Goal: Task Accomplishment & Management: Use online tool/utility

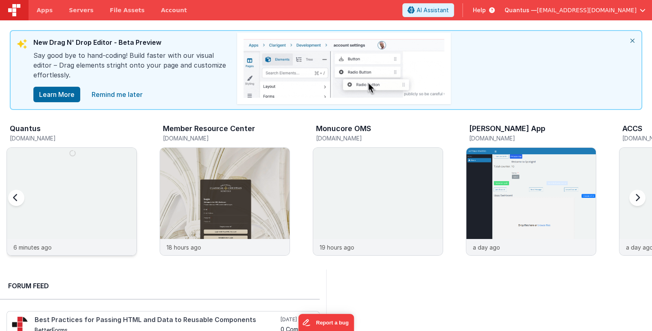
click at [97, 162] on img at bounding box center [72, 213] width 130 height 130
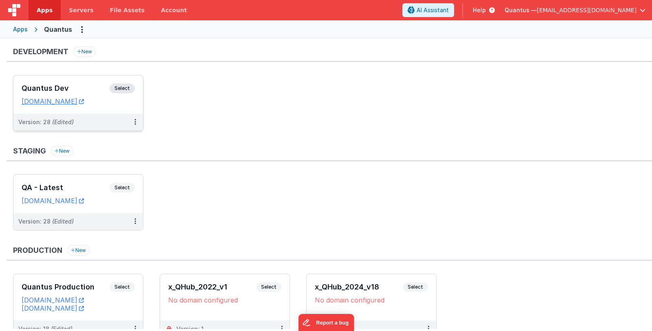
click at [66, 88] on h3 "Quantus Dev" at bounding box center [66, 88] width 88 height 8
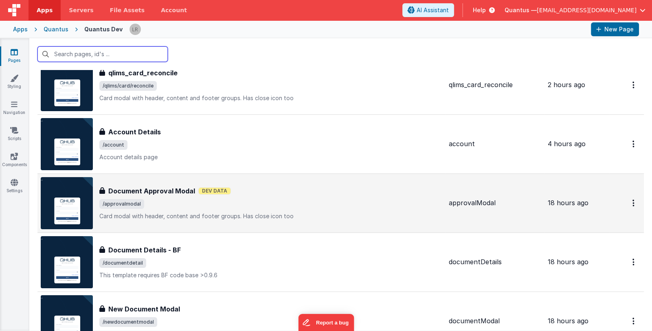
scroll to position [122, 0]
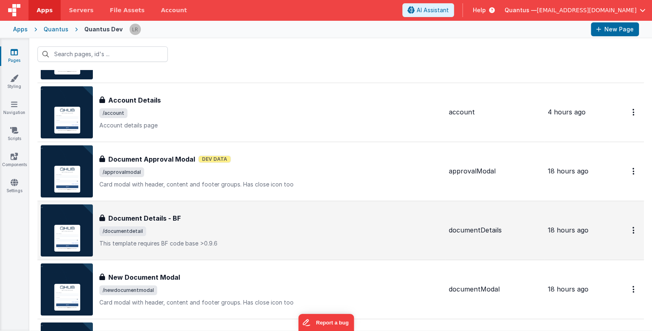
click at [285, 230] on span "/documentdetail" at bounding box center [270, 232] width 343 height 10
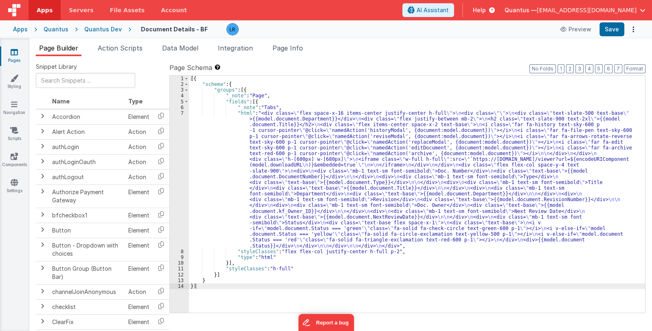
click at [12, 56] on icon at bounding box center [14, 52] width 7 height 8
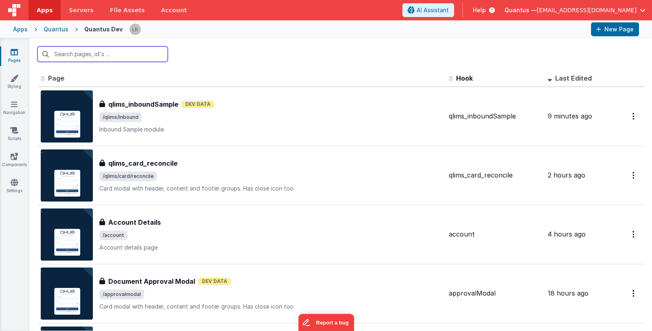
click at [103, 56] on input "text" at bounding box center [102, 53] width 130 height 15
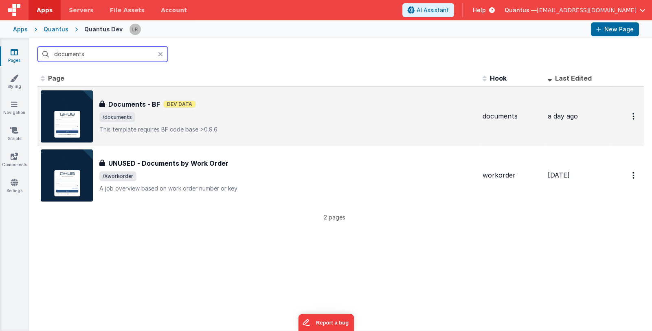
type input "documents"
click at [257, 118] on span "/documents" at bounding box center [287, 117] width 377 height 10
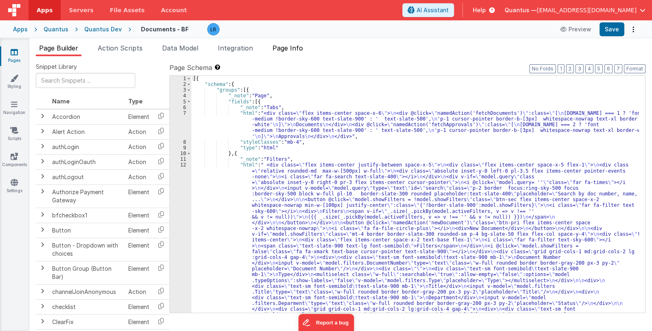
click at [293, 50] on span "Page Info" at bounding box center [288, 48] width 31 height 8
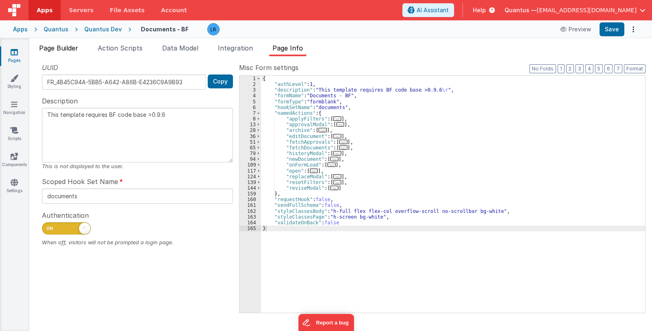
click at [69, 49] on span "Page Builder" at bounding box center [58, 48] width 39 height 8
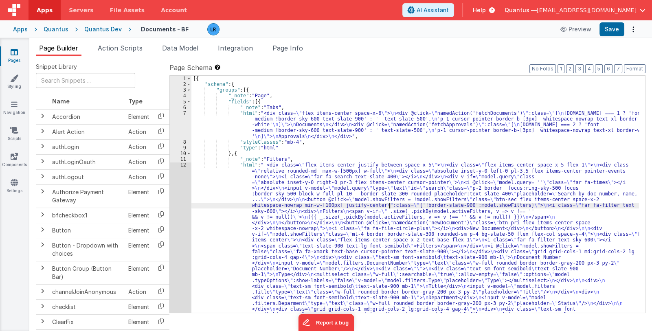
click at [389, 205] on div "[{ "schema" : { "groups" : [{ "_note" : "Page" , "fields" : [{ "_note" : "Tabs"…" at bounding box center [415, 319] width 448 height 486
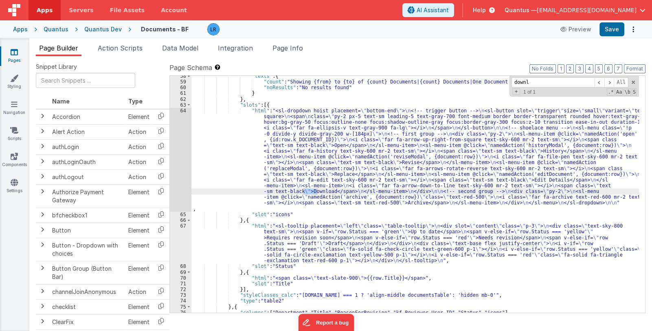
scroll to position [591, 0]
type input "download"
click at [183, 179] on div "64" at bounding box center [181, 160] width 22 height 104
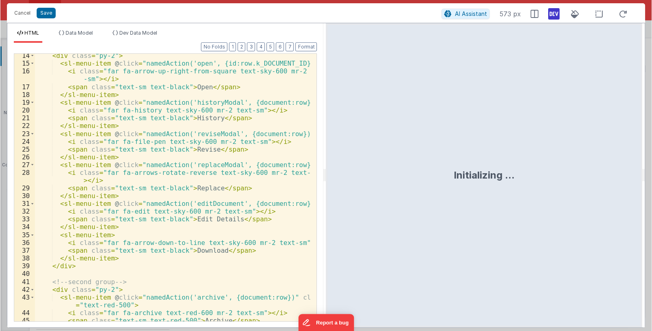
scroll to position [177, 0]
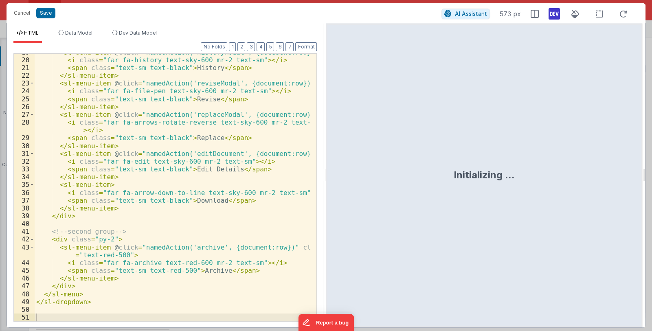
click at [246, 227] on div "< sl-menu-item @ click = "namedAction('historyModal', {document:row})" > < i cl…" at bounding box center [173, 189] width 276 height 283
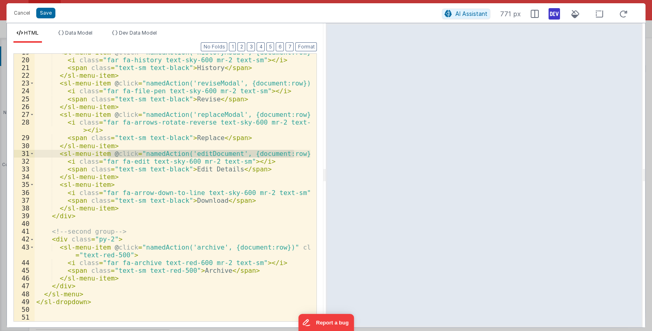
drag, startPoint x: 108, startPoint y: 154, endPoint x: 293, endPoint y: 152, distance: 185.4
click at [293, 152] on div "< sl-menu-item @ click = "namedAction('historyModal', {document:row})" > < i cl…" at bounding box center [173, 189] width 276 height 283
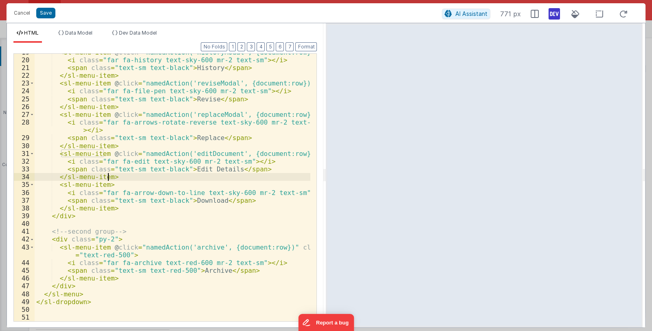
click at [108, 176] on div "< sl-menu-item @ click = "namedAction('historyModal', {document:row})" > < i cl…" at bounding box center [173, 189] width 276 height 283
click at [186, 176] on div "< sl-menu-item @ click = "namedAction('historyModal', {document:row})" > < i cl…" at bounding box center [173, 189] width 276 height 283
click at [106, 185] on div "< sl-menu-item @ click = "namedAction('historyModal', {document:row})" > < i cl…" at bounding box center [173, 189] width 276 height 283
click at [276, 196] on div "< sl-menu-item @ click = "namedAction('historyModal', {document:row})" > < i cl…" at bounding box center [173, 189] width 276 height 283
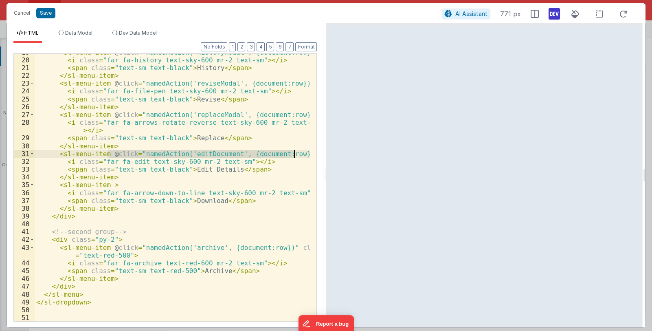
drag, startPoint x: 108, startPoint y: 155, endPoint x: 293, endPoint y: 155, distance: 184.6
click at [293, 155] on div "< sl-menu-item @ click = "namedAction('historyModal', {document:row})" > < i cl…" at bounding box center [173, 189] width 276 height 283
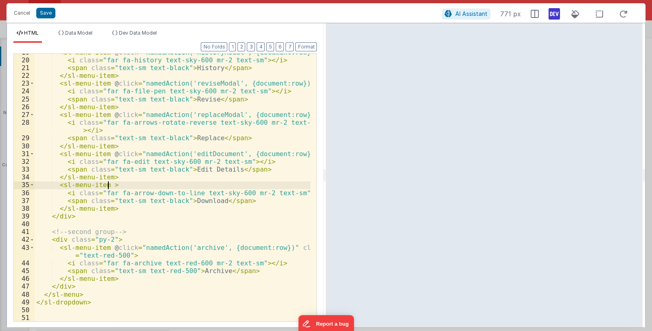
click at [108, 185] on div "< sl-menu-item @ click = "namedAction('historyModal', {document:row})" > < i cl…" at bounding box center [173, 189] width 276 height 283
drag, startPoint x: 185, startPoint y: 184, endPoint x: 196, endPoint y: 184, distance: 11.4
click at [196, 184] on div "< sl-menu-item @ click = "namedAction('historyModal', {document:row})" > < i cl…" at bounding box center [173, 189] width 276 height 283
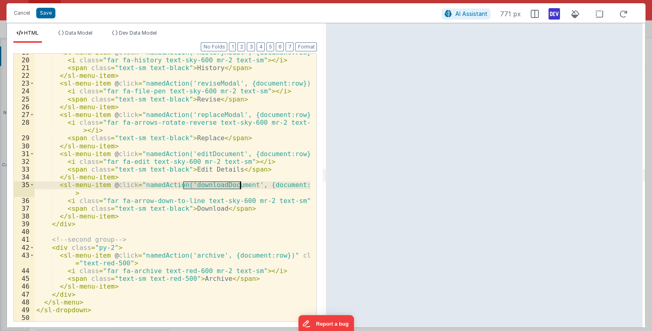
drag, startPoint x: 183, startPoint y: 185, endPoint x: 240, endPoint y: 185, distance: 57.0
click at [240, 185] on div "< sl-menu-item @ click = "namedAction('historyModal', {document:row})" > < i cl…" at bounding box center [173, 189] width 276 height 283
click at [42, 11] on button "Save" at bounding box center [45, 13] width 19 height 11
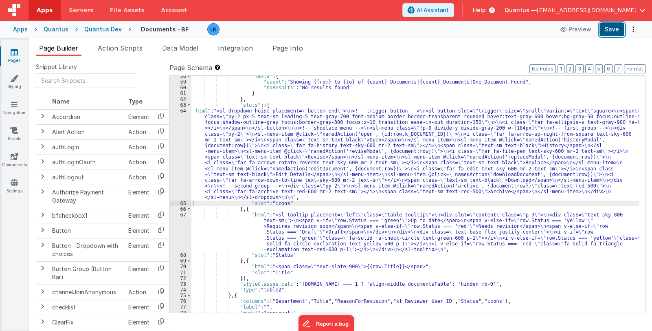
click at [602, 29] on button "Save" at bounding box center [612, 29] width 25 height 14
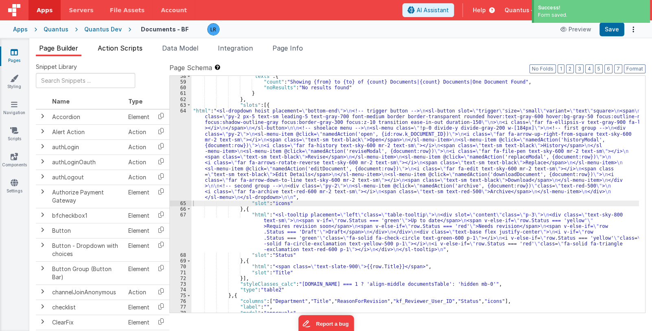
click at [131, 51] on span "Action Scripts" at bounding box center [120, 48] width 45 height 8
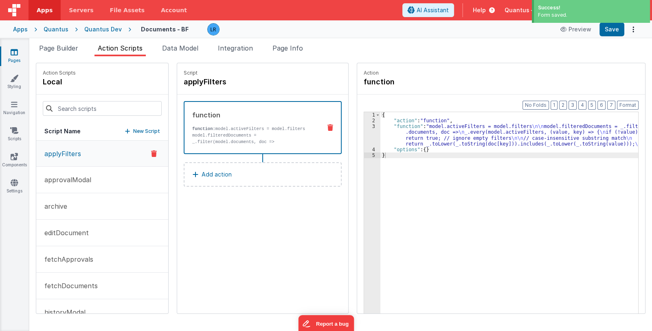
drag, startPoint x: 120, startPoint y: 129, endPoint x: 163, endPoint y: 110, distance: 46.5
click at [125, 129] on button "New Script" at bounding box center [142, 131] width 35 height 8
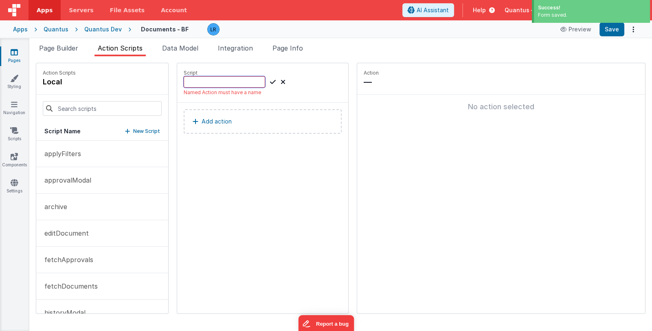
click at [198, 82] on input at bounding box center [224, 81] width 81 height 11
paste input "downloadDocument"
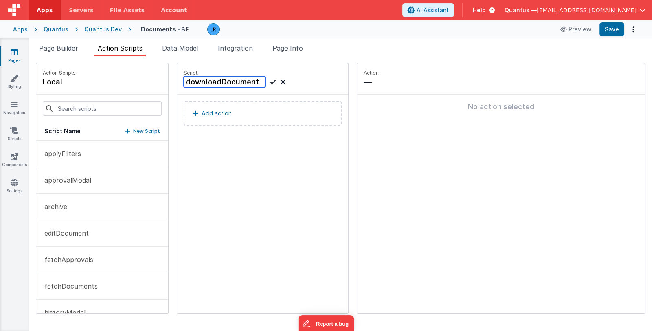
type input "downloadDocument"
click at [270, 79] on icon at bounding box center [273, 82] width 6 height 10
click at [202, 110] on p "Add action" at bounding box center [217, 113] width 30 height 10
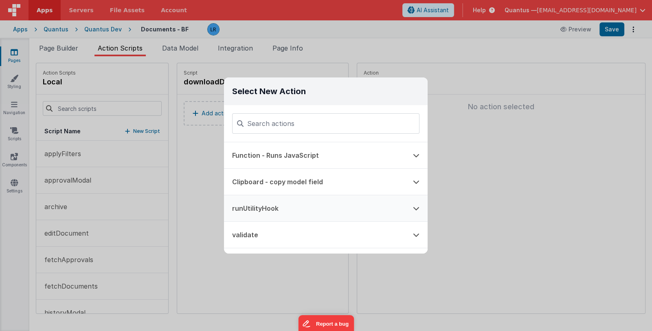
click at [284, 205] on button "runUtilityHook" at bounding box center [314, 208] width 181 height 26
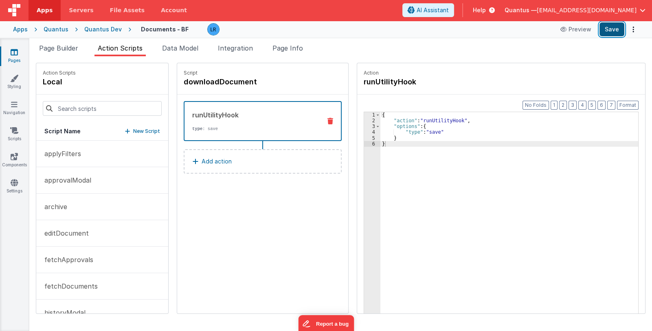
click at [609, 32] on button "Save" at bounding box center [612, 29] width 25 height 14
click at [299, 50] on span "Page Info" at bounding box center [288, 48] width 31 height 8
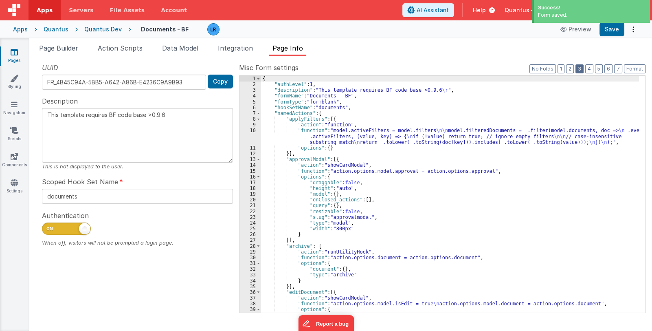
click at [580, 69] on button "3" at bounding box center [580, 68] width 8 height 9
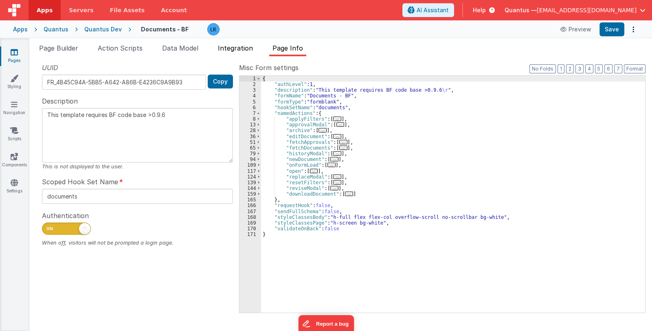
click at [231, 48] on span "Integration" at bounding box center [235, 48] width 35 height 8
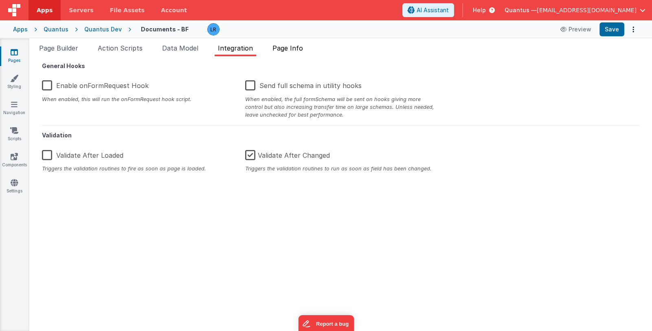
click at [283, 44] on span "Page Info" at bounding box center [288, 48] width 31 height 8
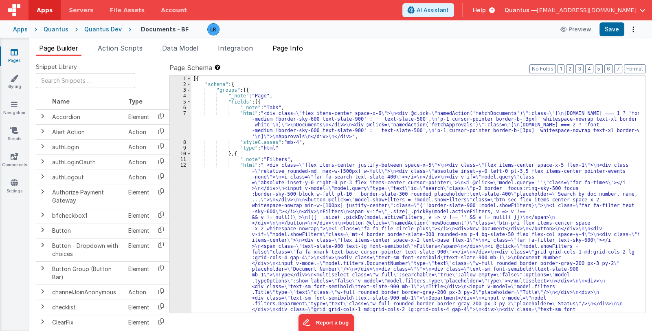
click at [296, 50] on span "Page Info" at bounding box center [288, 48] width 31 height 8
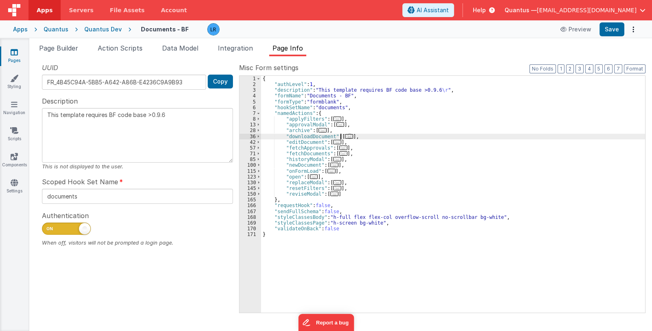
click at [347, 135] on span "..." at bounding box center [349, 136] width 8 height 4
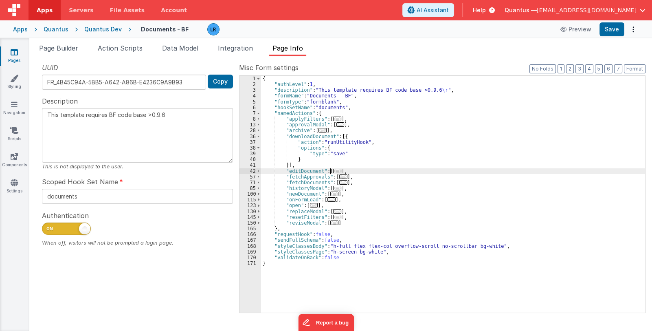
click at [333, 170] on span "..." at bounding box center [337, 171] width 8 height 4
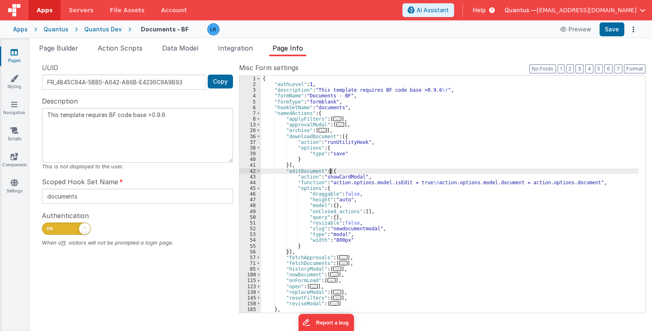
click at [340, 256] on span "..." at bounding box center [343, 257] width 8 height 4
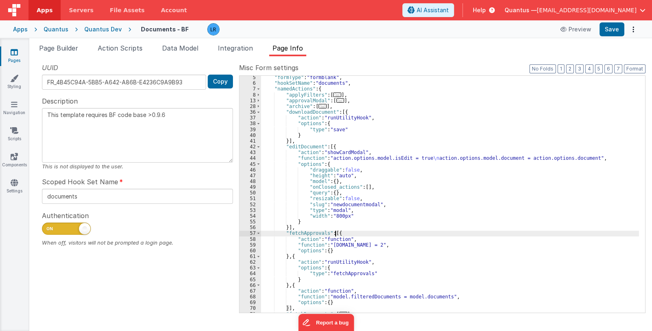
scroll to position [24, 0]
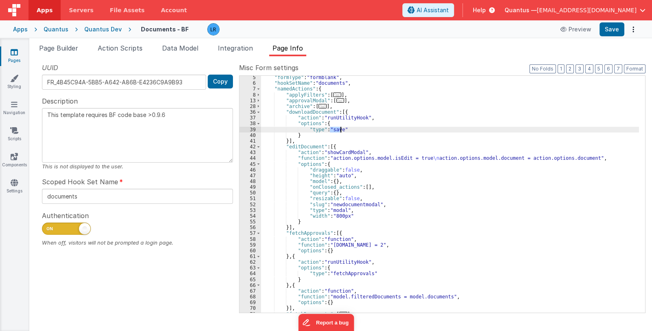
drag, startPoint x: 330, startPoint y: 130, endPoint x: 340, endPoint y: 130, distance: 10.2
click at [340, 130] on div ""formType" : "formblank" , "hookSetName" : "documents" , "namedActions" : { "ap…" at bounding box center [450, 199] width 378 height 249
type textarea "This template requires BF code base >0.9.6"
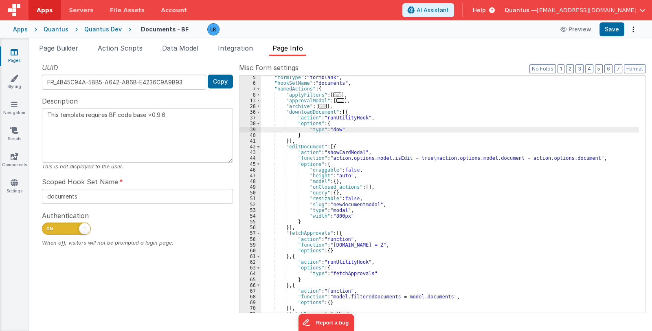
type textarea "This template requires BF code base >0.9.6"
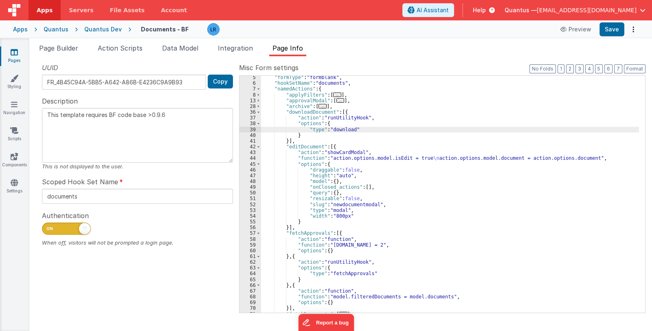
click at [369, 118] on div ""formType" : "formblank" , "hookSetName" : "documents" , "namedActions" : { "ap…" at bounding box center [450, 199] width 378 height 249
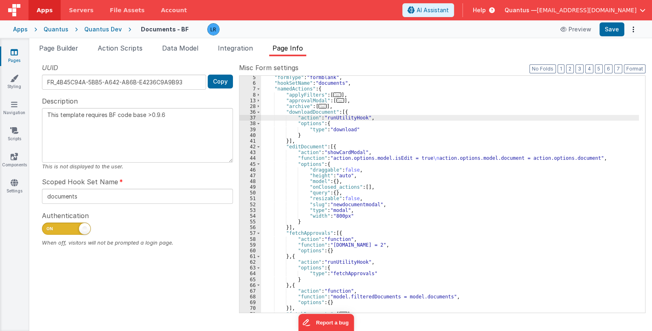
type textarea "This template requires BF code base >0.9.6"
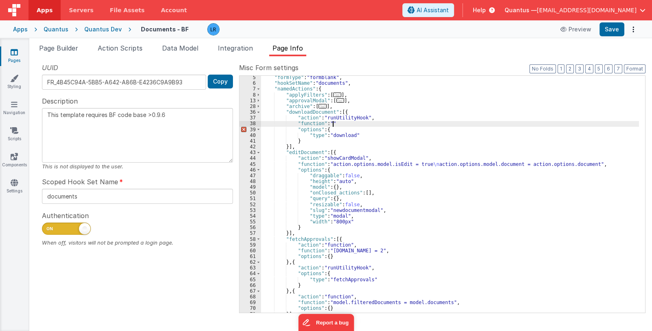
type textarea "This template requires BF code base >0.9.6"
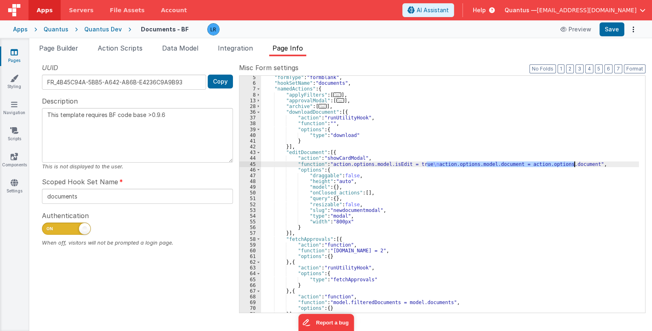
drag, startPoint x: 427, startPoint y: 163, endPoint x: 574, endPoint y: 162, distance: 147.1
click at [574, 162] on div ""formType" : "formblank" , "hookSetName" : "documents" , "namedActions" : { "ap…" at bounding box center [450, 199] width 378 height 249
click at [330, 121] on div ""formType" : "formblank" , "hookSetName" : "documents" , "namedActions" : { "ap…" at bounding box center [450, 199] width 378 height 249
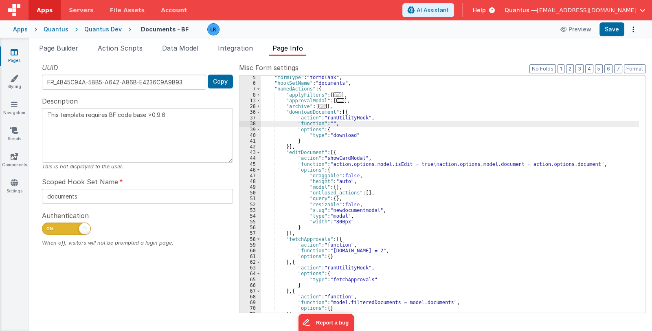
click at [243, 121] on div "38" at bounding box center [251, 124] width 22 height 6
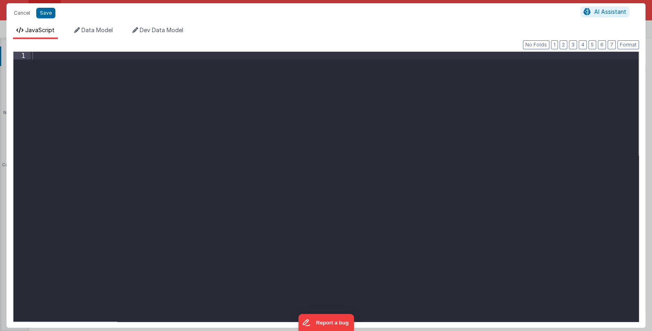
click at [63, 64] on div at bounding box center [335, 194] width 608 height 285
drag, startPoint x: 86, startPoint y: 56, endPoint x: 108, endPoint y: 55, distance: 22.0
click at [108, 55] on div "action . options . model . document = action . options . document" at bounding box center [335, 194] width 608 height 285
click at [43, 13] on button "Save" at bounding box center [45, 13] width 19 height 11
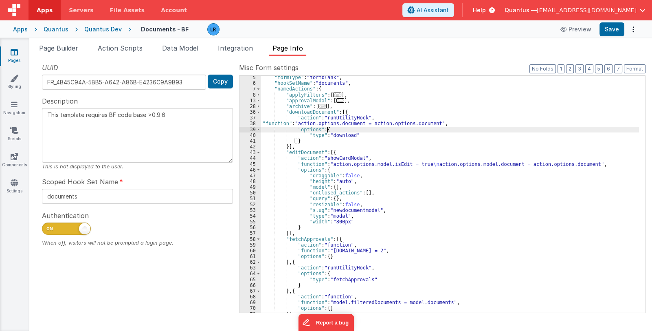
click at [334, 130] on div ""formType" : "formblank" , "hookSetName" : "documents" , "namedActions" : { "ap…" at bounding box center [450, 199] width 378 height 249
type textarea "This template requires BF code base >0.9.6"
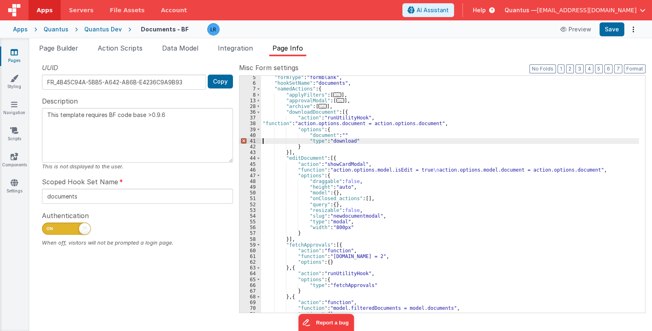
type textarea "This template requires BF code base >0.9.6"
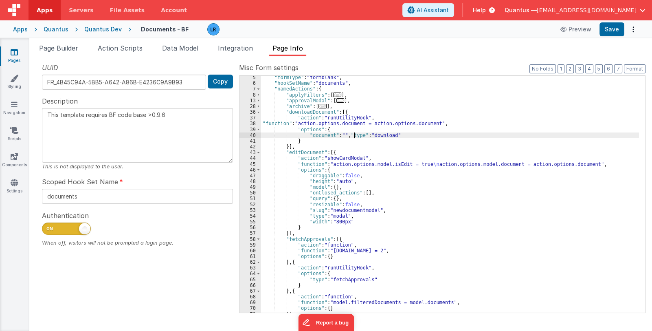
click at [354, 136] on div ""formType" : "formblank" , "hookSetName" : "documents" , "namedActions" : { "ap…" at bounding box center [450, 199] width 378 height 249
click at [348, 136] on div ""formType" : "formblank" , "hookSetName" : "documents" , "namedActions" : { "ap…" at bounding box center [450, 199] width 378 height 249
click at [346, 135] on div ""formType" : "formblank" , "hookSetName" : "documents" , "namedActions" : { "ap…" at bounding box center [450, 199] width 378 height 249
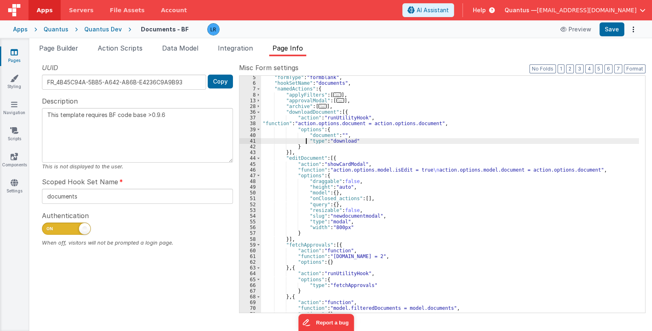
type textarea "This template requires BF code base >0.9.6"
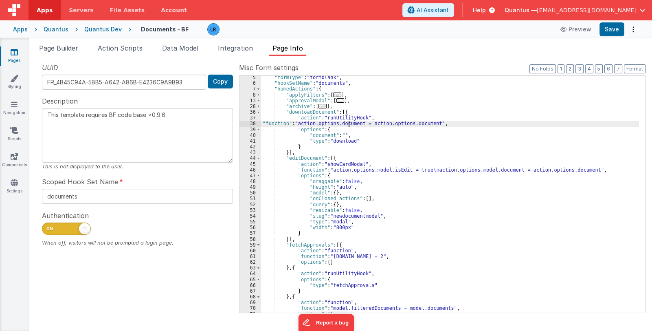
click at [348, 123] on div ""formType" : "formblank" , "hookSetName" : "documents" , "namedActions" : { "ap…" at bounding box center [450, 199] width 378 height 249
click at [619, 32] on button "Save" at bounding box center [612, 29] width 25 height 14
click at [20, 30] on div "Apps" at bounding box center [20, 29] width 15 height 8
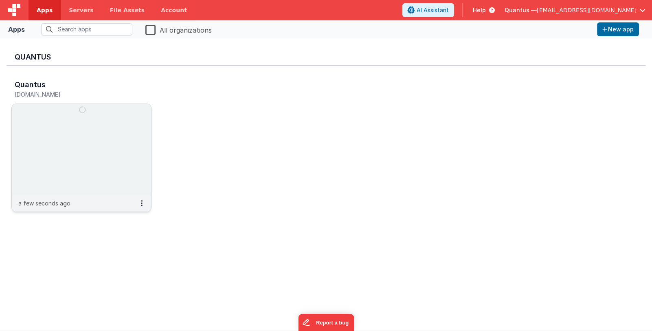
click at [44, 122] on img at bounding box center [81, 149] width 139 height 91
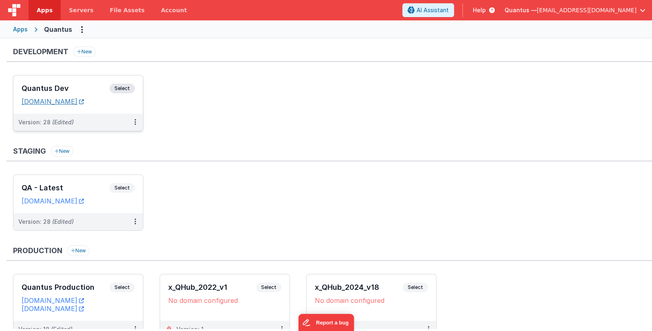
click at [57, 101] on link "quantusdev.fmbetterforms.com" at bounding box center [53, 101] width 62 height 8
click at [84, 87] on h3 "Quantus Dev" at bounding box center [66, 88] width 88 height 8
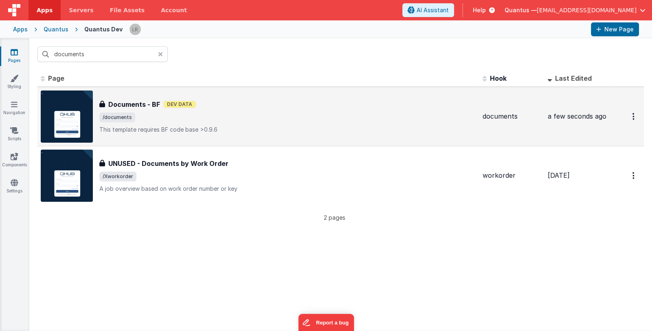
click at [272, 121] on span "/documents" at bounding box center [287, 117] width 377 height 10
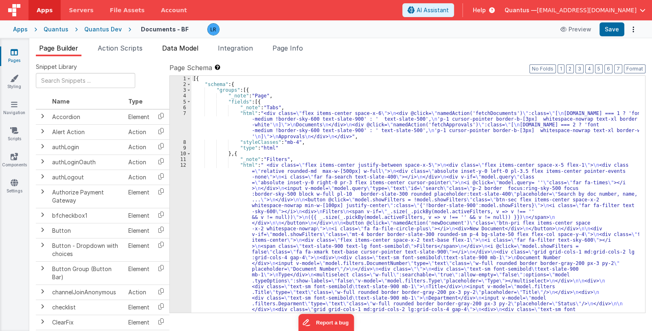
click at [183, 48] on span "Data Model" at bounding box center [180, 48] width 36 height 8
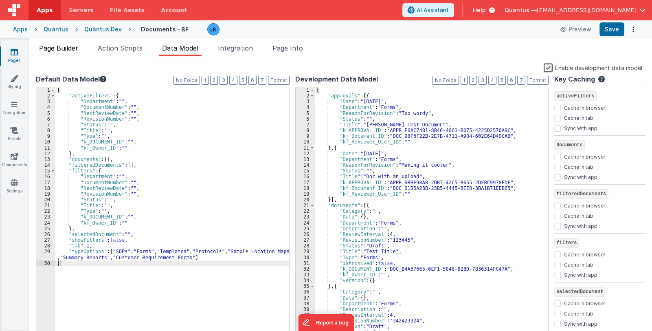
click at [60, 48] on span "Page Builder" at bounding box center [58, 48] width 39 height 8
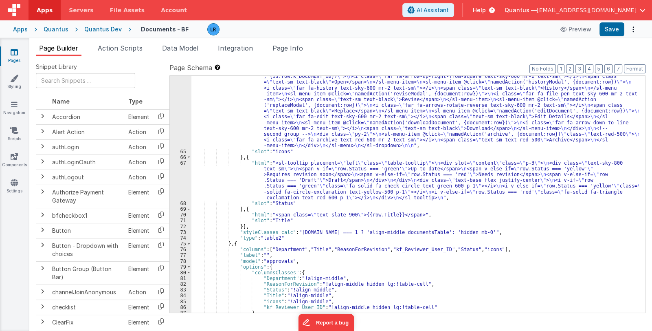
scroll to position [654, 0]
click at [312, 113] on div ""html" : "<sl-dropdown hoist placement= \" bottom-end \" > \n <!-- trigger butt…" at bounding box center [415, 218] width 448 height 347
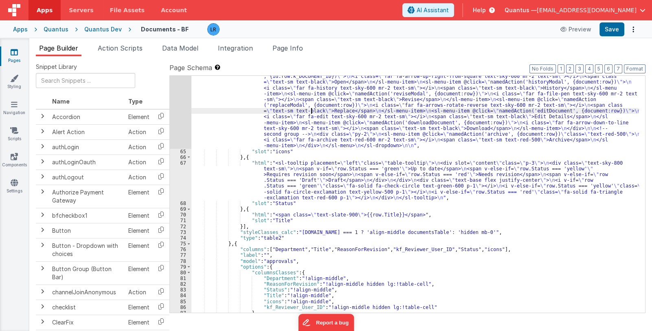
click at [312, 187] on div ""html" : "<sl-dropdown hoist placement= \" bottom-end \" > \n <!-- trigger butt…" at bounding box center [415, 218] width 448 height 347
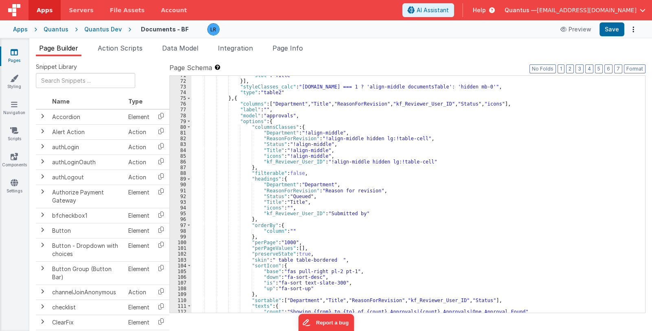
scroll to position [800, 0]
click at [317, 186] on div ""slot" : "Title" }] , "styleClasses_calc" : "model.tab === 1 ? 'align-middle do…" at bounding box center [415, 197] width 448 height 249
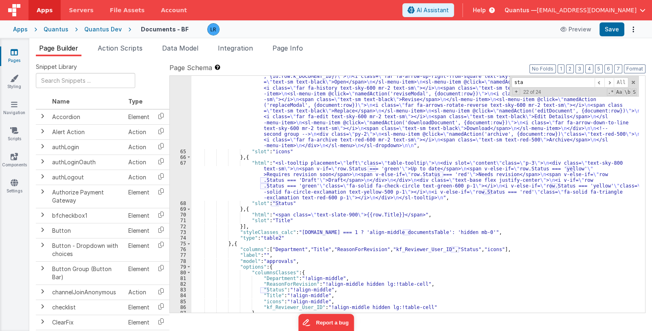
scroll to position [606, 0]
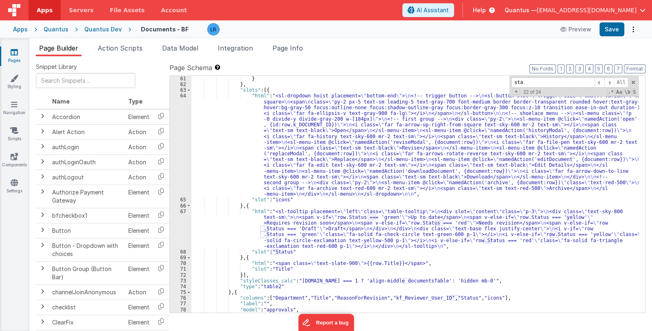
type input "sta"
click at [269, 227] on div "} } , "slots" : [{ "html" : "<sl-dropdown hoist placement= \" bottom-end \" > \…" at bounding box center [415, 200] width 448 height 249
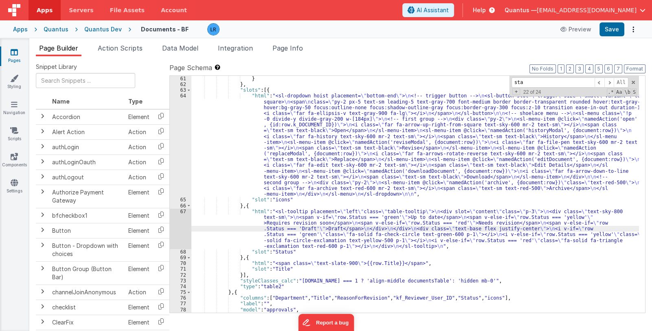
click at [183, 233] on div "67" at bounding box center [181, 229] width 22 height 40
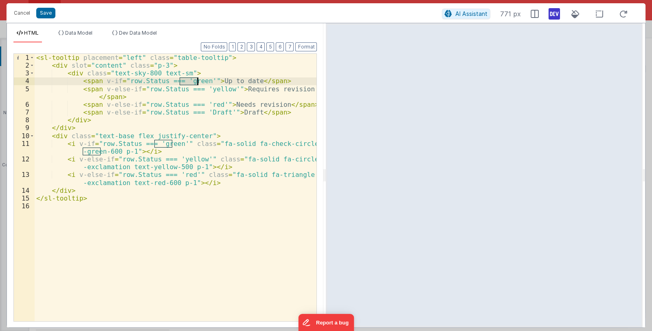
drag, startPoint x: 179, startPoint y: 81, endPoint x: 197, endPoint y: 81, distance: 17.9
click at [197, 81] on div "< sl-tooltip placement = "left" class = "table-tooltip" > < div slot = "content…" at bounding box center [176, 195] width 282 height 283
drag, startPoint x: 220, startPoint y: 82, endPoint x: 254, endPoint y: 80, distance: 34.7
click at [254, 80] on div "< sl-tooltip placement = "left" class = "table-tooltip" > < div slot = "content…" at bounding box center [176, 195] width 282 height 283
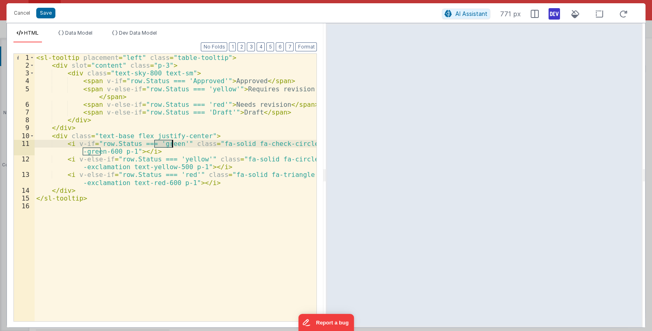
drag, startPoint x: 155, startPoint y: 145, endPoint x: 172, endPoint y: 145, distance: 16.7
click at [172, 145] on div "< sl-tooltip placement = "left" class = "table-tooltip" > < div slot = "content…" at bounding box center [176, 195] width 282 height 283
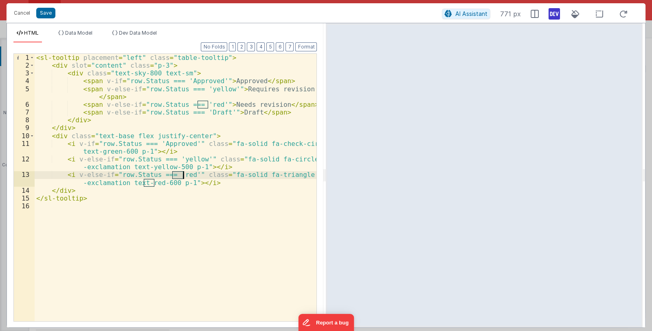
drag, startPoint x: 172, startPoint y: 175, endPoint x: 183, endPoint y: 175, distance: 10.2
click at [183, 175] on div "< sl-tooltip placement = "left" class = "table-tooltip" > < div slot = "content…" at bounding box center [176, 195] width 282 height 283
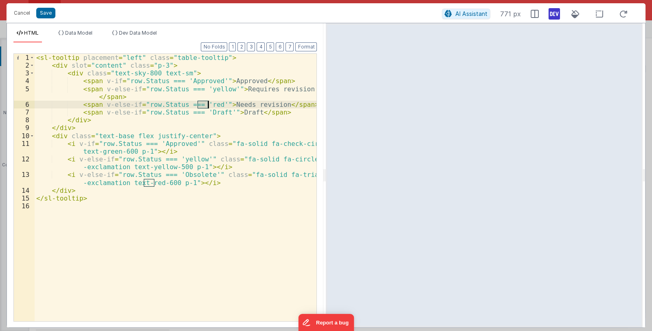
drag, startPoint x: 196, startPoint y: 105, endPoint x: 208, endPoint y: 105, distance: 11.4
click at [208, 105] on div "< sl-tooltip placement = "left" class = "table-tooltip" > < div slot = "content…" at bounding box center [176, 195] width 282 height 283
drag, startPoint x: 237, startPoint y: 105, endPoint x: 286, endPoint y: 106, distance: 49.7
click at [286, 106] on div "< sl-tooltip placement = "left" class = "table-tooltip" > < div slot = "content…" at bounding box center [176, 195] width 282 height 283
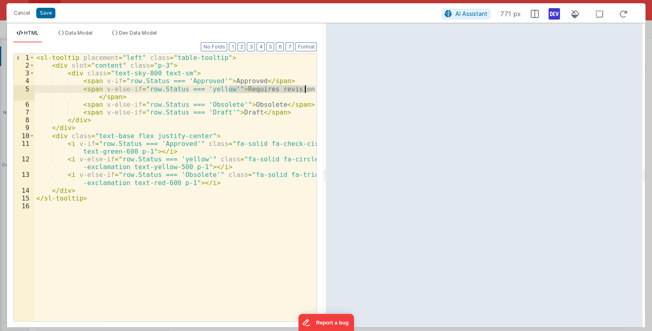
drag, startPoint x: 229, startPoint y: 89, endPoint x: 318, endPoint y: 91, distance: 88.8
click at [318, 91] on div "Format 7 6 5 4 3 2 1 No Folds 1 2 3 4 5 6 7 8 9 10 11 12 13 14 15 16 < sl-toolt…" at bounding box center [165, 185] width 317 height 284
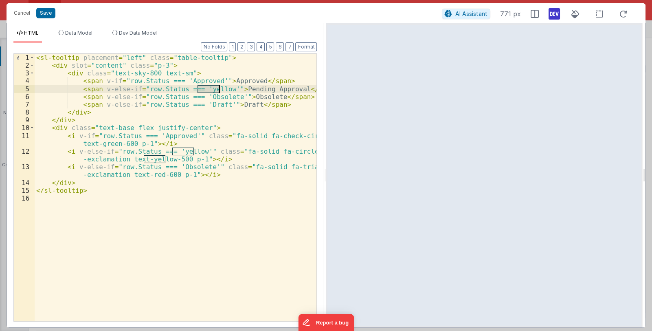
drag, startPoint x: 198, startPoint y: 89, endPoint x: 218, endPoint y: 88, distance: 20.0
click at [218, 88] on div "< sl-tooltip placement = "left" class = "table-tooltip" > < div slot = "content…" at bounding box center [176, 195] width 282 height 283
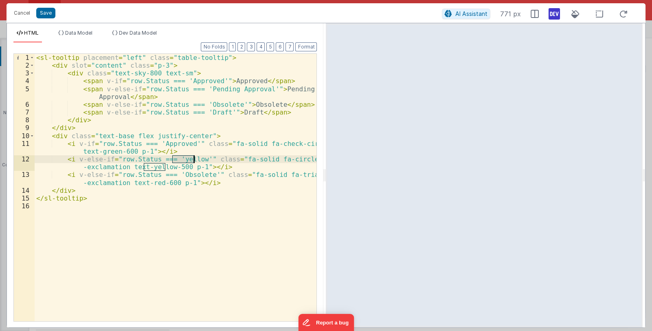
drag, startPoint x: 173, startPoint y: 160, endPoint x: 195, endPoint y: 158, distance: 21.7
click at [195, 158] on div "< sl-tooltip placement = "left" class = "table-tooltip" > < div slot = "content…" at bounding box center [176, 195] width 282 height 283
click at [51, 15] on button "Save" at bounding box center [45, 13] width 19 height 11
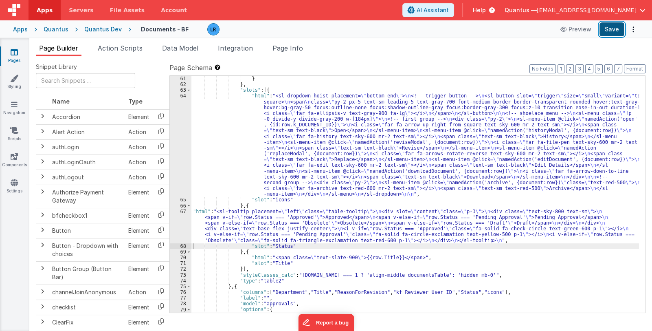
click at [616, 34] on button "Save" at bounding box center [612, 29] width 25 height 14
click at [188, 48] on span "Data Model" at bounding box center [180, 48] width 36 height 8
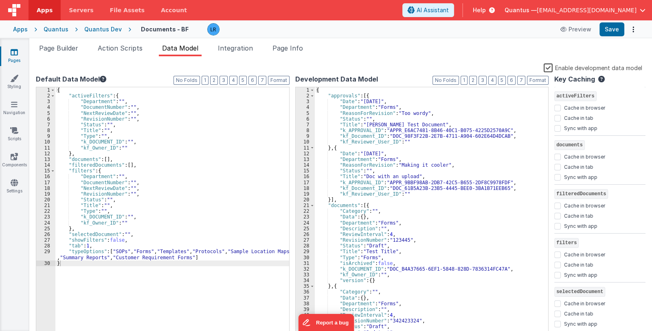
click at [217, 257] on div "{ "activeFilters" : { "Department" : "" , "DocumentNumber" : "" , "NextReviewDa…" at bounding box center [172, 218] width 234 height 262
click at [119, 264] on div "{ "activeFilters" : { "Department" : "" , "DocumentNumber" : "" , "NextReviewDa…" at bounding box center [172, 218] width 234 height 262
paste textarea
click at [114, 263] on div "{ "activeFilters" : { "Department" : "" , "DocumentNumber" : "" , "NextReviewDa…" at bounding box center [172, 218] width 234 height 262
click at [617, 30] on button "Save" at bounding box center [612, 29] width 25 height 14
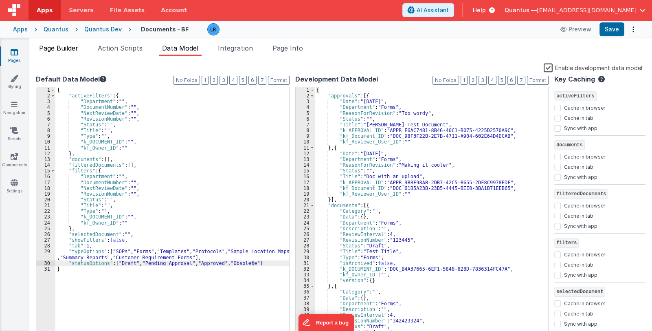
click at [67, 49] on span "Page Builder" at bounding box center [58, 48] width 39 height 8
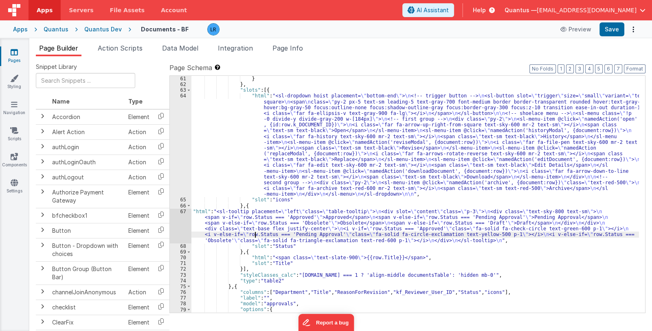
click at [254, 235] on div "} } , "slots" : [{ "html" : "<sl-dropdown hoist placement= \" bottom-end \" > \…" at bounding box center [415, 200] width 448 height 249
click at [180, 225] on div "67" at bounding box center [181, 226] width 22 height 35
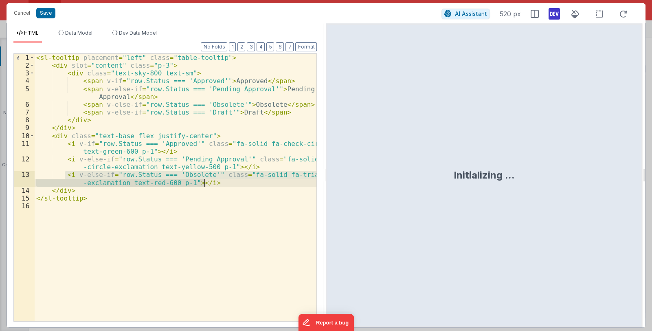
drag, startPoint x: 64, startPoint y: 175, endPoint x: 204, endPoint y: 180, distance: 139.4
click at [204, 180] on div "< sl-tooltip placement = "left" class = "table-tooltip" > < div slot = "content…" at bounding box center [176, 195] width 282 height 283
click at [216, 182] on div "< sl-tooltip placement = "left" class = "table-tooltip" > < div slot = "content…" at bounding box center [176, 187] width 282 height 267
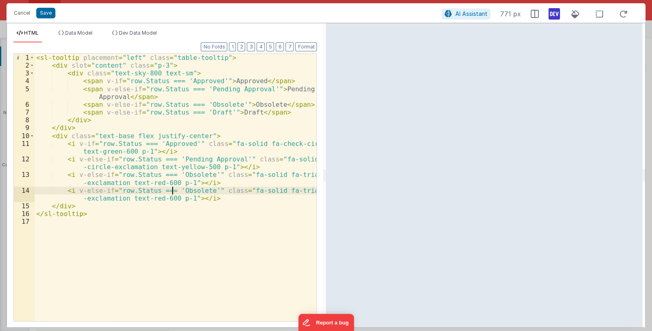
click at [172, 190] on div "< sl-tooltip placement = "left" class = "table-tooltip" > < div slot = "content…" at bounding box center [176, 195] width 282 height 283
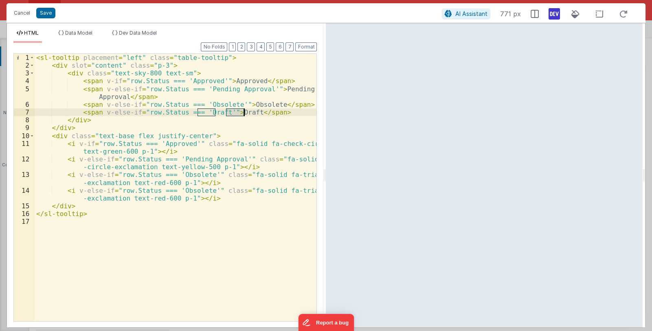
drag, startPoint x: 227, startPoint y: 113, endPoint x: 244, endPoint y: 113, distance: 17.5
click at [244, 113] on div "< sl-tooltip placement = "left" class = "table-tooltip" > < div slot = "content…" at bounding box center [176, 195] width 282 height 283
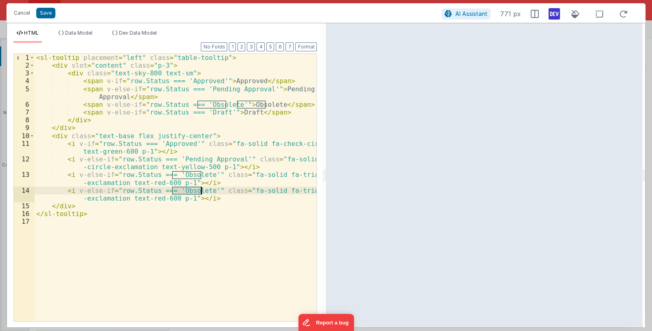
drag, startPoint x: 173, startPoint y: 189, endPoint x: 202, endPoint y: 191, distance: 29.0
click at [202, 191] on div "< sl-tooltip placement = "left" class = "table-tooltip" > < div slot = "content…" at bounding box center [176, 195] width 282 height 283
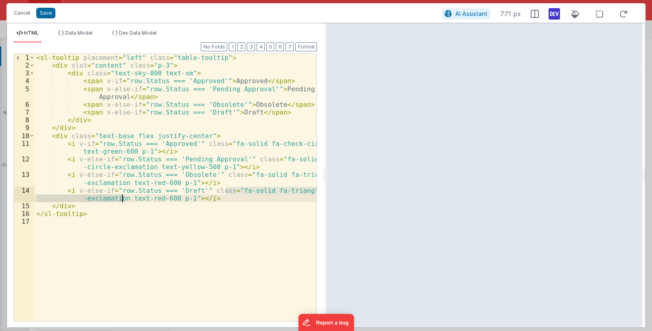
drag, startPoint x: 226, startPoint y: 189, endPoint x: 122, endPoint y: 196, distance: 104.1
click at [122, 196] on div "< sl-tooltip placement = "left" class = "table-tooltip" > < div slot = "content…" at bounding box center [176, 195] width 282 height 283
drag, startPoint x: 119, startPoint y: 198, endPoint x: 128, endPoint y: 198, distance: 8.6
click at [128, 198] on div "< sl-tooltip placement = "left" class = "table-tooltip" > < div slot = "content…" at bounding box center [176, 195] width 282 height 283
click at [55, 13] on div "Cancel Save" at bounding box center [226, 12] width 432 height 11
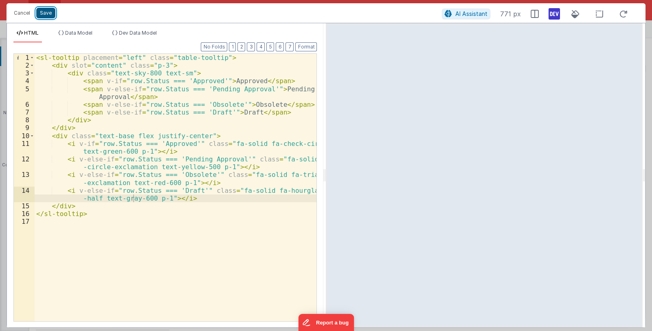
click at [48, 14] on button "Save" at bounding box center [45, 13] width 19 height 11
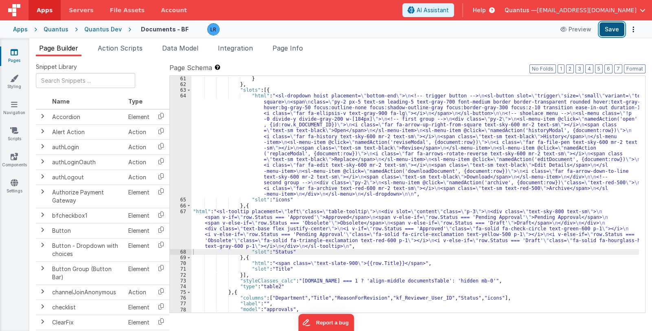
click at [607, 30] on button "Save" at bounding box center [612, 29] width 25 height 14
click at [293, 47] on span "Page Info" at bounding box center [288, 48] width 31 height 8
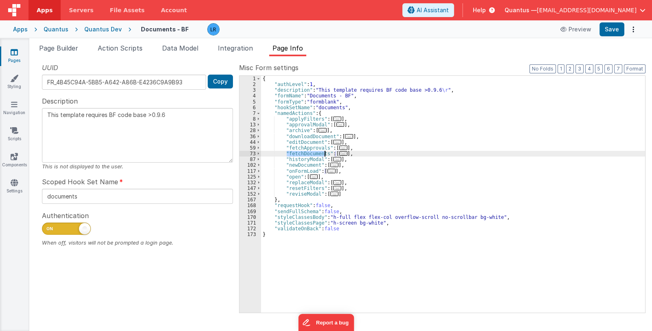
drag, startPoint x: 287, startPoint y: 153, endPoint x: 323, endPoint y: 153, distance: 36.3
click at [323, 153] on div "{ "authLevel" : 1 , "description" : "This template requires BF code base >0.9.6…" at bounding box center [453, 200] width 384 height 249
click at [186, 52] on li "Data Model" at bounding box center [180, 49] width 43 height 13
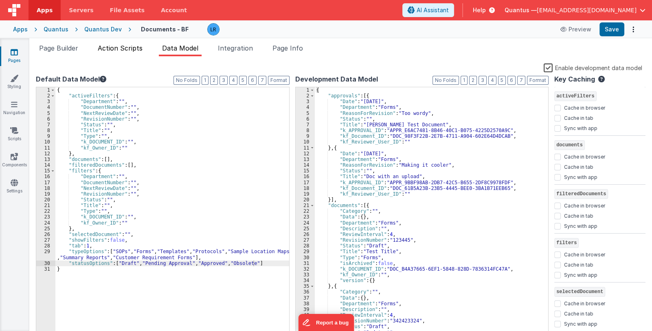
click at [112, 51] on span "Action Scripts" at bounding box center [120, 48] width 45 height 8
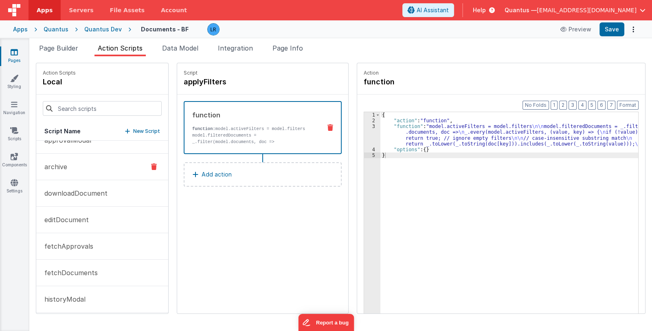
scroll to position [40, 0]
click at [68, 163] on button "archive" at bounding box center [102, 166] width 132 height 26
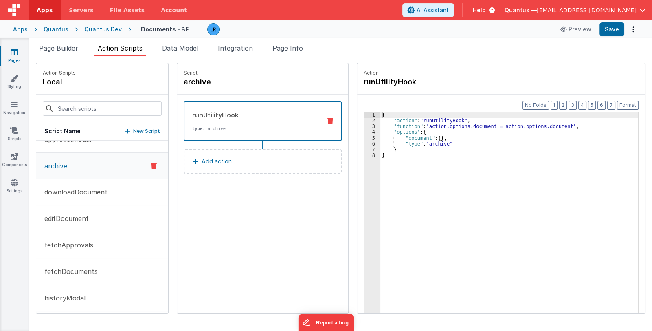
click at [205, 160] on p "Add action" at bounding box center [217, 161] width 30 height 10
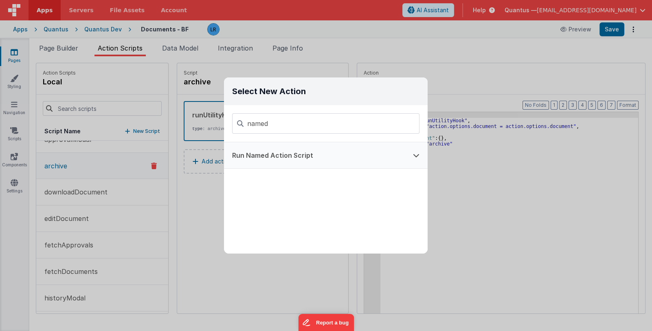
type input "named"
click at [276, 152] on button "Run Named Action Script" at bounding box center [314, 155] width 181 height 26
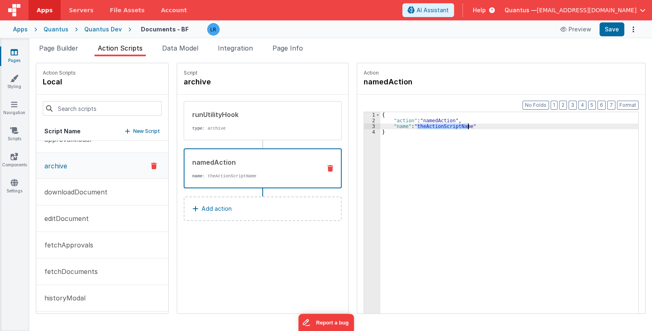
drag, startPoint x: 405, startPoint y: 125, endPoint x: 456, endPoint y: 125, distance: 50.9
click at [456, 125] on div "{ "action" : "namedAction" , "name" : "theActionScriptName" }" at bounding box center [515, 231] width 269 height 238
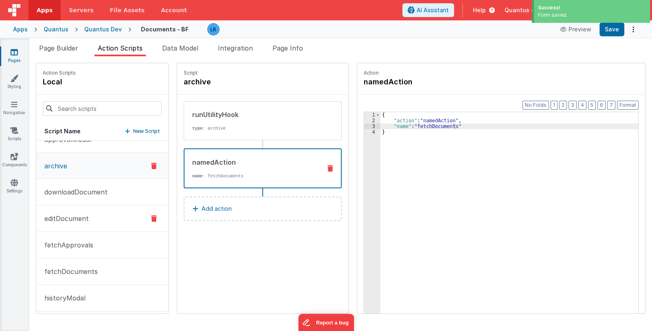
click at [74, 218] on p "editDocument" at bounding box center [64, 218] width 49 height 10
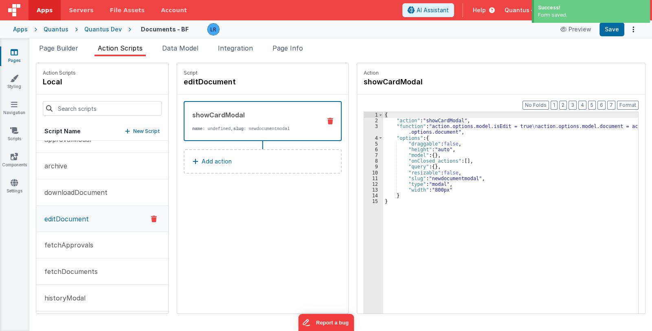
click at [216, 160] on p "Add action" at bounding box center [217, 161] width 30 height 10
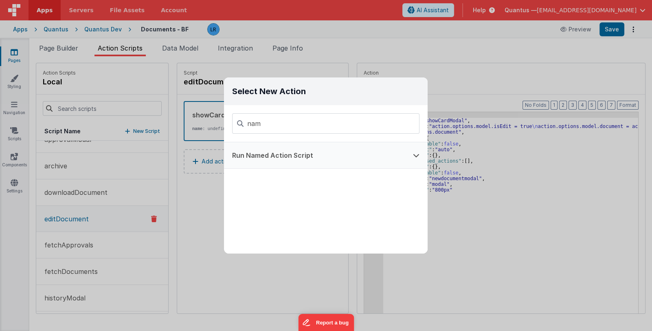
type input "nam"
click at [276, 144] on button "Run Named Action Script" at bounding box center [314, 155] width 181 height 26
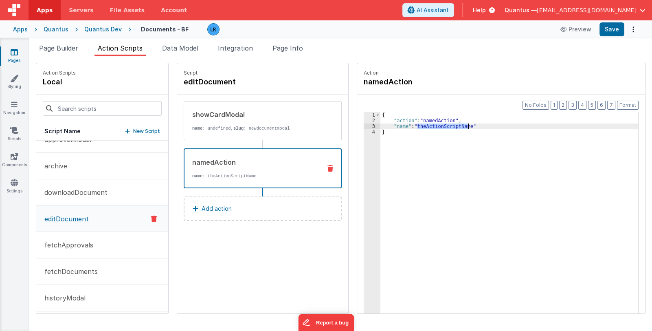
drag, startPoint x: 406, startPoint y: 126, endPoint x: 457, endPoint y: 125, distance: 50.9
click at [457, 125] on div "{ "action" : "namedAction" , "name" : "theActionScriptName" }" at bounding box center [515, 231] width 269 height 238
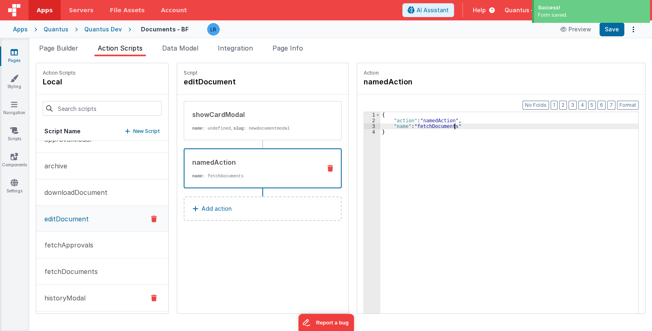
click at [73, 293] on p "historyModal" at bounding box center [63, 298] width 46 height 10
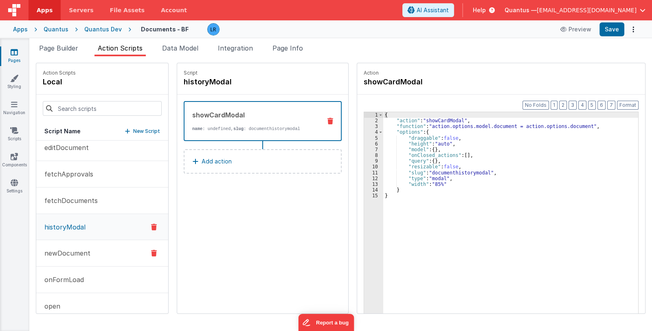
scroll to position [122, 0]
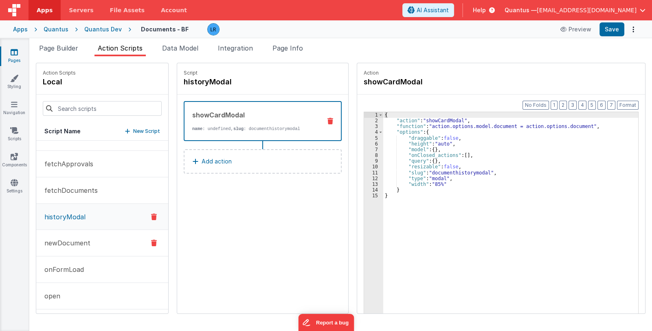
click at [72, 244] on p "newDocument" at bounding box center [65, 243] width 51 height 10
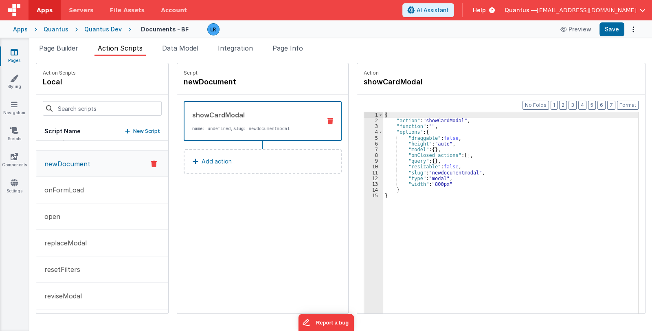
scroll to position [202, 0]
click at [12, 59] on link "Pages" at bounding box center [14, 56] width 29 height 16
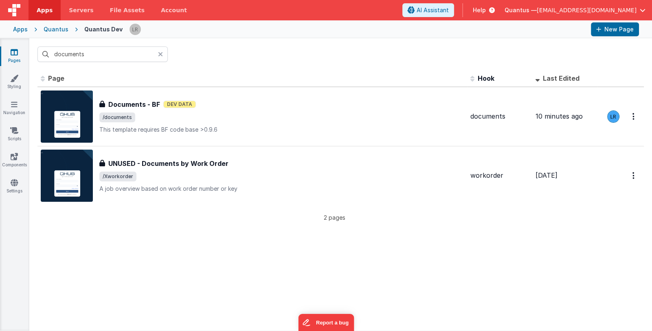
click at [159, 52] on icon at bounding box center [160, 54] width 5 height 7
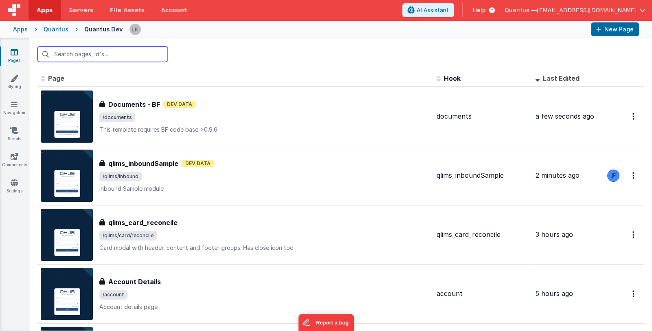
click at [113, 52] on input "text" at bounding box center [102, 53] width 130 height 15
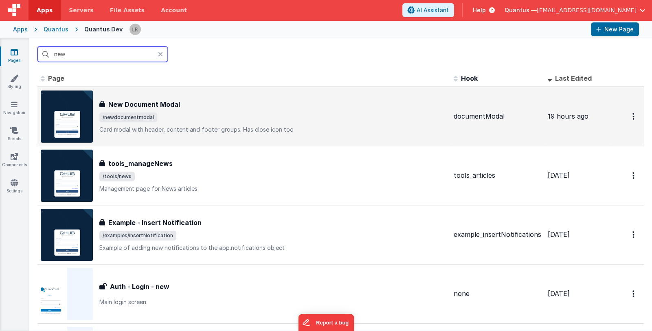
type input "new"
click at [214, 119] on span "/newdocumentmodal" at bounding box center [273, 117] width 348 height 10
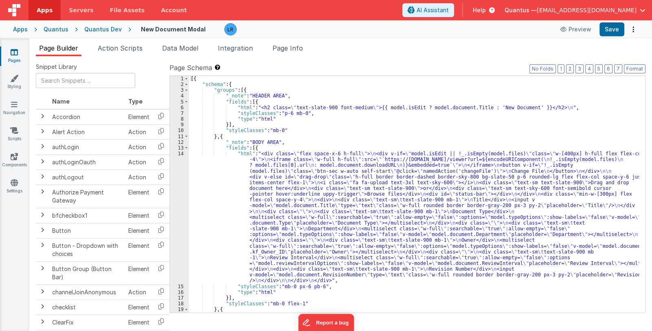
click at [290, 47] on span "Page Info" at bounding box center [288, 48] width 31 height 8
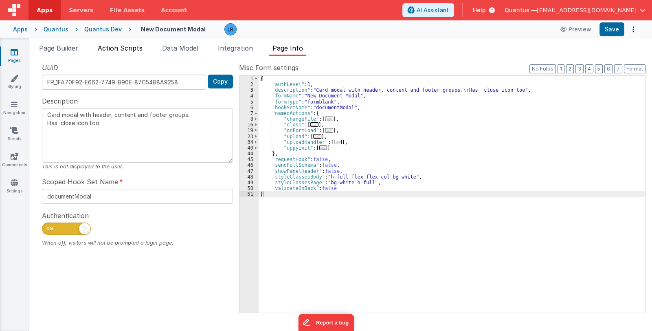
click at [132, 48] on span "Action Scripts" at bounding box center [120, 48] width 45 height 8
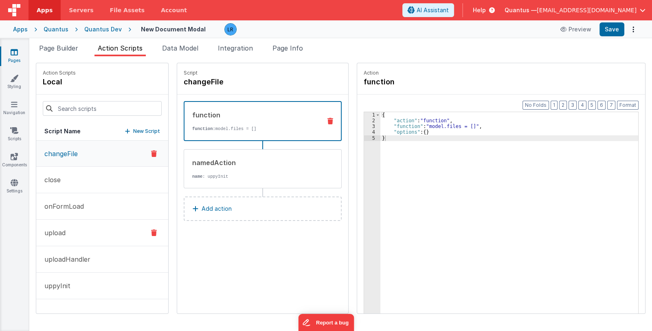
click at [73, 232] on button "upload" at bounding box center [102, 233] width 132 height 26
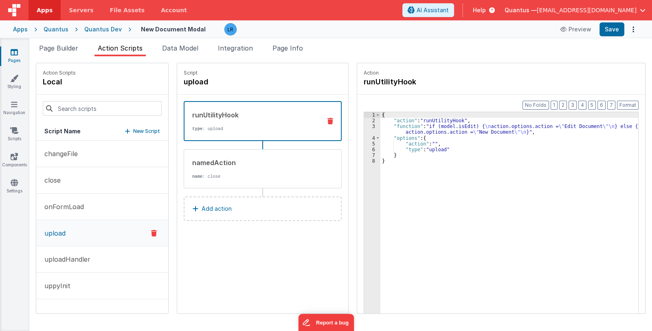
click at [202, 204] on p "Add action" at bounding box center [217, 209] width 30 height 10
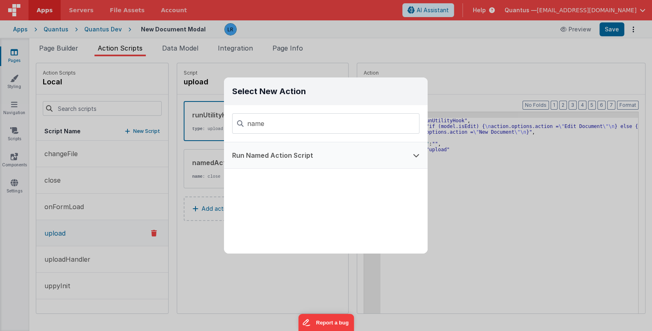
type input "name"
click at [291, 154] on button "Run Named Action Script" at bounding box center [314, 155] width 181 height 26
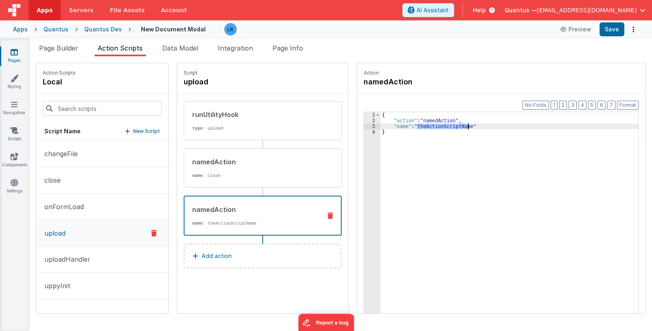
drag, startPoint x: 407, startPoint y: 126, endPoint x: 457, endPoint y: 128, distance: 49.7
click at [457, 128] on div "{ "action" : "namedAction" , "name" : "theActionScriptName" }" at bounding box center [515, 231] width 269 height 238
click at [15, 54] on icon at bounding box center [14, 52] width 7 height 8
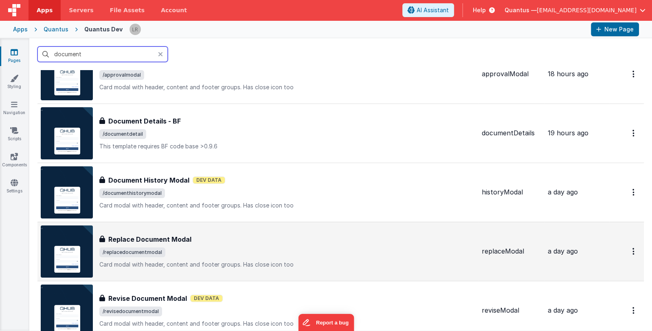
scroll to position [163, 0]
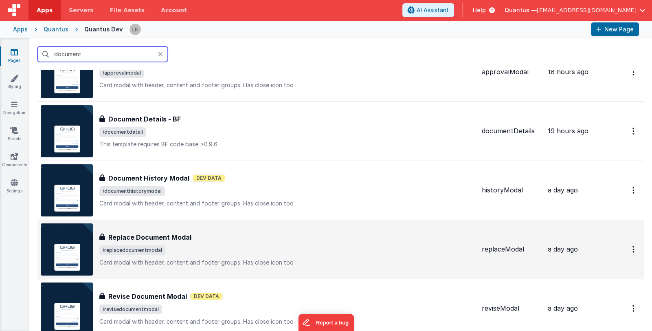
type input "document"
click at [179, 240] on h3 "Replace Document Modal" at bounding box center [149, 237] width 83 height 10
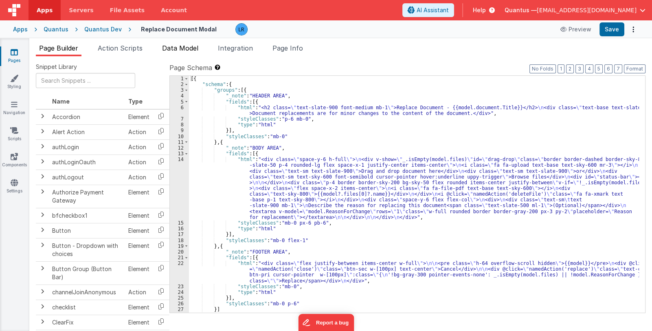
click at [187, 46] on span "Data Model" at bounding box center [180, 48] width 36 height 8
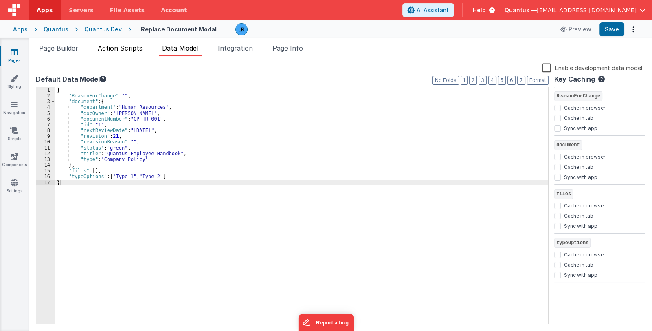
click at [135, 50] on span "Action Scripts" at bounding box center [120, 48] width 45 height 8
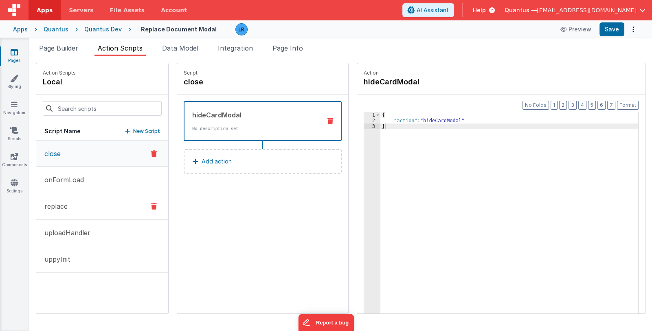
click at [78, 205] on button "replace" at bounding box center [102, 206] width 132 height 26
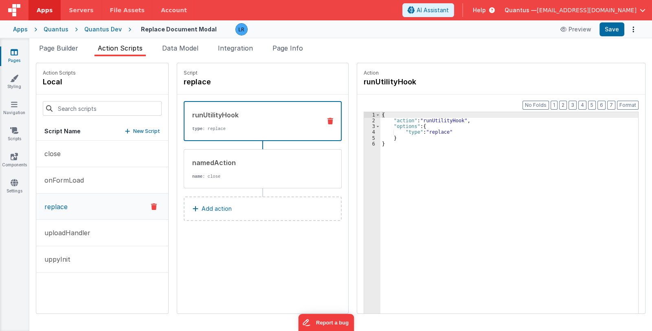
click at [209, 207] on p "Add action" at bounding box center [217, 209] width 30 height 10
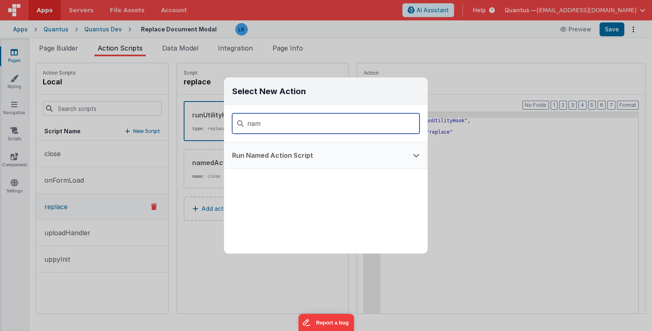
type input "nam"
click at [290, 157] on button "Run Named Action Script" at bounding box center [314, 155] width 181 height 26
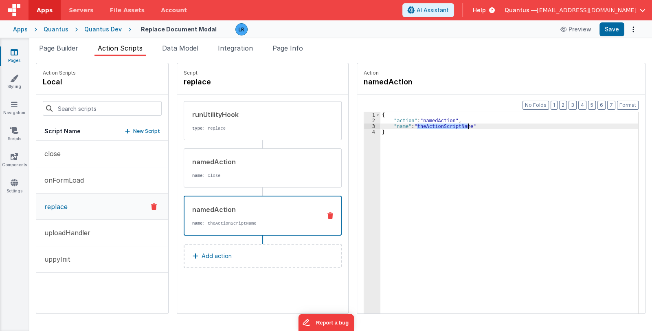
drag, startPoint x: 407, startPoint y: 125, endPoint x: 457, endPoint y: 125, distance: 49.7
click at [457, 125] on div "{ "action" : "namedAction" , "name" : "theActionScriptName" }" at bounding box center [515, 231] width 269 height 238
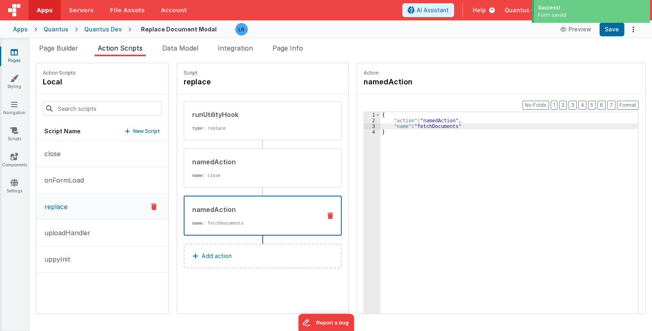
click at [15, 59] on link "Pages" at bounding box center [14, 56] width 29 height 16
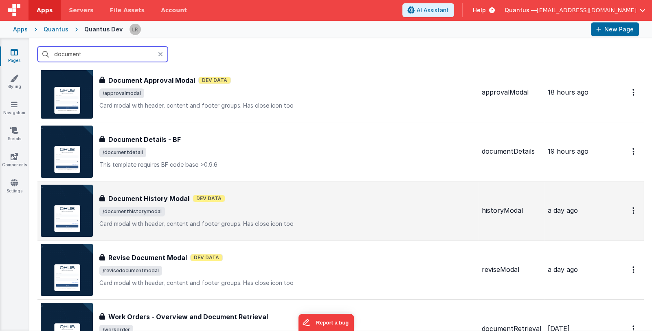
scroll to position [203, 0]
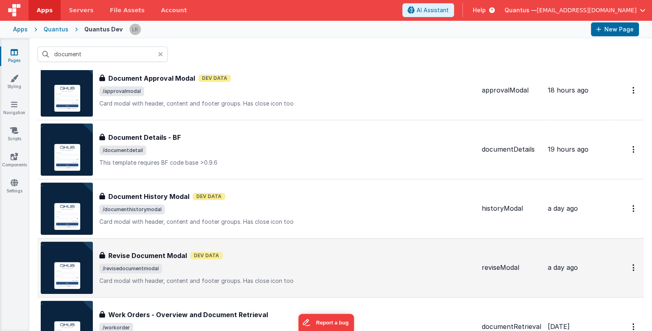
click at [166, 268] on span "/revisedocumentmodal" at bounding box center [287, 269] width 376 height 10
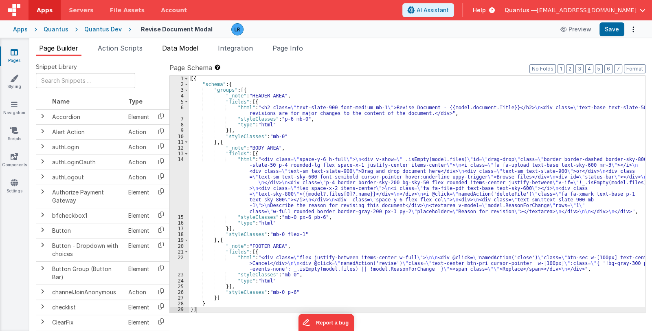
click at [170, 46] on span "Data Model" at bounding box center [180, 48] width 36 height 8
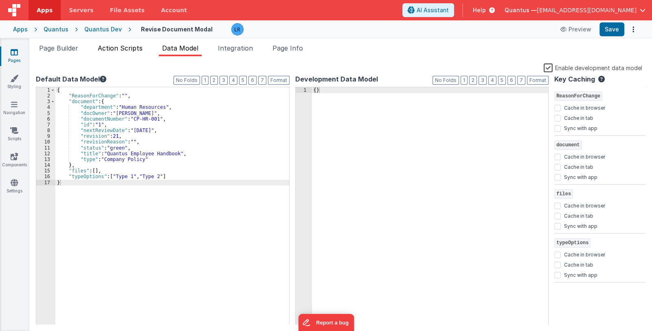
click at [130, 46] on span "Action Scripts" at bounding box center [120, 48] width 45 height 8
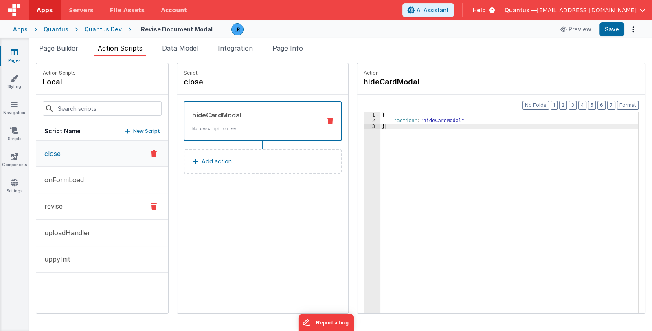
click at [86, 207] on button "revise" at bounding box center [102, 206] width 132 height 26
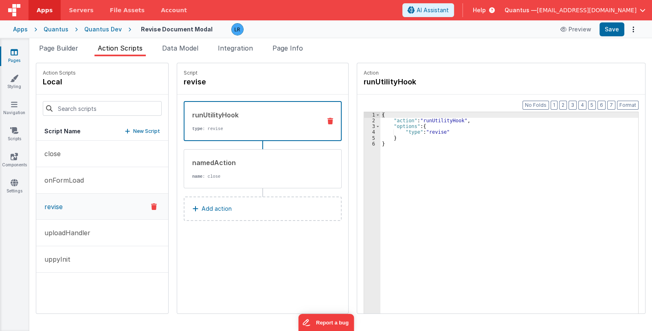
click at [204, 206] on p "Add action" at bounding box center [217, 209] width 30 height 10
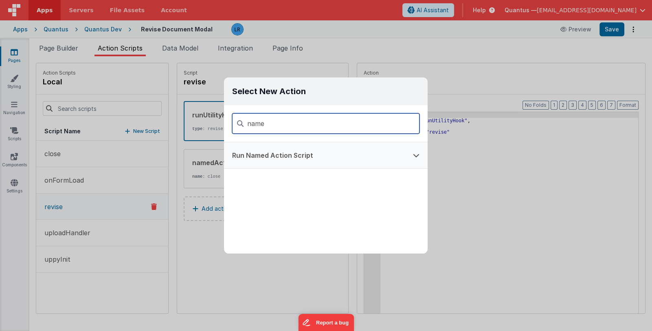
type input "name"
click at [282, 153] on button "Run Named Action Script" at bounding box center [314, 155] width 181 height 26
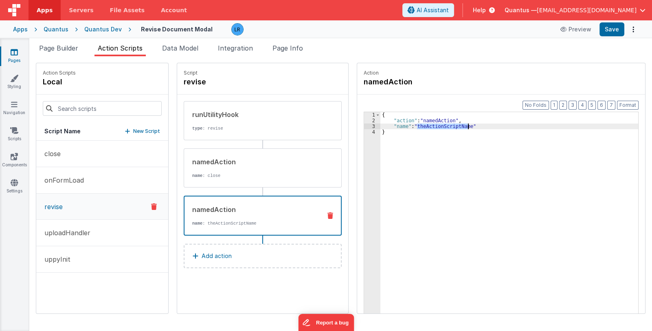
drag, startPoint x: 406, startPoint y: 127, endPoint x: 457, endPoint y: 127, distance: 50.9
click at [457, 127] on div "{ "action" : "namedAction" , "name" : "theActionScriptName" }" at bounding box center [515, 231] width 269 height 238
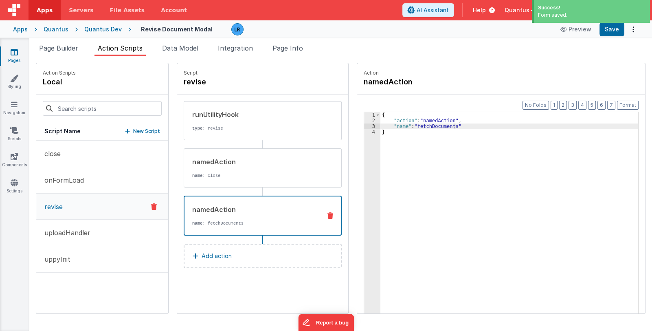
click at [13, 53] on icon at bounding box center [14, 52] width 7 height 8
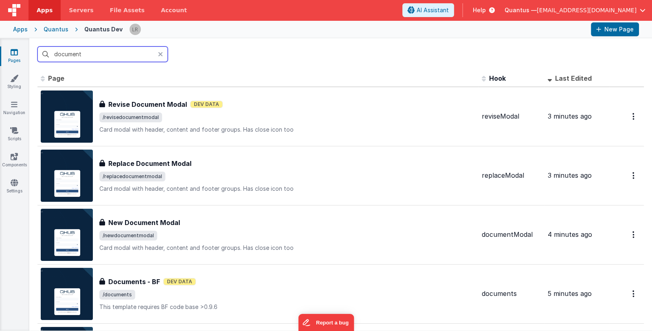
click at [95, 51] on input "document" at bounding box center [102, 53] width 130 height 15
drag, startPoint x: 96, startPoint y: 55, endPoint x: 43, endPoint y: 56, distance: 53.4
click at [43, 56] on input "document" at bounding box center [102, 53] width 130 height 15
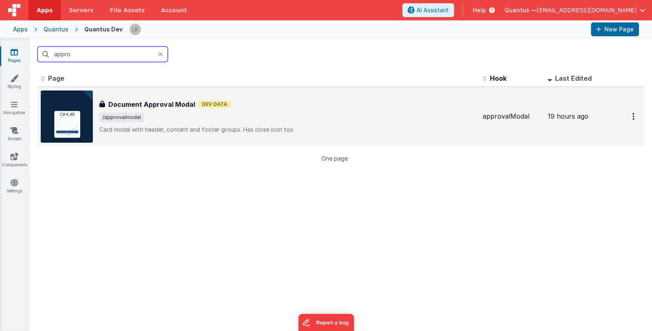
type input "appro"
click at [194, 115] on span "/approvalmodal" at bounding box center [287, 117] width 377 height 10
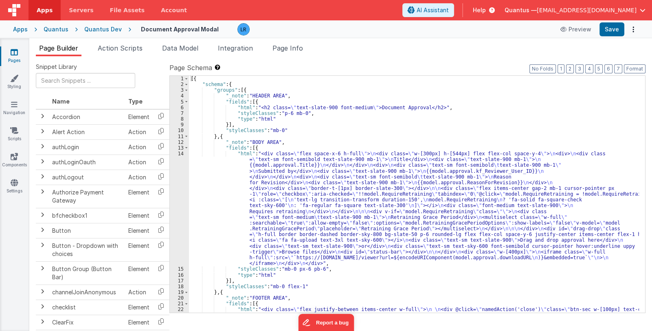
click at [304, 205] on div "[{ "schema" : { "groups" : [{ "_note" : "HEADER AREA" , "fields" : [{ "html" : …" at bounding box center [414, 209] width 450 height 266
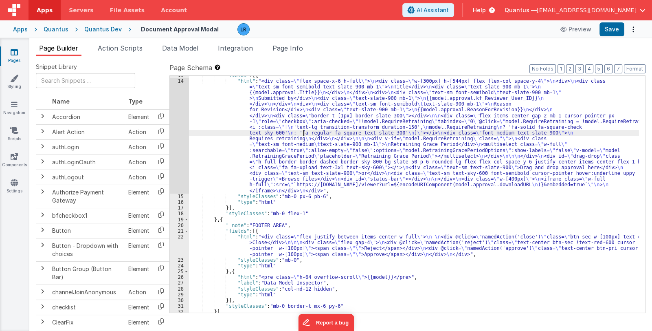
scroll to position [86, 0]
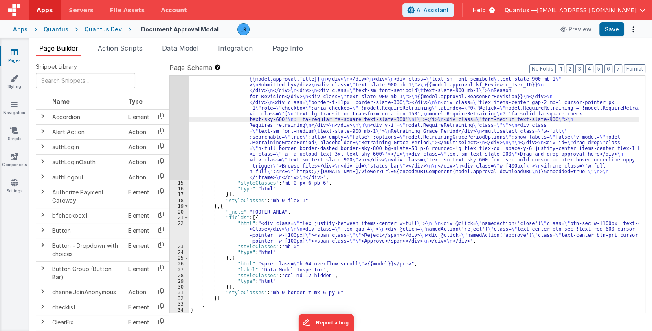
click at [352, 240] on div ""html" : "<div class= \" flex space-x-6 h-full \" > \n <div class= \" w-[300px]…" at bounding box center [414, 244] width 450 height 359
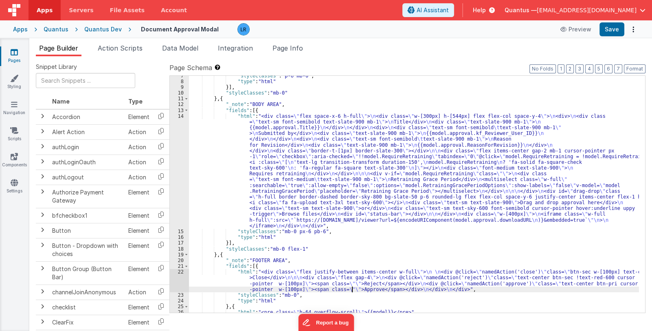
scroll to position [0, 0]
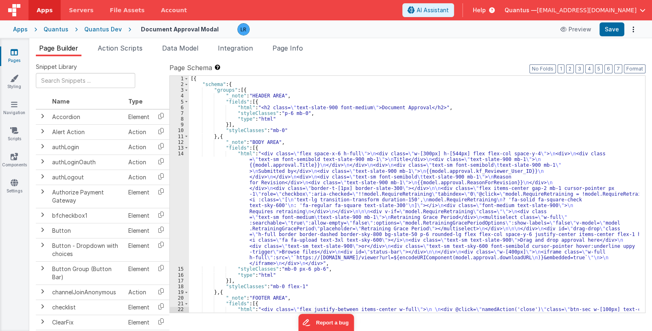
click at [14, 55] on icon at bounding box center [14, 52] width 7 height 8
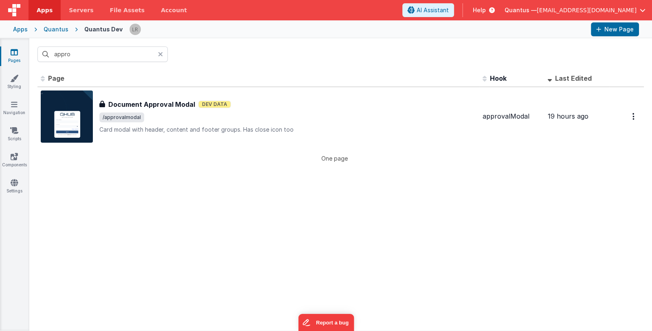
click at [161, 52] on icon at bounding box center [160, 54] width 5 height 7
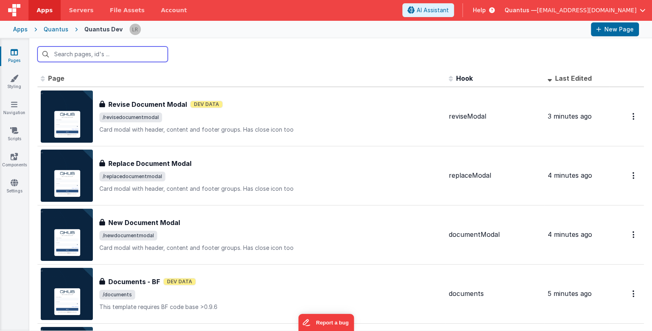
click at [111, 56] on input "text" at bounding box center [102, 53] width 130 height 15
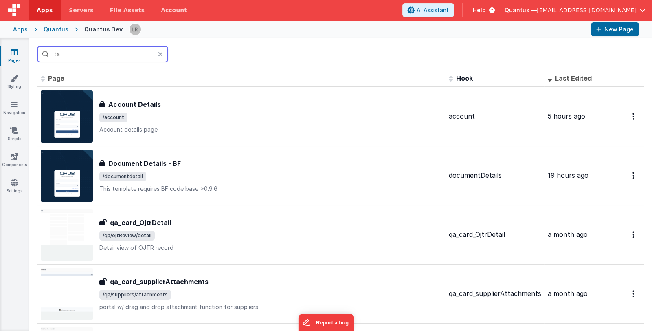
type input "t"
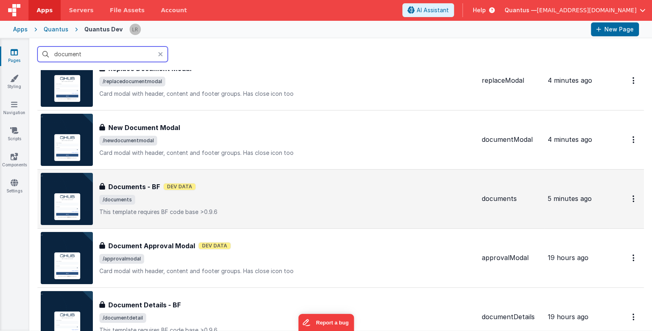
scroll to position [122, 0]
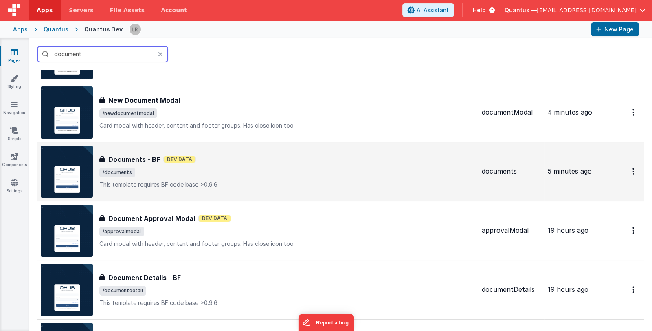
type input "document"
click at [278, 172] on span "/documents" at bounding box center [287, 172] width 376 height 10
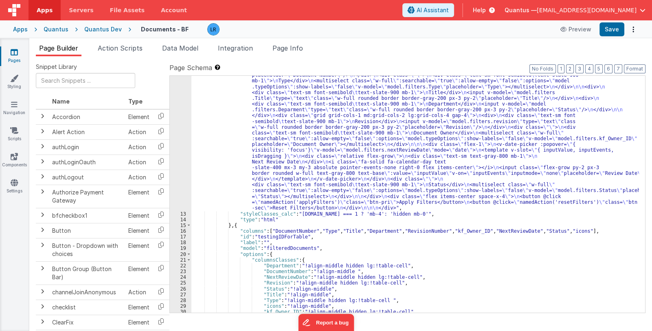
scroll to position [291, 0]
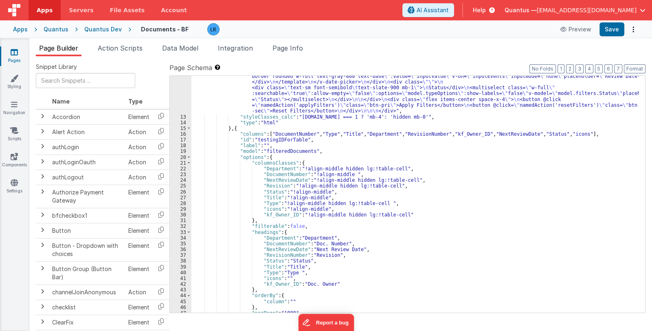
click at [376, 232] on div ""html" : " <div class= \" flex items-center justify-between space-x-5 \" > \n <…" at bounding box center [415, 114] width 448 height 485
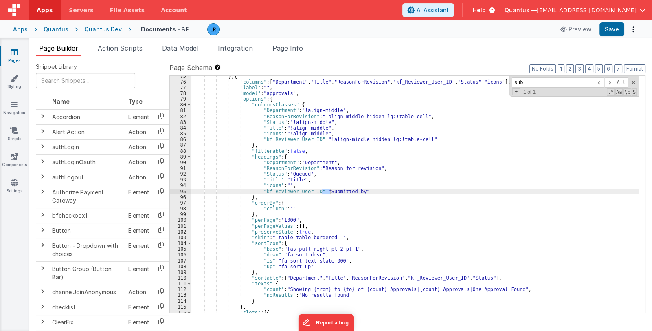
scroll to position [828, 0]
type input "sub"
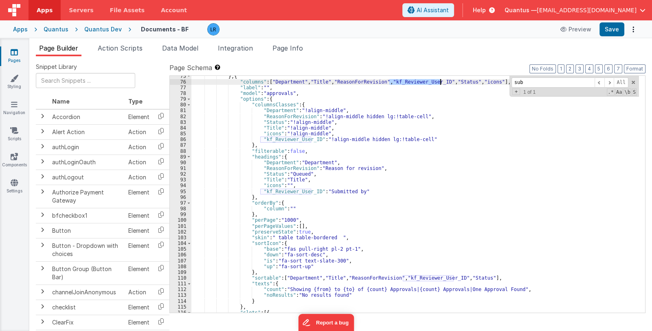
drag, startPoint x: 389, startPoint y: 81, endPoint x: 440, endPoint y: 82, distance: 51.3
click at [440, 82] on div "} , { "columns" : [ "Department" , "Title" , "ReasonForRevision" , "kf_Reviewer…" at bounding box center [415, 197] width 448 height 249
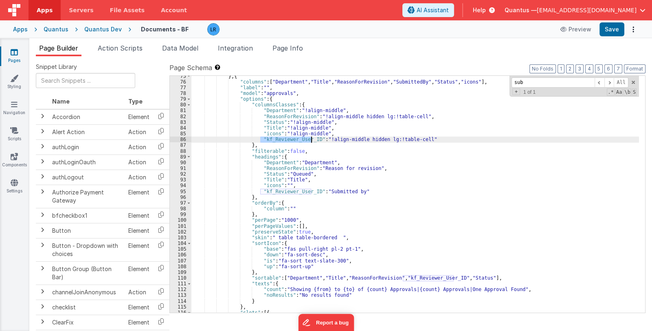
drag, startPoint x: 260, startPoint y: 139, endPoint x: 311, endPoint y: 139, distance: 50.9
click at [311, 139] on div "} , { "columns" : [ "Department" , "Title" , "ReasonForRevision" , "SubmittedBy…" at bounding box center [415, 197] width 448 height 249
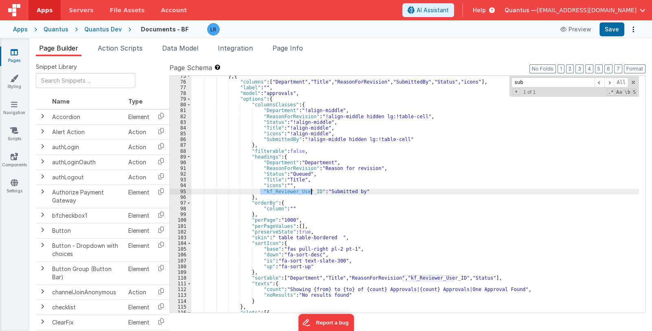
drag, startPoint x: 261, startPoint y: 191, endPoint x: 310, endPoint y: 189, distance: 49.3
click at [310, 189] on div "} , { "columns" : [ "Department" , "Title" , "ReasonForRevision" , "SubmittedBy…" at bounding box center [415, 197] width 448 height 249
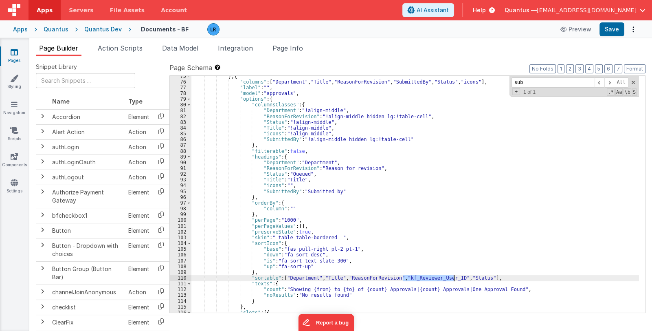
drag, startPoint x: 403, startPoint y: 277, endPoint x: 453, endPoint y: 277, distance: 50.5
click at [453, 277] on div "} , { "columns" : [ "Department" , "Title" , "ReasonForRevision" , "SubmittedBy…" at bounding box center [415, 197] width 448 height 249
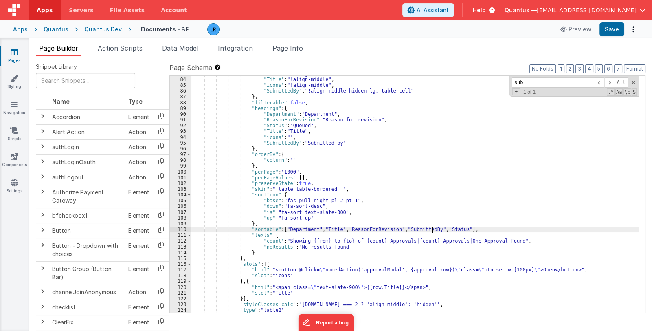
scroll to position [900, 0]
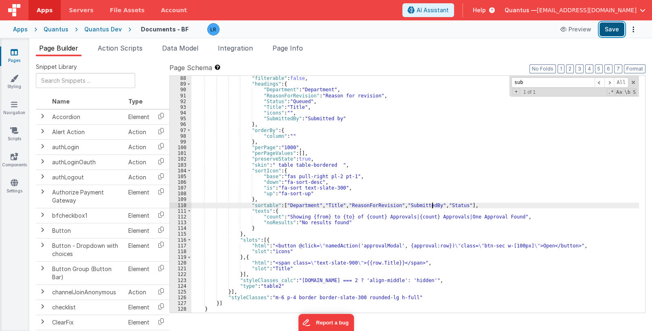
click at [610, 32] on button "Save" at bounding box center [612, 29] width 25 height 14
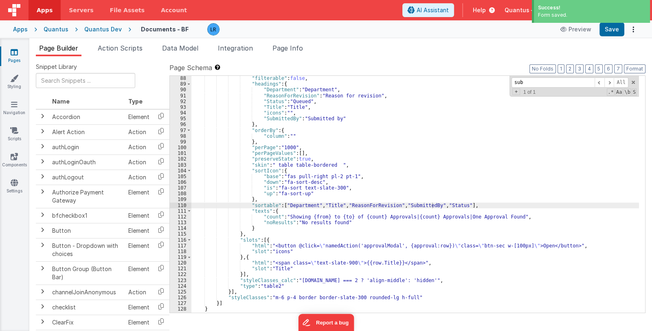
click at [16, 55] on icon at bounding box center [14, 52] width 7 height 8
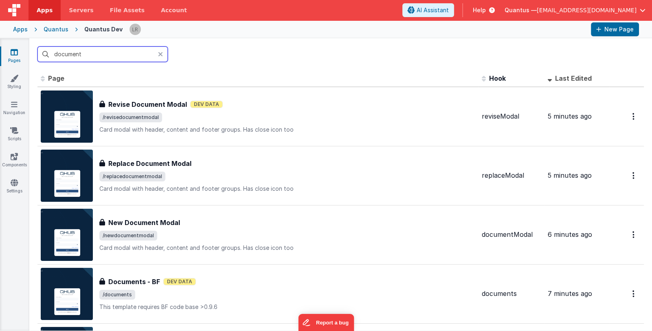
click at [117, 55] on input "document" at bounding box center [102, 53] width 130 height 15
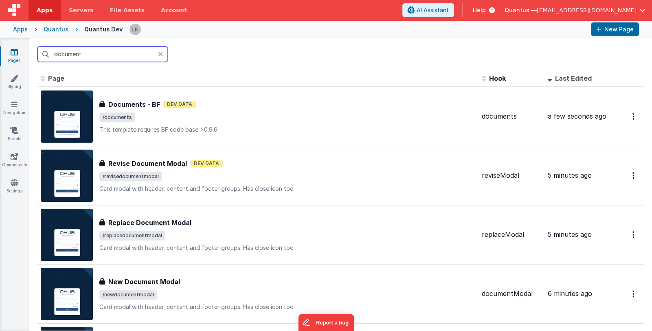
drag, startPoint x: 117, startPoint y: 55, endPoint x: 40, endPoint y: 52, distance: 76.3
click at [40, 52] on input "document" at bounding box center [102, 53] width 130 height 15
click at [87, 53] on input "document" at bounding box center [102, 53] width 130 height 15
click at [161, 54] on icon at bounding box center [160, 54] width 5 height 7
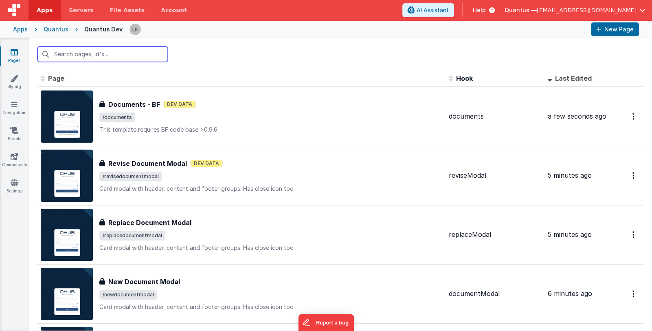
click at [145, 56] on input "text" at bounding box center [102, 53] width 130 height 15
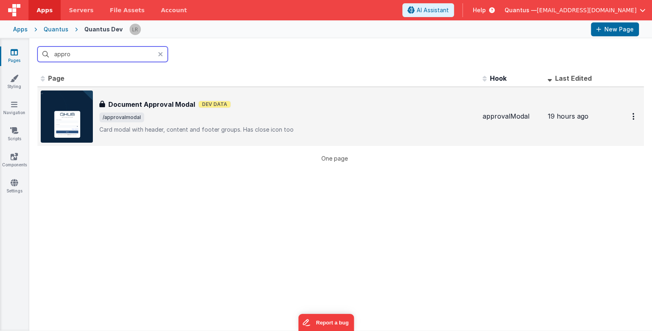
type input "appro"
click at [298, 113] on span "/approvalmodal" at bounding box center [287, 117] width 377 height 10
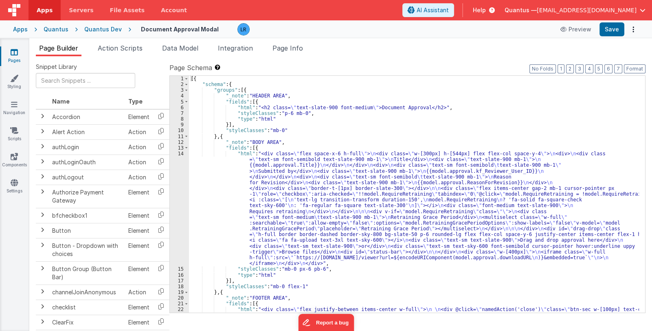
click at [310, 218] on div "[{ "schema" : { "groups" : [{ "_note" : "HEADER AREA" , "fields" : [{ "html" : …" at bounding box center [414, 209] width 450 height 266
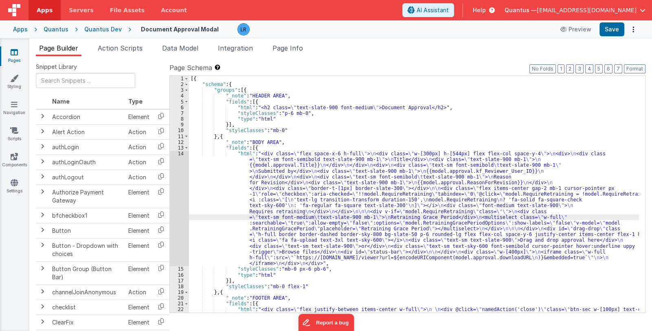
click at [181, 213] on div "14" at bounding box center [179, 208] width 19 height 115
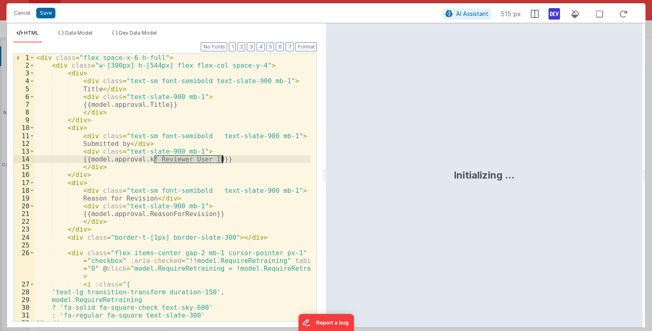
drag, startPoint x: 154, startPoint y: 159, endPoint x: 223, endPoint y: 160, distance: 68.9
click at [223, 160] on div "< div class = "flex space-x-6 h-full" > < div class = "w-[300px] h-[544px] flex…" at bounding box center [173, 195] width 276 height 283
click at [88, 31] on span "Data Model" at bounding box center [78, 33] width 27 height 6
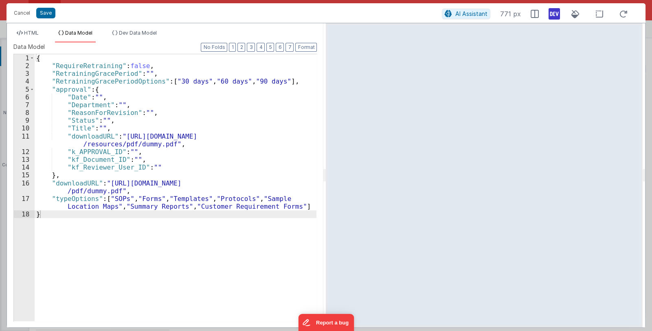
click at [115, 128] on div "{ "RequireRetraining" : false , "RetrainingGracePeriod" : "" , "RetrainingGrace…" at bounding box center [176, 195] width 282 height 282
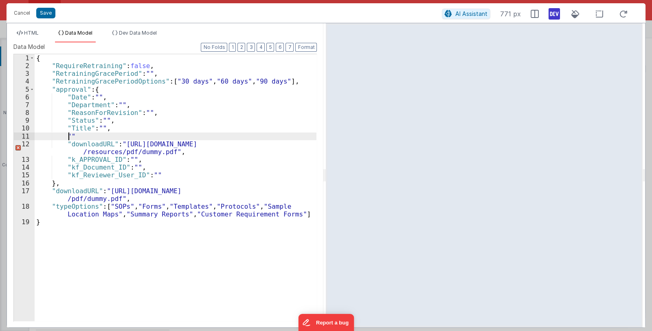
paste textarea
click at [34, 31] on span "HTML" at bounding box center [31, 33] width 15 height 6
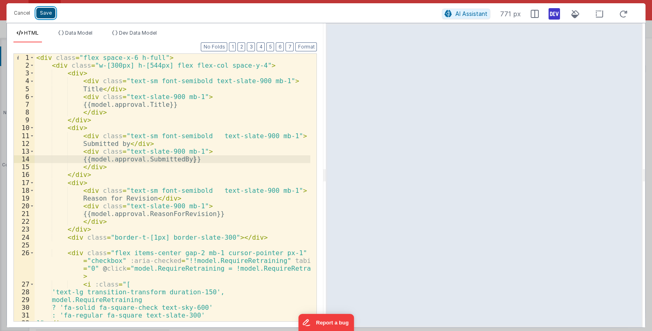
click at [46, 12] on button "Save" at bounding box center [45, 13] width 19 height 11
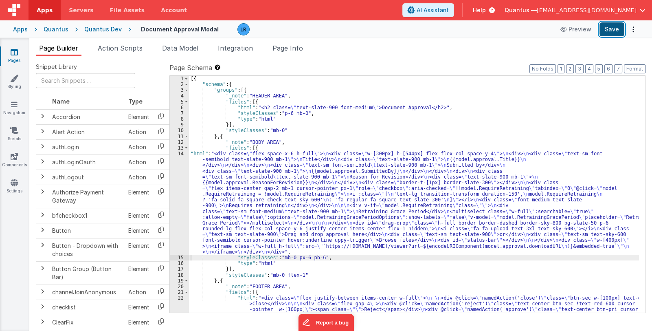
click at [613, 28] on button "Save" at bounding box center [612, 29] width 25 height 14
click at [17, 59] on link "Pages" at bounding box center [14, 56] width 29 height 16
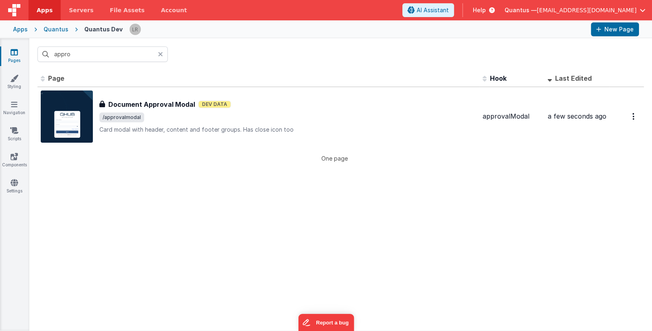
click at [161, 51] on icon at bounding box center [160, 54] width 5 height 7
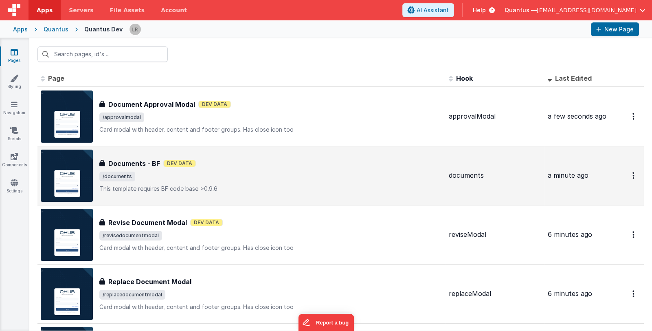
click at [234, 172] on span "/documents" at bounding box center [270, 177] width 343 height 10
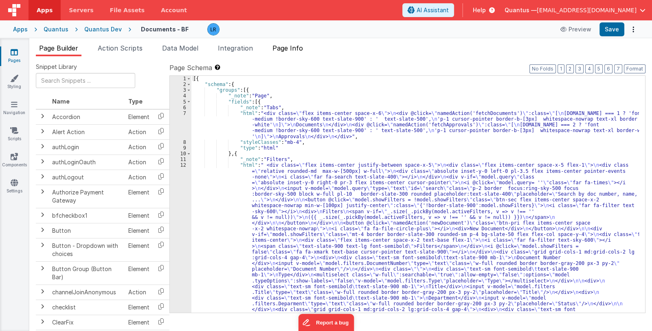
click at [289, 46] on span "Page Info" at bounding box center [288, 48] width 31 height 8
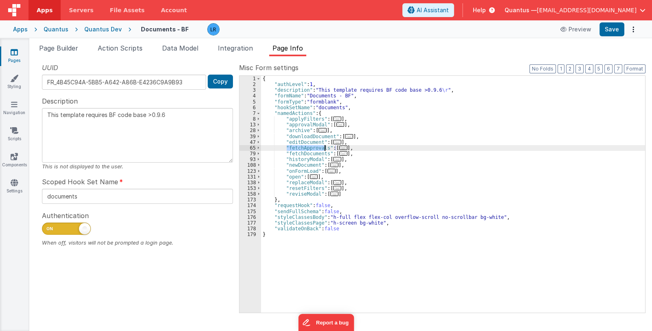
drag, startPoint x: 287, startPoint y: 148, endPoint x: 323, endPoint y: 146, distance: 36.7
click at [323, 146] on div "{ "authLevel" : 1 , "description" : "This template requires BF code base >0.9.6…" at bounding box center [453, 200] width 384 height 249
click at [17, 51] on icon at bounding box center [14, 52] width 7 height 8
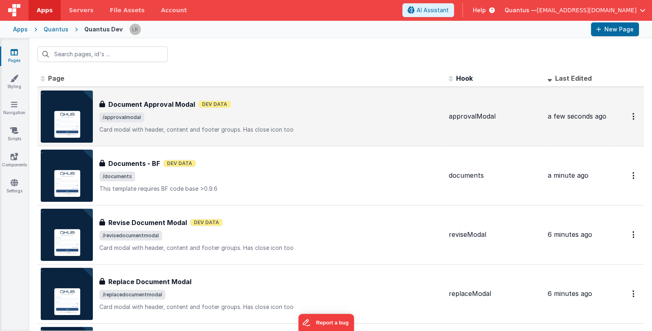
click at [225, 122] on div "Document Approval Modal Document Approval Modal Dev Data /approvalmodal Card mo…" at bounding box center [270, 116] width 343 height 34
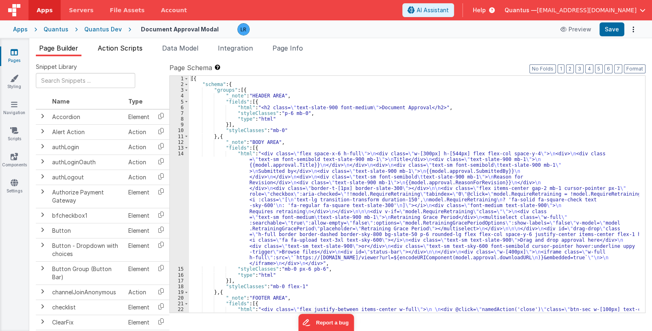
click at [125, 48] on span "Action Scripts" at bounding box center [120, 48] width 45 height 8
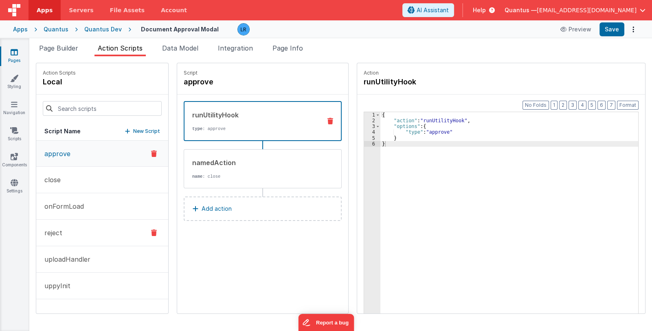
click at [85, 229] on button "reject" at bounding box center [102, 233] width 132 height 26
click at [209, 207] on p "Add action" at bounding box center [217, 209] width 30 height 10
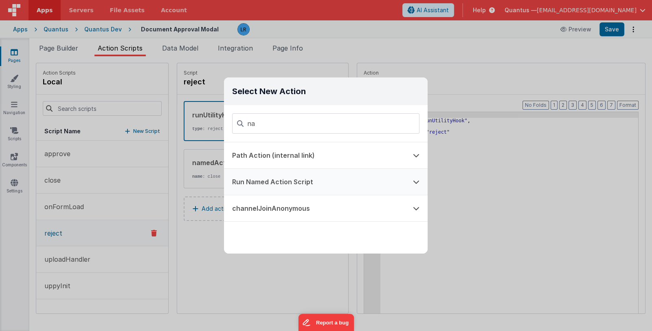
type input "na"
click at [297, 183] on button "Run Named Action Script" at bounding box center [314, 182] width 181 height 26
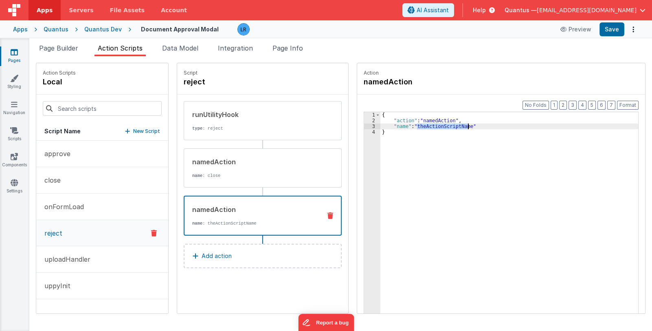
drag, startPoint x: 406, startPoint y: 125, endPoint x: 458, endPoint y: 128, distance: 51.4
click at [458, 128] on div "{ "action" : "namedAction" , "name" : "theActionScriptName" }" at bounding box center [515, 231] width 269 height 238
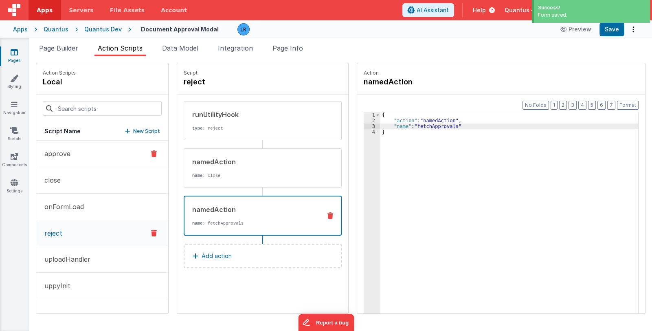
click at [86, 158] on button "approve" at bounding box center [102, 154] width 132 height 26
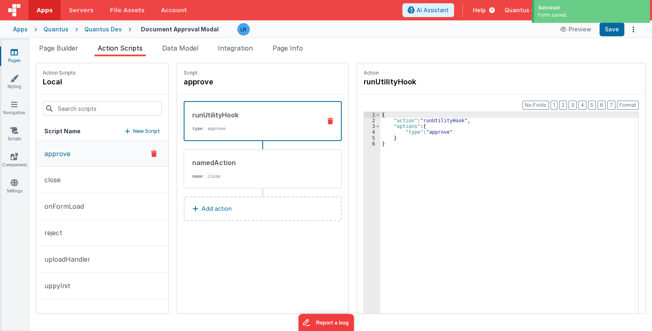
click at [206, 206] on p "Add action" at bounding box center [217, 209] width 30 height 10
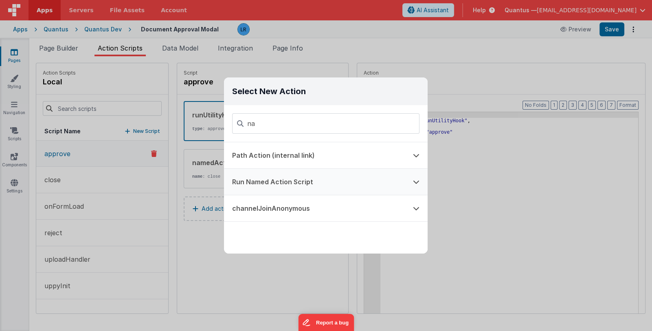
type input "na"
click at [281, 180] on button "Run Named Action Script" at bounding box center [314, 182] width 181 height 26
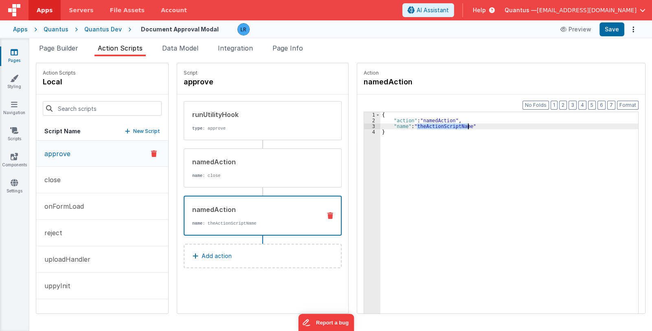
drag, startPoint x: 407, startPoint y: 124, endPoint x: 457, endPoint y: 125, distance: 50.1
click at [457, 125] on div "{ "action" : "namedAction" , "name" : "theActionScriptName" }" at bounding box center [515, 231] width 269 height 238
click at [611, 32] on button "Save" at bounding box center [612, 29] width 25 height 14
click at [11, 54] on icon at bounding box center [14, 52] width 7 height 8
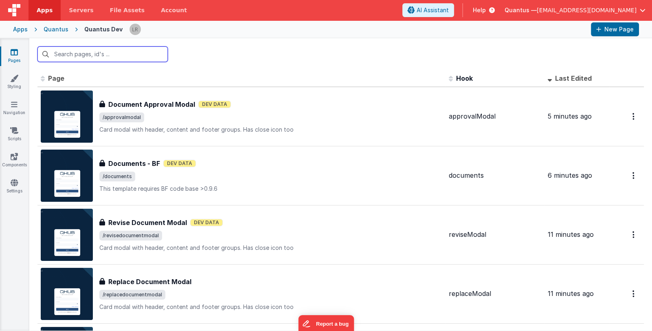
click at [97, 59] on input "text" at bounding box center [102, 53] width 130 height 15
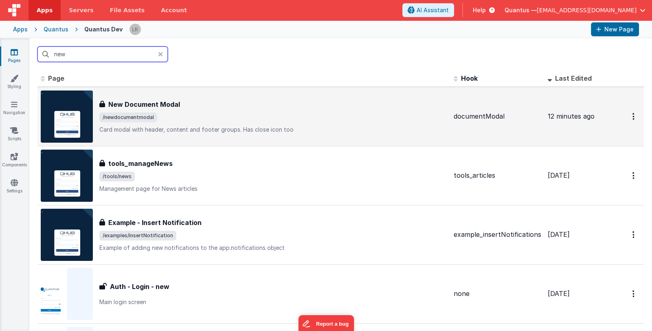
type input "new"
click at [228, 108] on div "New Document Modal" at bounding box center [273, 104] width 348 height 10
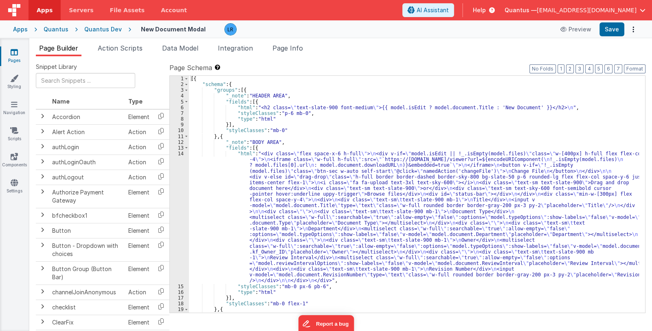
click at [301, 238] on div "[{ "schema" : { "groups" : [{ "_note" : "HEADER AREA" , "fields" : [{ "html" : …" at bounding box center [414, 200] width 450 height 249
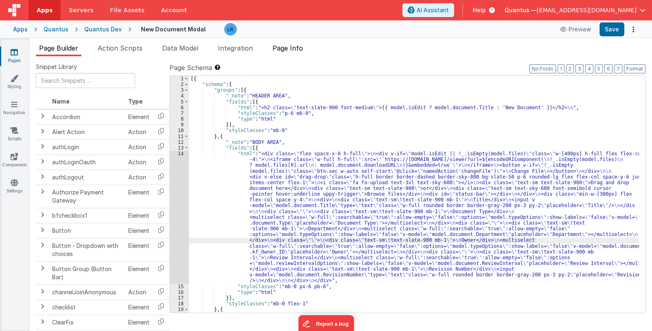
click at [290, 48] on span "Page Info" at bounding box center [288, 48] width 31 height 8
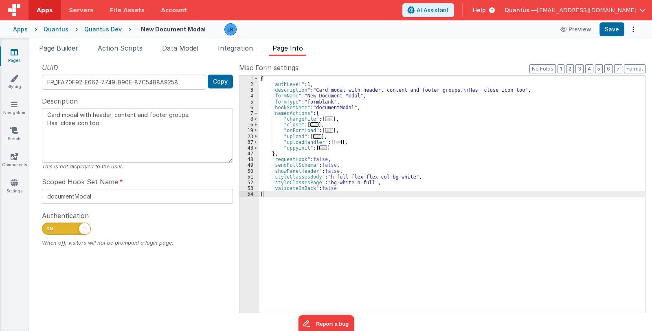
click at [326, 130] on span "..." at bounding box center [329, 130] width 8 height 4
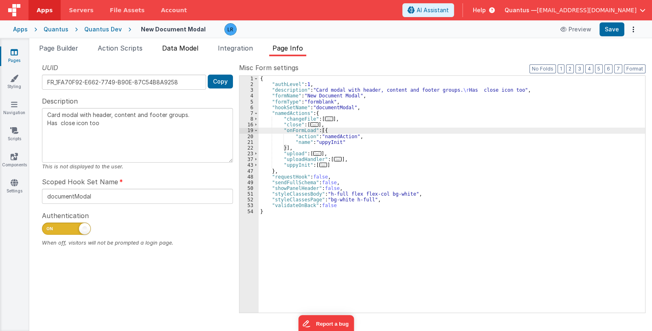
click at [179, 48] on span "Data Model" at bounding box center [180, 48] width 36 height 8
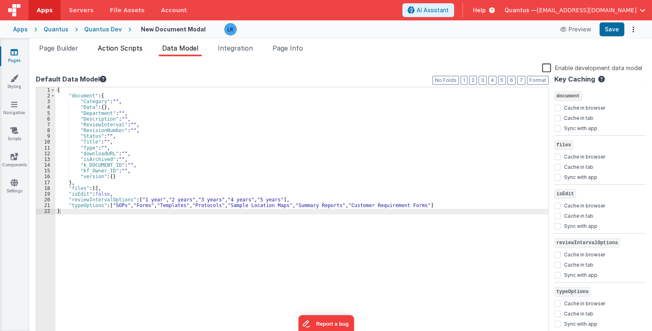
click at [126, 50] on span "Action Scripts" at bounding box center [120, 48] width 45 height 8
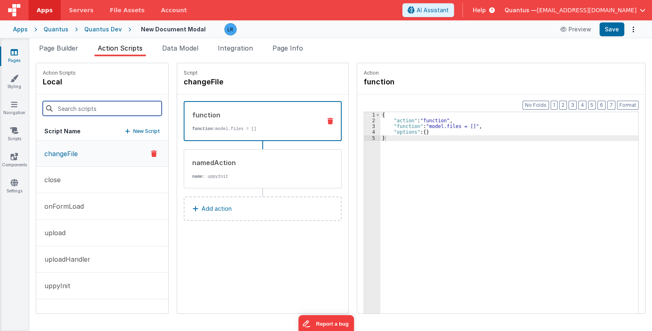
click at [92, 106] on input at bounding box center [102, 108] width 119 height 15
click at [99, 93] on div "Action Scripts local" at bounding box center [102, 78] width 132 height 31
click at [70, 206] on p "onFormLoad" at bounding box center [62, 206] width 44 height 10
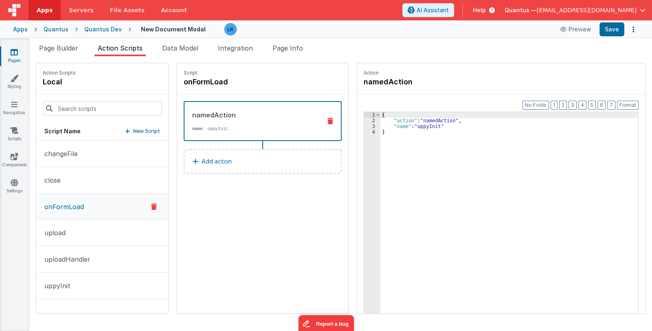
click at [218, 161] on p "Add action" at bounding box center [217, 161] width 30 height 10
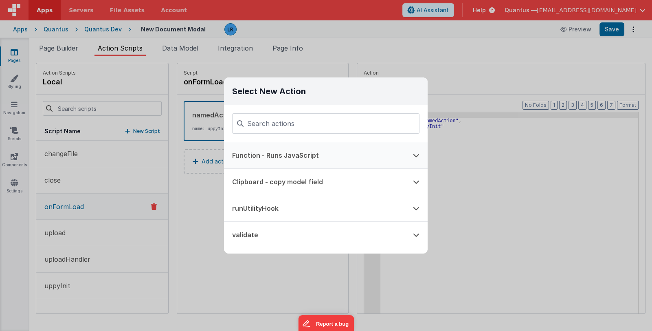
click at [306, 157] on button "Function - Runs JavaScript" at bounding box center [314, 155] width 181 height 26
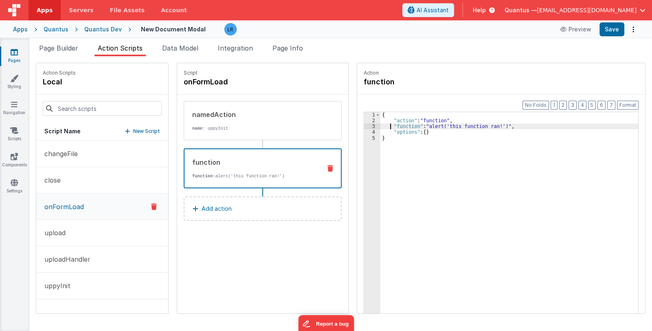
click at [381, 125] on div "{ "action" : "function" , "function" : "alert('this function ran!')" , "options…" at bounding box center [515, 231] width 269 height 238
click at [364, 126] on div "3" at bounding box center [372, 126] width 16 height 6
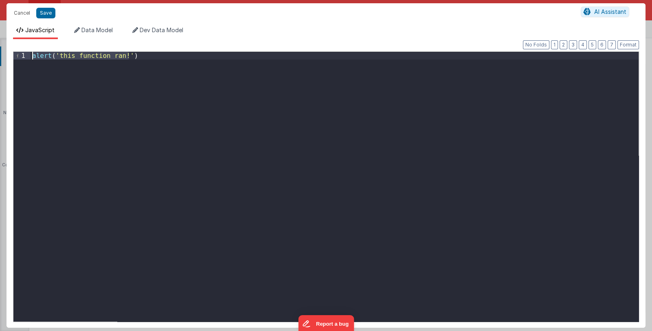
drag, startPoint x: 141, startPoint y: 58, endPoint x: 9, endPoint y: 53, distance: 131.7
click at [9, 53] on div "Format 7 6 5 4 3 2 1 No Folds 1 alert ( 'this function ran!' ) XXXXXXXXXXXXXXXX…" at bounding box center [326, 183] width 639 height 288
click at [43, 58] on div "if ( ! model . isEdit ) { model . document . }" at bounding box center [335, 194] width 608 height 285
click at [96, 55] on div "if ( ! model . isEdit ) { model . document . }" at bounding box center [335, 194] width 608 height 285
click at [108, 64] on div "if ( ! model . isEdit ) { model . document . }" at bounding box center [335, 194] width 608 height 285
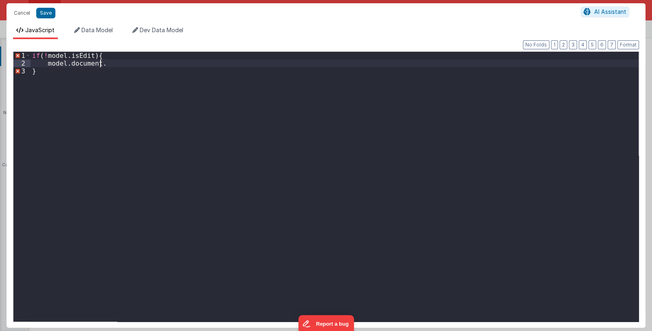
click at [123, 65] on div "if ( ! model . isEdit ) { model . document . }" at bounding box center [335, 194] width 608 height 285
click at [104, 31] on span "Data Model" at bounding box center [96, 29] width 31 height 7
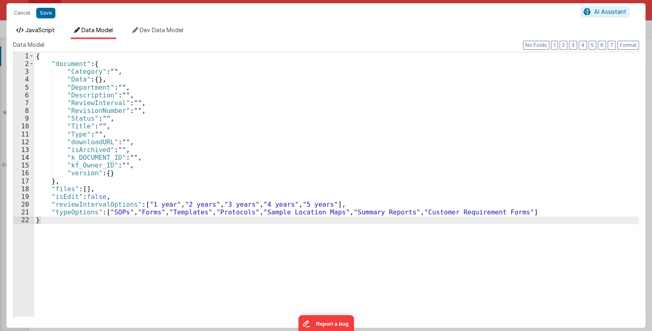
click at [41, 30] on span "JavaScript" at bounding box center [39, 29] width 29 height 7
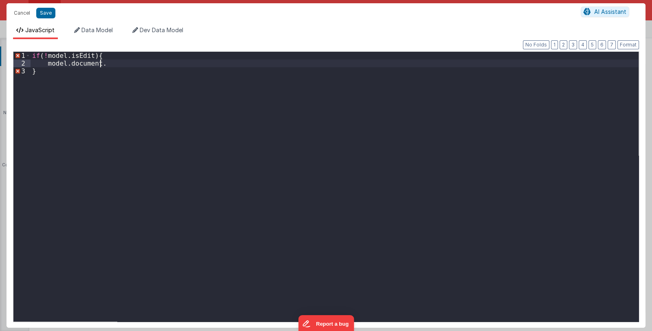
click at [107, 66] on div "if ( ! model . isEdit ) { model . document . }" at bounding box center [335, 194] width 608 height 285
click at [177, 64] on div "if ( ! model . isEdit ) { model . document . OwnedBy = app . user . }" at bounding box center [335, 194] width 608 height 285
click at [40, 13] on button "Save" at bounding box center [45, 13] width 19 height 11
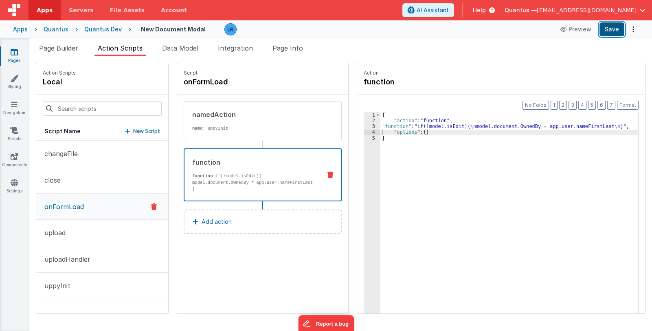
click at [609, 27] on button "Save" at bounding box center [612, 29] width 25 height 14
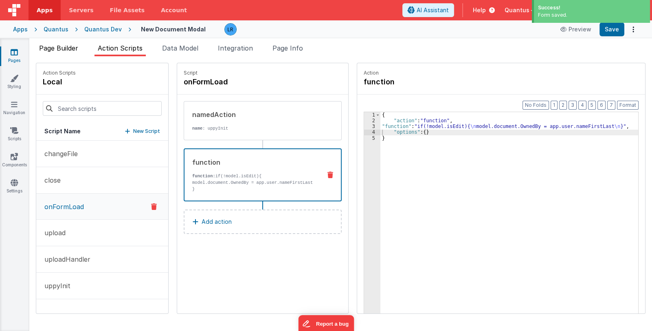
click at [62, 48] on span "Page Builder" at bounding box center [58, 48] width 39 height 8
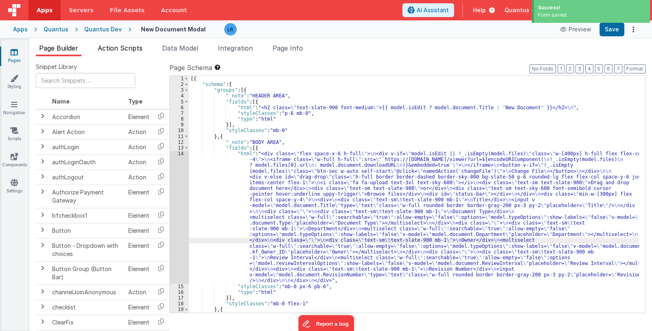
click at [114, 46] on span "Action Scripts" at bounding box center [120, 48] width 45 height 8
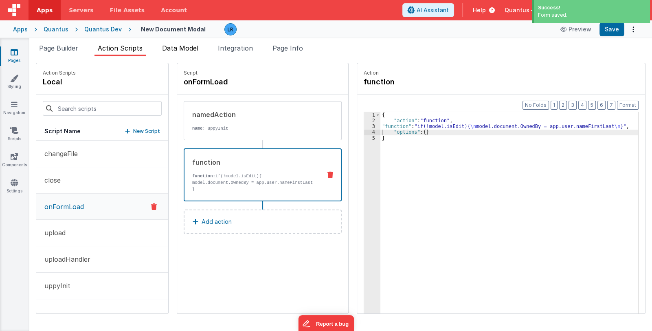
click at [184, 47] on span "Data Model" at bounding box center [180, 48] width 36 height 8
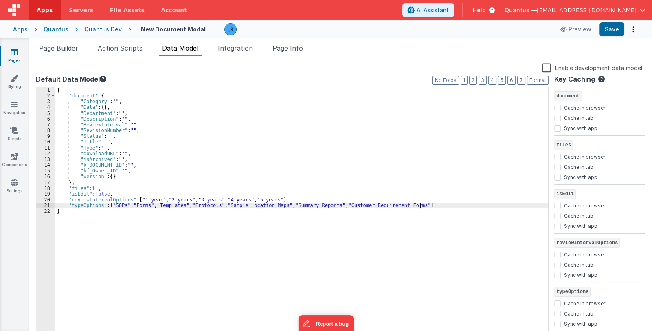
click at [429, 205] on div "{ "document" : { "Category" : "" , "Data" : { } , "Department" : "" , "Descript…" at bounding box center [301, 216] width 493 height 259
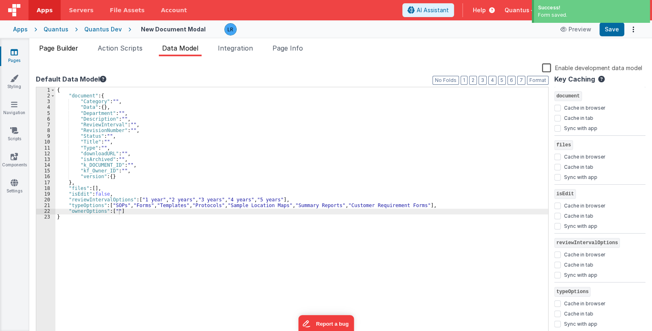
click at [64, 47] on span "Page Builder" at bounding box center [58, 48] width 39 height 8
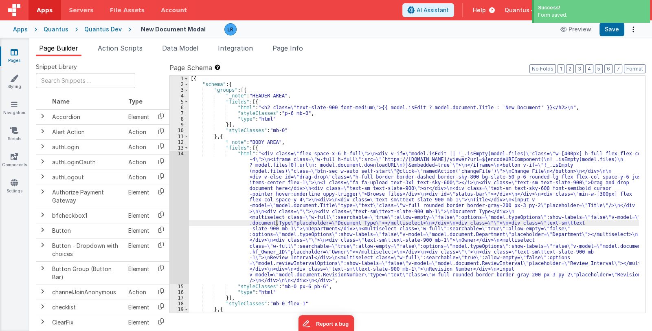
click at [277, 220] on div "[{ "schema" : { "groups" : [{ "_note" : "HEADER AREA" , "fields" : [{ "html" : …" at bounding box center [414, 200] width 450 height 249
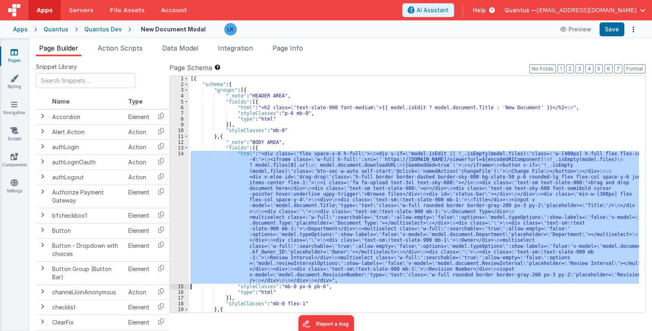
click at [177, 221] on div "14" at bounding box center [179, 217] width 19 height 133
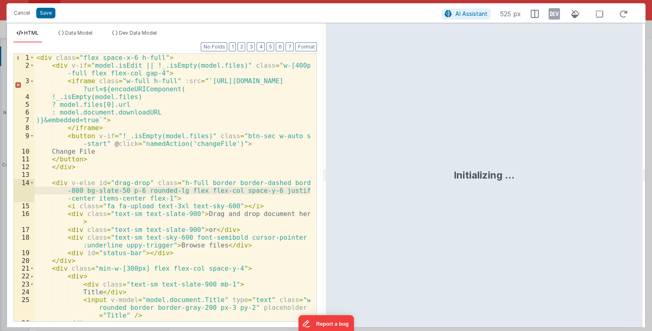
click at [201, 195] on div "< div class = "flex space-x-6 h-full" > < div v-if = "model.isEdit || !_.isEmpt…" at bounding box center [173, 195] width 276 height 283
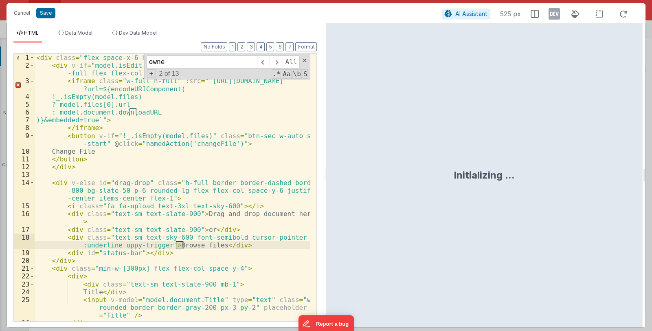
scroll to position [295, 0]
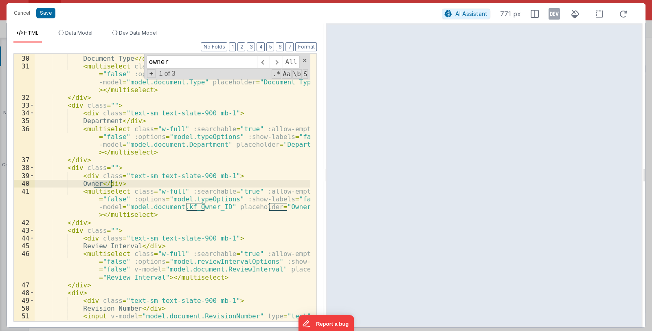
type input "owner"
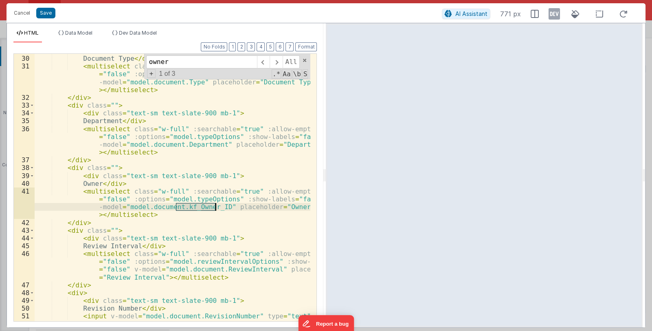
drag, startPoint x: 176, startPoint y: 207, endPoint x: 215, endPoint y: 207, distance: 38.7
click at [215, 207] on div "< div class = "text-sm text-slate-900 mb-1" > Document Type </ div > < multisel…" at bounding box center [173, 196] width 276 height 299
click at [183, 209] on div "< div class = "text-sm text-slate-900 mb-1" > Document Type </ div > < multisel…" at bounding box center [173, 187] width 276 height 267
drag, startPoint x: 176, startPoint y: 207, endPoint x: 215, endPoint y: 209, distance: 39.2
click at [215, 209] on div "< div class = "text-sm text-slate-900 mb-1" > Document Type </ div > < multisel…" at bounding box center [173, 196] width 276 height 299
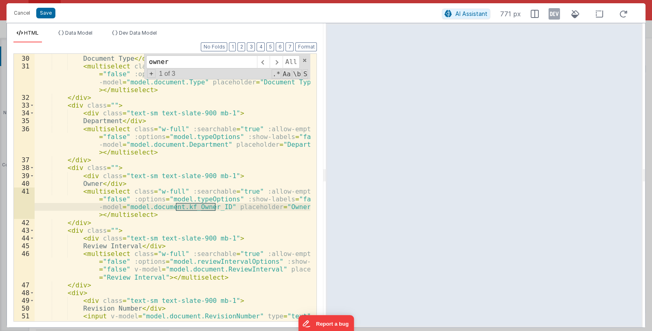
click at [208, 196] on div "< div class = "text-sm text-slate-900 mb-1" > Document Type </ div > < multisel…" at bounding box center [173, 196] width 276 height 299
drag, startPoint x: 176, startPoint y: 207, endPoint x: 216, endPoint y: 207, distance: 39.9
click at [216, 207] on div "< div class = "text-sm text-slate-900 mb-1" > Document Type </ div > < multisel…" at bounding box center [173, 196] width 276 height 299
click at [206, 210] on div "< div class = "text-sm text-slate-900 mb-1" > Document Type </ div > < multisel…" at bounding box center [173, 187] width 276 height 267
drag, startPoint x: 174, startPoint y: 207, endPoint x: 214, endPoint y: 207, distance: 39.5
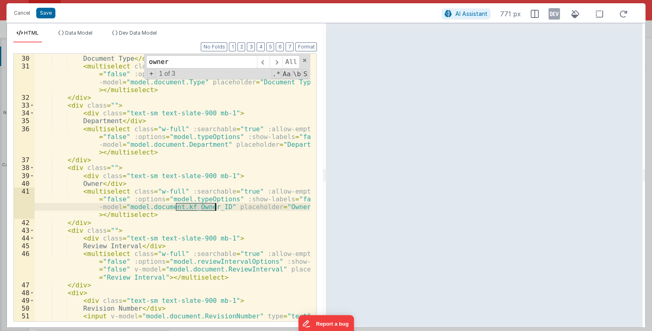
click at [214, 207] on div "< div class = "text-sm text-slate-900 mb-1" > Document Type </ div > < multisel…" at bounding box center [173, 196] width 276 height 299
drag, startPoint x: 176, startPoint y: 207, endPoint x: 200, endPoint y: 207, distance: 24.9
click at [200, 207] on div "< div class = "text-sm text-slate-900 mb-1" > Document Type </ div > < multisel…" at bounding box center [173, 196] width 276 height 299
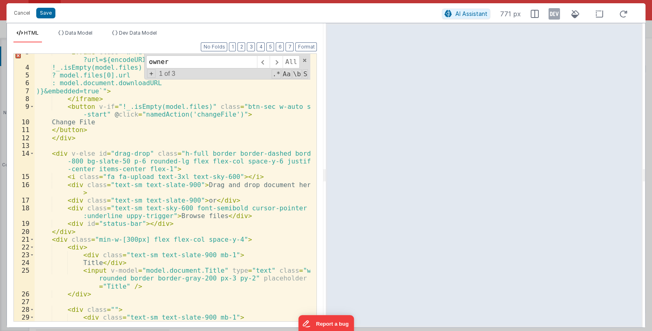
scroll to position [0, 0]
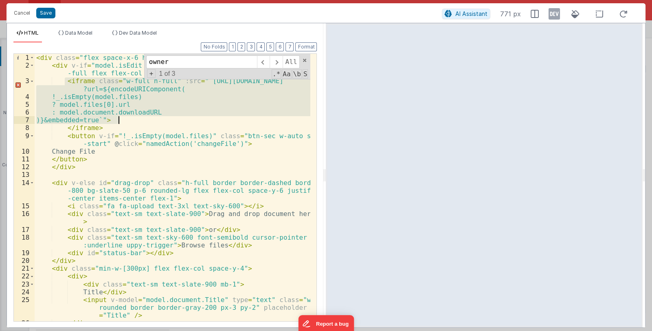
drag, startPoint x: 65, startPoint y: 81, endPoint x: 127, endPoint y: 121, distance: 74.1
click at [127, 121] on div "< div class = "flex space-x-6 h-full" > < div v-if = "model.isEdit || !_.isEmpt…" at bounding box center [173, 195] width 276 height 283
click at [212, 229] on div "< div class = "flex space-x-6 h-full" > < div v-if = "model.isEdit || !_.isEmpt…" at bounding box center [173, 195] width 276 height 283
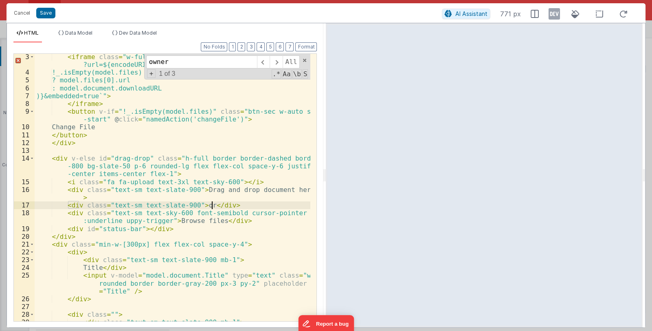
scroll to position [24, 0]
click at [207, 221] on div "< iframe class = "w-full h-full" :src = "`https://docs.google.com/viewer ?url=$…" at bounding box center [173, 198] width 276 height 291
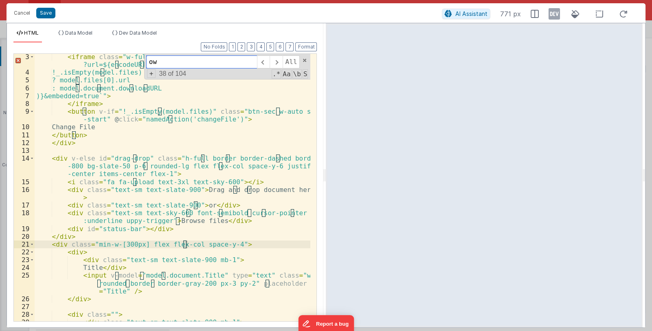
scroll to position [178, 0]
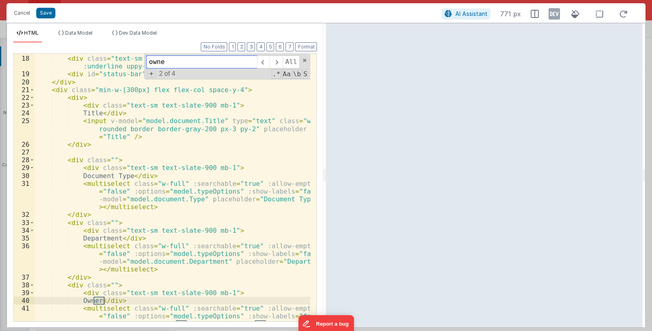
type input "owner"
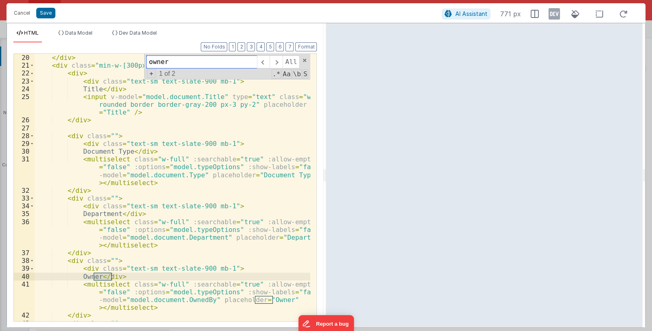
scroll to position [227, 0]
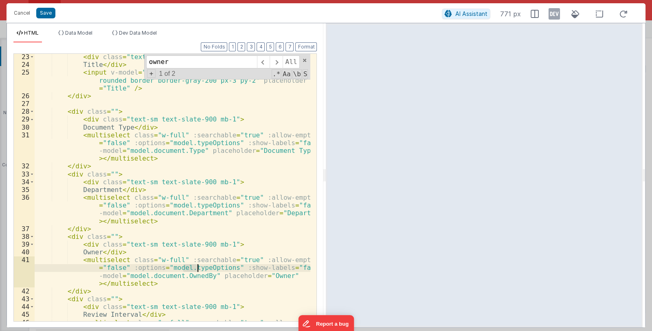
drag, startPoint x: 183, startPoint y: 268, endPoint x: 196, endPoint y: 268, distance: 13.0
click at [196, 268] on div "< div class = "text-sm text-slate-900 mb-1" > Title </ div > < input v-model = …" at bounding box center [173, 206] width 276 height 306
drag, startPoint x: 175, startPoint y: 59, endPoint x: 148, endPoint y: 62, distance: 27.0
click at [148, 62] on input "owner" at bounding box center [201, 61] width 111 height 13
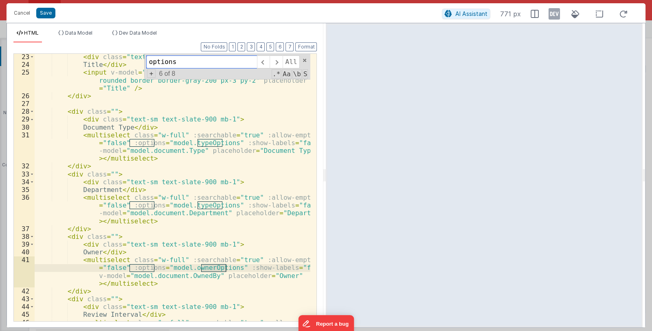
type input "options"
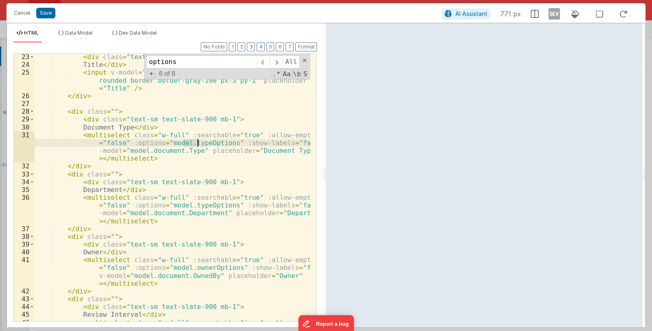
drag, startPoint x: 183, startPoint y: 140, endPoint x: 196, endPoint y: 142, distance: 12.8
click at [196, 142] on div "< div class = "text-sm text-slate-900 mb-1" > Title </ div > < input v-model = …" at bounding box center [173, 206] width 276 height 306
drag, startPoint x: 181, startPoint y: 141, endPoint x: 242, endPoint y: 145, distance: 61.2
click at [242, 145] on div "< div class = "text-sm text-slate-900 mb-1" > Title </ div > < input v-model = …" at bounding box center [173, 206] width 276 height 306
click at [84, 35] on span "Data Model" at bounding box center [78, 33] width 27 height 6
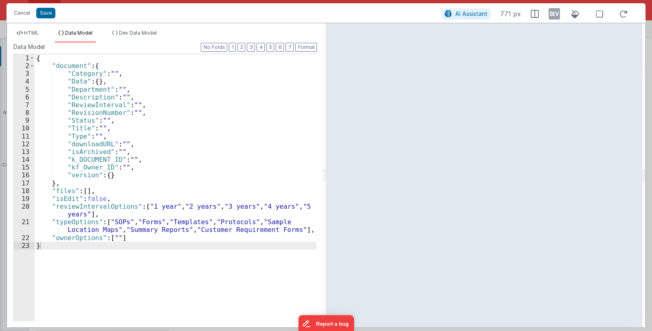
click at [128, 238] on div "{ "document" : { "Category" : "" , "Data" : { } , "Department" : "" , "Descript…" at bounding box center [176, 195] width 282 height 282
paste textarea
click at [199, 246] on div "{ "document" : { "Category" : "" , "Data" : { } , "Department" : "" , "Descript…" at bounding box center [176, 195] width 282 height 282
click at [29, 31] on span "HTML" at bounding box center [31, 33] width 15 height 6
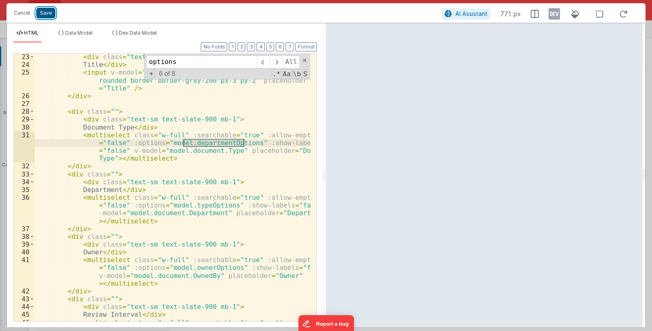
click at [44, 15] on button "Save" at bounding box center [45, 13] width 19 height 11
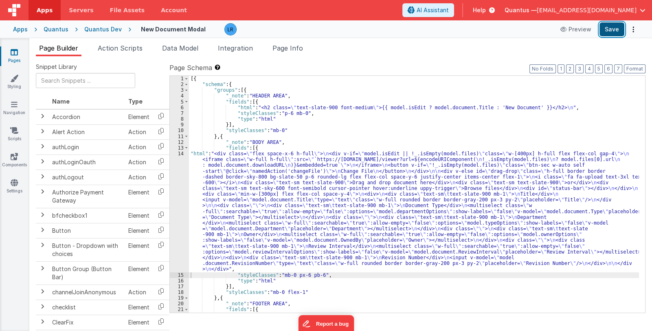
click at [614, 31] on button "Save" at bounding box center [612, 29] width 25 height 14
click at [171, 48] on span "Data Model" at bounding box center [180, 48] width 36 height 8
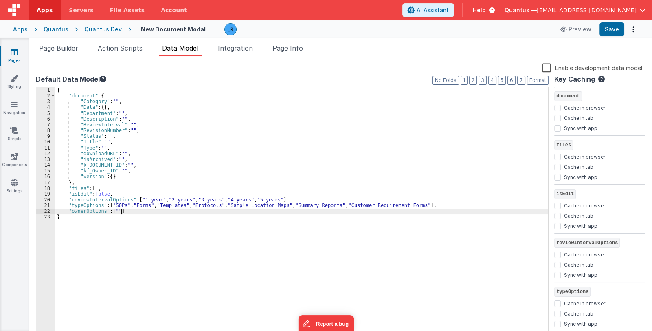
click at [131, 211] on div "{ "document" : { "Category" : "" , "Data" : { } , "Department" : "" , "Descript…" at bounding box center [301, 218] width 493 height 262
drag, startPoint x: 130, startPoint y: 210, endPoint x: 68, endPoint y: 213, distance: 62.8
click at [68, 213] on div "{ "document" : { "Category" : "" , "Data" : { } , "Department" : "" , "Descript…" at bounding box center [301, 218] width 493 height 262
drag, startPoint x: 86, startPoint y: 217, endPoint x: 67, endPoint y: 216, distance: 19.2
click at [67, 216] on div "{ "document" : { "Category" : "" , "Data" : { } , "Department" : "" , "Descript…" at bounding box center [301, 218] width 493 height 262
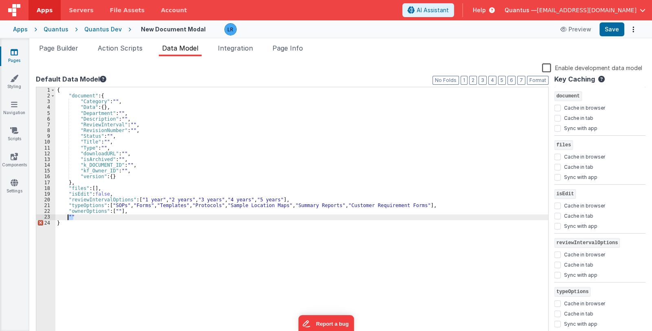
paste textarea
drag, startPoint x: 71, startPoint y: 217, endPoint x: 83, endPoint y: 216, distance: 12.2
click at [83, 216] on div "{ "document" : { "Category" : "" , "Data" : { } , "Department" : "" , "Descript…" at bounding box center [301, 218] width 493 height 262
click at [129, 214] on div "{ "document" : { "Category" : "" , "Data" : { } , "Department" : "" , "Descript…" at bounding box center [301, 218] width 493 height 262
click at [169, 216] on div "{ "document" : { "Category" : "" , "Data" : { } , "Department" : "" , "Descript…" at bounding box center [301, 218] width 493 height 262
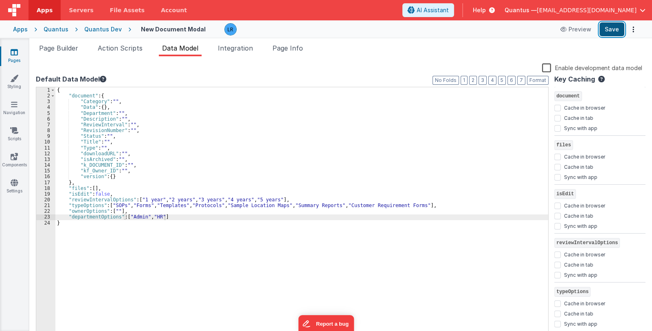
click at [605, 30] on button "Save" at bounding box center [612, 29] width 25 height 14
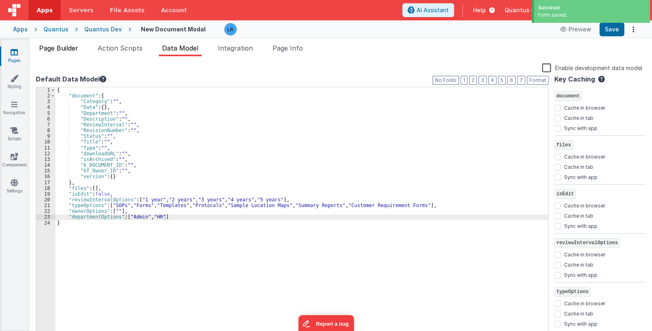
click at [64, 46] on span "Page Builder" at bounding box center [58, 48] width 39 height 8
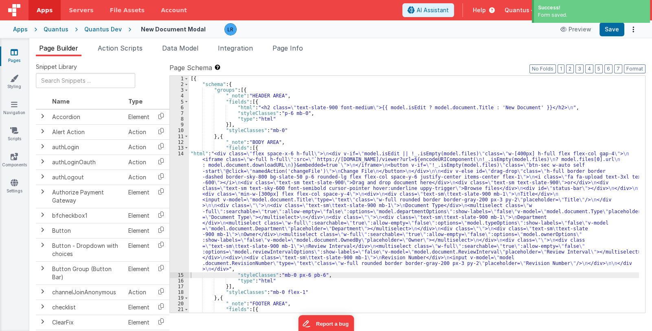
click at [298, 240] on div "[{ "schema" : { "groups" : [{ "_note" : "HEADER AREA" , "fields" : [{ "html" : …" at bounding box center [414, 212] width 450 height 272
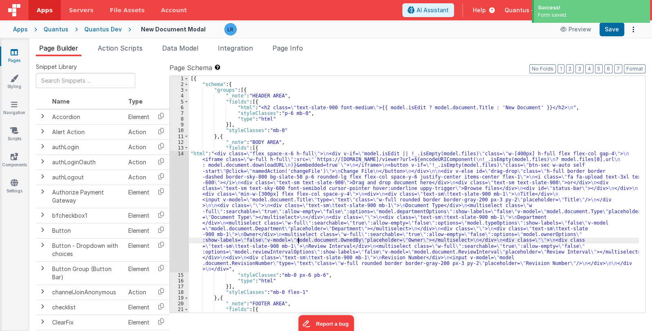
click at [180, 226] on div "14" at bounding box center [179, 211] width 19 height 121
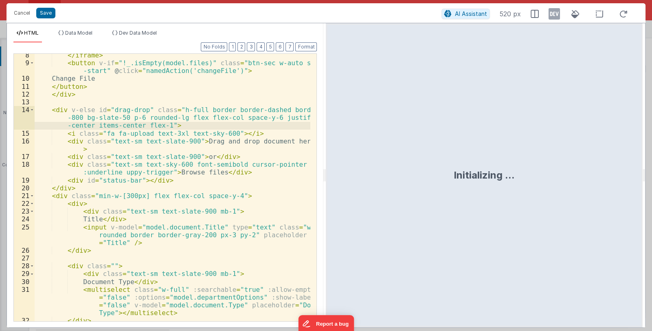
scroll to position [145, 0]
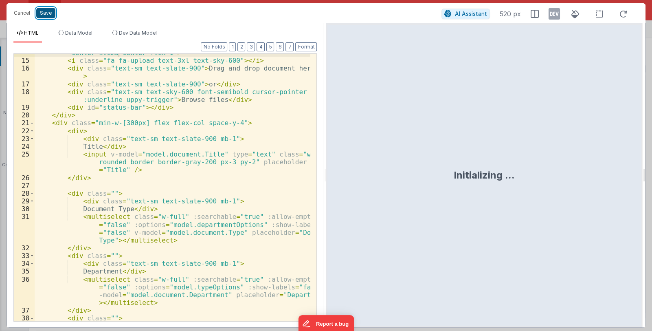
click at [48, 11] on button "Save" at bounding box center [45, 13] width 19 height 11
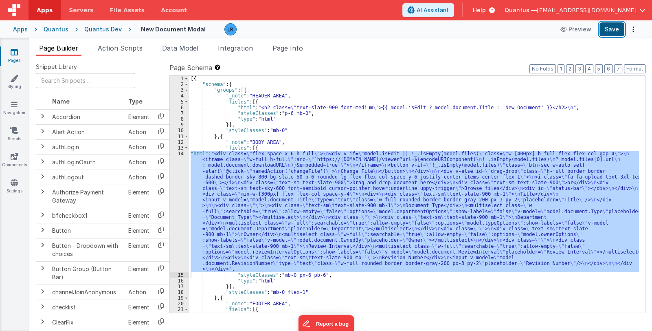
click at [611, 30] on button "Save" at bounding box center [612, 29] width 25 height 14
click at [282, 202] on div "[{ "schema" : { "groups" : [{ "_note" : "HEADER AREA" , "fields" : [{ "html" : …" at bounding box center [414, 194] width 450 height 237
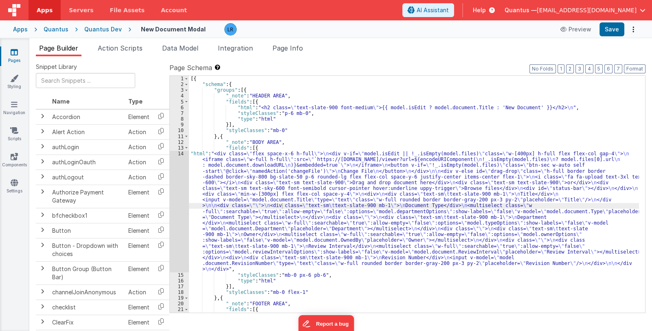
click at [226, 213] on div "[{ "schema" : { "groups" : [{ "_note" : "HEADER AREA" , "fields" : [{ "html" : …" at bounding box center [414, 212] width 450 height 272
click at [178, 223] on div "14" at bounding box center [179, 211] width 19 height 121
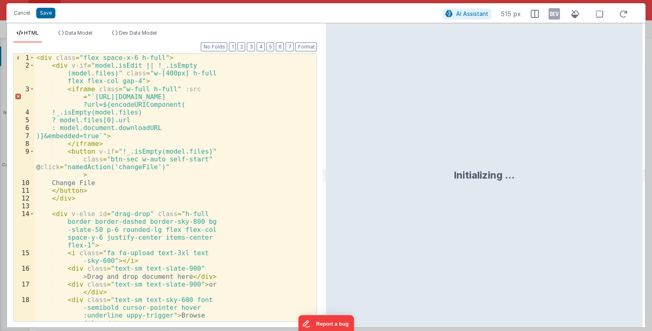
click at [177, 221] on div "< div class = "flex space-x-6 h-full" > < div v-if = "model.isEdit || !_.isEmpt…" at bounding box center [173, 195] width 276 height 283
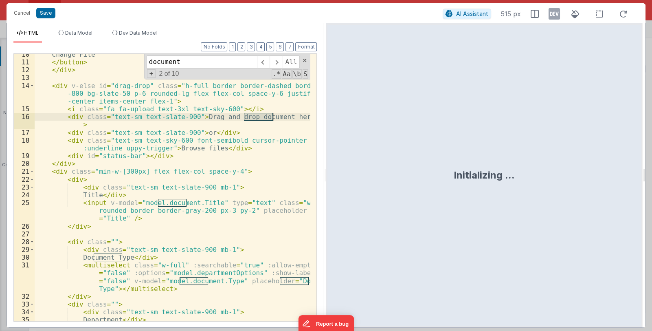
scroll to position [121, 0]
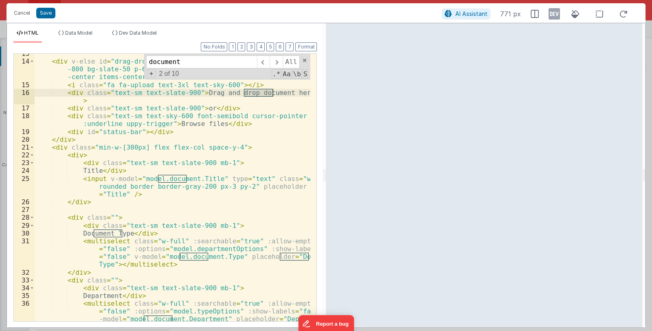
type input "document"
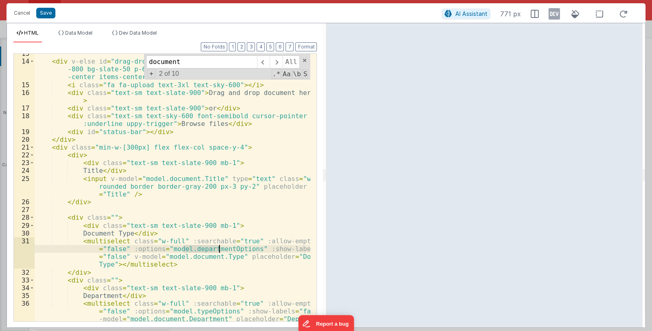
drag, startPoint x: 182, startPoint y: 249, endPoint x: 218, endPoint y: 250, distance: 35.9
click at [218, 250] on div "< div v-else id = "drag-drop" class = "h-full border border-dashed border-sky -…" at bounding box center [173, 203] width 276 height 306
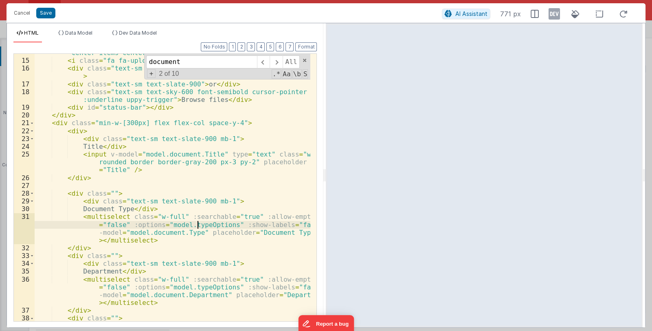
scroll to position [169, 0]
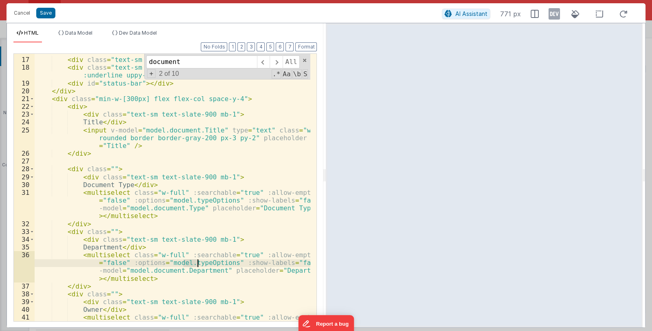
drag, startPoint x: 183, startPoint y: 262, endPoint x: 198, endPoint y: 262, distance: 14.7
click at [198, 262] on div "< div class = "text-sm text-slate-900" > Drag and drop document here </ div > <…" at bounding box center [173, 197] width 276 height 314
click at [43, 11] on button "Save" at bounding box center [45, 13] width 19 height 11
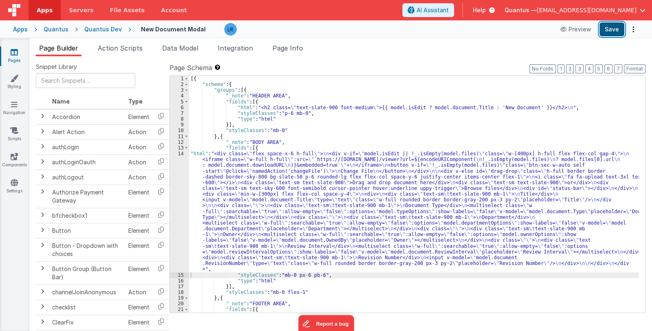
click at [614, 29] on button "Save" at bounding box center [612, 29] width 25 height 14
click at [14, 54] on icon at bounding box center [14, 52] width 7 height 8
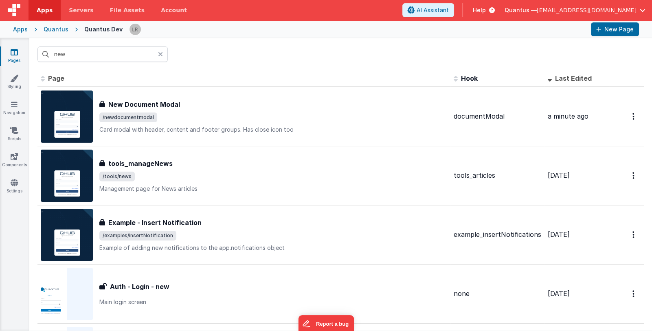
click at [162, 52] on icon at bounding box center [160, 54] width 5 height 7
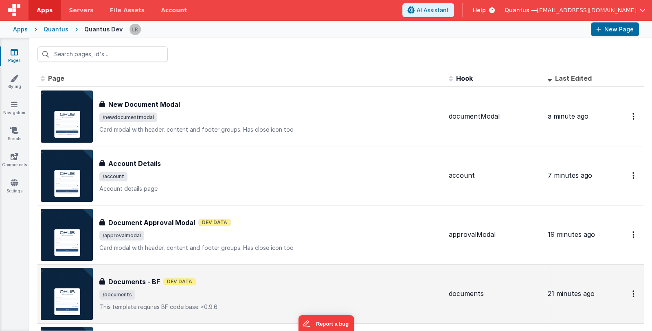
click at [171, 285] on div "Documents - BF Dev Data" at bounding box center [270, 282] width 343 height 10
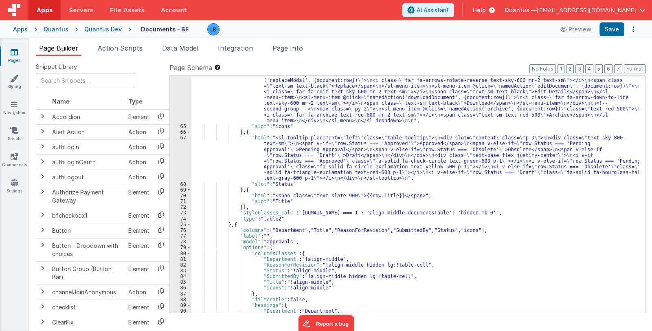
scroll to position [583, 0]
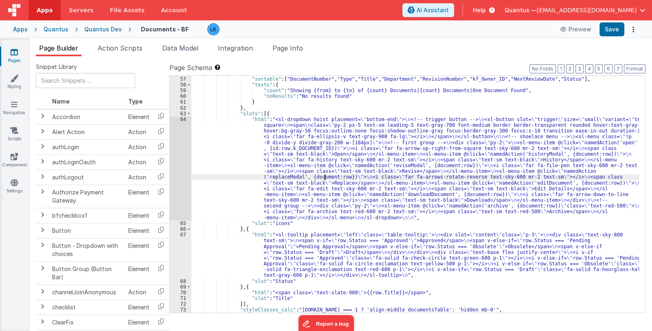
click at [325, 176] on div "} , "sortable" : [ "DocumentNumber" , "Type" , "Title" , "Department" , "Revisi…" at bounding box center [415, 194] width 448 height 249
click at [273, 263] on div "} , "sortable" : [ "DocumentNumber" , "Type" , "Title" , "Department" , "Revisi…" at bounding box center [415, 194] width 448 height 249
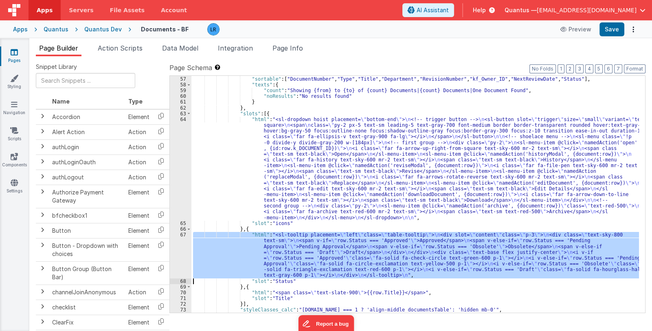
click at [177, 256] on div "67" at bounding box center [181, 255] width 22 height 46
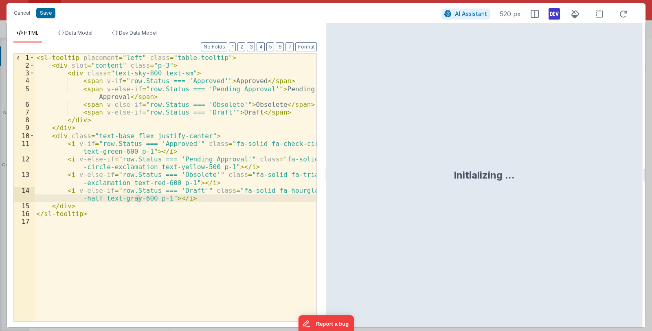
drag, startPoint x: 136, startPoint y: 198, endPoint x: 141, endPoint y: 198, distance: 4.9
click at [141, 198] on div "< sl-tooltip placement = "left" class = "table-tooltip" > < div slot = "content…" at bounding box center [176, 195] width 282 height 283
click at [137, 198] on div "< sl-tooltip placement = "left" class = "table-tooltip" > < div slot = "content…" at bounding box center [176, 187] width 282 height 267
click at [141, 198] on div "< sl-tooltip placement = "left" class = "table-tooltip" > < div slot = "content…" at bounding box center [176, 195] width 282 height 283
drag, startPoint x: 269, startPoint y: 191, endPoint x: 303, endPoint y: 190, distance: 33.8
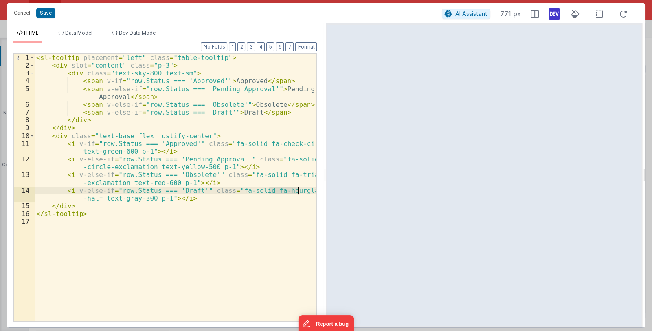
click at [303, 190] on div "< sl-tooltip placement = "left" class = "table-tooltip" > < div slot = "content…" at bounding box center [176, 195] width 282 height 283
click at [43, 13] on button "Save" at bounding box center [45, 13] width 19 height 11
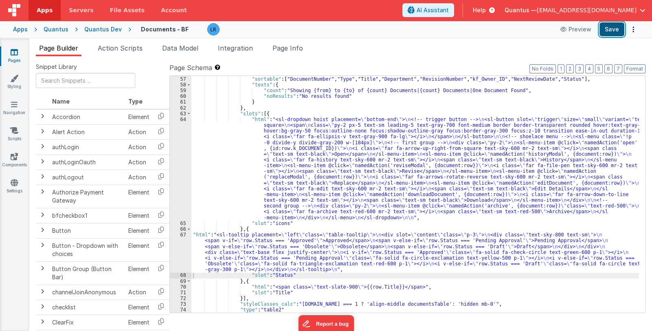
click at [614, 34] on button "Save" at bounding box center [612, 29] width 25 height 14
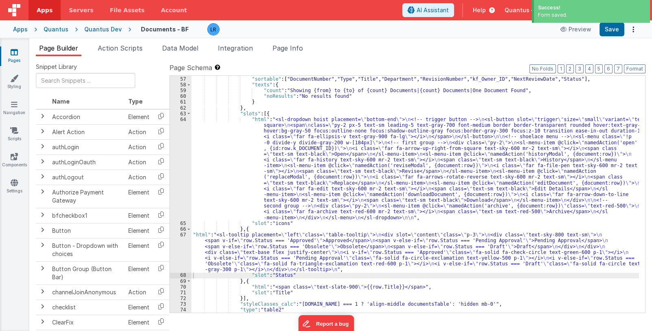
click at [11, 55] on icon at bounding box center [14, 52] width 7 height 8
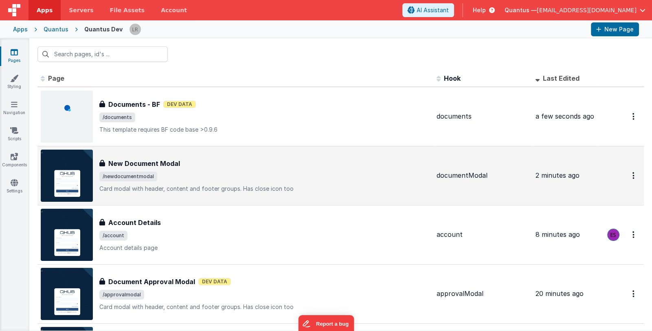
click at [235, 174] on span "/newdocumentmodal" at bounding box center [264, 177] width 331 height 10
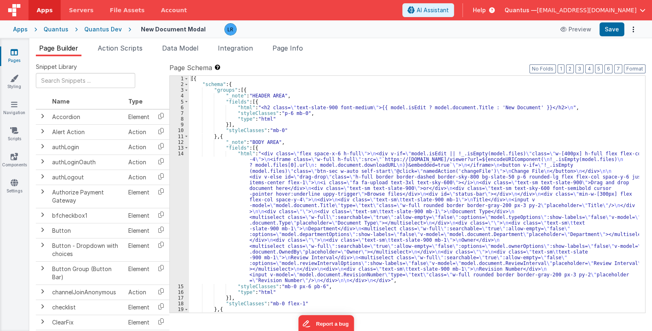
click at [262, 227] on div "[{ "schema" : { "groups" : [{ "_note" : "HEADER AREA" , "fields" : [{ "html" : …" at bounding box center [414, 200] width 450 height 249
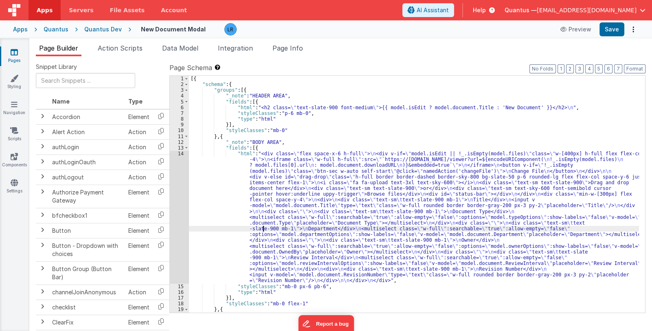
click at [177, 229] on div "14" at bounding box center [179, 217] width 19 height 133
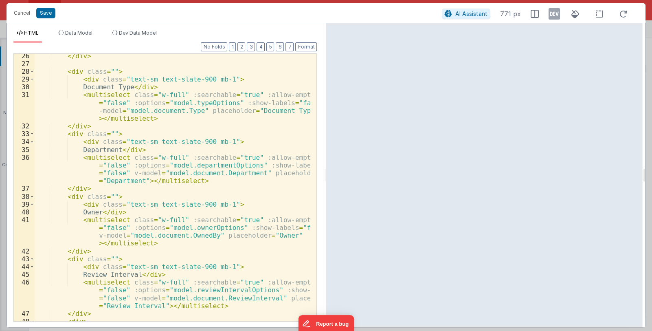
scroll to position [267, 0]
click at [159, 305] on div "</ div > < div class = "" > < div class = "text-sm text-slate-900 mb-1" > Docum…" at bounding box center [173, 193] width 276 height 283
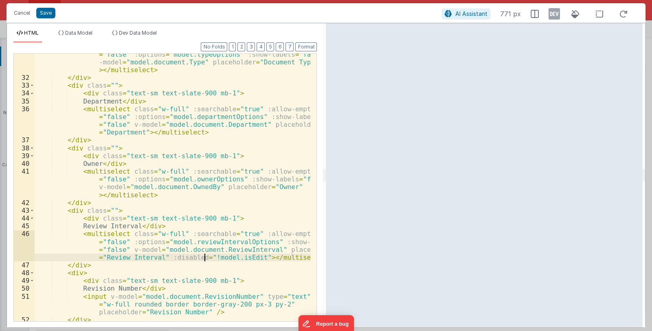
scroll to position [315, 0]
drag, startPoint x: 161, startPoint y: 257, endPoint x: 250, endPoint y: 257, distance: 89.2
click at [250, 257] on div "< multiselect class = "w-full" :searchable = "true" :allow-empty = "false" :opt…" at bounding box center [173, 196] width 276 height 306
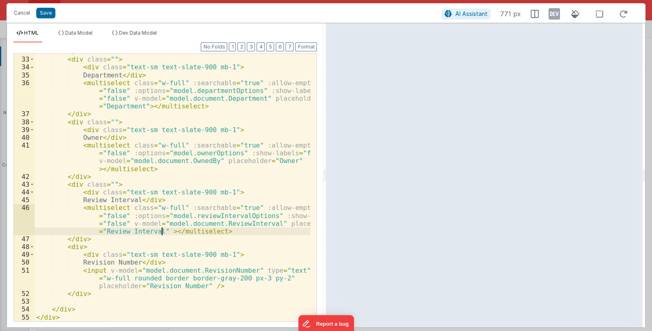
scroll to position [341, 0]
click at [200, 285] on div "</ div > < div class = "" > < div class = "text-sm text-slate-900 mb-1" > Depar…" at bounding box center [173, 189] width 276 height 283
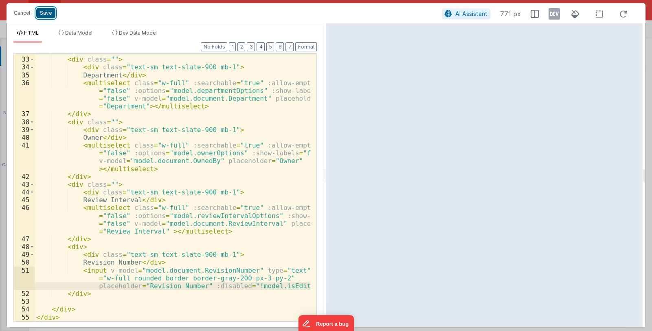
click at [46, 13] on button "Save" at bounding box center [45, 13] width 19 height 11
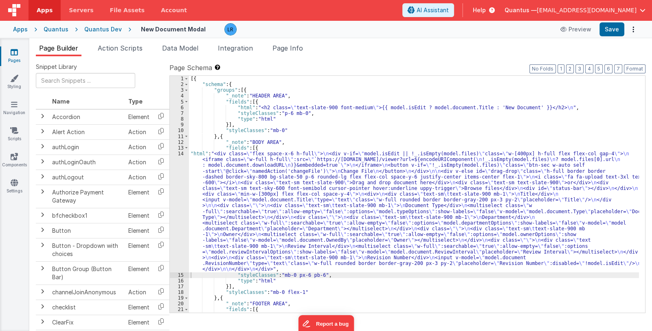
type textarea "Card modal with header, content and footer groups. Has close icon too"
click at [299, 47] on span "Page Info" at bounding box center [288, 48] width 31 height 8
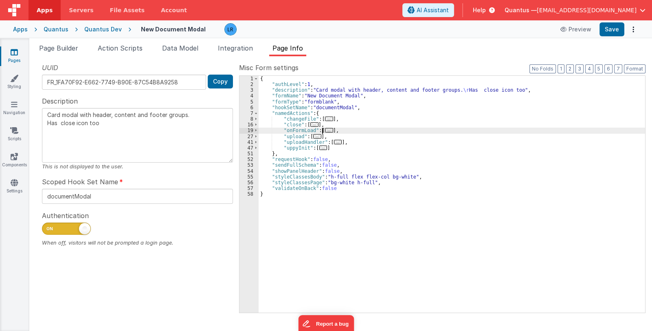
click at [325, 128] on span "..." at bounding box center [329, 130] width 8 height 4
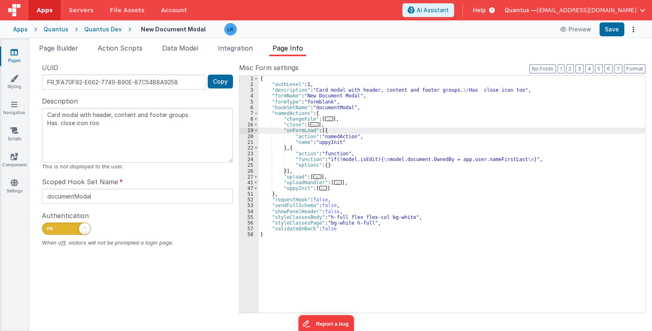
click at [323, 159] on div "{ "authLevel" : 1 , "description" : "Card modal with header, content and footer…" at bounding box center [452, 200] width 387 height 249
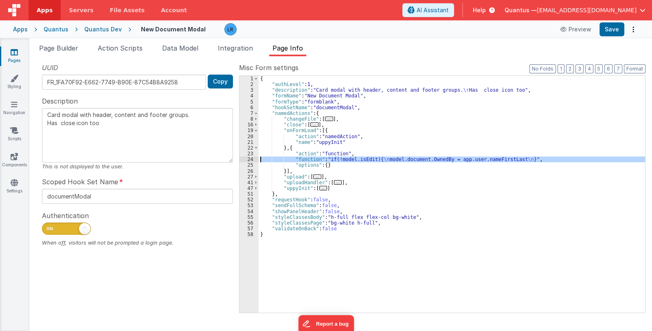
click at [247, 158] on div "24" at bounding box center [249, 159] width 19 height 6
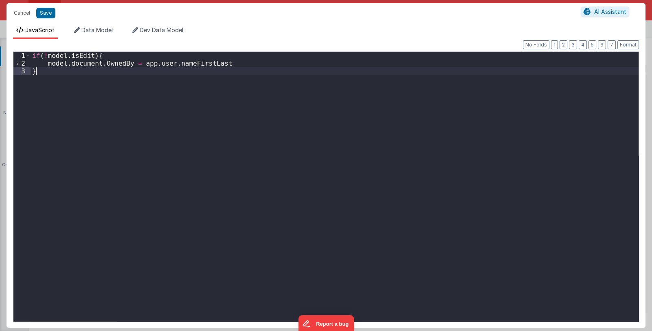
click at [230, 64] on div "if ( ! model . isEdit ) { model . document . OwnedBy = app . user . nameFirstLa…" at bounding box center [335, 194] width 608 height 285
click at [96, 25] on div "JavaScript Data Model Dev Data Model Format 7 6 5 4 3 2 1 No Folds 1 2 3 4 if (…" at bounding box center [326, 175] width 639 height 305
click at [95, 29] on span "Data Model" at bounding box center [96, 29] width 31 height 7
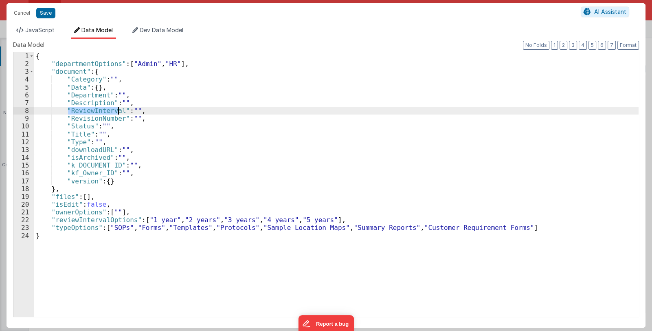
drag, startPoint x: 68, startPoint y: 111, endPoint x: 118, endPoint y: 109, distance: 49.7
click at [118, 109] on div "{ "departmentOptions" : [ "Admin" , "HR" ] , "document" : { "Category" : "" , "…" at bounding box center [336, 192] width 605 height 280
click at [41, 32] on span "JavaScript" at bounding box center [39, 29] width 29 height 7
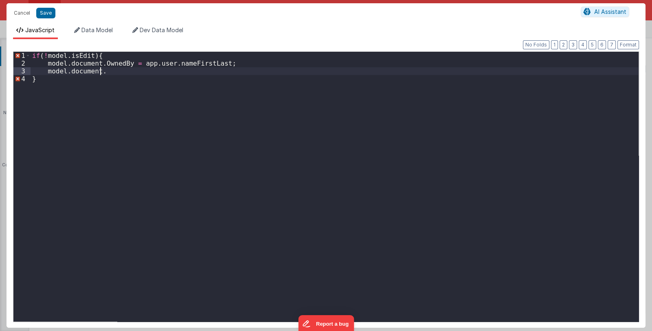
click at [105, 70] on div "if ( ! model . isEdit ) { model . document . OwnedBy = app . user . nameFirstLa…" at bounding box center [335, 194] width 608 height 285
paste textarea
click at [85, 29] on span "Data Model" at bounding box center [96, 29] width 31 height 7
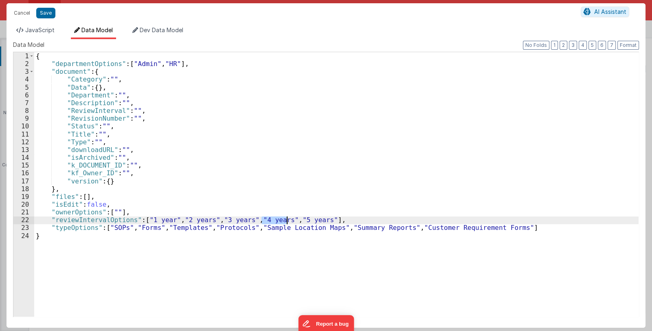
drag, startPoint x: 261, startPoint y: 220, endPoint x: 287, endPoint y: 219, distance: 26.5
click at [287, 219] on div "{ "departmentOptions" : [ "Admin" , "HR" ] , "document" : { "Category" : "" , "…" at bounding box center [336, 192] width 605 height 280
drag, startPoint x: 258, startPoint y: 219, endPoint x: 289, endPoint y: 221, distance: 31.4
click at [289, 221] on div "{ "departmentOptions" : [ "Admin" , "HR" ] , "document" : { "Category" : "" , "…" at bounding box center [336, 192] width 605 height 280
click at [33, 26] on li "JavaScript" at bounding box center [35, 32] width 45 height 13
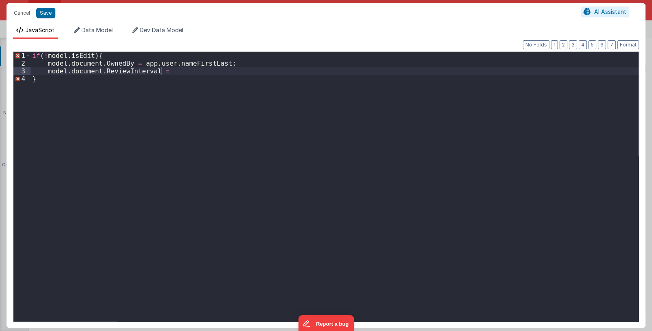
click at [164, 70] on div "if ( ! model . isEdit ) { model . document . OwnedBy = app . user . nameFirstLa…" at bounding box center [335, 194] width 608 height 285
paste textarea
click at [95, 27] on span "Data Model" at bounding box center [96, 29] width 31 height 7
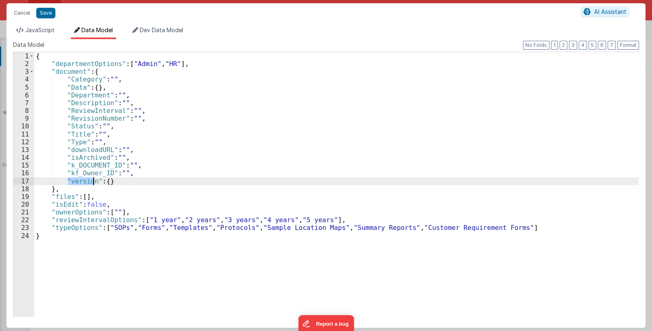
drag, startPoint x: 68, startPoint y: 180, endPoint x: 92, endPoint y: 180, distance: 24.1
click at [92, 180] on div "{ "departmentOptions" : [ "Admin" , "HR" ] , "document" : { "Category" : "" , "…" at bounding box center [336, 192] width 605 height 280
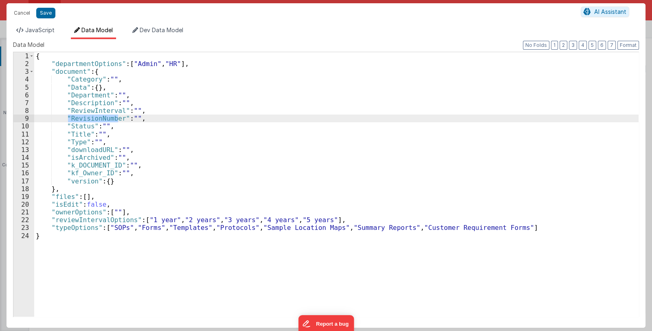
drag, startPoint x: 68, startPoint y: 117, endPoint x: 120, endPoint y: 119, distance: 51.8
click at [120, 119] on div "{ "departmentOptions" : [ "Admin" , "HR" ] , "document" : { "Category" : "" , "…" at bounding box center [336, 192] width 605 height 280
click at [45, 31] on span "JavaScript" at bounding box center [39, 29] width 29 height 7
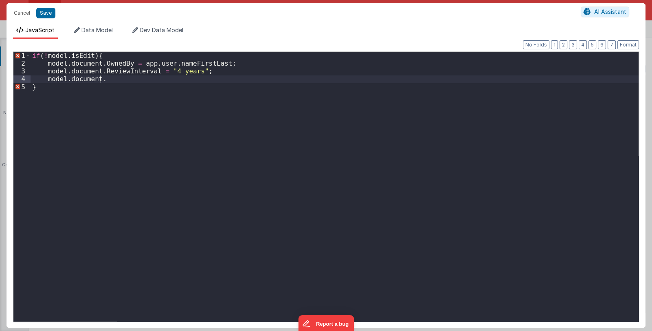
click at [110, 79] on div "if ( ! model . isEdit ) { model . document . OwnedBy = app . user . nameFirstLa…" at bounding box center [335, 194] width 608 height 285
paste textarea
click at [48, 13] on button "Save" at bounding box center [45, 13] width 19 height 11
type textarea "Card modal with header, content and footer groups. Has close icon too"
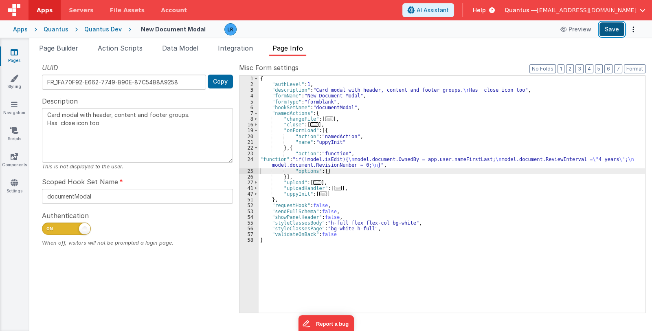
click at [614, 28] on button "Save" at bounding box center [612, 29] width 25 height 14
click at [66, 50] on span "Page Builder" at bounding box center [58, 48] width 39 height 8
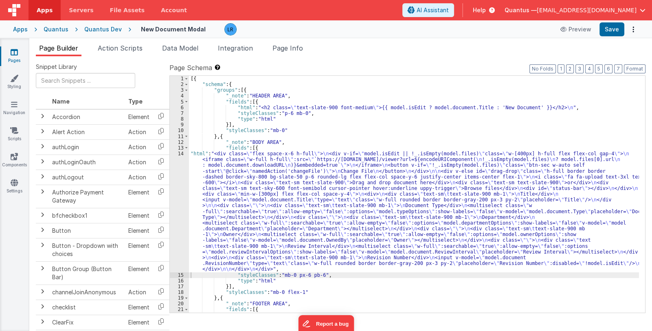
click at [271, 243] on div "[{ "schema" : { "groups" : [{ "_note" : "HEADER AREA" , "fields" : [{ "html" : …" at bounding box center [414, 212] width 450 height 272
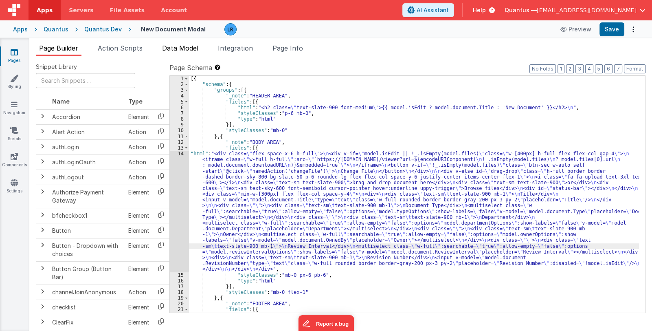
click at [176, 46] on span "Data Model" at bounding box center [180, 48] width 36 height 8
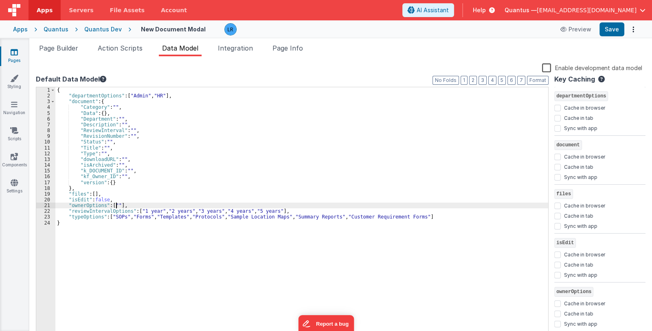
click at [116, 205] on div "{ "departmentOptions" : [ "Admin" , "HR" ] , "document" : { "Category" : "" , "…" at bounding box center [301, 218] width 493 height 262
click at [139, 206] on div "{ "departmentOptions" : [ "Admin" , "HR" ] , "document" : { "Category" : "" , "…" at bounding box center [301, 218] width 493 height 262
drag, startPoint x: 155, startPoint y: 206, endPoint x: 161, endPoint y: 205, distance: 6.6
click at [161, 205] on div "{ "departmentOptions" : [ "Admin" , "HR" ] , "document" : { "Category" : "" , "…" at bounding box center [301, 218] width 493 height 262
click at [614, 33] on button "Save" at bounding box center [612, 29] width 25 height 14
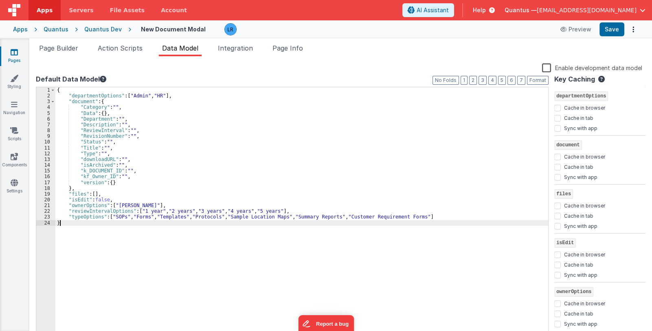
click at [159, 268] on div "{ "departmentOptions" : [ "Admin" , "HR" ] , "document" : { "Category" : "" , "…" at bounding box center [301, 218] width 493 height 262
click at [15, 55] on icon at bounding box center [14, 52] width 7 height 8
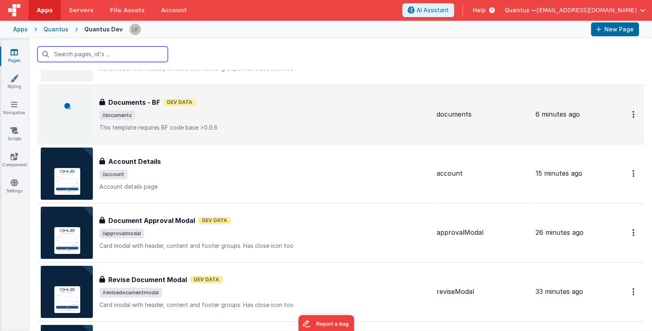
scroll to position [122, 0]
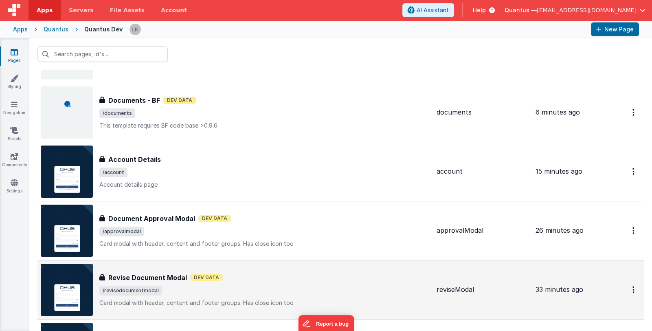
click at [292, 288] on span "/revisedocumentmodal" at bounding box center [264, 291] width 331 height 10
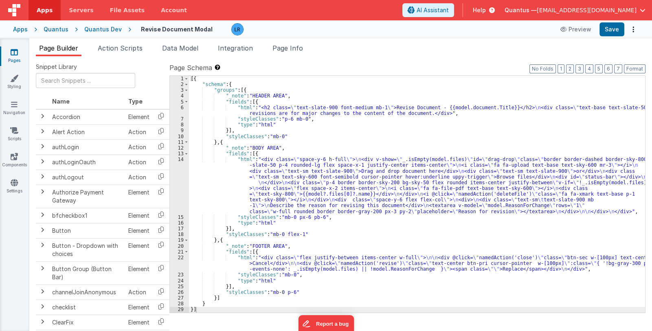
click at [288, 186] on div "[{ "schema" : { "groups" : [{ "_note" : "HEADER AREA" , "fields" : [{ "html" : …" at bounding box center [417, 200] width 456 height 249
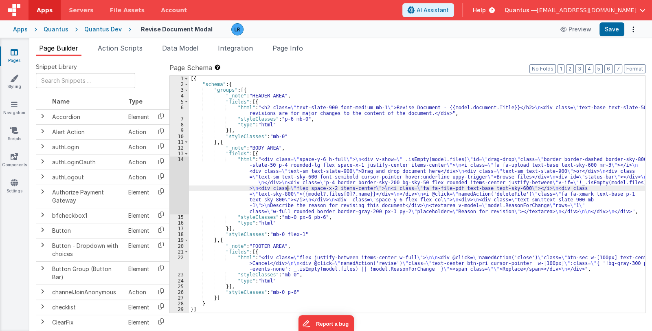
click at [176, 189] on div "14" at bounding box center [179, 185] width 19 height 58
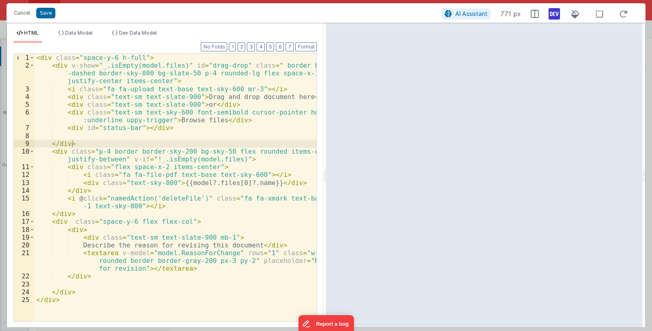
click at [285, 183] on div "< div class = "space-y-6 h-full" > < div v-show = "_.isEmpty(model.files)" id =…" at bounding box center [176, 195] width 282 height 283
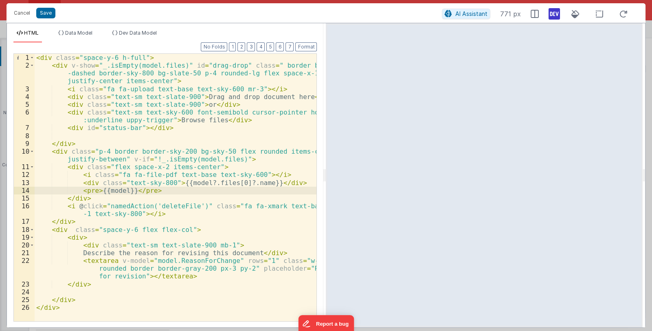
click at [94, 191] on div "< div class = "space-y-6 h-full" > < div v-show = "_.isEmpty(model.files)" id =…" at bounding box center [176, 195] width 282 height 283
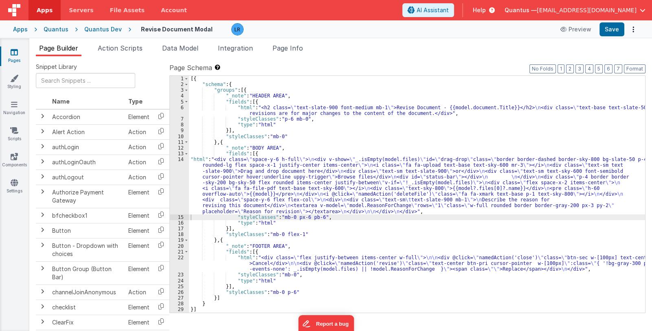
click at [303, 191] on div "[{ "schema" : { "groups" : [{ "_note" : "HEADER AREA" , "fields" : [{ "html" : …" at bounding box center [417, 200] width 456 height 249
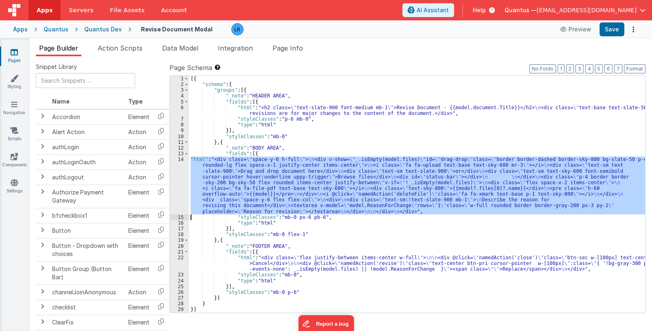
click at [177, 189] on div "14" at bounding box center [179, 185] width 19 height 58
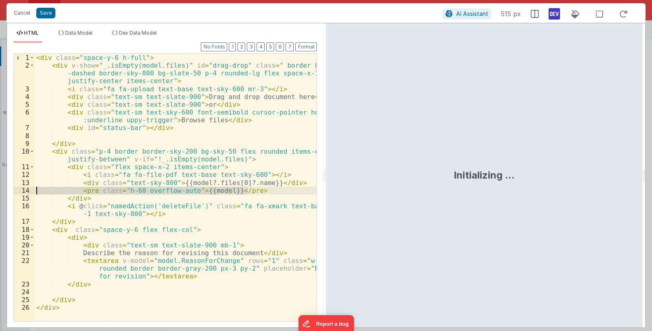
drag, startPoint x: 249, startPoint y: 191, endPoint x: 26, endPoint y: 191, distance: 222.4
click at [26, 191] on div "1 2 3 4 5 6 7 8 9 10 11 12 13 14 15 16 17 18 19 20 21 22 23 24 25 26 < div clas…" at bounding box center [165, 187] width 304 height 268
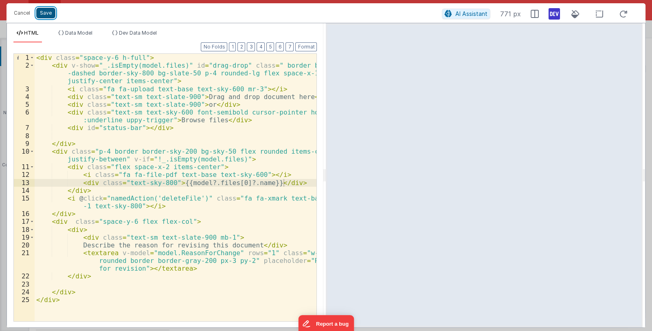
click at [45, 15] on button "Save" at bounding box center [45, 13] width 19 height 11
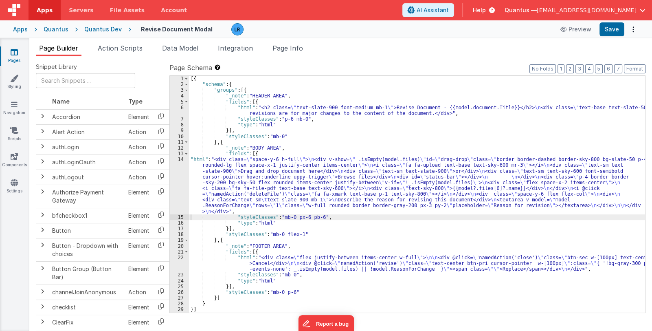
click at [331, 264] on div "[{ "schema" : { "groups" : [{ "_note" : "HEADER AREA" , "fields" : [{ "html" : …" at bounding box center [417, 200] width 456 height 249
click at [178, 264] on div "22" at bounding box center [179, 264] width 19 height 18
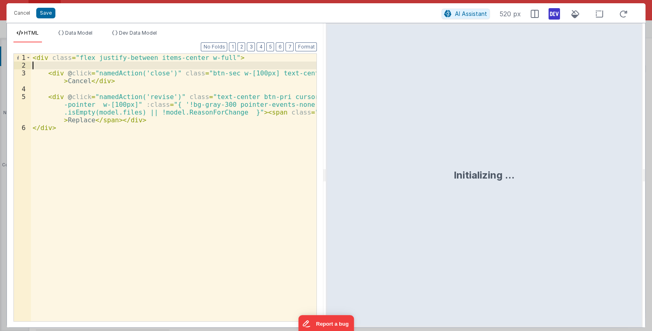
click at [52, 65] on div "< div class = "flex justify-between items-center w-full" > < div @ click = "nam…" at bounding box center [174, 195] width 286 height 283
click at [41, 12] on button "Save" at bounding box center [45, 13] width 19 height 11
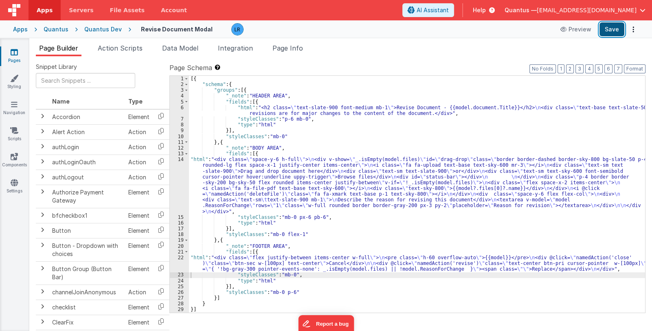
click at [617, 29] on button "Save" at bounding box center [612, 29] width 25 height 14
click at [261, 183] on div "[{ "schema" : { "groups" : [{ "_note" : "HEADER AREA" , "fields" : [{ "html" : …" at bounding box center [417, 200] width 456 height 249
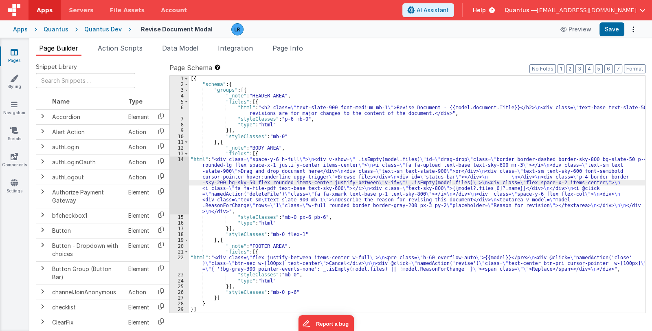
click at [178, 189] on div "14" at bounding box center [179, 185] width 19 height 58
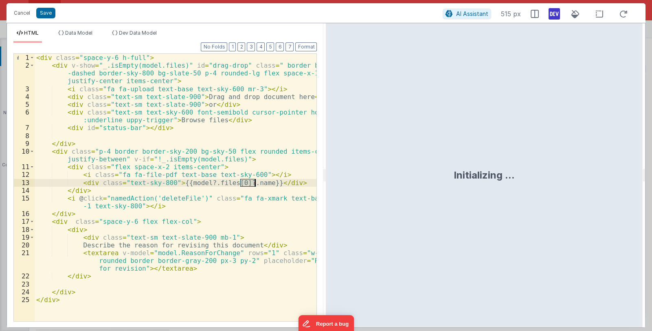
drag, startPoint x: 240, startPoint y: 183, endPoint x: 254, endPoint y: 183, distance: 13.4
click at [254, 183] on div "< div class = "space-y-6 h-full" > < div v-show = "_.isEmpty(model.files)" id =…" at bounding box center [176, 195] width 282 height 283
click at [41, 14] on button "Save" at bounding box center [45, 13] width 19 height 11
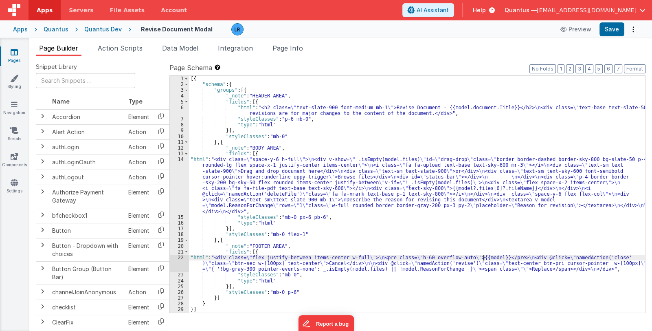
click at [485, 257] on div "[{ "schema" : { "groups" : [{ "_note" : "HEADER AREA" , "fields" : [{ "html" : …" at bounding box center [417, 200] width 456 height 249
click at [487, 257] on div "[{ "schema" : { "groups" : [{ "_note" : "HEADER AREA" , "fields" : [{ "html" : …" at bounding box center [417, 200] width 456 height 249
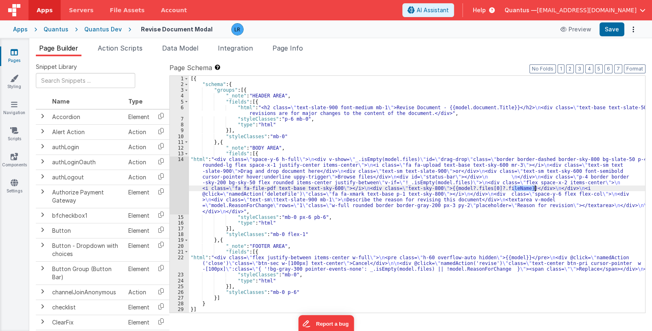
drag, startPoint x: 513, startPoint y: 188, endPoint x: 535, endPoint y: 187, distance: 21.6
click at [535, 187] on div "[{ "schema" : { "groups" : [{ "_note" : "HEADER AREA" , "fields" : [{ "html" : …" at bounding box center [417, 200] width 456 height 249
click at [22, 53] on link "Pages" at bounding box center [14, 56] width 29 height 16
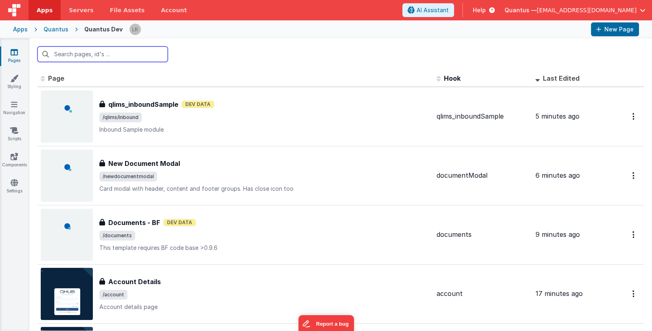
click at [112, 52] on input "text" at bounding box center [102, 53] width 130 height 15
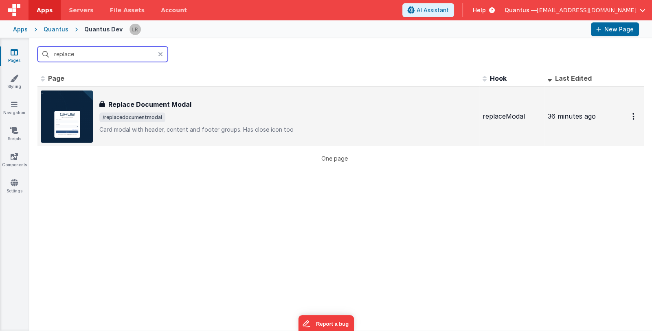
type input "replace"
click at [226, 116] on span "/replacedocumentmodal" at bounding box center [287, 117] width 377 height 10
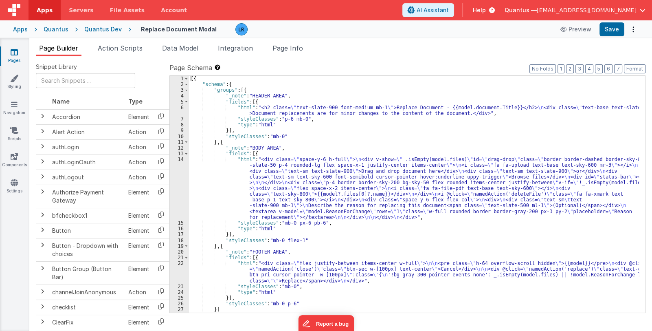
click at [326, 193] on div "[{ "schema" : { "groups" : [{ "_note" : "HEADER AREA" , "fields" : [{ "html" : …" at bounding box center [414, 200] width 450 height 249
click at [180, 195] on div "14" at bounding box center [179, 188] width 19 height 64
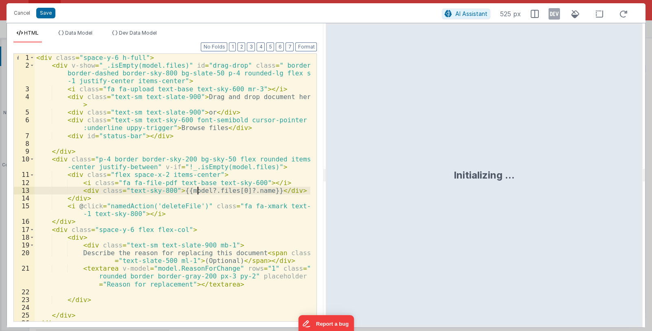
click at [198, 190] on div "< div class = "space-y-6 h-full" > < div v-show = "_.isEmpty(model.files)" id =…" at bounding box center [173, 195] width 276 height 283
drag, startPoint x: 240, startPoint y: 191, endPoint x: 255, endPoint y: 191, distance: 14.3
click at [255, 191] on div "< div class = "space-y-6 h-full" > < div v-show = "_.isEmpty(model.files)" id =…" at bounding box center [173, 195] width 276 height 283
click at [47, 15] on button "Save" at bounding box center [45, 13] width 19 height 11
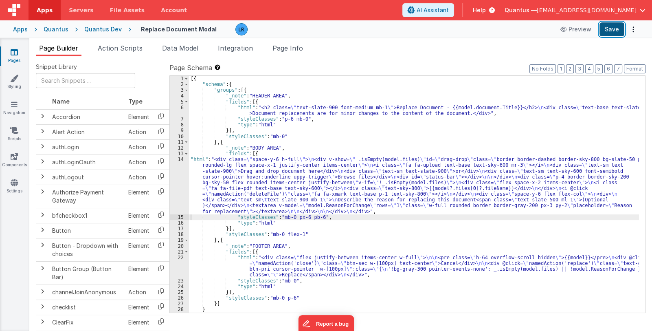
click at [610, 30] on button "Save" at bounding box center [612, 29] width 25 height 14
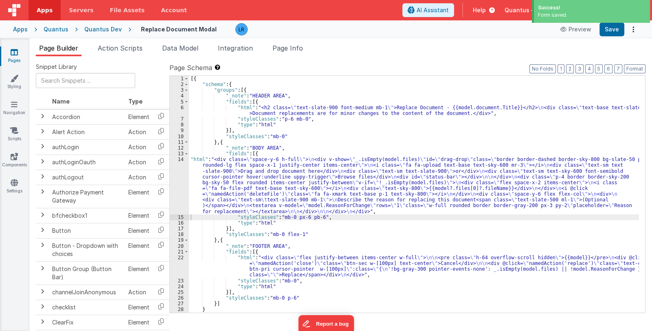
click at [18, 55] on icon at bounding box center [14, 52] width 7 height 8
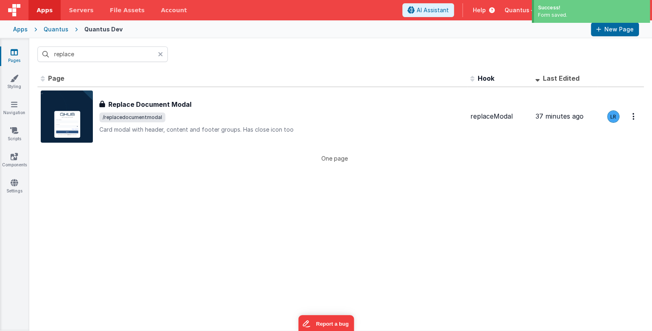
click at [163, 53] on div at bounding box center [163, 53] width 10 height 15
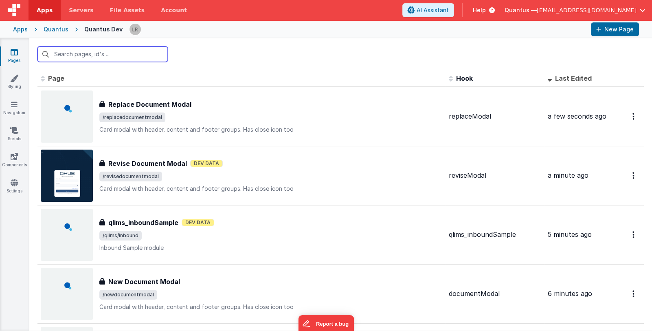
click at [120, 54] on input "text" at bounding box center [102, 53] width 130 height 15
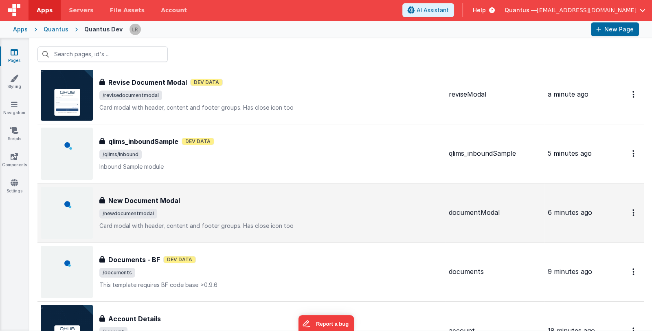
click at [228, 210] on span "/newdocumentmodal" at bounding box center [270, 214] width 343 height 10
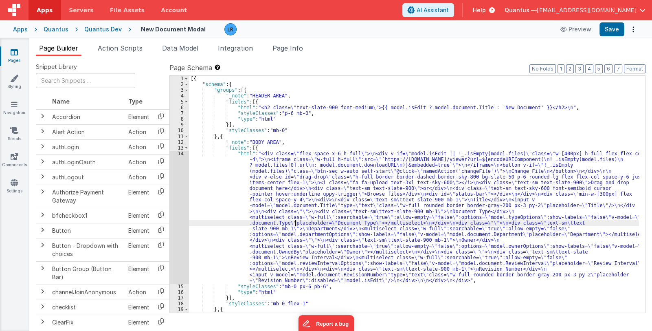
click at [297, 221] on div "[{ "schema" : { "groups" : [{ "_note" : "HEADER AREA" , "fields" : [{ "html" : …" at bounding box center [414, 200] width 450 height 249
click at [180, 233] on div "14" at bounding box center [179, 217] width 19 height 133
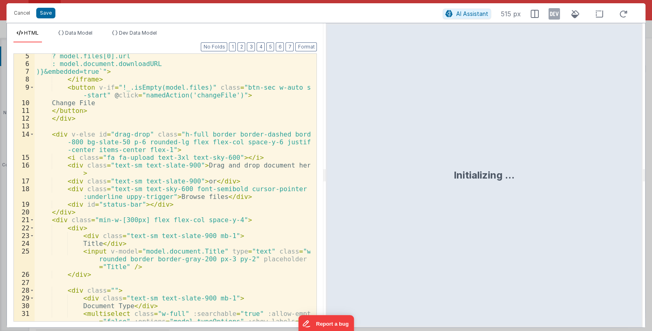
scroll to position [48, 0]
click at [208, 215] on div "? model.files[0].url : model.document.downloadURL )}&embedded=true`" > </ ifram…" at bounding box center [173, 205] width 276 height 306
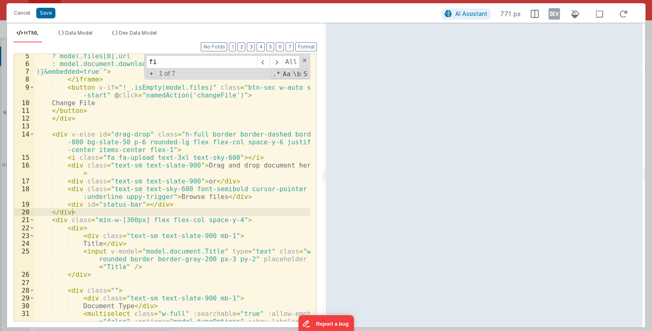
scroll to position [0, 0]
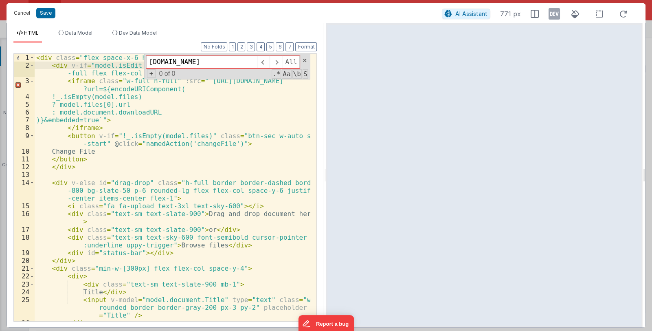
type input "file.na"
click at [26, 14] on button "Cancel" at bounding box center [22, 12] width 24 height 11
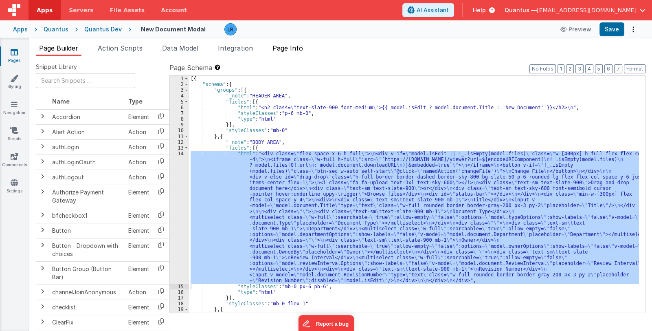
click at [290, 48] on span "Page Info" at bounding box center [288, 48] width 31 height 8
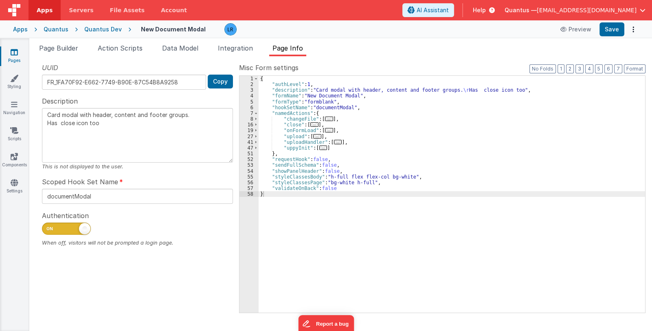
click at [321, 146] on span "..." at bounding box center [323, 147] width 8 height 4
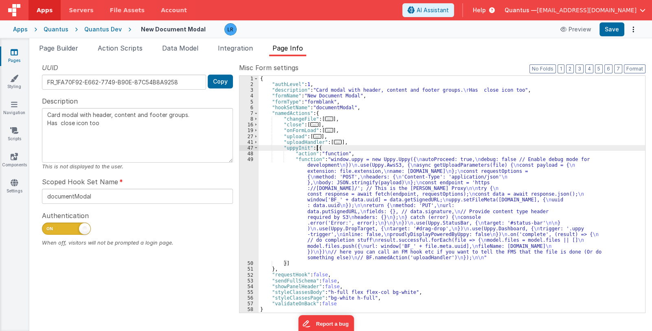
click at [341, 230] on div "{ "authLevel" : 1 , "description" : "Card modal with header, content and footer…" at bounding box center [452, 200] width 387 height 249
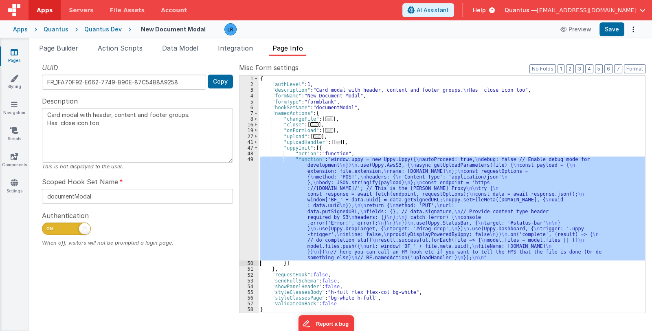
click at [248, 221] on div "49" at bounding box center [249, 208] width 19 height 104
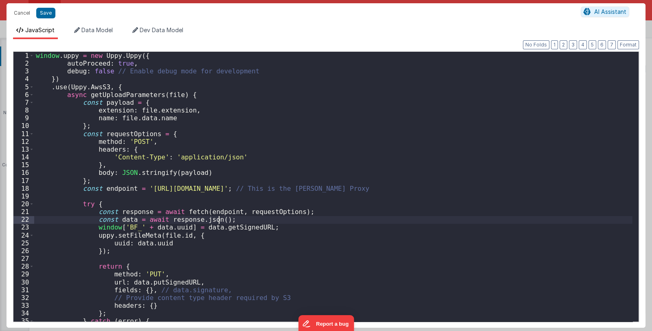
click at [235, 216] on div "window . uppy = new Uppy . Uppy ({ autoProceed : true , debug : false // Enable…" at bounding box center [333, 194] width 598 height 285
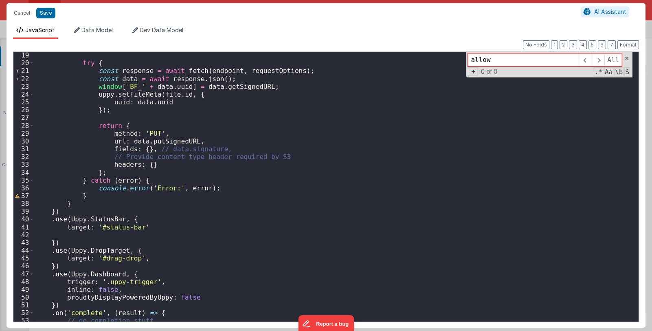
scroll to position [44, 0]
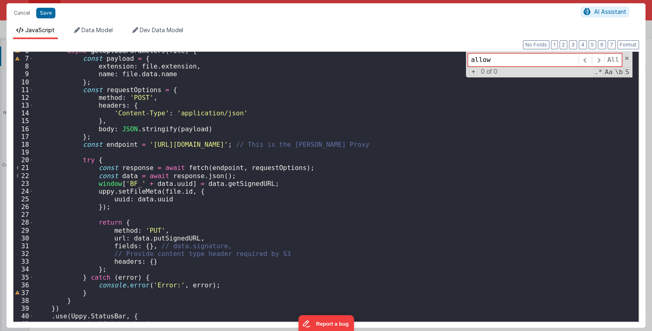
drag, startPoint x: 506, startPoint y: 59, endPoint x: 455, endPoint y: 60, distance: 50.1
click at [455, 60] on div "async getUploadParameters ( file ) { const payload = { extension : file . exten…" at bounding box center [333, 187] width 598 height 270
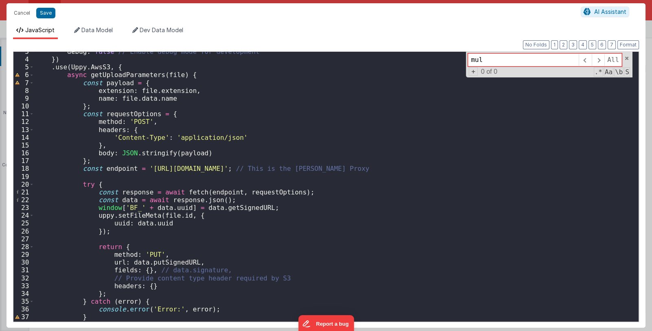
scroll to position [0, 0]
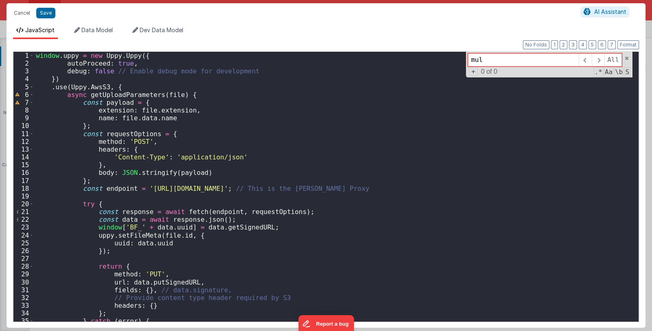
click at [273, 141] on div "window . uppy = new Uppy . Uppy ({ autoProceed : true , debug : false // Enable…" at bounding box center [333, 194] width 598 height 285
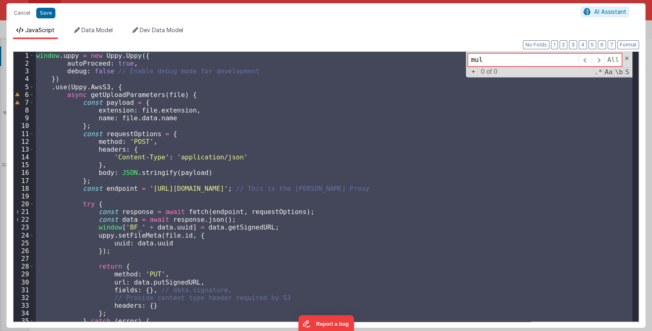
click at [303, 225] on div "window . uppy = new Uppy . Uppy ({ autoProceed : true , debug : false // Enable…" at bounding box center [333, 187] width 598 height 270
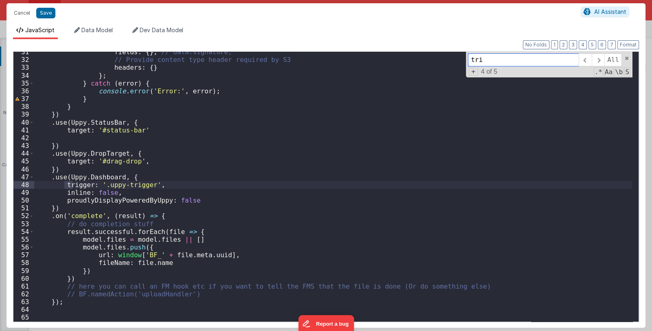
scroll to position [238, 0]
type input "tri"
click at [189, 201] on div "fields : { } , // data.signature, // Provide content type header required by S3…" at bounding box center [333, 190] width 598 height 285
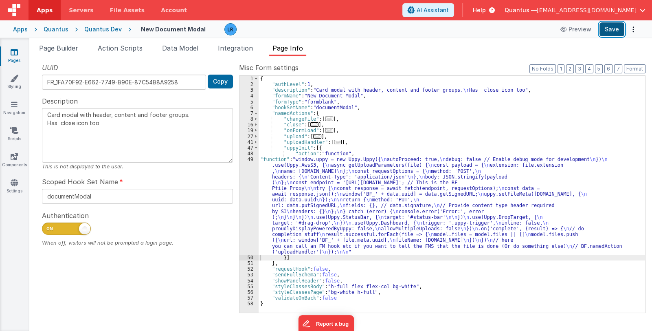
click at [606, 33] on button "Save" at bounding box center [612, 29] width 25 height 14
click at [337, 270] on div "{ "authLevel" : 1 , "description" : "Card modal with header, content and footer…" at bounding box center [452, 200] width 387 height 249
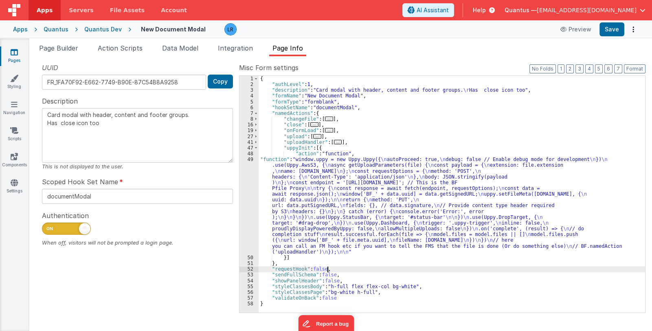
click at [309, 220] on div "{ "authLevel" : 1 , "description" : "Card modal with header, content and footer…" at bounding box center [452, 200] width 387 height 249
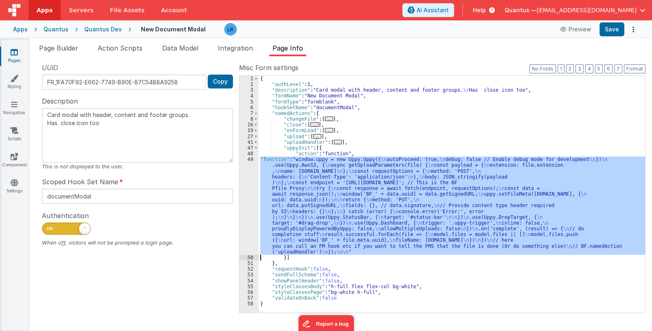
click at [246, 218] on div "49" at bounding box center [249, 205] width 19 height 98
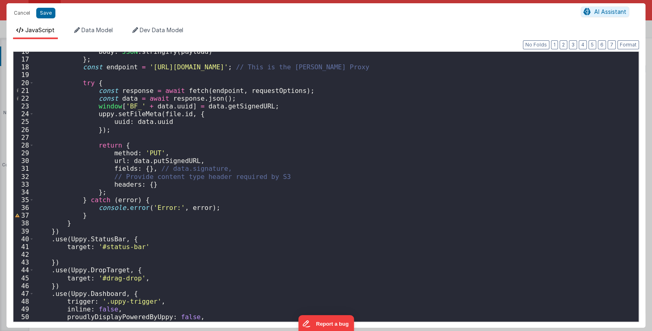
scroll to position [245, 0]
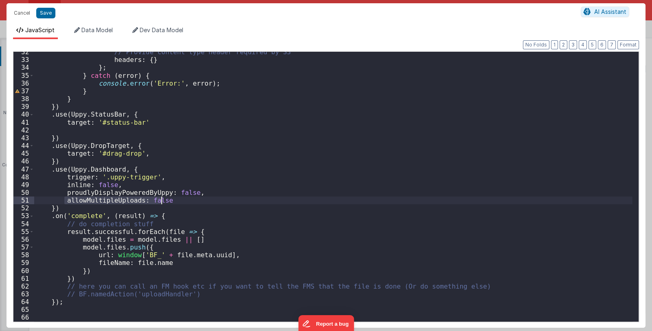
drag, startPoint x: 66, startPoint y: 199, endPoint x: 163, endPoint y: 202, distance: 97.4
click at [163, 202] on div "// Provide content type header required by S3 headers : { } } ; } catch ( error…" at bounding box center [333, 190] width 598 height 285
click at [79, 201] on div "// Provide content type header required by S3 headers : { } } ; } catch ( error…" at bounding box center [333, 187] width 598 height 270
drag, startPoint x: 64, startPoint y: 200, endPoint x: 169, endPoint y: 202, distance: 105.5
click at [169, 202] on div "// Provide content type header required by S3 headers : { } } ; } catch ( error…" at bounding box center [333, 190] width 598 height 285
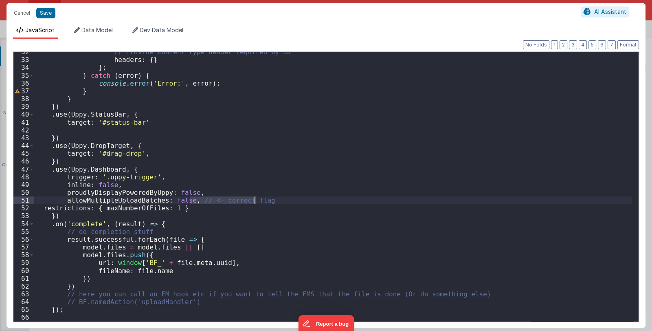
drag, startPoint x: 189, startPoint y: 202, endPoint x: 261, endPoint y: 202, distance: 71.7
click at [261, 202] on div "// Provide content type header required by S3 headers : { } } ; } catch ( error…" at bounding box center [333, 190] width 598 height 285
click at [627, 45] on button "Format" at bounding box center [629, 44] width 22 height 9
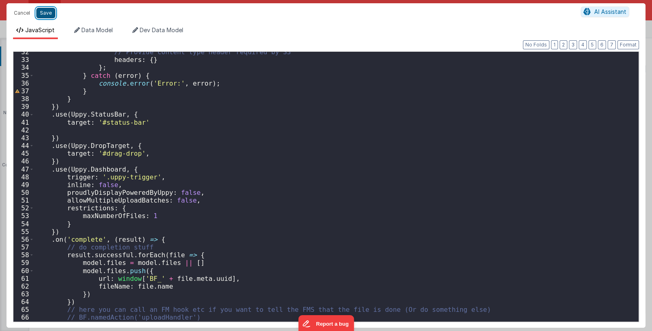
click at [42, 11] on button "Save" at bounding box center [45, 13] width 19 height 11
type textarea "Card modal with header, content and footer groups. Has close icon too"
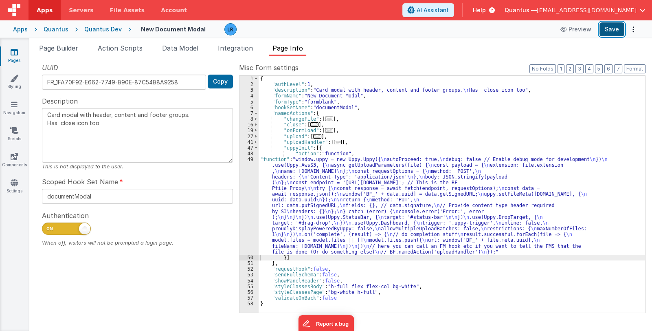
click at [611, 27] on button "Save" at bounding box center [612, 29] width 25 height 14
click at [609, 29] on button "Save" at bounding box center [612, 29] width 25 height 14
click at [328, 230] on div "{ "authLevel" : 1 , "description" : "Card modal with header, content and footer…" at bounding box center [452, 200] width 387 height 249
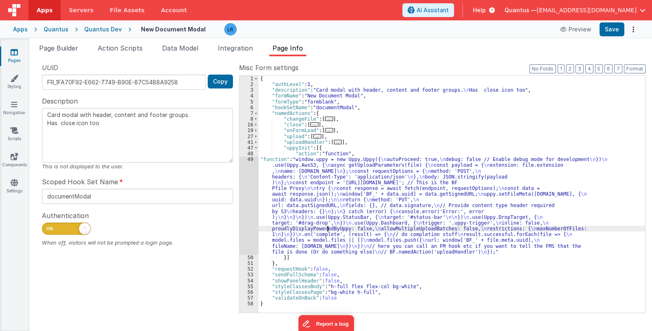
click at [248, 221] on div "49" at bounding box center [249, 205] width 19 height 98
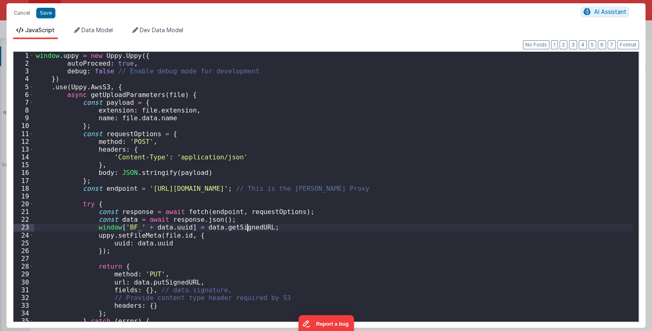
click at [248, 221] on div "window . uppy = new Uppy . Uppy ({ autoProceed : true , debug : false // Enable…" at bounding box center [333, 194] width 598 height 285
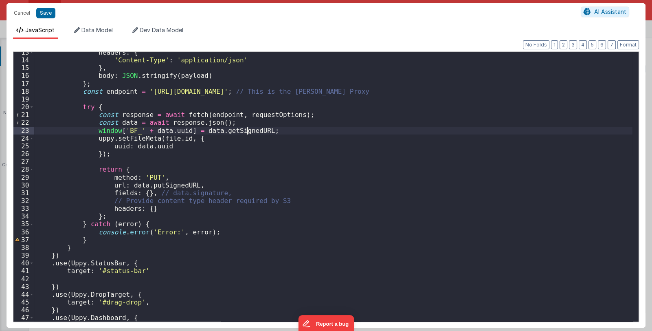
scroll to position [169, 0]
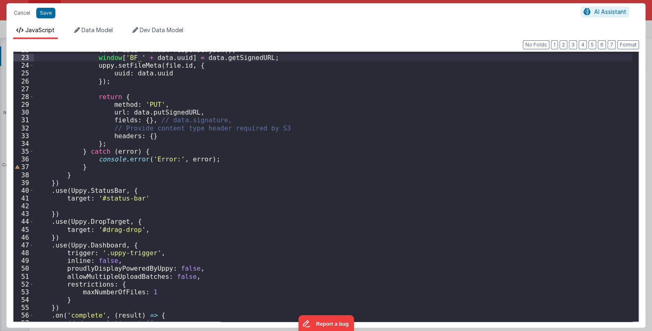
click at [71, 300] on div "const data = await response . json ( ) ; window [ 'BF_' + data . uuid ] = data …" at bounding box center [333, 188] width 598 height 285
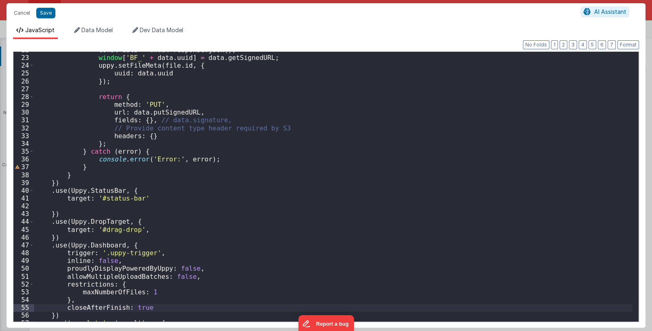
type textarea "Card modal with header, content and footer groups. Has close icon too"
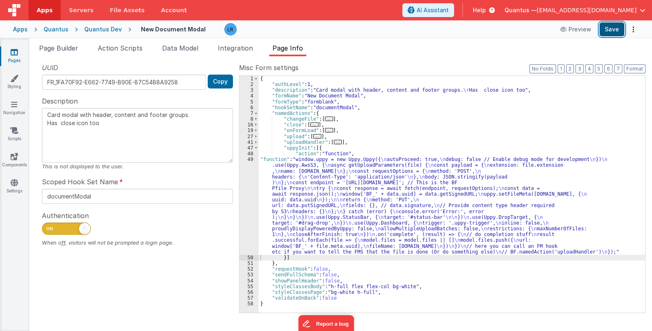
click at [617, 28] on button "Save" at bounding box center [612, 29] width 25 height 14
click at [14, 183] on icon at bounding box center [14, 182] width 7 height 8
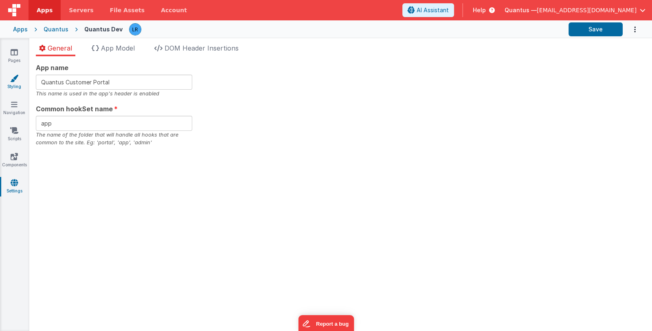
click at [12, 84] on link "Styling" at bounding box center [14, 82] width 29 height 16
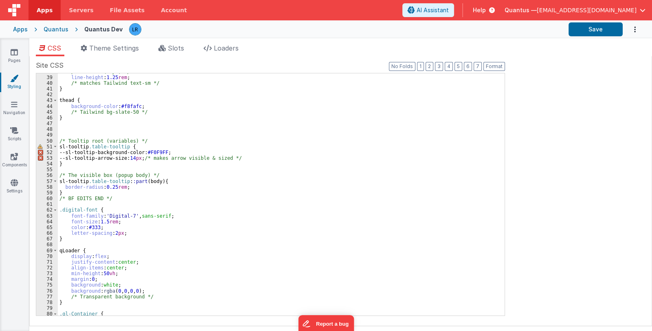
scroll to position [218, 0]
click at [346, 186] on div "/* text-sm (14px) */ line-height : 1.25 rem ; /* matches Tailwind text-sm */ } …" at bounding box center [278, 196] width 441 height 254
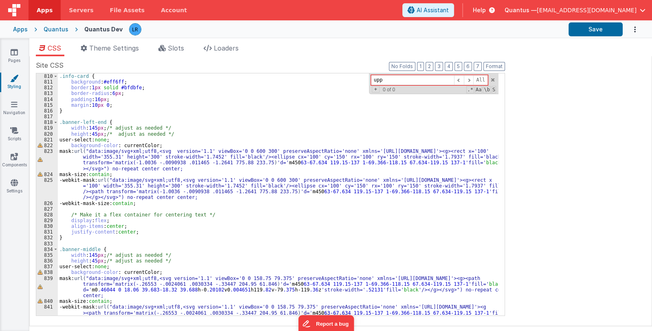
scroll to position [4923, 0]
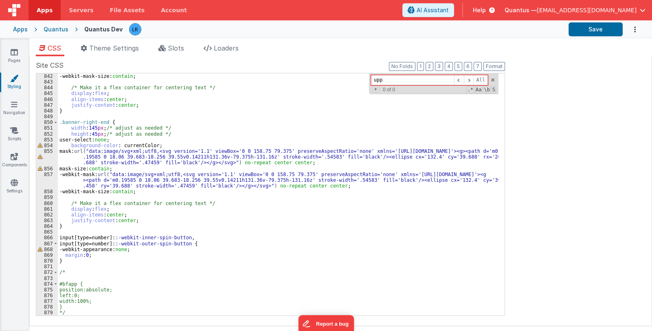
type input "upp"
click at [63, 264] on div "-webkit-mask: url( "data:image/svg+xml;utf8,<svg version='1.1' viewBox='0 0 158…" at bounding box center [278, 185] width 441 height 271
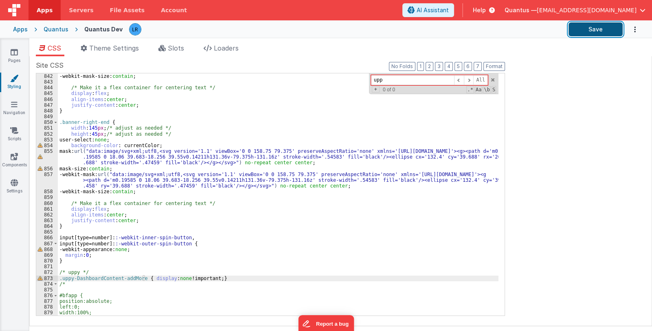
click at [594, 31] on button "Save" at bounding box center [596, 29] width 54 height 14
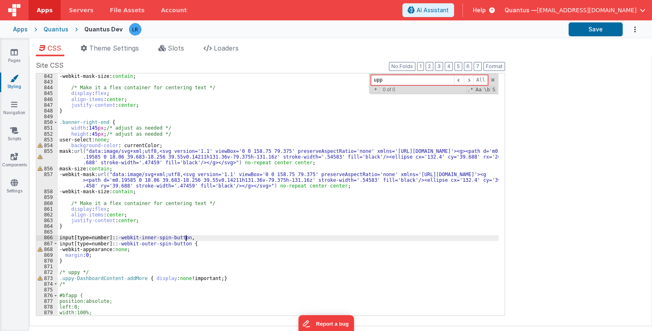
click at [230, 240] on div "-webkit-mask: url( "data:image/svg+xml;utf8,<svg version='1.1' viewBox='0 0 158…" at bounding box center [278, 185] width 441 height 271
click at [12, 59] on link "Pages" at bounding box center [14, 56] width 29 height 16
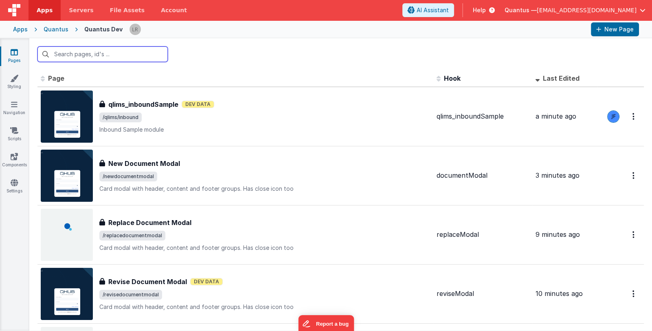
click at [107, 53] on input "text" at bounding box center [102, 53] width 130 height 15
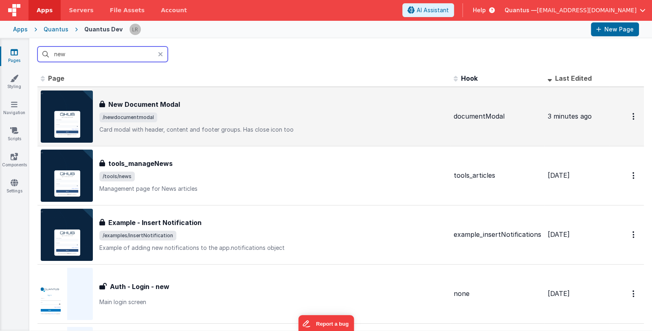
type input "new"
click at [200, 104] on div "New Document Modal" at bounding box center [273, 104] width 348 height 10
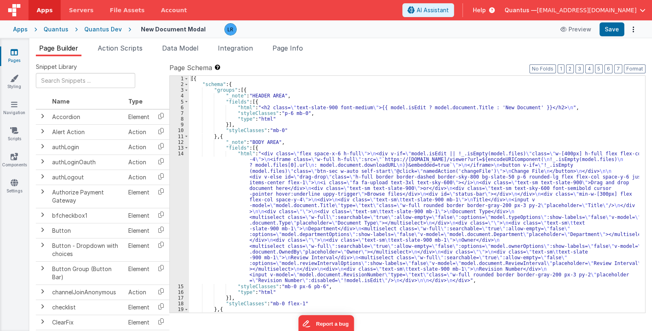
scroll to position [80, 0]
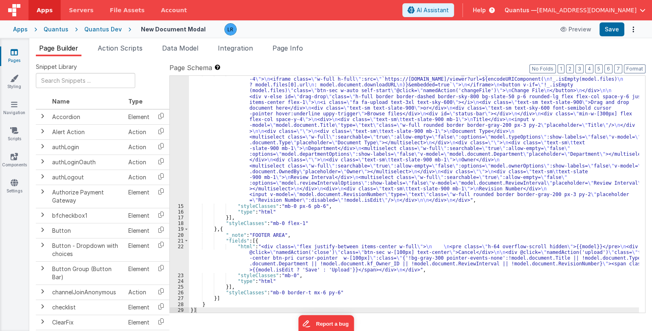
click at [294, 261] on div ""html" : "<div class= \" flex space-x-6 h-full \" > \n <div v-if= \" model.isEd…" at bounding box center [414, 258] width 450 height 376
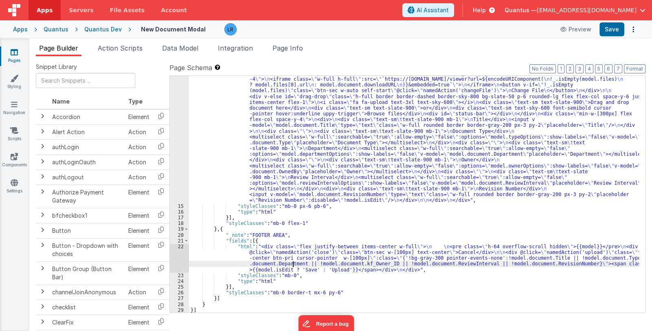
click at [179, 260] on div "22" at bounding box center [179, 258] width 19 height 29
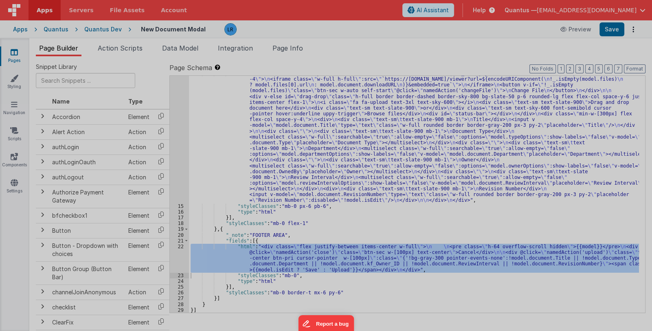
click at [179, 260] on div at bounding box center [326, 165] width 652 height 331
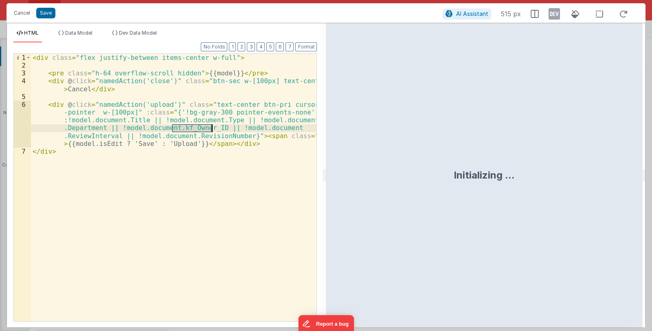
drag, startPoint x: 172, startPoint y: 130, endPoint x: 212, endPoint y: 128, distance: 40.4
click at [212, 128] on div "< div class = "flex justify-between items-center w-full" > < pre class = "h-64 …" at bounding box center [174, 195] width 286 height 283
click at [45, 13] on button "Save" at bounding box center [45, 13] width 19 height 11
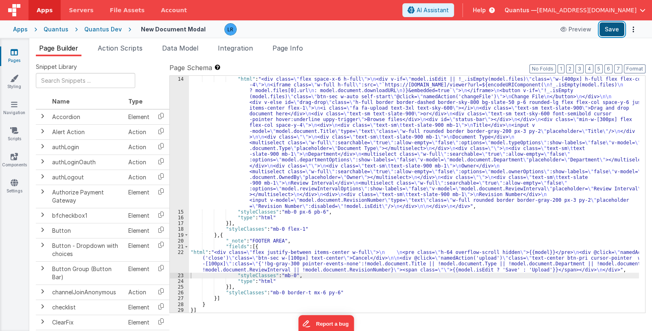
click at [609, 29] on button "Save" at bounding box center [612, 29] width 25 height 14
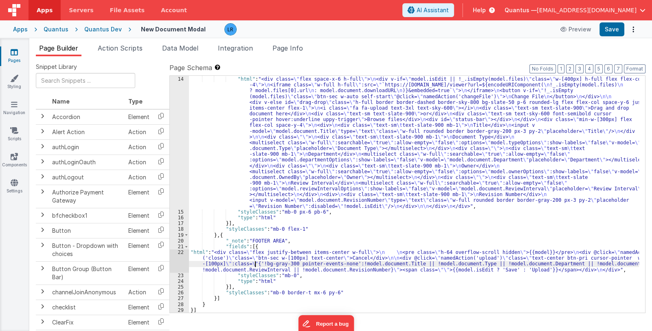
click at [255, 263] on div ""fields" : [{ "html" : "<div class= \" flex space-x-6 h-full \" > \n <div v-if=…" at bounding box center [414, 194] width 450 height 249
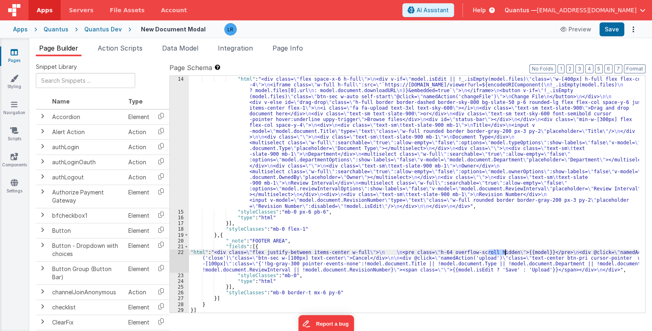
drag, startPoint x: 489, startPoint y: 251, endPoint x: 505, endPoint y: 252, distance: 15.9
click at [505, 252] on div ""fields" : [{ "html" : "<div class= \" flex space-x-6 h-full \" > \n <div v-if=…" at bounding box center [414, 194] width 450 height 249
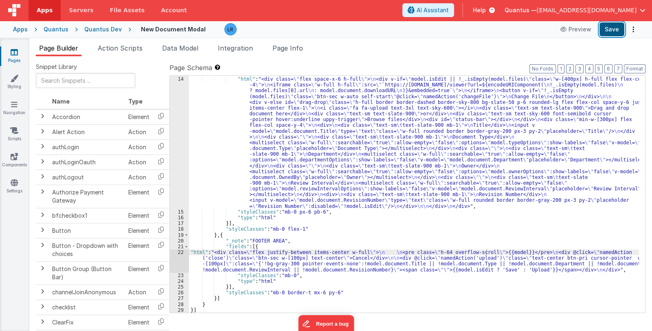
click at [617, 29] on button "Save" at bounding box center [612, 29] width 25 height 14
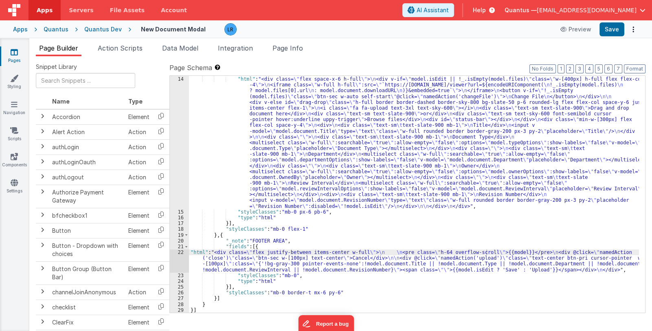
click at [284, 266] on div ""fields" : [{ "html" : "<div class= \" flex space-x-6 h-full \" > \n <div v-if=…" at bounding box center [414, 194] width 450 height 249
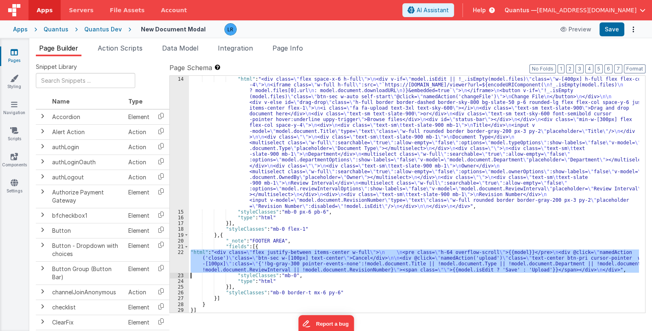
click at [180, 261] on div "22" at bounding box center [179, 260] width 19 height 23
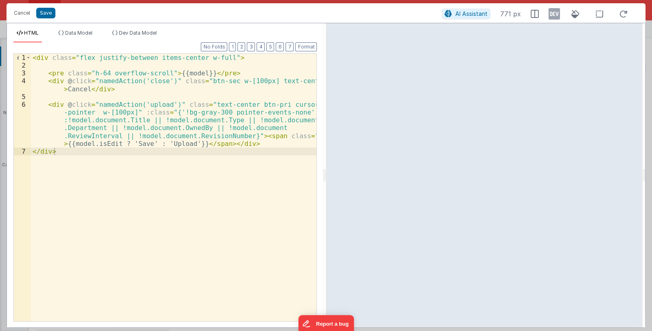
click at [180, 129] on div "< div class = "flex justify-between items-center w-full" > < pre class = "h-64 …" at bounding box center [174, 195] width 286 height 283
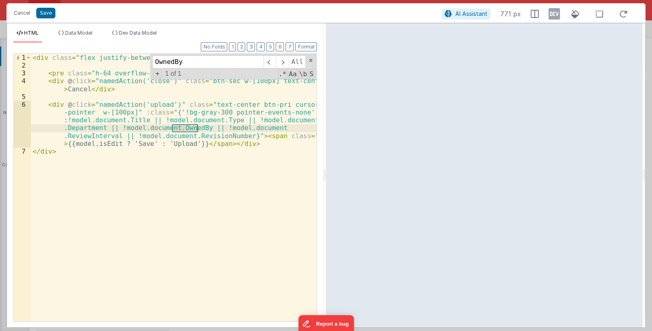
type input "OwnedBy"
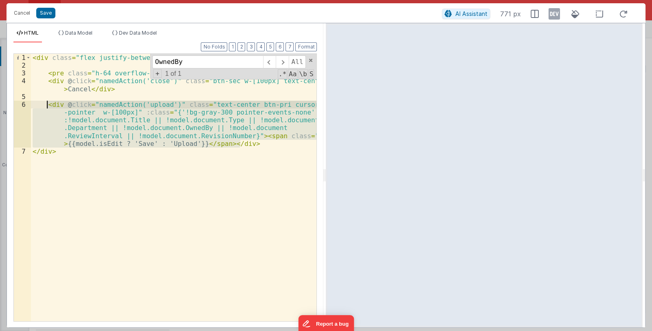
drag, startPoint x: 247, startPoint y: 144, endPoint x: 47, endPoint y: 106, distance: 203.7
click at [47, 106] on div "< div class = "flex justify-between items-center w-full" > < pre class = "h-64 …" at bounding box center [174, 195] width 286 height 283
click at [130, 134] on div "< div class = "flex justify-between items-center w-full" > < pre class = "h-64 …" at bounding box center [174, 187] width 286 height 267
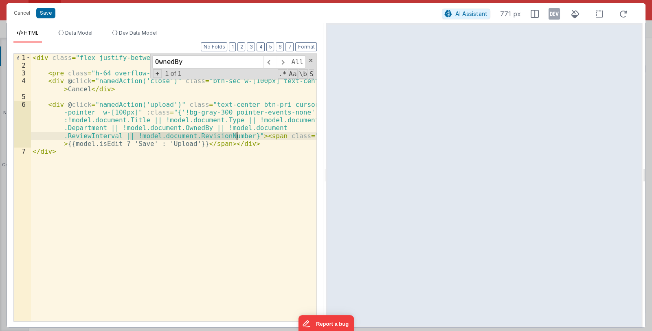
drag, startPoint x: 130, startPoint y: 135, endPoint x: 238, endPoint y: 135, distance: 108.0
click at [238, 135] on div "< div class = "flex justify-between items-center w-full" > < pre class = "h-64 …" at bounding box center [174, 195] width 286 height 283
click at [47, 15] on button "Save" at bounding box center [45, 13] width 19 height 11
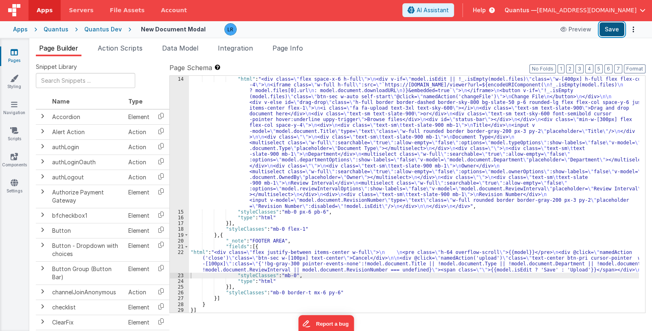
click at [608, 32] on button "Save" at bounding box center [612, 29] width 25 height 14
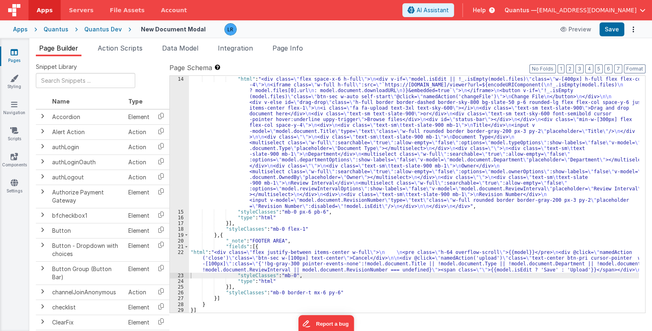
click at [486, 251] on div ""fields" : [{ "html" : "<div class= \" flex space-x-6 h-full \" > \n <div v-if=…" at bounding box center [414, 194] width 450 height 249
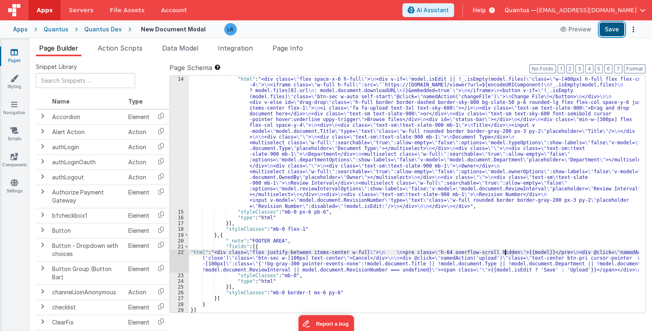
click at [609, 29] on button "Save" at bounding box center [612, 29] width 25 height 14
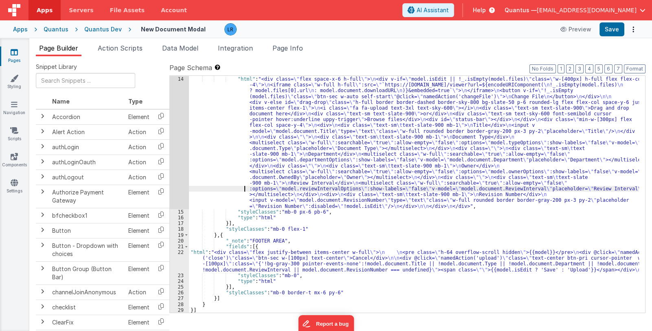
click at [232, 189] on div ""fields" : [{ "html" : "<div class= \" flex space-x-6 h-full \" > \n <div v-if=…" at bounding box center [414, 194] width 450 height 249
click at [289, 43] on li "Page Info" at bounding box center [287, 49] width 37 height 13
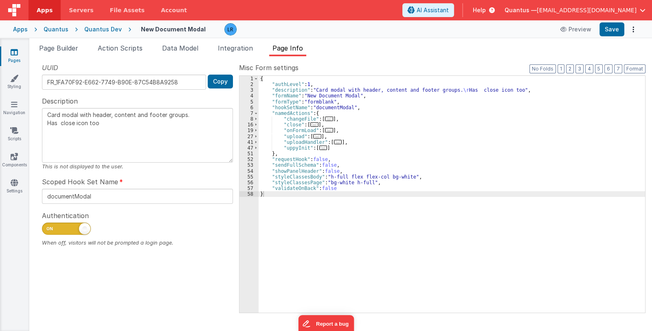
click at [320, 146] on span "..." at bounding box center [323, 147] width 8 height 4
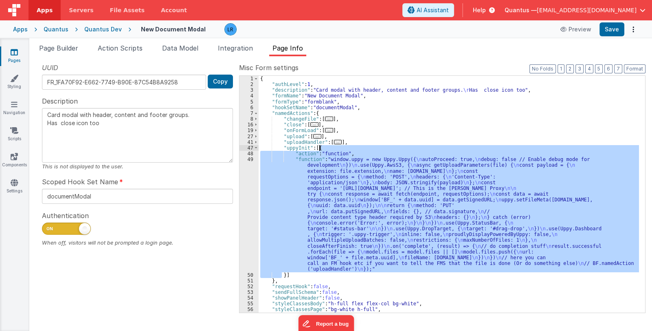
click at [320, 146] on div "{ "authLevel" : 1 , "description" : "Card modal with header, content and footer…" at bounding box center [449, 200] width 381 height 249
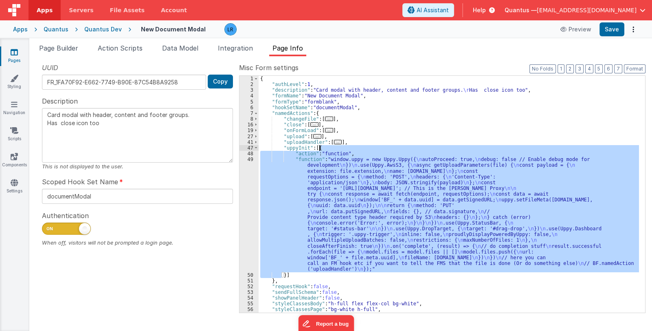
click at [328, 220] on div "{ "authLevel" : 1 , "description" : "Card modal with header, content and footer…" at bounding box center [449, 194] width 381 height 237
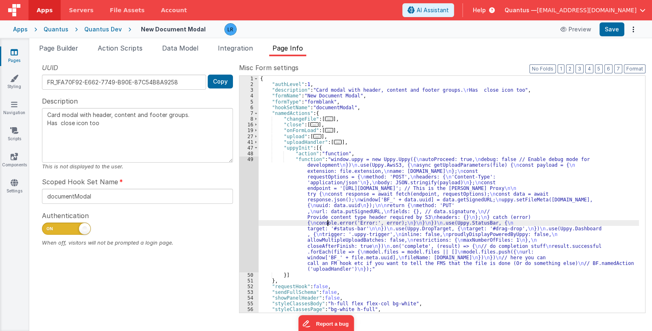
click at [252, 233] on div "49" at bounding box center [249, 213] width 19 height 115
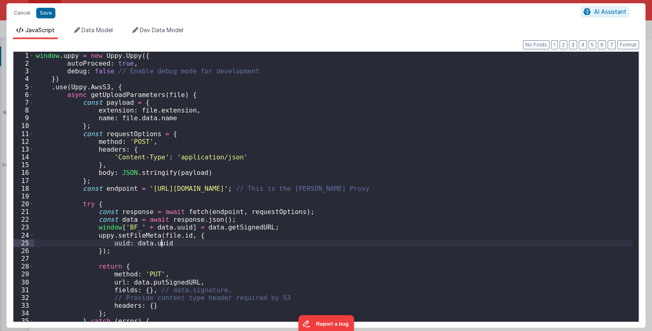
click at [252, 233] on div "window . uppy = new Uppy . Uppy ({ autoProceed : true , debug : false // Enable…" at bounding box center [333, 194] width 598 height 285
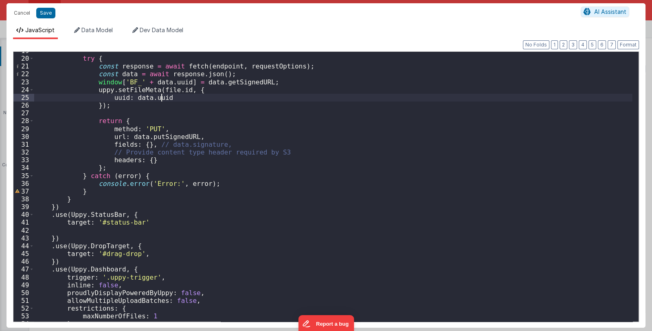
scroll to position [169, 0]
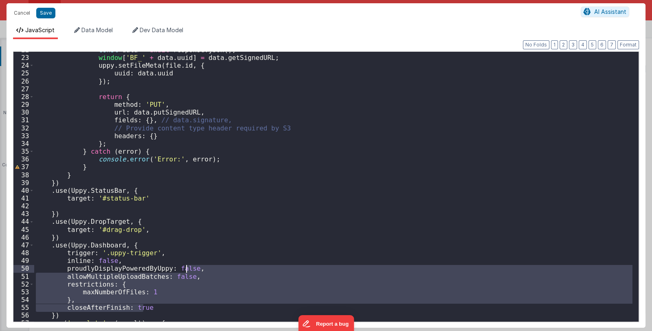
drag, startPoint x: 145, startPoint y: 308, endPoint x: 187, endPoint y: 268, distance: 58.2
click at [187, 268] on div "const data = await response . json ( ) ; window [ 'BF_' + data . uuid ] = data …" at bounding box center [333, 188] width 598 height 285
click at [22, 13] on button "Cancel" at bounding box center [22, 12] width 24 height 11
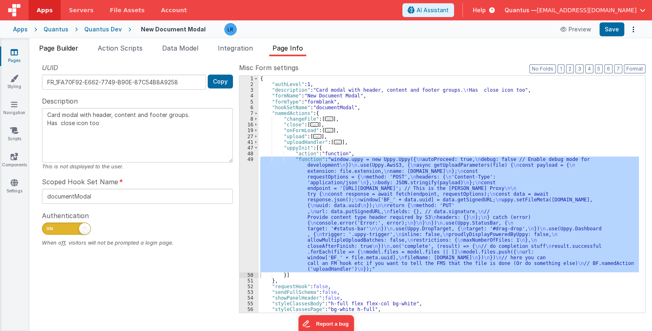
click at [55, 47] on span "Page Builder" at bounding box center [58, 48] width 39 height 8
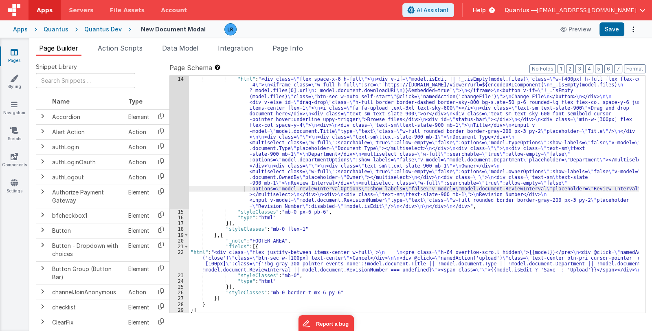
click at [233, 263] on div ""fields" : [{ "html" : "<div class= \" flex space-x-6 h-full \" > \n <div v-if=…" at bounding box center [414, 194] width 450 height 249
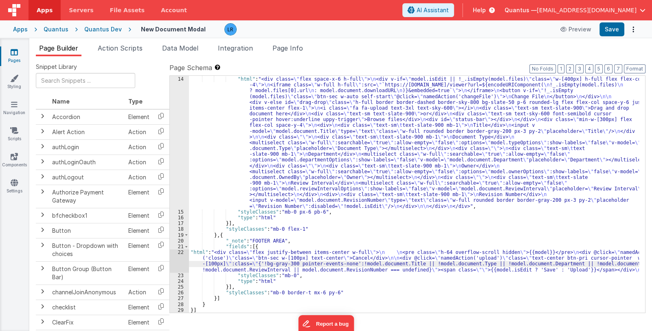
click at [181, 264] on div "22" at bounding box center [179, 260] width 19 height 23
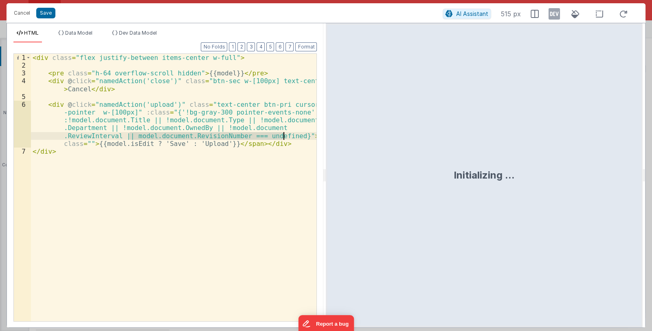
drag, startPoint x: 129, startPoint y: 136, endPoint x: 284, endPoint y: 134, distance: 155.2
click at [284, 134] on div "< div class = "flex justify-between items-center w-full" > < pre class = "h-64 …" at bounding box center [174, 195] width 286 height 283
click at [22, 12] on button "Cancel" at bounding box center [22, 12] width 24 height 11
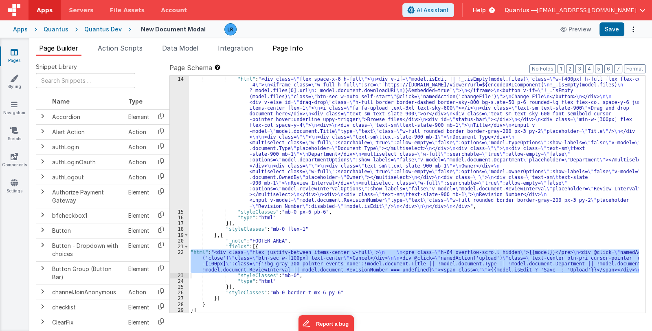
click at [279, 48] on span "Page Info" at bounding box center [288, 48] width 31 height 8
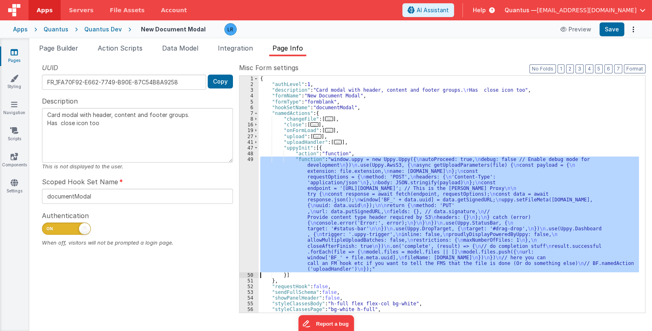
click at [350, 207] on div "{ "authLevel" : 1 , "description" : "Card modal with header, content and footer…" at bounding box center [449, 194] width 381 height 237
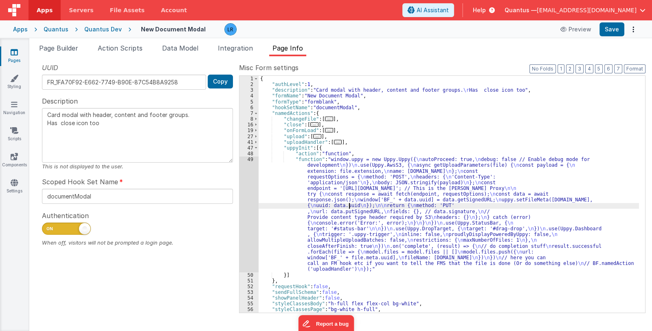
click at [249, 239] on div "49" at bounding box center [249, 213] width 19 height 115
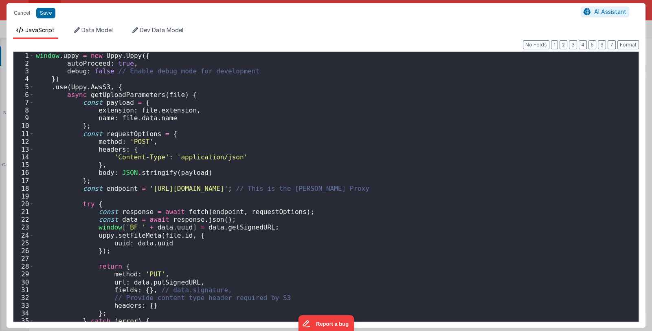
click at [249, 239] on div "Cancel Save AI Assistant JavaScript Data Model Dev Data Model Format 7 6 5 4 3 …" at bounding box center [326, 165] width 652 height 331
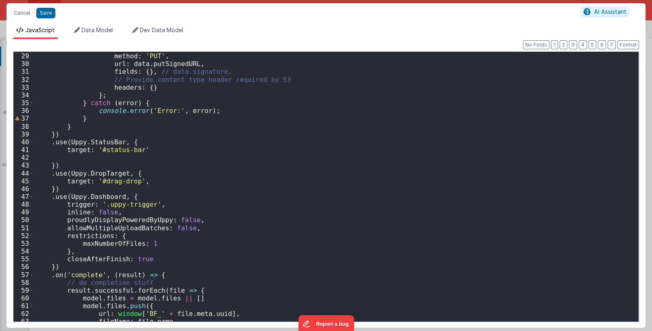
scroll to position [261, 0]
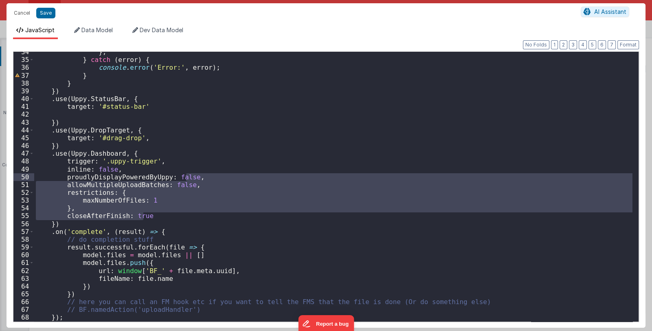
drag, startPoint x: 154, startPoint y: 217, endPoint x: 188, endPoint y: 177, distance: 52.9
click at [188, 177] on div "} ; } catch ( error ) { console . error ( 'Error:' , error ) ; } } }) . use ( U…" at bounding box center [333, 190] width 598 height 285
click at [19, 11] on button "Cancel" at bounding box center [22, 12] width 24 height 11
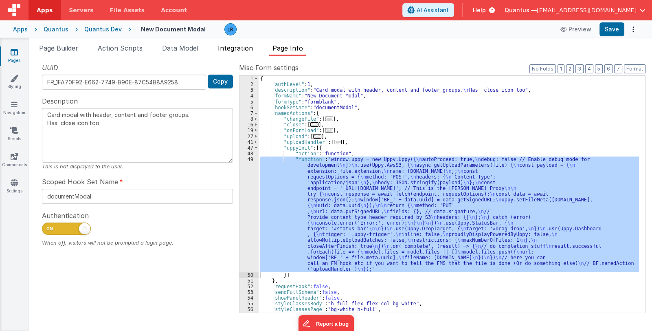
click at [240, 44] on span "Integration" at bounding box center [235, 48] width 35 height 8
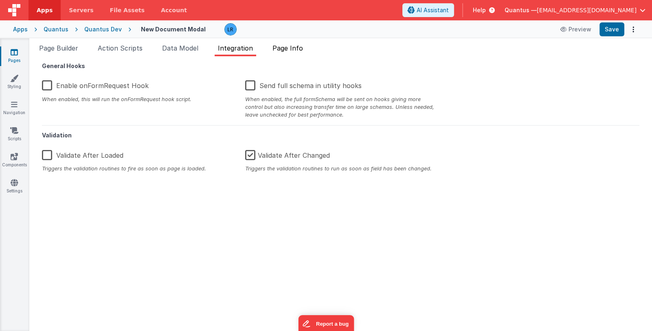
click at [295, 47] on span "Page Info" at bounding box center [288, 48] width 31 height 8
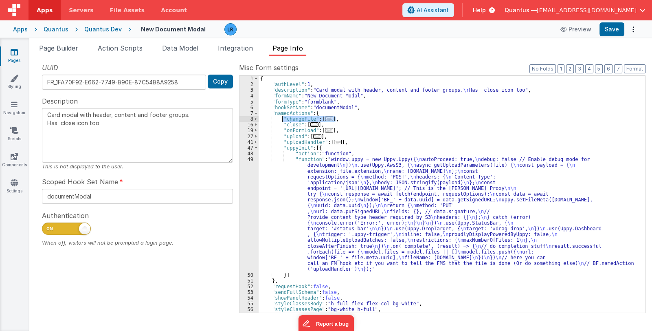
drag, startPoint x: 338, startPoint y: 117, endPoint x: 281, endPoint y: 117, distance: 57.4
click at [281, 117] on div "{ "authLevel" : 1 , "description" : "Card modal with header, content and footer…" at bounding box center [449, 200] width 381 height 249
click at [339, 229] on div "{ "authLevel" : 1 , "description" : "Card modal with header, content and footer…" at bounding box center [449, 200] width 381 height 249
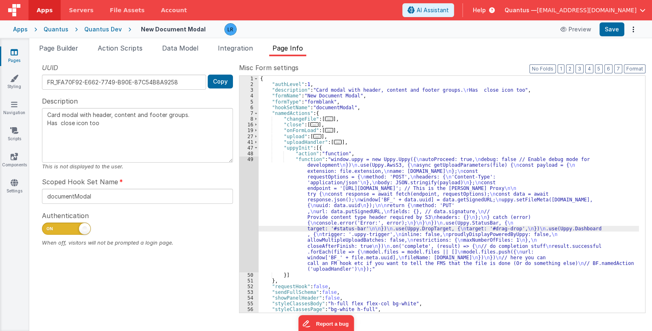
click at [251, 236] on div "49" at bounding box center [249, 213] width 19 height 115
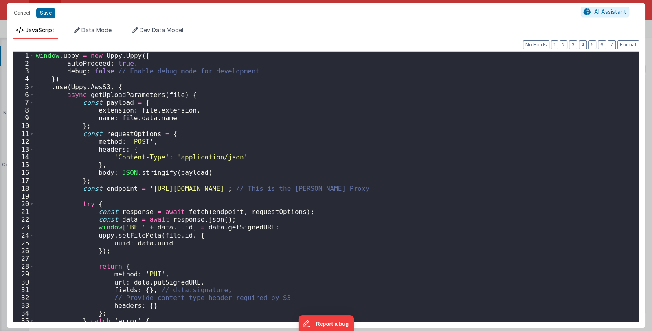
click at [251, 236] on div "Cancel Save AI Assistant JavaScript Data Model Dev Data Model Format 7 6 5 4 3 …" at bounding box center [326, 165] width 652 height 331
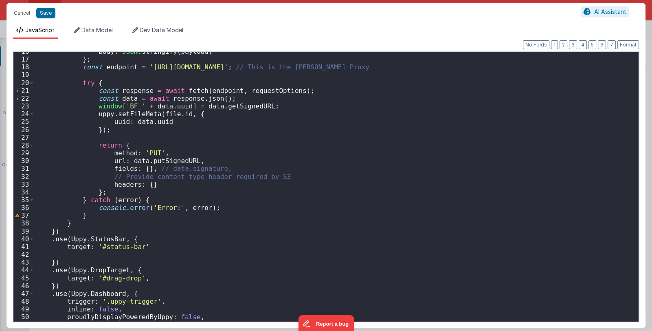
scroll to position [218, 0]
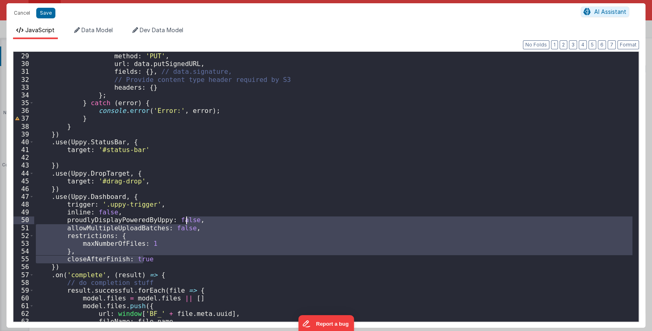
drag, startPoint x: 146, startPoint y: 258, endPoint x: 187, endPoint y: 221, distance: 54.5
click at [187, 221] on div "return { method : 'PUT' , url : data . putSignedURL , fields : { } , // data.si…" at bounding box center [333, 186] width 598 height 285
click at [153, 259] on div "return { method : 'PUT' , url : data . putSignedURL , fields : { } , // data.si…" at bounding box center [333, 187] width 598 height 270
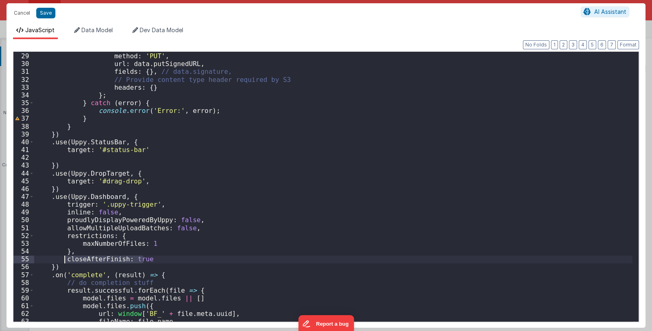
drag, startPoint x: 153, startPoint y: 259, endPoint x: 67, endPoint y: 256, distance: 85.6
click at [67, 256] on div "return { method : 'PUT' , url : data . putSignedURL , fields : { } , // data.si…" at bounding box center [333, 186] width 598 height 285
click at [75, 254] on div "return { method : 'PUT' , url : data . putSignedURL , fields : { } , // data.si…" at bounding box center [333, 186] width 598 height 285
click at [71, 261] on div "return { method : 'PUT' , url : data . putSignedURL , fields : { } , // data.si…" at bounding box center [333, 186] width 598 height 285
drag, startPoint x: 64, startPoint y: 259, endPoint x: 24, endPoint y: 258, distance: 39.1
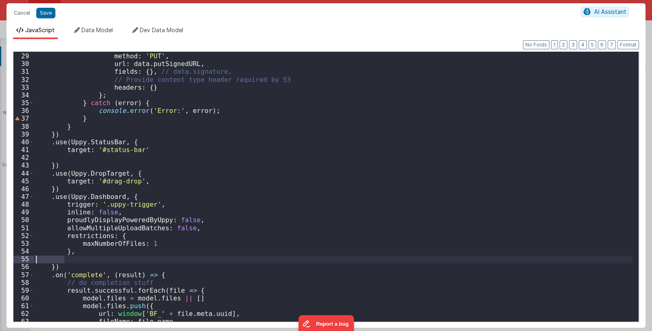
click at [24, 258] on div "28 29 30 31 32 33 34 35 36 37 38 39 40 41 42 43 44 45 46 47 48 49 50 51 52 53 5…" at bounding box center [326, 186] width 626 height 271
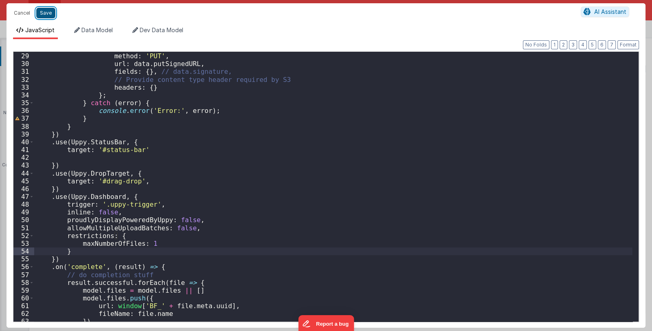
click at [47, 14] on button "Save" at bounding box center [45, 13] width 19 height 11
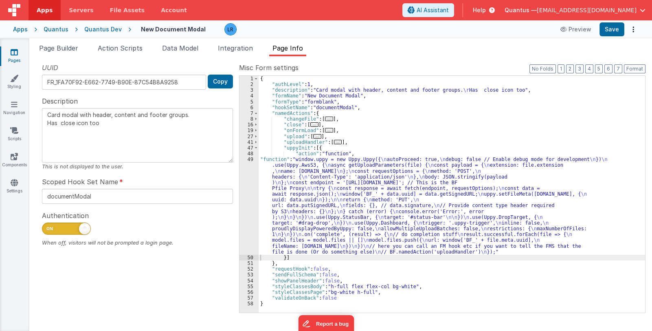
click at [328, 119] on span "..." at bounding box center [329, 119] width 8 height 4
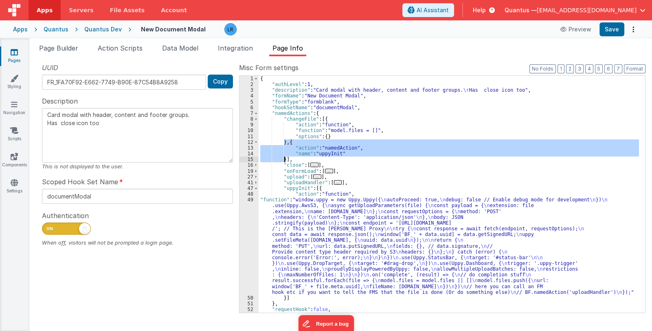
drag, startPoint x: 285, startPoint y: 141, endPoint x: 285, endPoint y: 159, distance: 17.5
click at [285, 159] on div "{ "authLevel" : 1 , "description" : "Card modal with header, content and footer…" at bounding box center [449, 200] width 381 height 249
type textarea "Card modal with header, content and footer groups. Has close icon too"
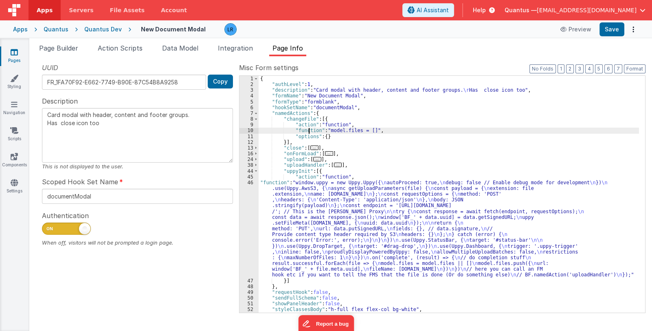
click at [310, 130] on div "{ "authLevel" : 1 , "description" : "Card modal with header, content and footer…" at bounding box center [449, 200] width 381 height 249
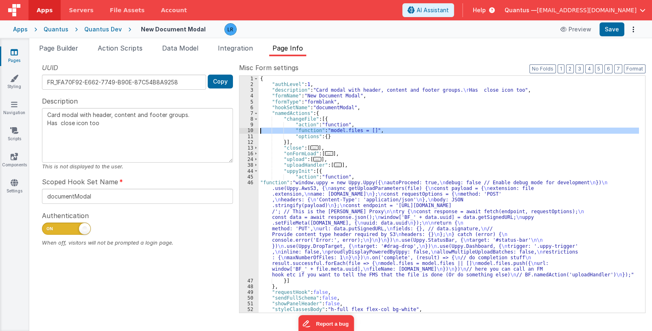
click at [246, 129] on div "10" at bounding box center [249, 131] width 19 height 6
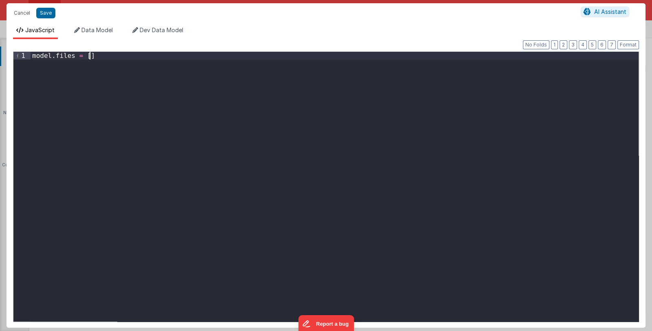
click at [110, 58] on div "model . files = [ ]" at bounding box center [335, 194] width 608 height 285
click at [46, 13] on button "Save" at bounding box center [45, 13] width 19 height 11
type textarea "Card modal with header, content and footer groups. Has close icon too"
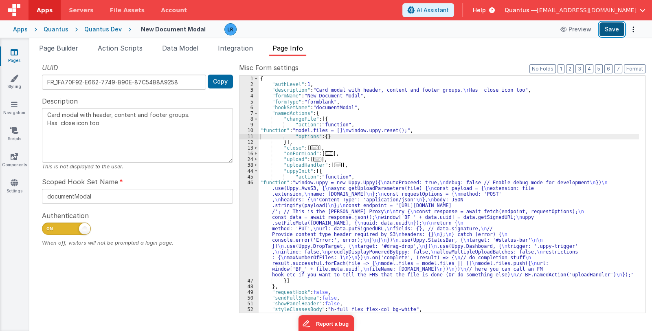
click at [616, 29] on button "Save" at bounding box center [612, 29] width 25 height 14
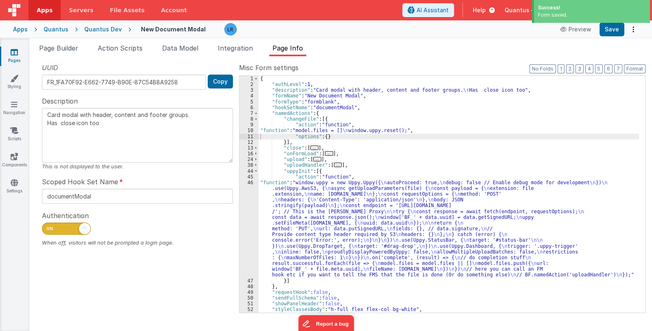
click at [11, 52] on icon at bounding box center [14, 52] width 7 height 8
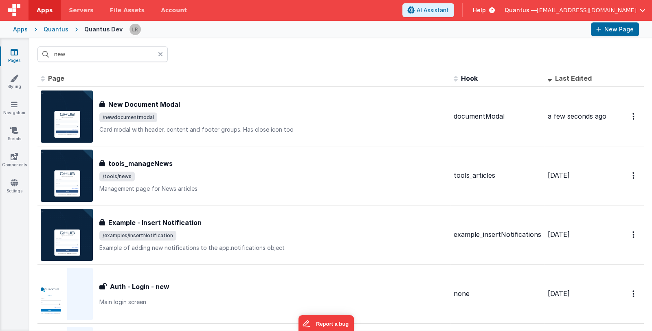
click at [163, 54] on icon at bounding box center [160, 54] width 5 height 7
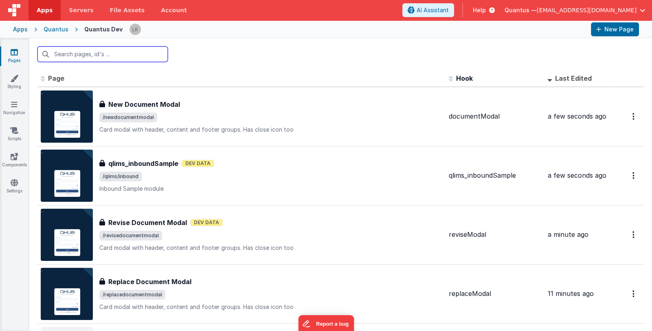
click at [145, 55] on input "text" at bounding box center [102, 53] width 130 height 15
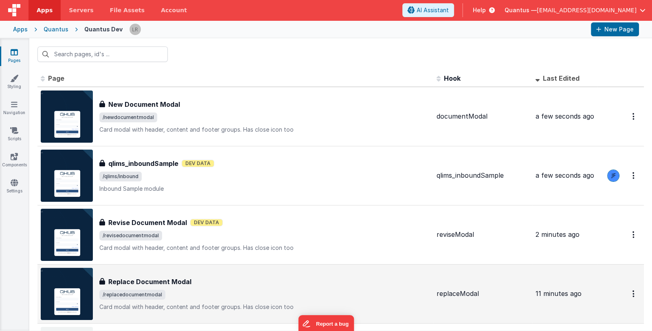
click at [202, 275] on div "Replace Document Modal Replace Document Modal /replacedocumentmodal Card modal …" at bounding box center [235, 294] width 389 height 52
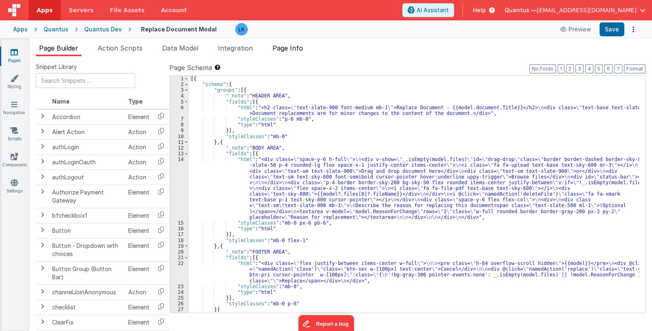
click at [289, 48] on span "Page Info" at bounding box center [288, 48] width 31 height 8
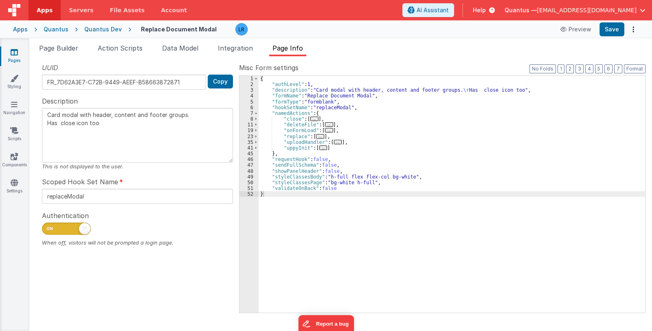
click at [327, 123] on span "..." at bounding box center [329, 124] width 8 height 4
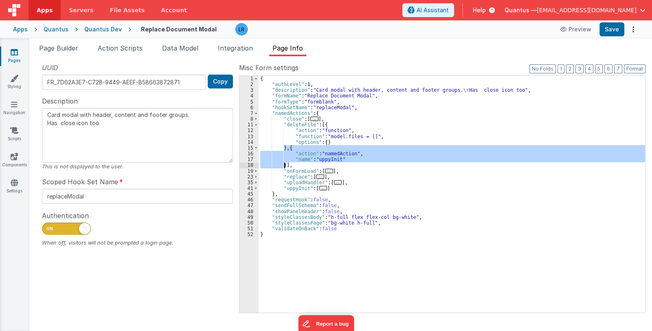
drag, startPoint x: 285, startPoint y: 148, endPoint x: 284, endPoint y: 163, distance: 14.3
click at [284, 163] on div "{ "authLevel" : 1 , "description" : "Card modal with header, content and footer…" at bounding box center [452, 200] width 387 height 249
type textarea "Card modal with header, content and footer groups. Has close icon too"
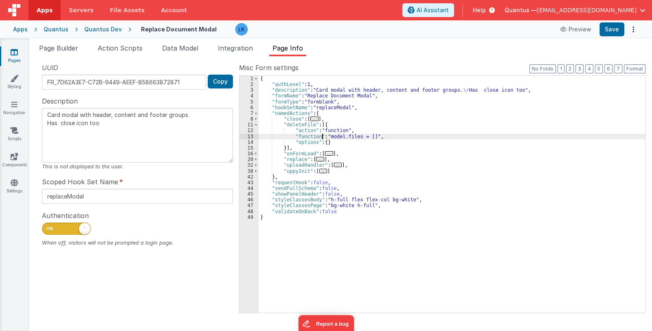
click at [323, 136] on div "{ "authLevel" : 1 , "description" : "Card modal with header, content and footer…" at bounding box center [452, 200] width 387 height 249
click at [245, 136] on div "13" at bounding box center [249, 137] width 19 height 6
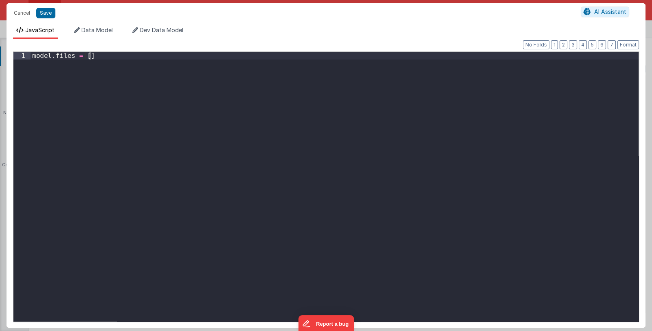
click at [104, 56] on div "model . files = [ ]" at bounding box center [335, 194] width 608 height 285
click at [46, 15] on button "Save" at bounding box center [45, 13] width 19 height 11
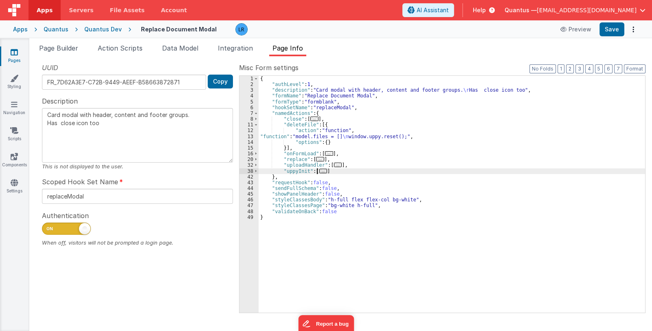
click at [319, 170] on span "..." at bounding box center [323, 171] width 8 height 4
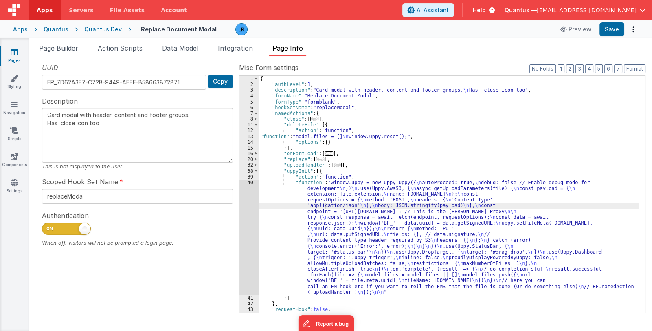
click at [324, 203] on div "{ "authLevel" : 1 , "description" : "Card modal with header, content and footer…" at bounding box center [449, 200] width 381 height 249
click at [246, 231] on div "40" at bounding box center [249, 237] width 19 height 115
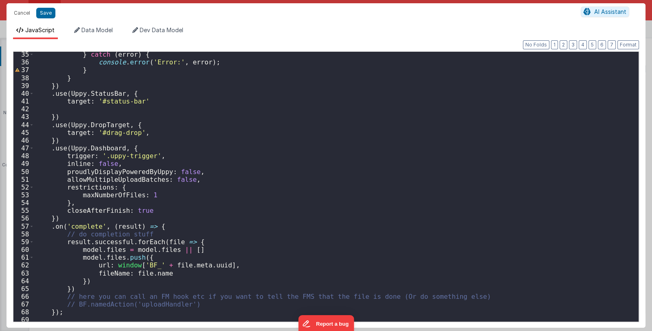
scroll to position [277, 0]
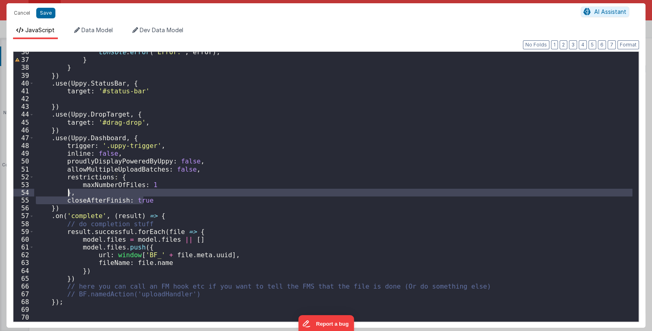
drag, startPoint x: 146, startPoint y: 199, endPoint x: 67, endPoint y: 195, distance: 78.7
click at [67, 195] on div "console . error ( 'Error:' , error ) ; } } }) . use ( Uppy . StatusBar , { targ…" at bounding box center [333, 190] width 598 height 285
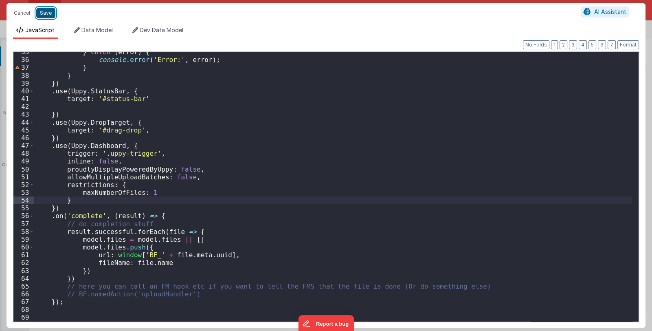
click at [47, 14] on button "Save" at bounding box center [45, 13] width 19 height 11
type textarea "Card modal with header, content and footer groups. Has close icon too"
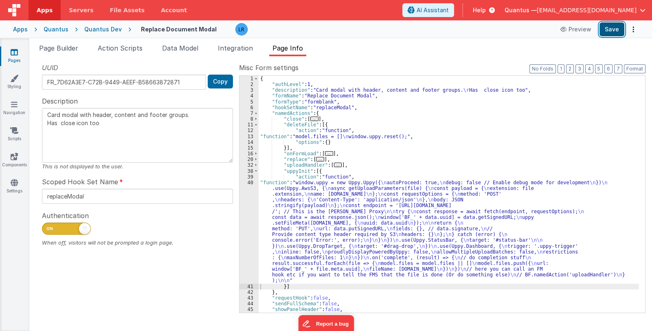
click at [612, 32] on button "Save" at bounding box center [612, 29] width 25 height 14
click at [16, 56] on link "Pages" at bounding box center [14, 56] width 29 height 16
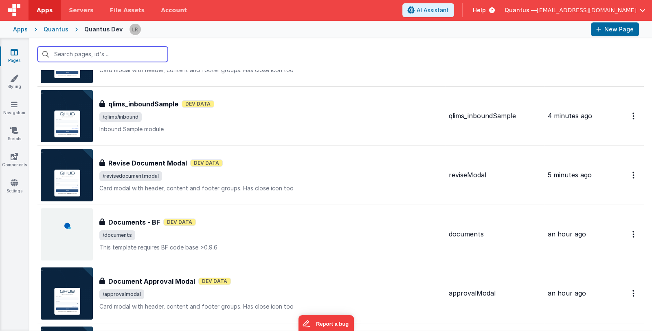
scroll to position [203, 0]
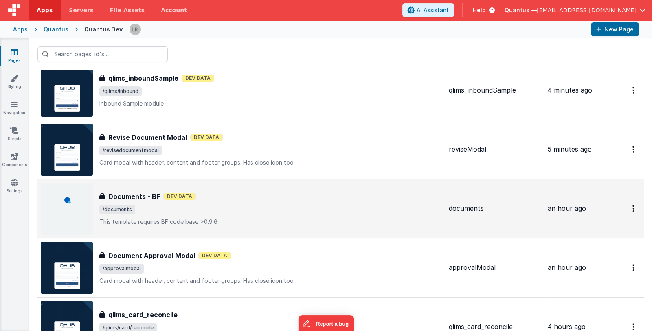
click at [265, 201] on div "Documents - BF Documents - BF Dev Data /documents This template requires BF cod…" at bounding box center [270, 208] width 343 height 34
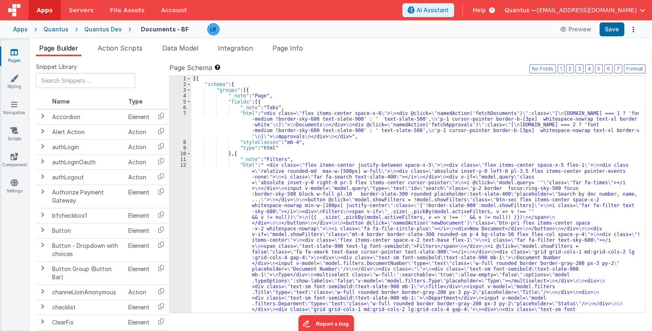
click at [382, 238] on div "[{ "schema" : { "groups" : [{ "_note" : "Page" , "fields" : [{ "_note" : "Tabs"…" at bounding box center [415, 318] width 448 height 485
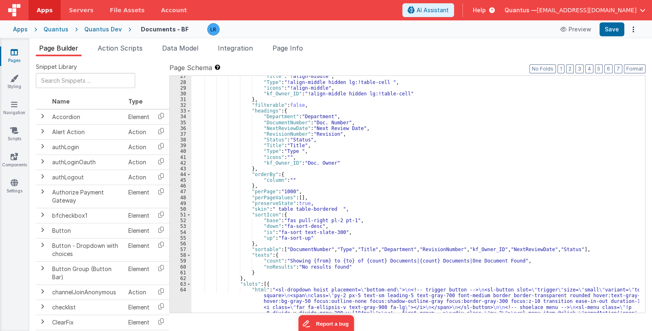
scroll to position [557, 0]
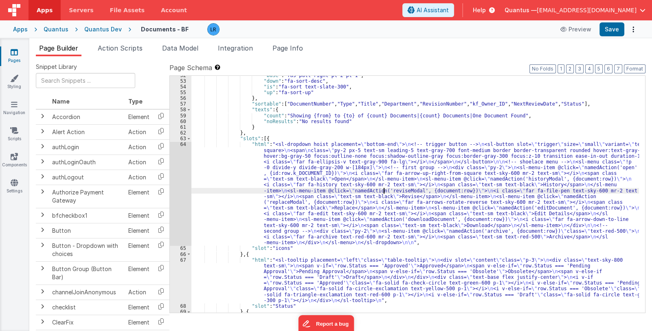
click at [383, 188] on div ""base" : "fas pull-right pl-2 pt-1" , "down" : "fa-sort-desc" , "is" : "fa-sort…" at bounding box center [415, 197] width 448 height 249
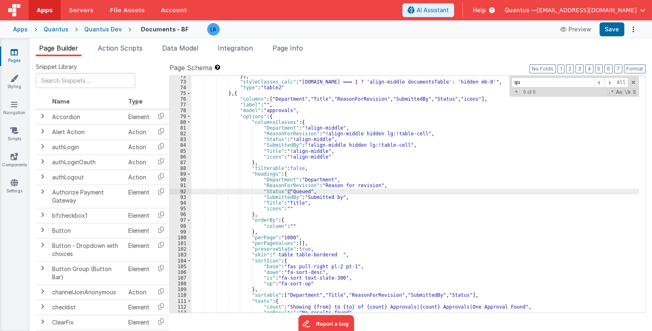
scroll to position [810, 0]
type input "que"
drag, startPoint x: 260, startPoint y: 191, endPoint x: 277, endPoint y: 191, distance: 17.5
click at [277, 191] on div "}] , "styleClasses_calc" : "model.tab === 1 ? 'align-middle documentsTable': 'h…" at bounding box center [415, 197] width 448 height 249
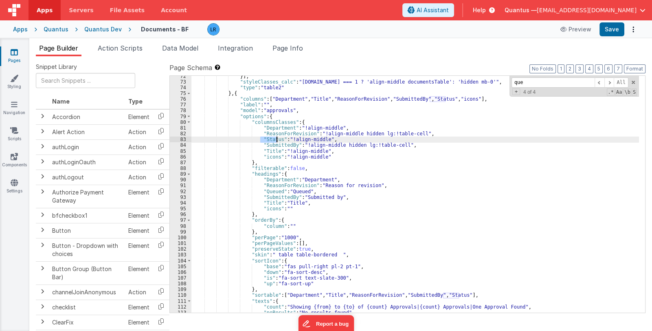
drag, startPoint x: 261, startPoint y: 140, endPoint x: 275, endPoint y: 140, distance: 14.7
click at [275, 140] on div "}] , "styleClasses_calc" : "model.tab === 1 ? 'align-middle documentsTable': 'h…" at bounding box center [415, 197] width 448 height 249
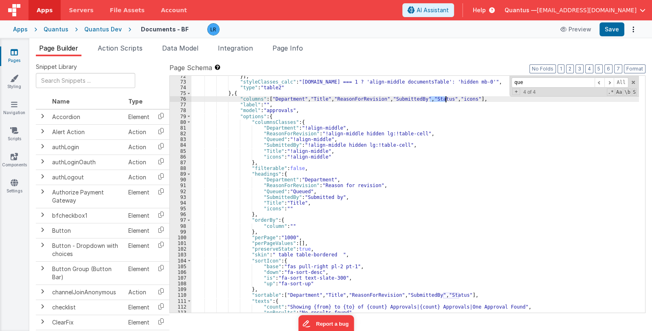
drag, startPoint x: 430, startPoint y: 97, endPoint x: 445, endPoint y: 97, distance: 15.5
click at [445, 97] on div "}] , "styleClasses_calc" : "model.tab === 1 ? 'align-middle documentsTable': 'h…" at bounding box center [415, 197] width 448 height 249
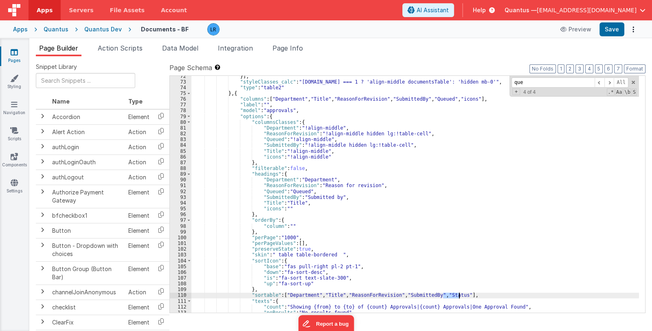
drag, startPoint x: 443, startPoint y: 293, endPoint x: 458, endPoint y: 293, distance: 14.7
click at [458, 293] on div "}] , "styleClasses_calc" : "model.tab === 1 ? 'align-middle documentsTable': 'h…" at bounding box center [415, 197] width 448 height 249
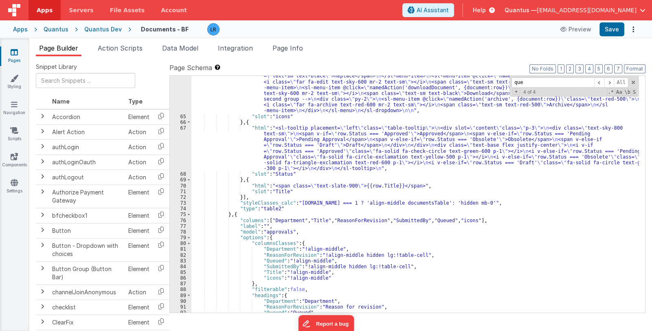
scroll to position [689, 0]
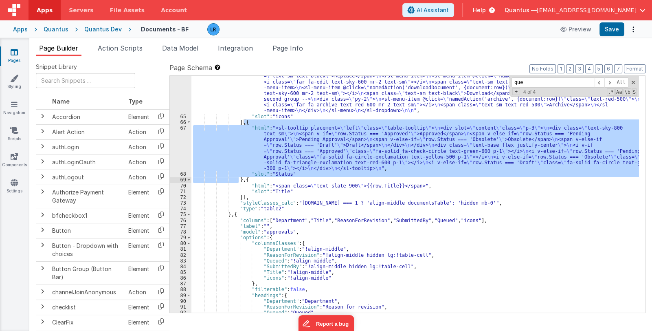
drag, startPoint x: 244, startPoint y: 121, endPoint x: 239, endPoint y: 179, distance: 57.7
click at [239, 179] on div ""html" : "<sl-dropdown hoist placement= \" bottom-end \" > \n <!-- trigger butt…" at bounding box center [415, 183] width 448 height 347
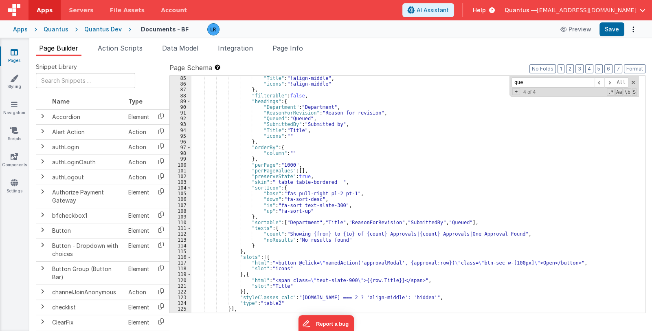
scroll to position [906, 0]
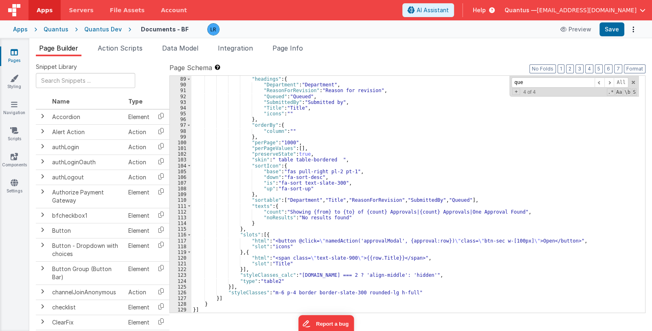
click at [239, 269] on div ""filterable" : false , "headings" : { "Department" : "Department" , "ReasonForR…" at bounding box center [415, 194] width 448 height 249
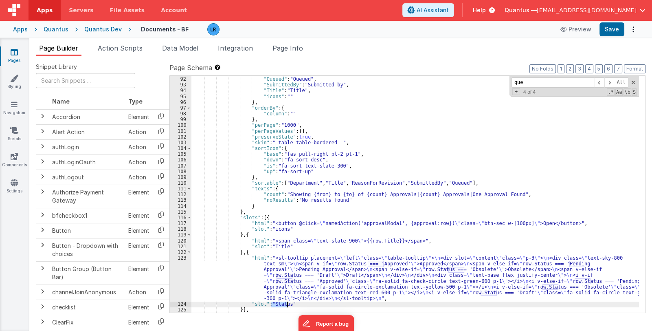
drag, startPoint x: 270, startPoint y: 304, endPoint x: 286, endPoint y: 304, distance: 16.3
click at [286, 304] on div ""ReasonForRevision" : "Reason for revision" , "Queued" : "Queued" , "SubmittedB…" at bounding box center [415, 194] width 448 height 249
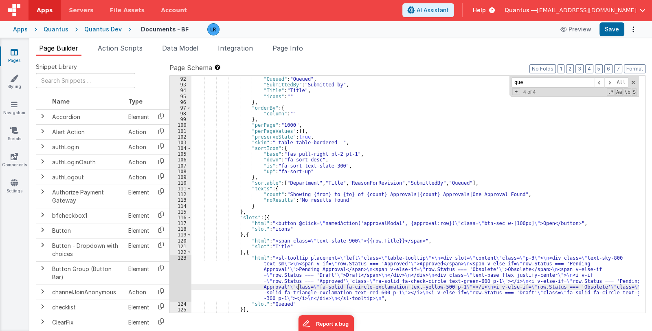
click at [297, 287] on div ""ReasonForRevision" : "Reason for revision" , "Queued" : "Queued" , "SubmittedB…" at bounding box center [415, 194] width 448 height 249
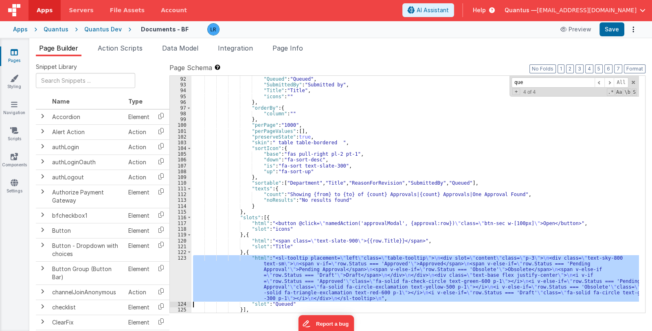
click at [182, 275] on div "123" at bounding box center [181, 278] width 22 height 46
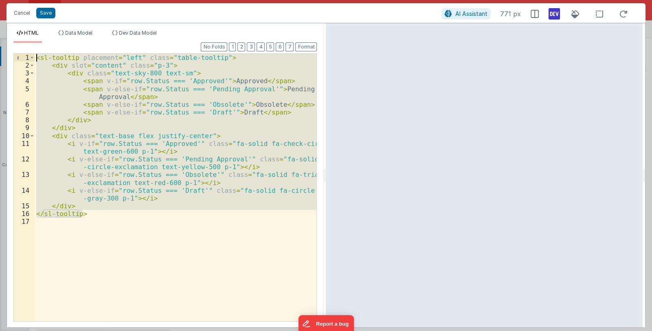
drag, startPoint x: 89, startPoint y: 213, endPoint x: 29, endPoint y: 59, distance: 165.8
click at [29, 59] on div "1 2 3 4 5 6 7 8 9 10 11 12 13 14 15 16 17 < sl-tooltip placement = "left" class…" at bounding box center [165, 187] width 304 height 268
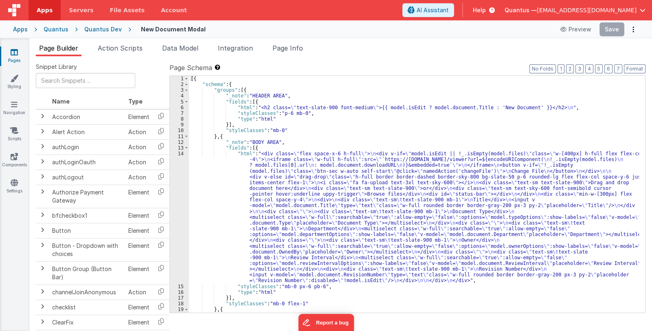
click at [15, 57] on link "Pages" at bounding box center [14, 56] width 29 height 16
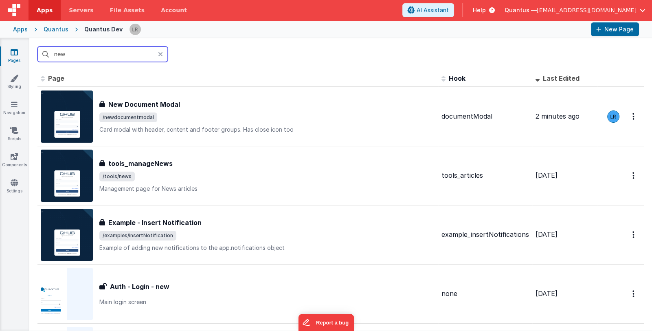
click at [79, 56] on input "new" at bounding box center [102, 53] width 130 height 15
drag, startPoint x: 79, startPoint y: 56, endPoint x: 45, endPoint y: 53, distance: 34.3
click at [45, 53] on input "new" at bounding box center [102, 53] width 130 height 15
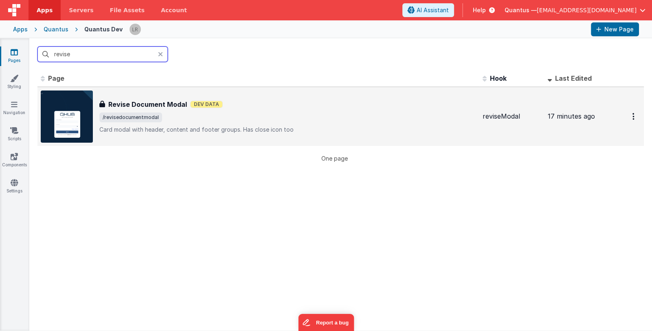
type input "revise"
click at [239, 117] on span "/revisedocumentmodal" at bounding box center [287, 117] width 377 height 10
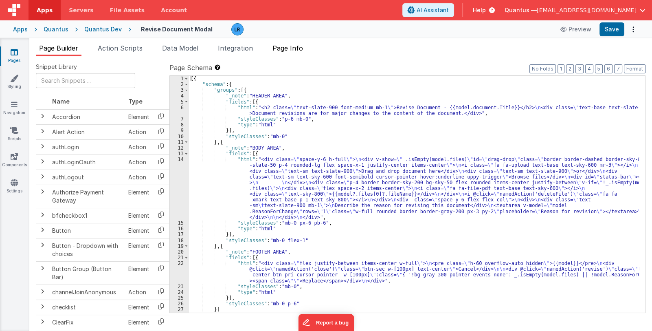
click at [289, 49] on span "Page Info" at bounding box center [288, 48] width 31 height 8
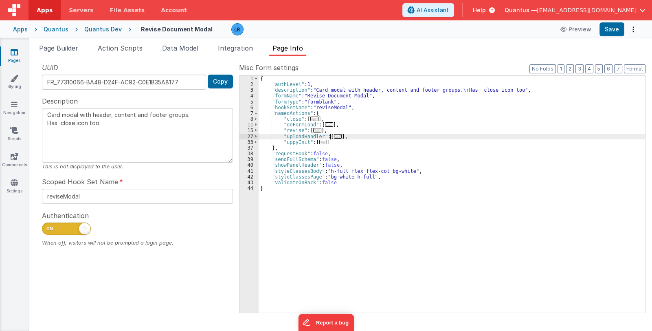
click at [335, 135] on span "..." at bounding box center [338, 136] width 8 height 4
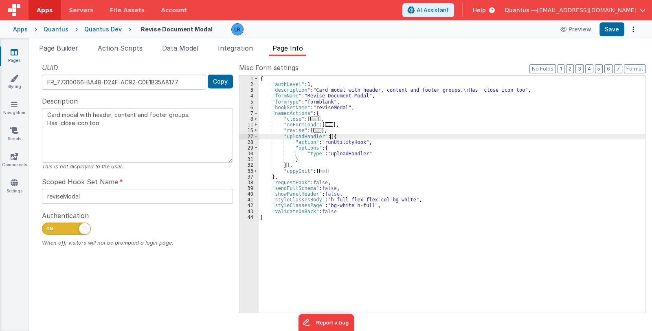
click at [319, 169] on span "..." at bounding box center [323, 171] width 8 height 4
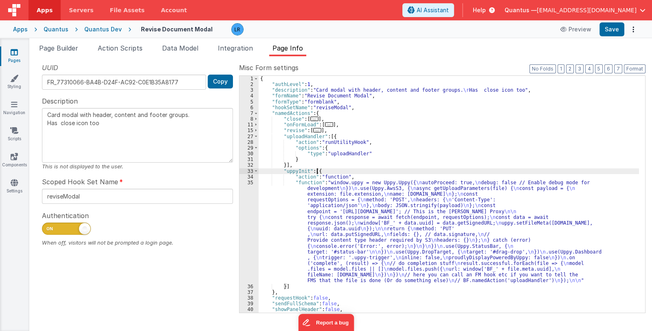
click at [326, 212] on div "{ "authLevel" : 1 , "description" : "Card modal with header, content and footer…" at bounding box center [449, 200] width 381 height 249
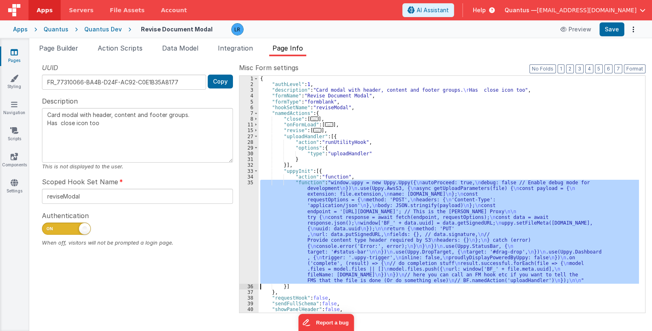
click at [249, 236] on div "35" at bounding box center [249, 232] width 19 height 104
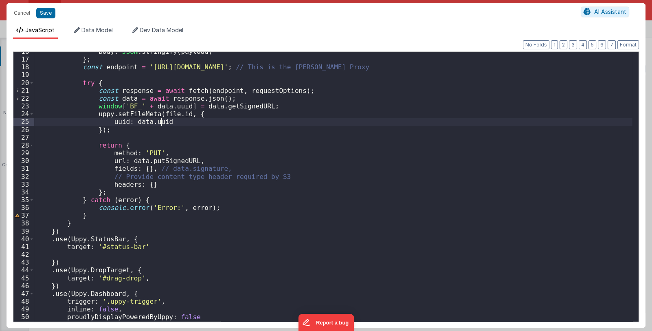
scroll to position [145, 0]
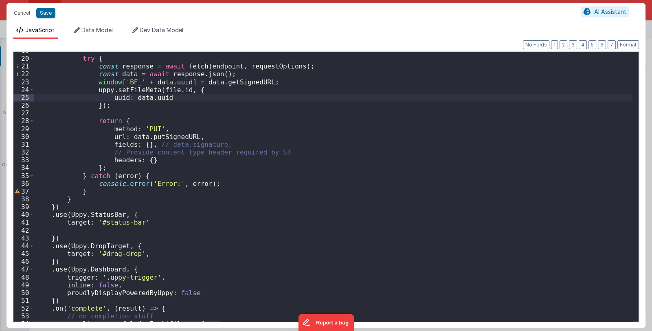
click at [189, 293] on div "try { const response = await fetch ( endpoint , requestOptions ) ; const data =…" at bounding box center [333, 189] width 598 height 285
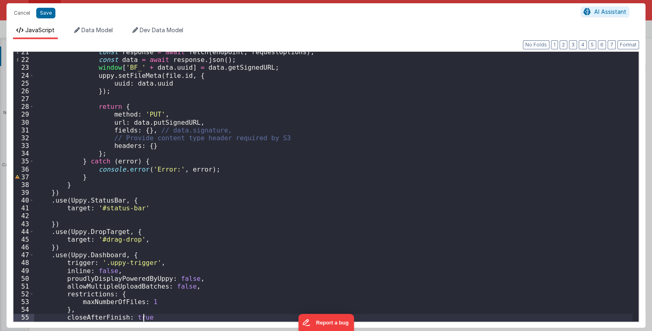
scroll to position [160, 0]
click at [48, 14] on button "Save" at bounding box center [45, 13] width 19 height 11
type textarea "Card modal with header, content and footer groups. Has close icon too"
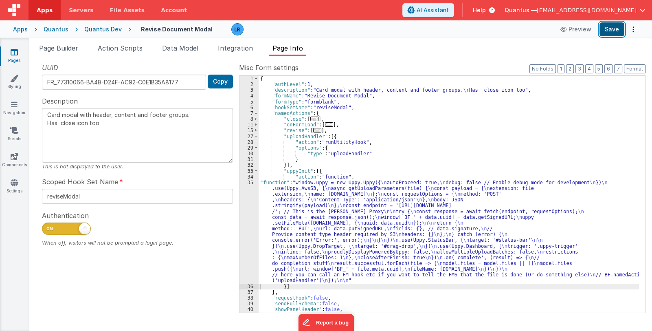
click at [617, 30] on button "Save" at bounding box center [612, 29] width 25 height 14
click at [59, 46] on span "Page Builder" at bounding box center [58, 48] width 39 height 8
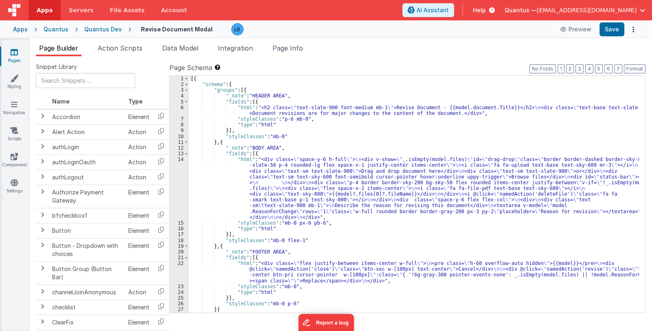
click at [281, 273] on div "[{ "schema" : { "groups" : [{ "_note" : "HEADER AREA" , "fields" : [{ "html" : …" at bounding box center [414, 200] width 450 height 249
click at [174, 274] on div "22" at bounding box center [179, 271] width 19 height 23
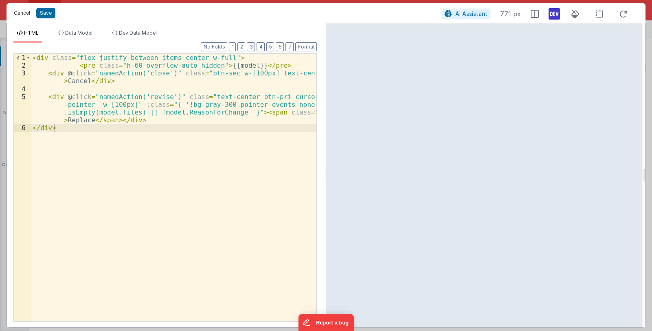
click at [19, 12] on button "Cancel" at bounding box center [22, 12] width 24 height 11
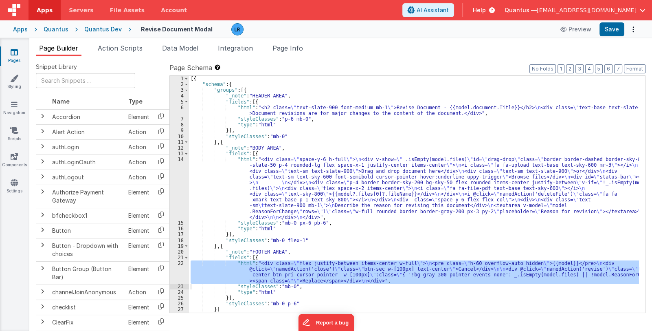
click at [12, 56] on link "Pages" at bounding box center [14, 56] width 29 height 16
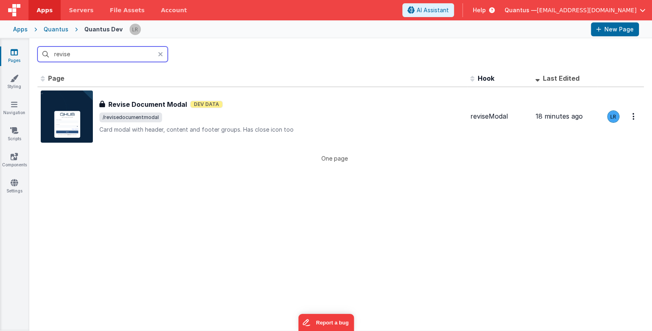
click at [157, 55] on input "revise" at bounding box center [102, 53] width 130 height 15
click at [159, 54] on icon at bounding box center [160, 54] width 5 height 7
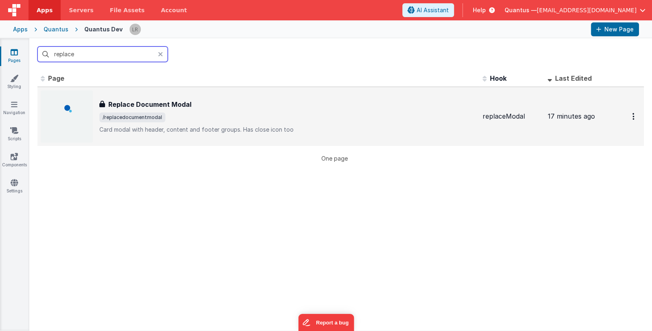
type input "replace"
click at [209, 97] on div "Replace Document Modal Replace Document Modal /replacedocumentmodal Card modal …" at bounding box center [259, 116] width 436 height 52
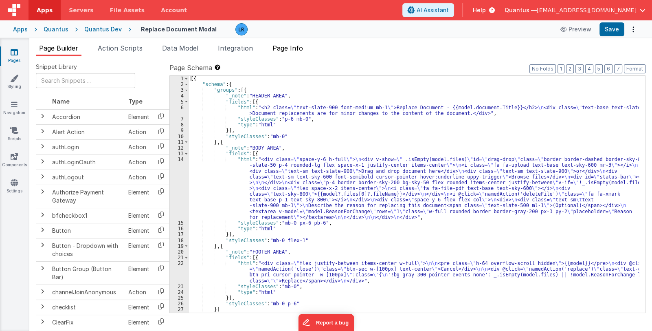
click at [288, 50] on span "Page Info" at bounding box center [288, 48] width 31 height 8
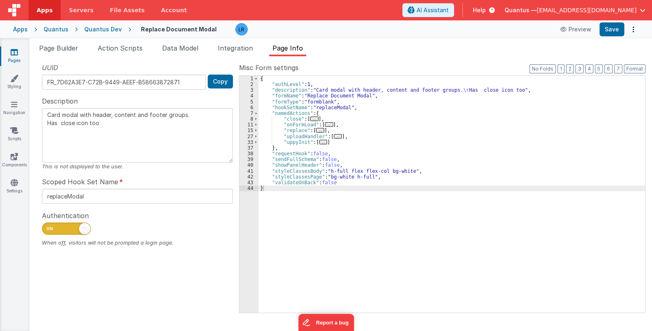
click at [319, 142] on span "..." at bounding box center [323, 142] width 8 height 4
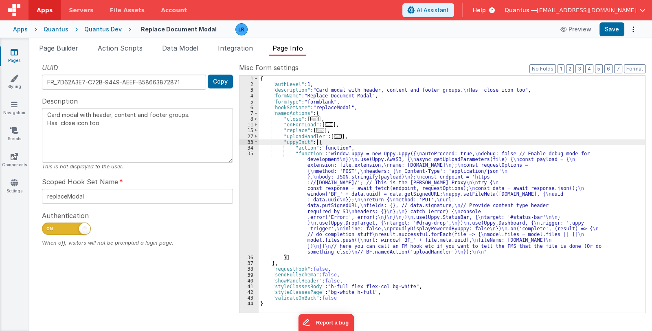
click at [345, 203] on div "{ "authLevel" : 1 , "description" : "Card modal with header, content and footer…" at bounding box center [452, 200] width 387 height 249
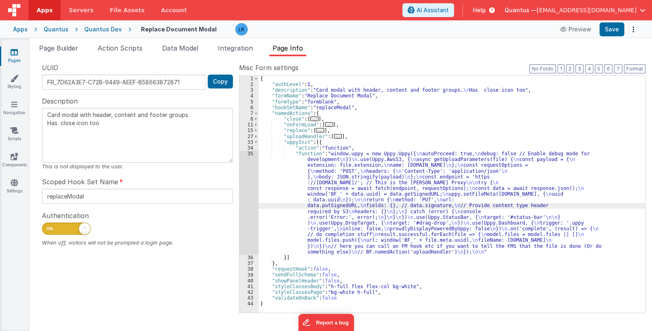
click at [249, 221] on div "35" at bounding box center [249, 203] width 19 height 104
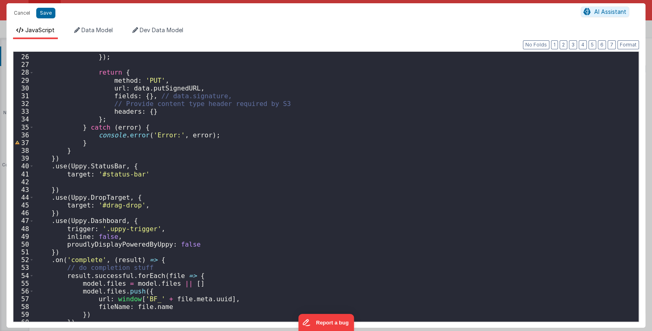
scroll to position [238, 0]
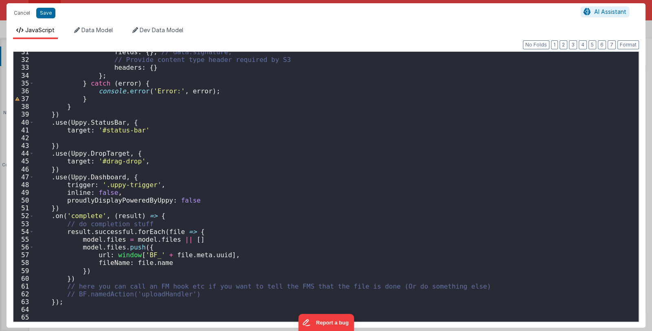
click at [192, 198] on div "fields : { } , // data.signature, // Provide content type header required by S3…" at bounding box center [333, 190] width 598 height 285
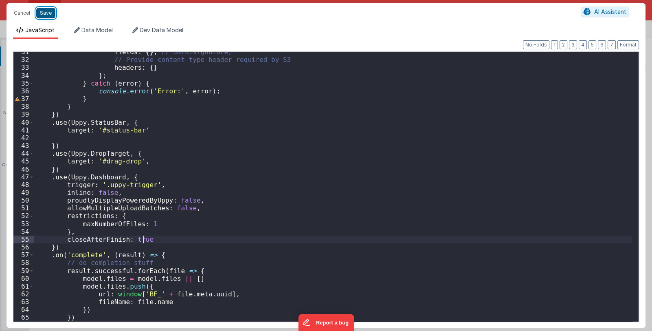
click at [45, 13] on button "Save" at bounding box center [45, 13] width 19 height 11
type textarea "Card modal with header, content and footer groups. Has close icon too"
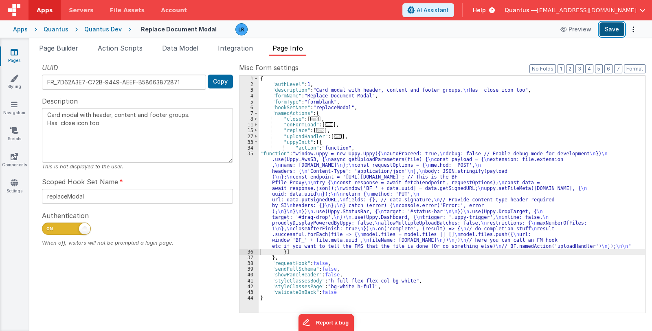
click at [609, 34] on button "Save" at bounding box center [612, 29] width 25 height 14
click at [16, 54] on icon at bounding box center [14, 52] width 7 height 8
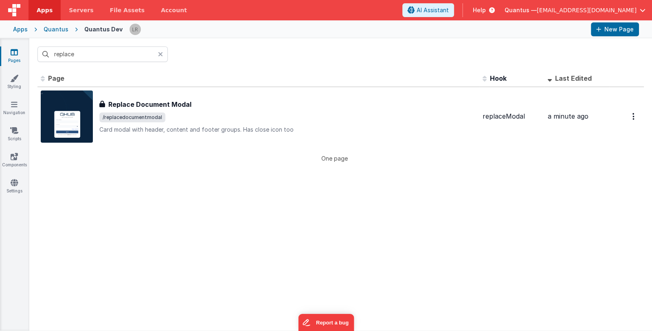
click at [158, 53] on icon at bounding box center [160, 54] width 5 height 7
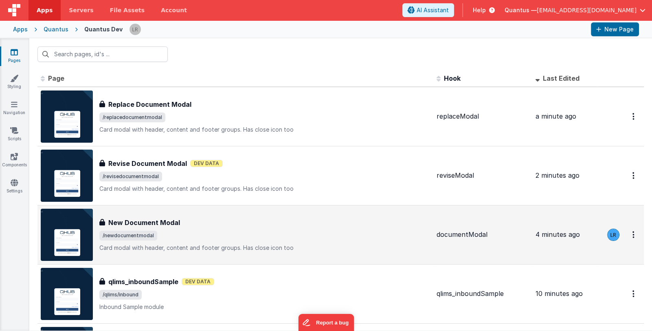
click at [206, 229] on div "New Document Modal New Document Modal /newdocumentmodal Card modal with header,…" at bounding box center [264, 235] width 331 height 34
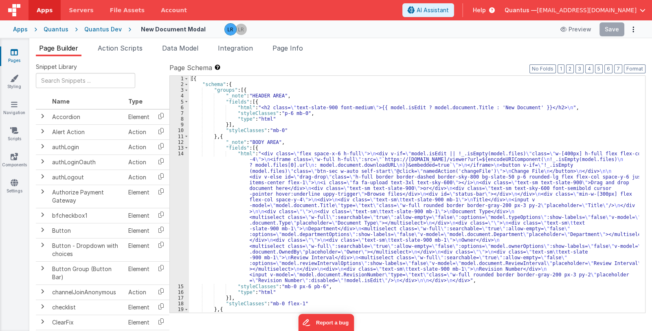
click at [13, 54] on icon at bounding box center [14, 52] width 7 height 8
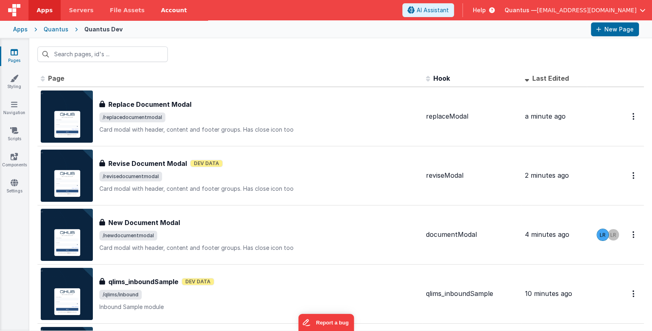
click at [188, 111] on div "Replace Document Modal Replace Document Modal /replacedocumentmodal Card modal …" at bounding box center [259, 116] width 320 height 34
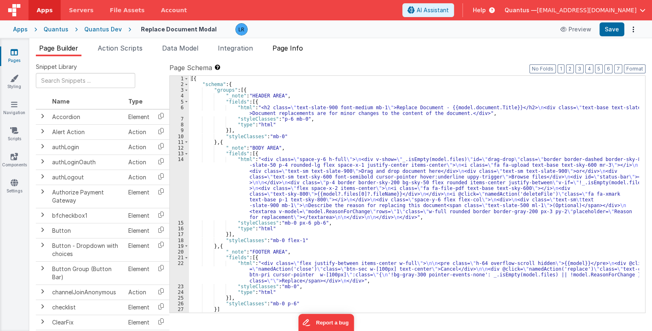
click at [291, 48] on span "Page Info" at bounding box center [288, 48] width 31 height 8
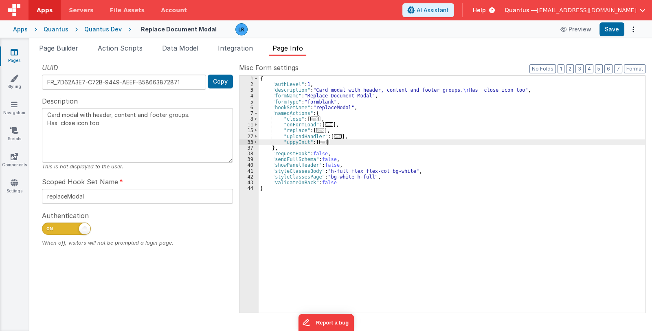
click at [330, 142] on div "{ "authLevel" : 1 , "description" : "Card modal with header, content and footer…" at bounding box center [452, 200] width 387 height 249
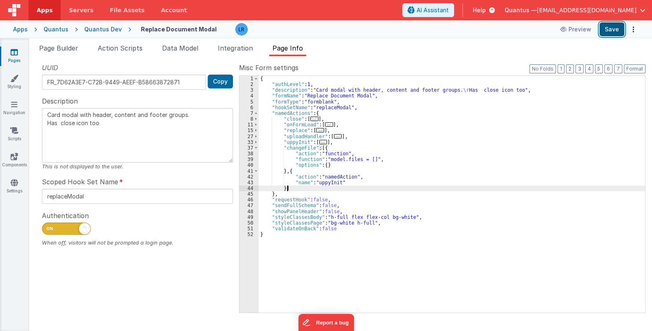
click at [605, 31] on button "Save" at bounding box center [612, 29] width 25 height 14
click at [64, 48] on span "Page Builder" at bounding box center [58, 48] width 39 height 8
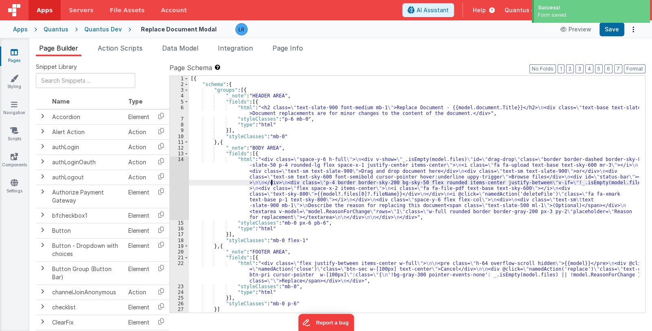
click at [271, 185] on div "[{ "schema" : { "groups" : [{ "_note" : "HEADER AREA" , "fields" : [{ "html" : …" at bounding box center [414, 200] width 450 height 249
click at [175, 200] on div "14" at bounding box center [179, 188] width 19 height 64
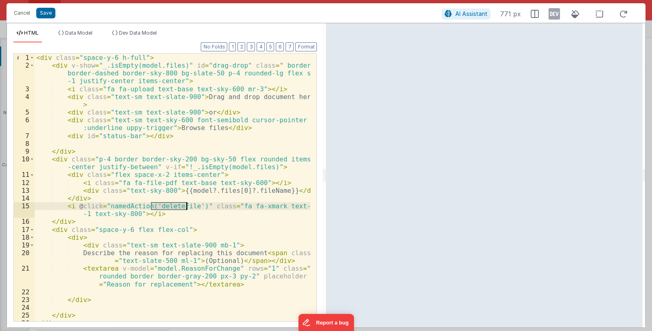
drag, startPoint x: 151, startPoint y: 206, endPoint x: 187, endPoint y: 205, distance: 36.3
click at [187, 205] on div "< div class = "space-y-6 h-full" > < div v-show = "_.isEmpty(model.files)" id =…" at bounding box center [173, 195] width 276 height 283
click at [20, 13] on button "Cancel" at bounding box center [22, 12] width 24 height 11
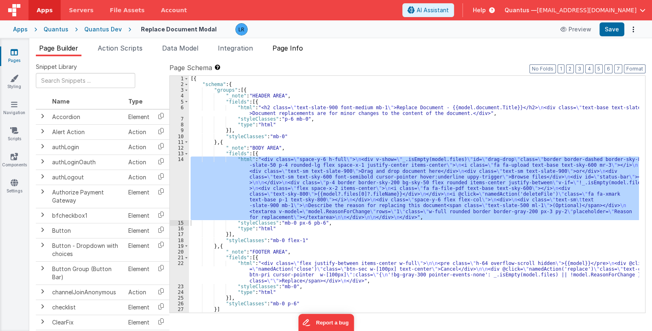
click at [292, 48] on span "Page Info" at bounding box center [288, 48] width 31 height 8
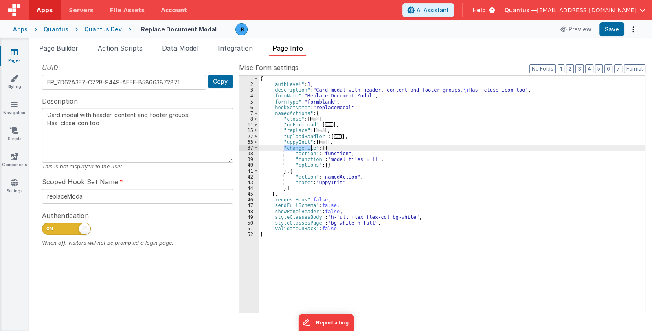
drag, startPoint x: 285, startPoint y: 147, endPoint x: 310, endPoint y: 148, distance: 25.3
click at [310, 148] on div "{ "authLevel" : 1 , "description" : "Card modal with header, content and footer…" at bounding box center [452, 200] width 387 height 249
type textarea "Card modal with header, content and footer groups. Has close icon too"
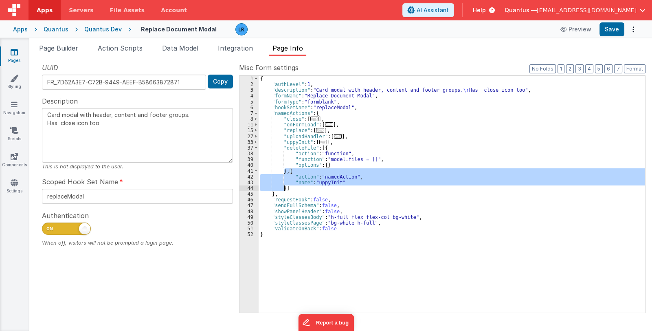
drag, startPoint x: 285, startPoint y: 171, endPoint x: 283, endPoint y: 187, distance: 16.0
click at [283, 187] on div "{ "authLevel" : 1 , "description" : "Card modal with header, content and footer…" at bounding box center [452, 200] width 387 height 249
click at [612, 29] on button "Save" at bounding box center [612, 29] width 25 height 14
click at [73, 47] on span "Page Builder" at bounding box center [58, 48] width 39 height 8
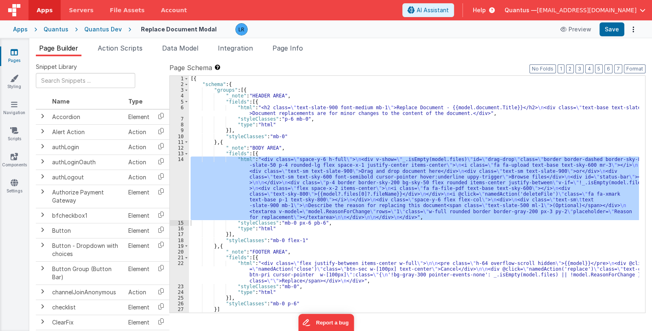
click at [284, 180] on div "[{ "schema" : { "groups" : [{ "_note" : "HEADER AREA" , "fields" : [{ "html" : …" at bounding box center [414, 194] width 450 height 237
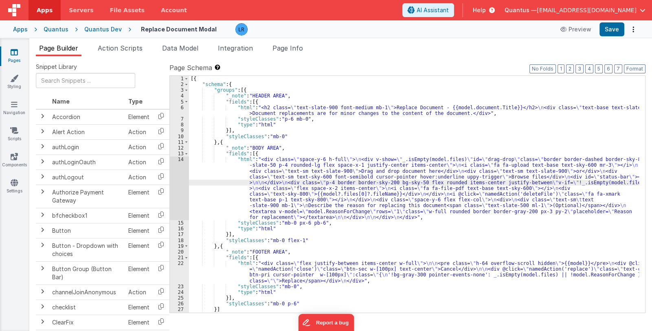
click at [177, 197] on div "14" at bounding box center [179, 188] width 19 height 64
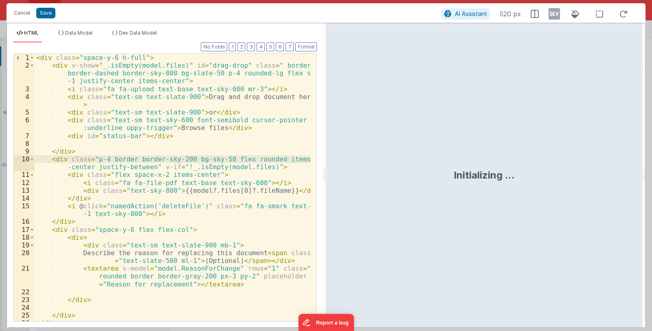
click at [226, 230] on div "< div class = "space-y-6 h-full" > < div v-show = "_.isEmpty(model.files)" id =…" at bounding box center [173, 195] width 276 height 283
click at [134, 213] on div "< div class = "space-y-6 h-full" > < div v-show = "_.isEmpty(model.files)" id =…" at bounding box center [173, 195] width 276 height 283
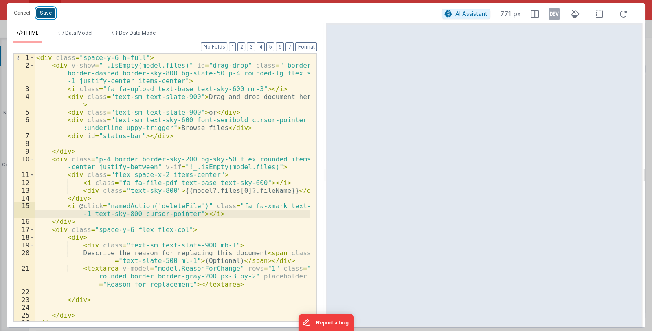
click at [46, 15] on button "Save" at bounding box center [45, 13] width 19 height 11
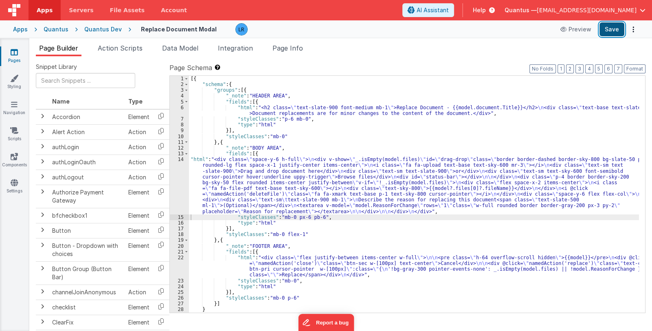
click at [621, 31] on button "Save" at bounding box center [612, 29] width 25 height 14
click at [288, 45] on span "Page Info" at bounding box center [288, 48] width 31 height 8
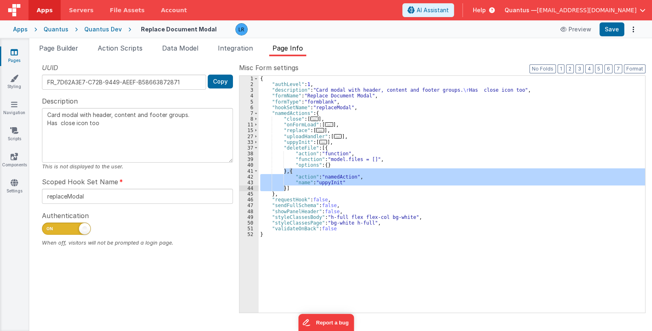
click at [322, 143] on span "..." at bounding box center [323, 142] width 8 height 4
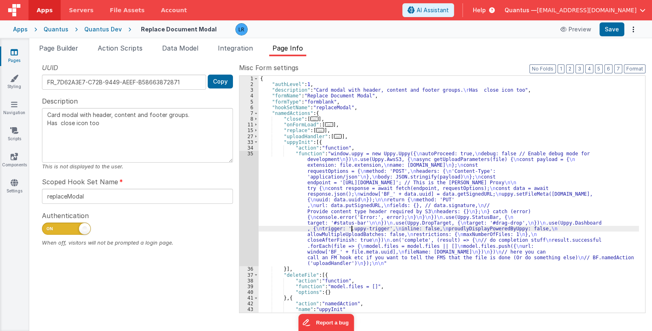
click at [352, 228] on div "{ "authLevel" : 1 , "description" : "Card modal with header, content and footer…" at bounding box center [449, 200] width 381 height 249
click at [246, 231] on div "35" at bounding box center [249, 208] width 19 height 115
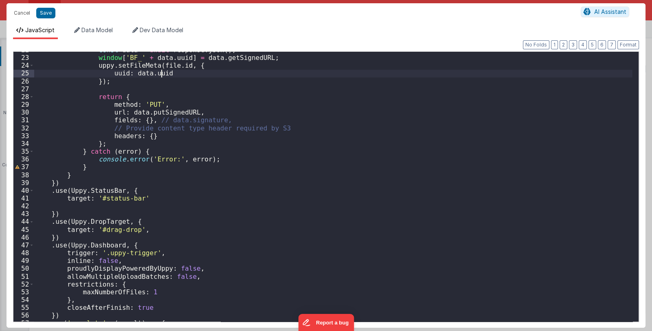
scroll to position [277, 0]
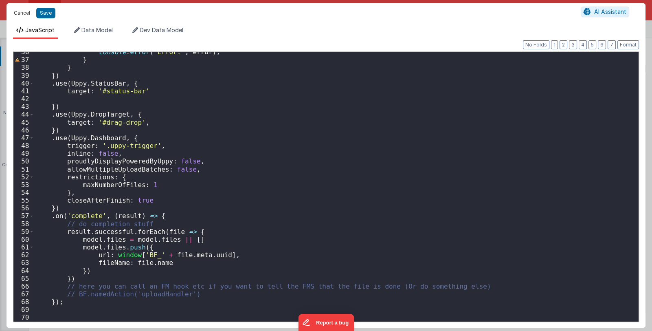
click at [24, 13] on button "Cancel" at bounding box center [22, 12] width 24 height 11
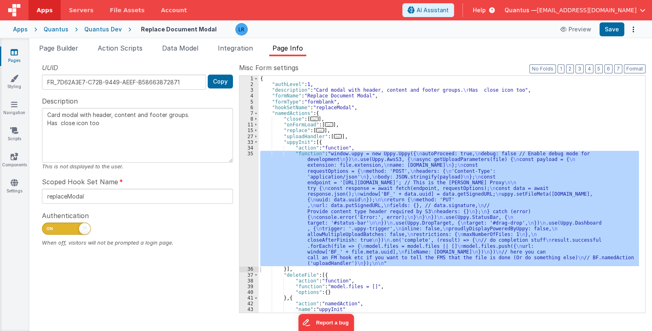
scroll to position [24, 0]
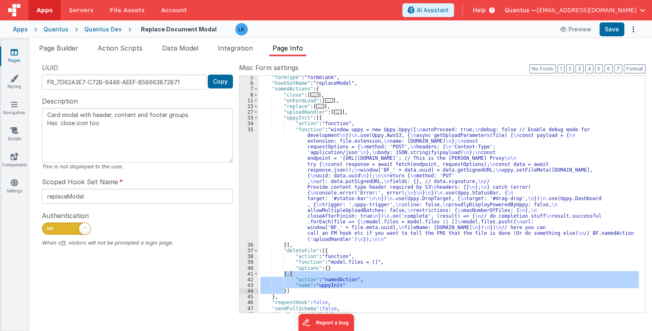
drag, startPoint x: 285, startPoint y: 275, endPoint x: 284, endPoint y: 290, distance: 14.7
click at [284, 290] on div ""formType" : "formblank" , "hookSetName" : "replaceModal" , "namedActions" : { …" at bounding box center [449, 199] width 381 height 249
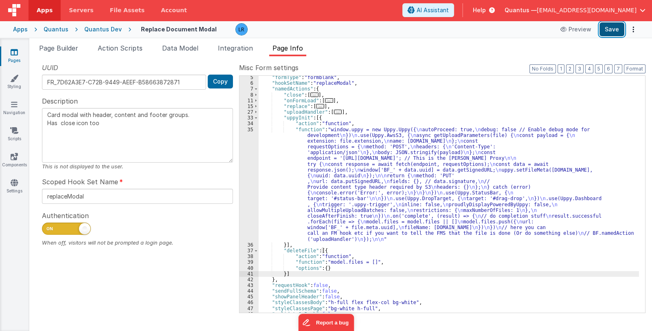
click at [605, 29] on button "Save" at bounding box center [612, 29] width 25 height 14
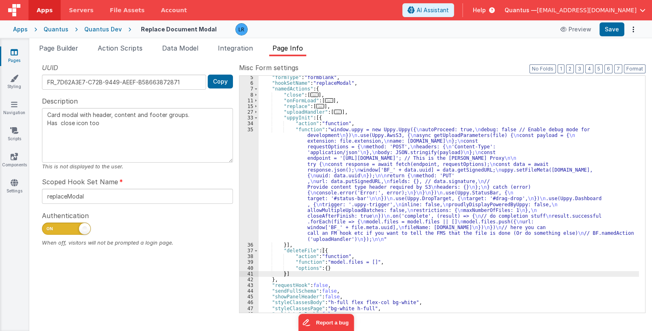
click at [306, 269] on div ""formType" : "formblank" , "hookSetName" : "replaceModal" , "namedActions" : { …" at bounding box center [449, 199] width 381 height 249
click at [304, 273] on div ""formType" : "formblank" , "hookSetName" : "replaceModal" , "namedActions" : { …" at bounding box center [449, 199] width 381 height 249
type textarea "Card modal with header, content and footer groups. Has close icon too"
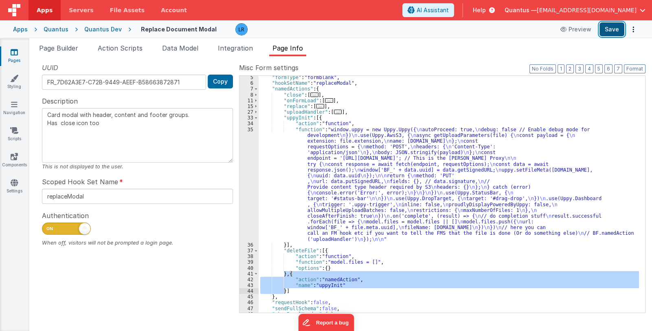
click at [602, 32] on button "Save" at bounding box center [612, 29] width 25 height 14
click at [289, 280] on div ""formType" : "formblank" , "hookSetName" : "replaceModal" , "namedActions" : { …" at bounding box center [449, 194] width 381 height 237
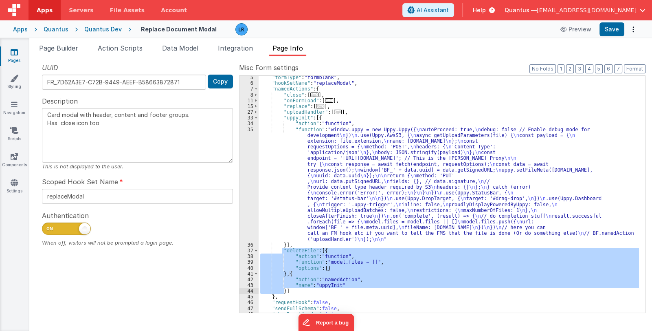
drag, startPoint x: 282, startPoint y: 250, endPoint x: 284, endPoint y: 291, distance: 41.7
click at [284, 291] on div ""formType" : "formblank" , "hookSetName" : "replaceModal" , "namedActions" : { …" at bounding box center [449, 199] width 381 height 249
click at [15, 54] on icon at bounding box center [14, 52] width 7 height 8
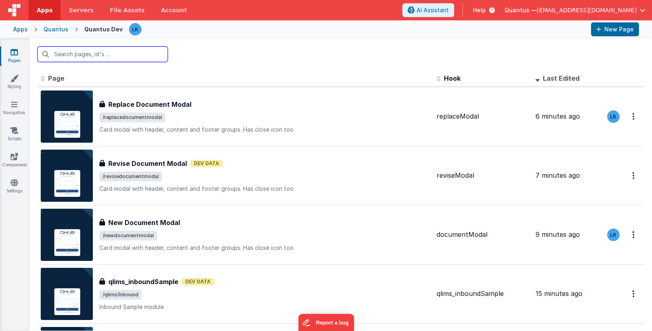
click at [97, 54] on input "text" at bounding box center [102, 53] width 130 height 15
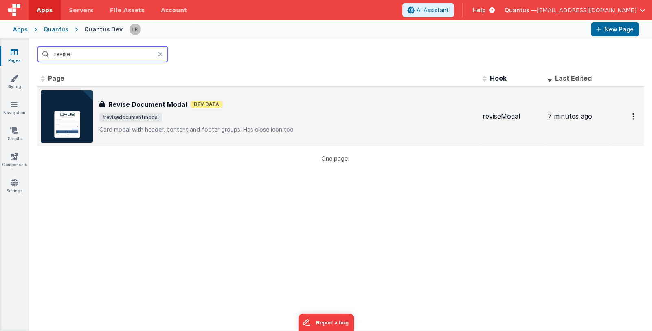
type input "revise"
click at [271, 113] on span "/revisedocumentmodal" at bounding box center [287, 117] width 377 height 10
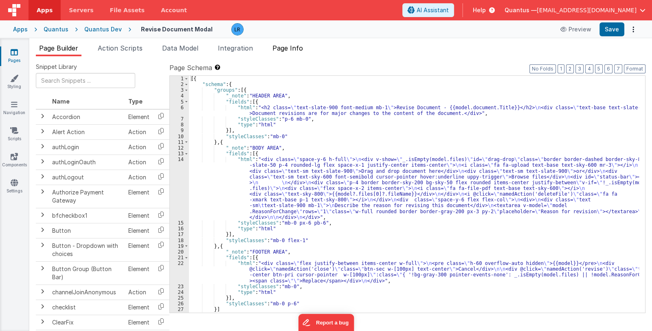
click at [290, 44] on span "Page Info" at bounding box center [288, 48] width 31 height 8
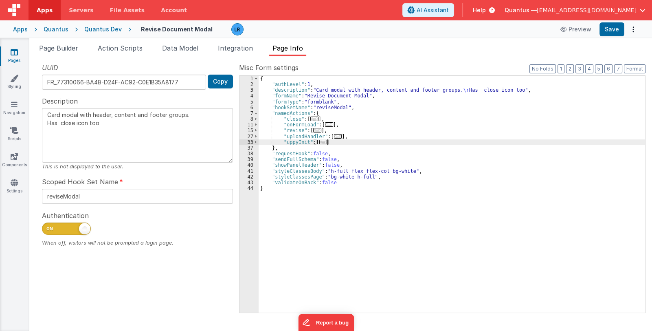
click at [332, 143] on div "{ "authLevel" : 1 , "description" : "Card modal with header, content and footer…" at bounding box center [452, 200] width 387 height 249
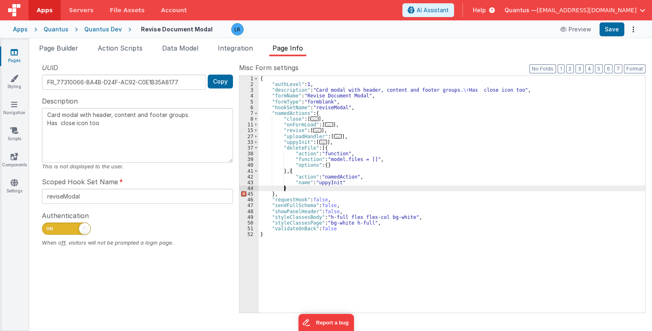
type textarea "Card modal with header, content and footer groups. Has close icon too"
click at [620, 33] on button "Save" at bounding box center [612, 29] width 25 height 14
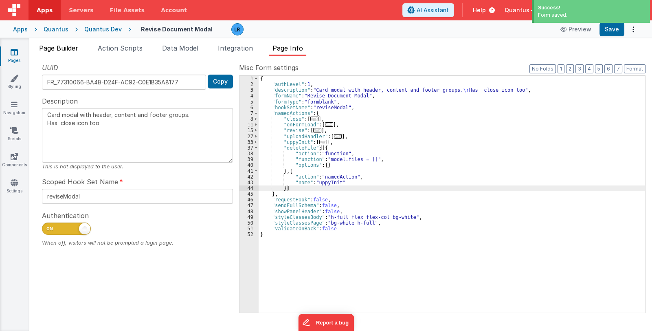
click at [64, 46] on span "Page Builder" at bounding box center [58, 48] width 39 height 8
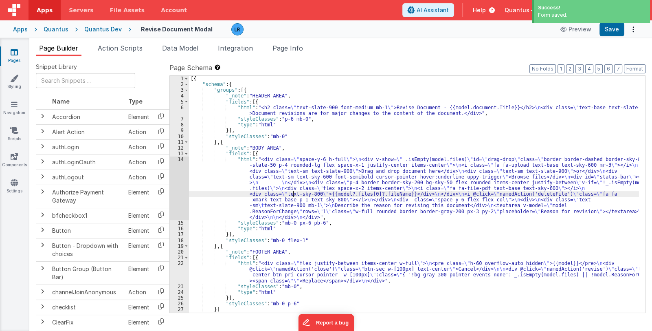
click at [292, 194] on div "[{ "schema" : { "groups" : [{ "_note" : "HEADER AREA" , "fields" : [{ "html" : …" at bounding box center [414, 200] width 450 height 249
click at [179, 201] on div "14" at bounding box center [179, 188] width 19 height 64
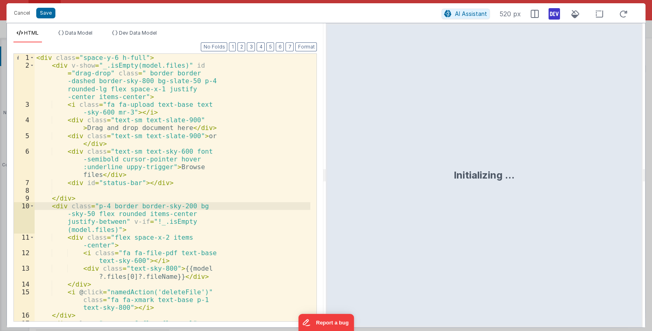
click at [211, 217] on div "< div class = "space-y-6 h-full" > < div v-show = "_.isEmpty(model.files)" id =…" at bounding box center [173, 195] width 276 height 283
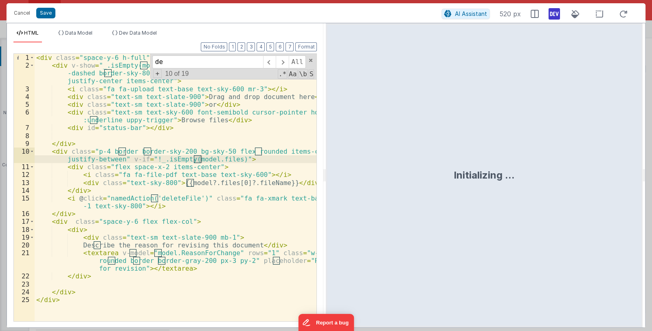
type input "de"
click at [132, 206] on div "< div class = "space-y-6 h-full" > < div v-show = "_.isEmpty(model.files)" id =…" at bounding box center [176, 195] width 282 height 283
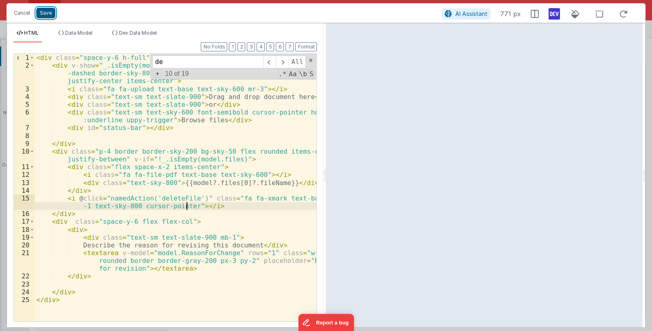
click at [40, 16] on button "Save" at bounding box center [45, 13] width 19 height 11
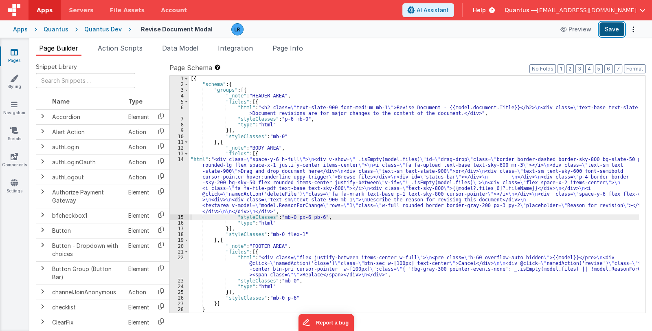
click at [613, 27] on button "Save" at bounding box center [612, 29] width 25 height 14
click at [281, 46] on span "Page Info" at bounding box center [288, 48] width 31 height 8
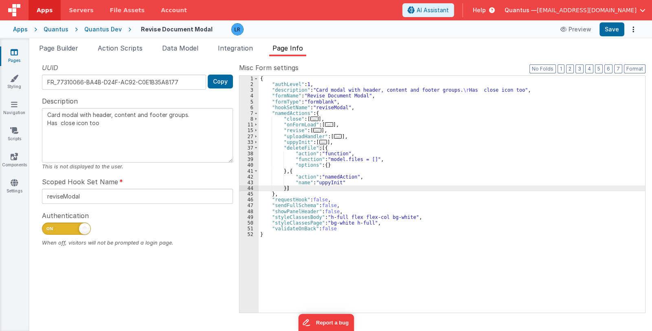
click at [322, 140] on span "..." at bounding box center [323, 142] width 8 height 4
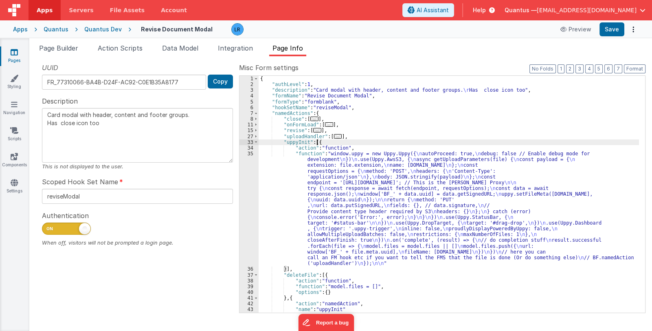
click at [331, 195] on div "{ "authLevel" : 1 , "description" : "Card modal with header, content and footer…" at bounding box center [449, 200] width 381 height 249
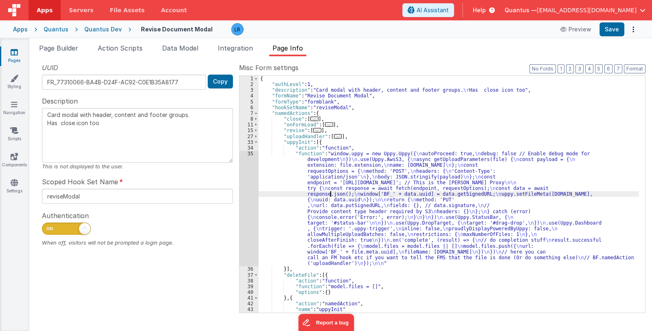
click at [243, 218] on div "35" at bounding box center [249, 208] width 19 height 115
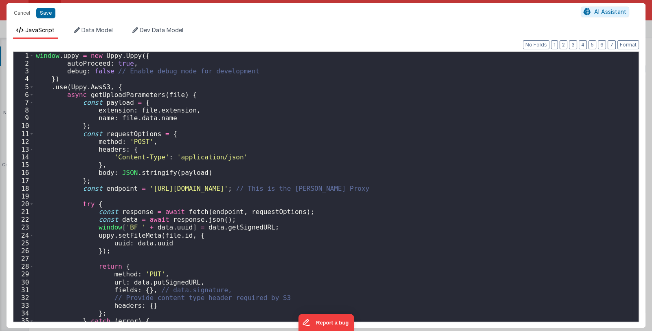
click at [243, 218] on div "Cancel Save AI Assistant JavaScript Data Model Dev Data Model Format 7 6 5 4 3 …" at bounding box center [326, 165] width 652 height 331
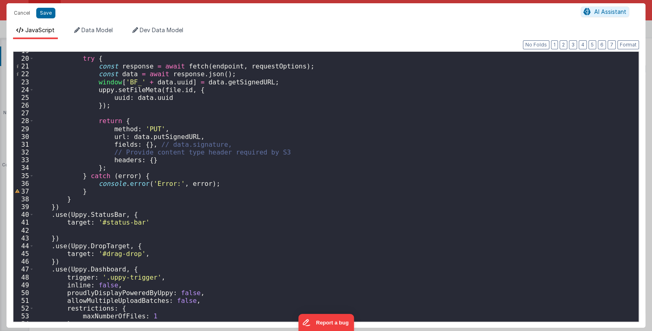
scroll to position [218, 0]
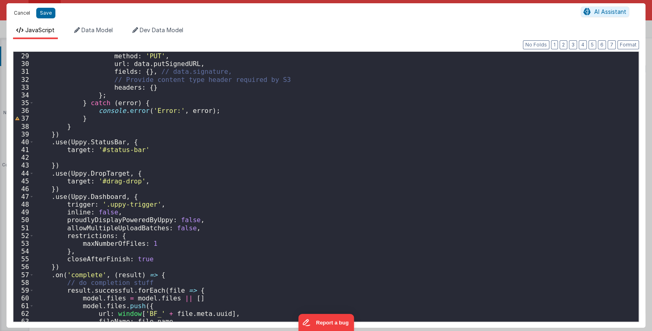
click at [21, 10] on button "Cancel" at bounding box center [22, 12] width 24 height 11
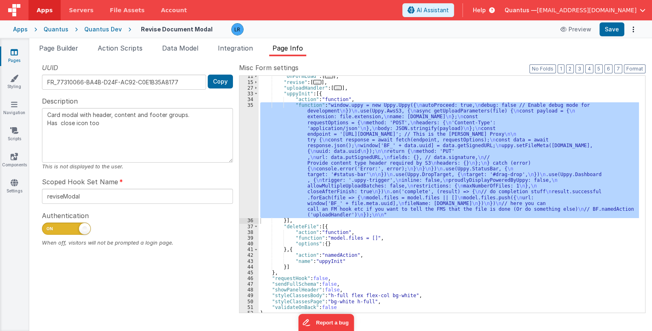
scroll to position [48, 0]
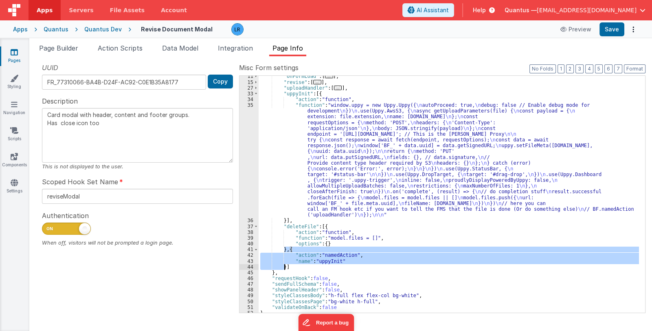
drag, startPoint x: 285, startPoint y: 250, endPoint x: 283, endPoint y: 268, distance: 18.0
click at [283, 268] on div ""onFormLoad" : [ ... ] , "revise" : [ ... ] , "uploadHandler" : [ ... ] , "uppy…" at bounding box center [449, 197] width 381 height 249
type textarea "Card modal with header, content and footer groups. Has close icon too"
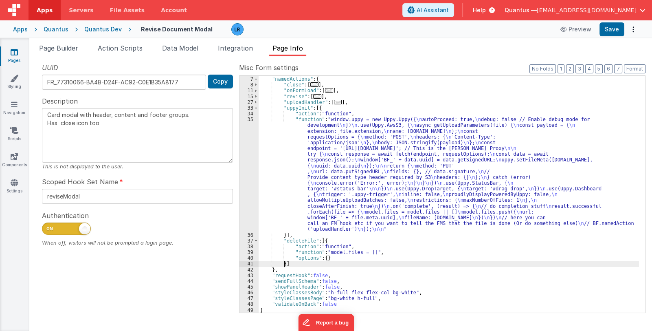
click at [348, 189] on div ""hookSetName" : "reviseModal" , "namedActions" : { "close" : [ ... ] , "onFormL…" at bounding box center [449, 194] width 381 height 249
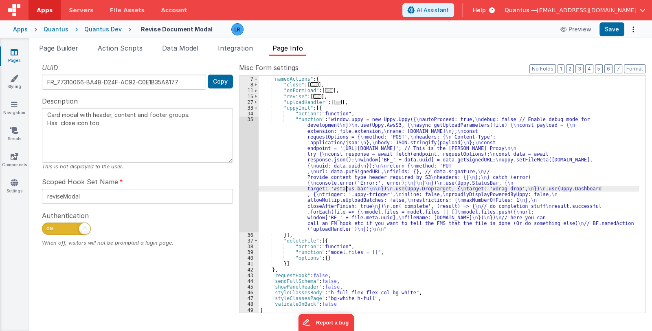
click at [252, 182] on div "35" at bounding box center [249, 174] width 19 height 115
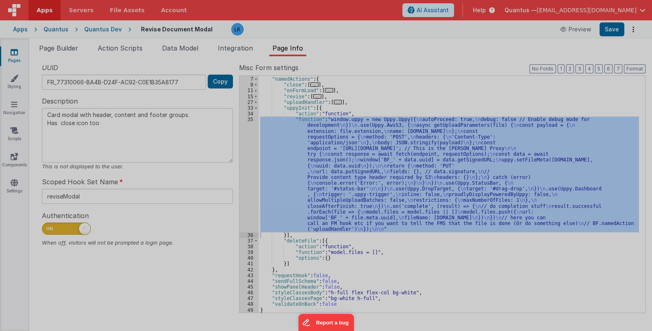
click at [252, 182] on div at bounding box center [326, 165] width 652 height 331
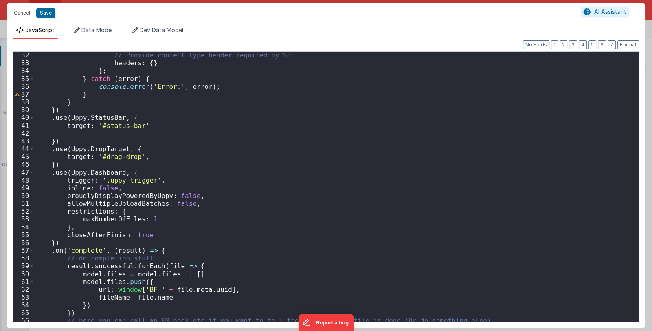
scroll to position [277, 0]
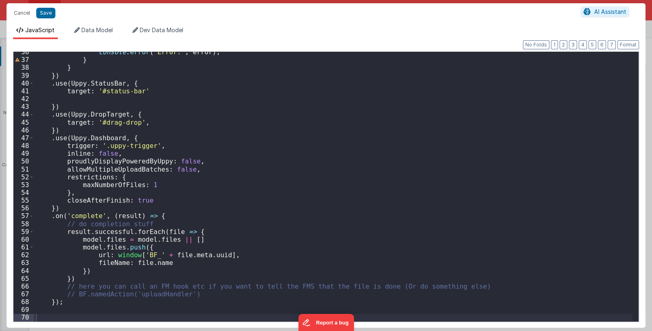
click at [89, 271] on div "console . error ( 'Error:' , error ) ; } } }) . use ( Uppy . StatusBar , { targ…" at bounding box center [333, 190] width 598 height 285
click at [64, 217] on div "console . error ( 'Error:' , error ) ; } } }) . use ( Uppy . StatusBar , { targ…" at bounding box center [333, 190] width 598 height 285
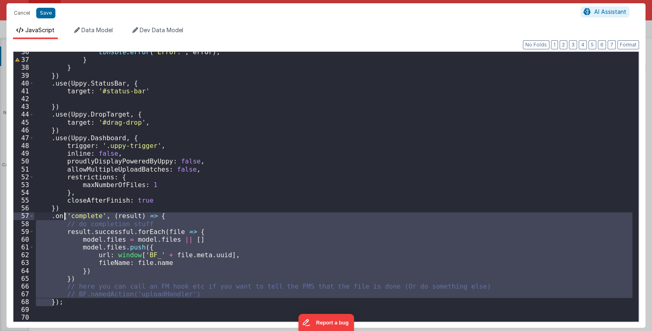
click at [64, 217] on div "console . error ( 'Error:' , error ) ; } } }) . use ( Uppy . StatusBar , { targ…" at bounding box center [333, 190] width 598 height 285
click at [75, 277] on div "console . error ( 'Error:' , error ) ; } } }) . use ( Uppy . StatusBar , { targ…" at bounding box center [333, 187] width 598 height 270
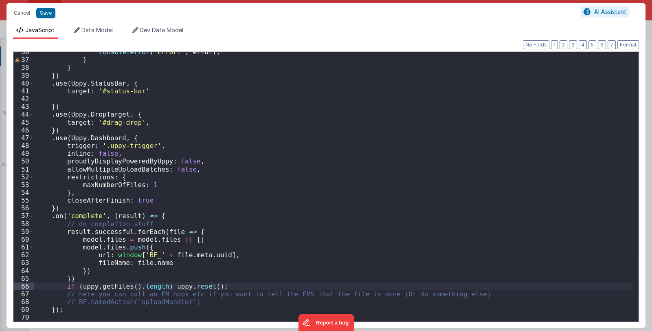
click at [64, 287] on div "console . error ( 'Error:' , error ) ; } } }) . use ( Uppy . StatusBar , { targ…" at bounding box center [333, 190] width 598 height 285
drag, startPoint x: 64, startPoint y: 287, endPoint x: 220, endPoint y: 286, distance: 156.4
click at [220, 286] on div "console . error ( 'Error:' , error ) ; } } }) . use ( Uppy . StatusBar , { targ…" at bounding box center [333, 190] width 598 height 285
click at [45, 11] on button "Save" at bounding box center [45, 13] width 19 height 11
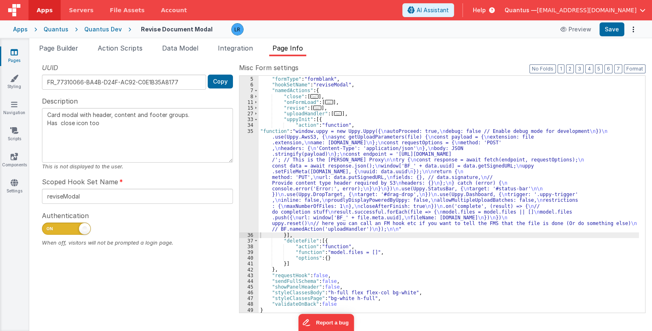
scroll to position [22, 0]
click at [615, 26] on button "Save" at bounding box center [612, 29] width 25 height 14
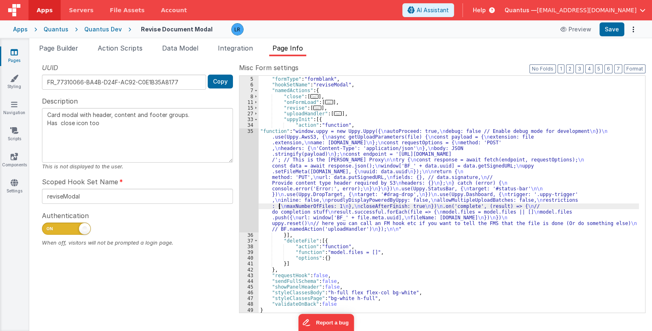
click at [279, 203] on div ""formName" : "Revise Document Modal" , "formType" : "formblank" , "hookSetName"…" at bounding box center [449, 194] width 381 height 249
click at [248, 201] on div "35" at bounding box center [249, 180] width 19 height 104
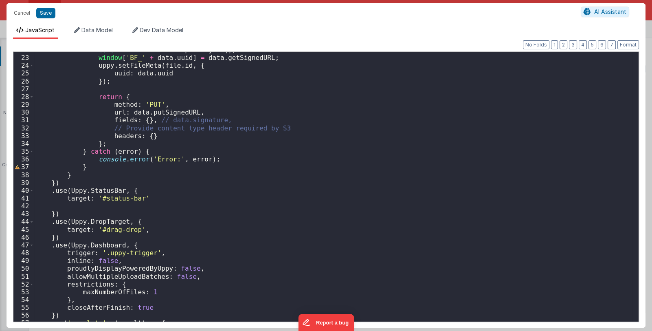
scroll to position [284, 0]
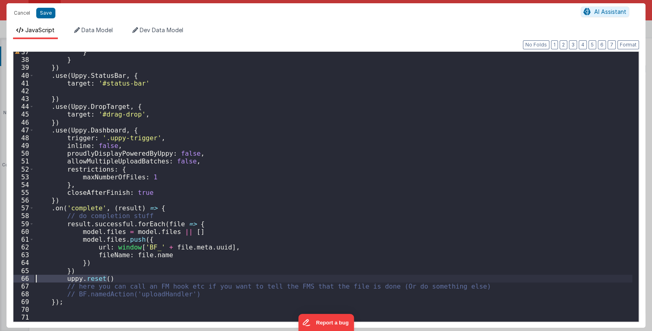
drag, startPoint x: 92, startPoint y: 279, endPoint x: 21, endPoint y: 278, distance: 71.3
click at [21, 278] on div "37 38 39 40 41 42 43 44 45 46 47 48 49 50 51 52 53 54 55 56 57 58 59 60 61 62 6…" at bounding box center [326, 186] width 626 height 271
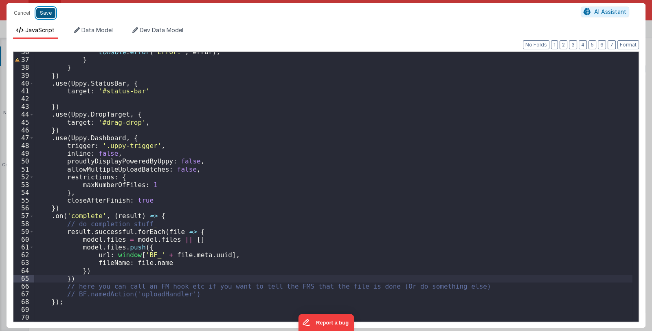
click at [43, 10] on button "Save" at bounding box center [45, 13] width 19 height 11
type textarea "Card modal with header, content and footer groups. Has close icon too"
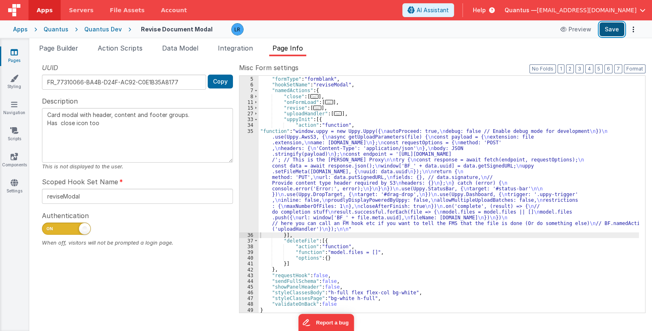
click at [614, 33] on button "Save" at bounding box center [612, 29] width 25 height 14
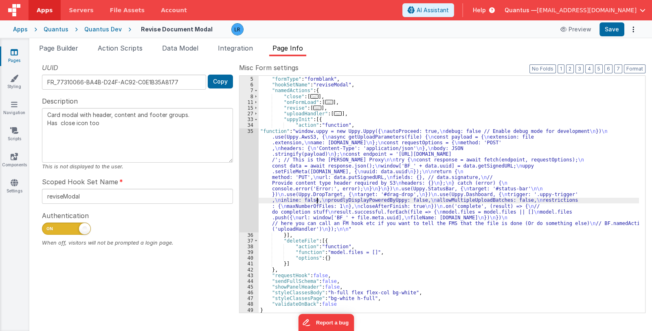
click at [318, 199] on div ""formName" : "Revise Document Modal" , "formType" : "formblank" , "hookSetName"…" at bounding box center [449, 194] width 381 height 249
click at [307, 255] on div ""formName" : "Revise Document Modal" , "formType" : "formblank" , "hookSetName"…" at bounding box center [449, 194] width 381 height 249
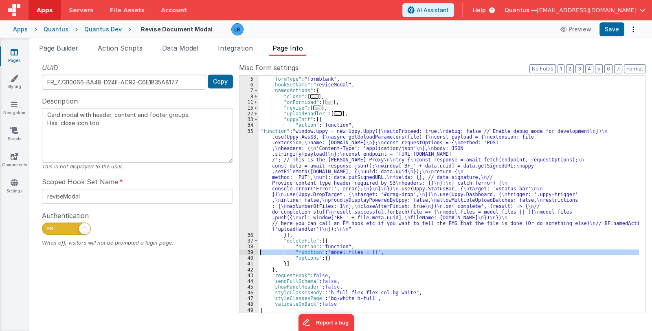
click at [245, 252] on div "39" at bounding box center [249, 252] width 19 height 6
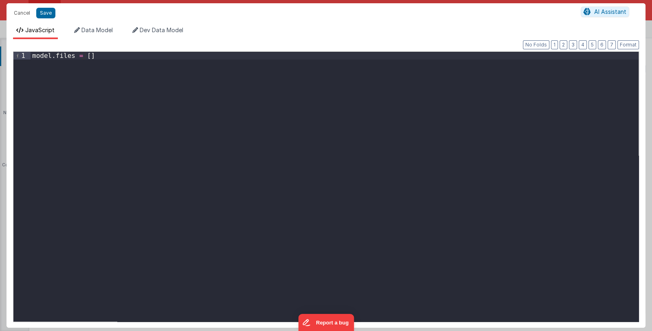
click at [110, 61] on div "model . files = [ ]" at bounding box center [335, 194] width 608 height 285
click at [31, 64] on div "model . files = [ ] uppy . reset ( ) ;" at bounding box center [335, 194] width 608 height 285
click at [48, 14] on button "Save" at bounding box center [45, 13] width 19 height 11
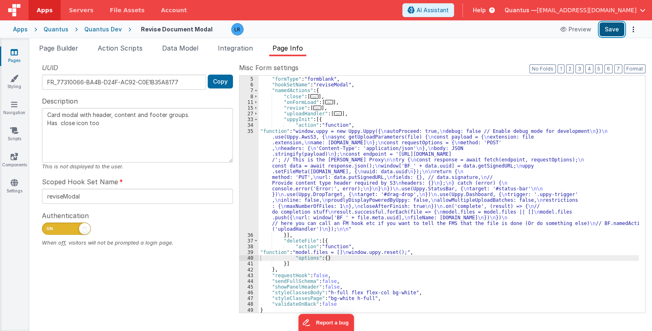
click at [621, 32] on button "Save" at bounding box center [612, 29] width 25 height 14
drag, startPoint x: 333, startPoint y: 189, endPoint x: 326, endPoint y: 191, distance: 6.8
click at [333, 189] on div ""formName" : "Revise Document Modal" , "formType" : "formblank" , "hookSetName"…" at bounding box center [449, 194] width 381 height 249
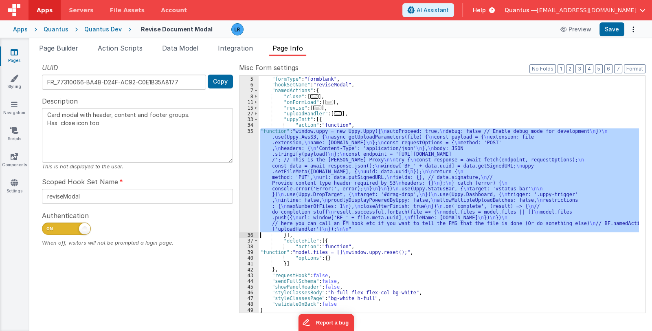
click at [250, 197] on div "35" at bounding box center [249, 180] width 19 height 104
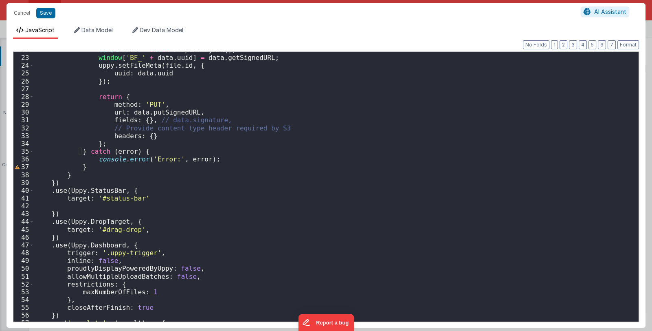
scroll to position [169, 0]
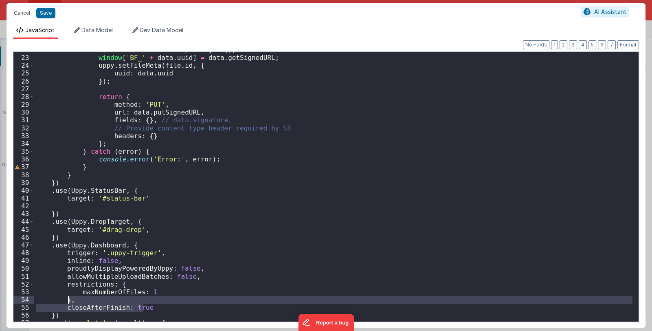
drag, startPoint x: 157, startPoint y: 306, endPoint x: 68, endPoint y: 301, distance: 88.5
click at [68, 301] on div "const data = await response . json ( ) ; window [ 'BF_' + data . uuid ] = data …" at bounding box center [333, 188] width 598 height 285
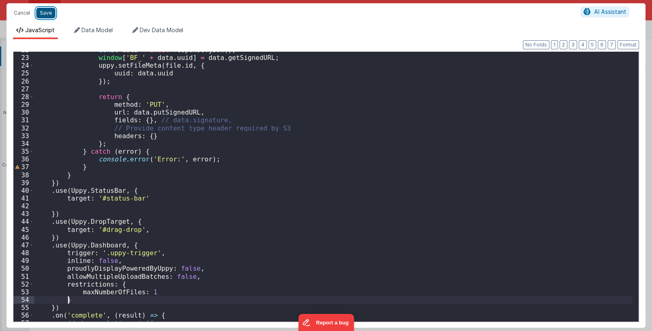
click at [44, 12] on button "Save" at bounding box center [45, 13] width 19 height 11
type textarea "Card modal with header, content and footer groups. Has close icon too"
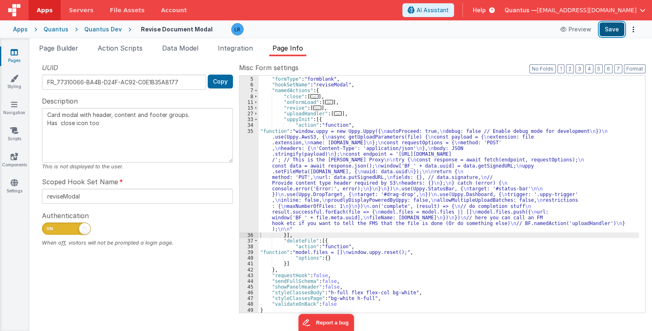
click at [623, 28] on button "Save" at bounding box center [612, 29] width 25 height 14
click at [248, 251] on div "39" at bounding box center [249, 252] width 19 height 6
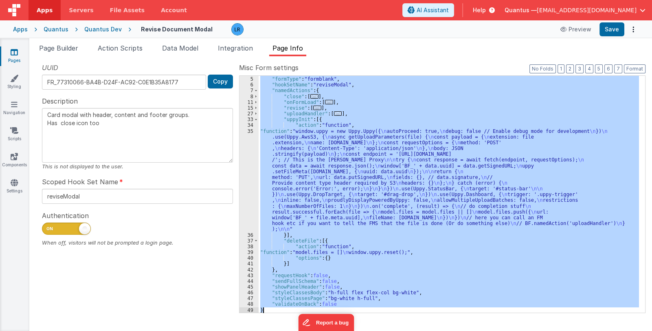
click at [248, 251] on div "39" at bounding box center [249, 252] width 19 height 6
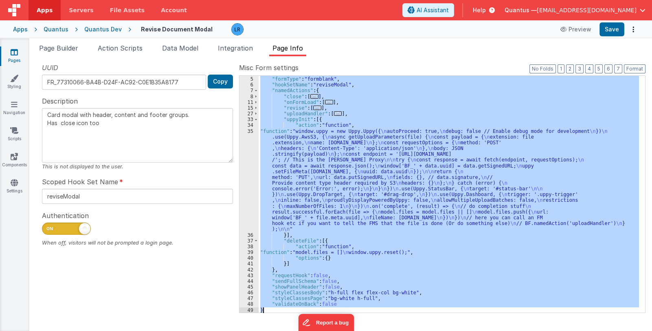
click at [316, 251] on div ""formName" : "Revise Document Modal" , "formType" : "formblank" , "hookSetName"…" at bounding box center [449, 194] width 381 height 237
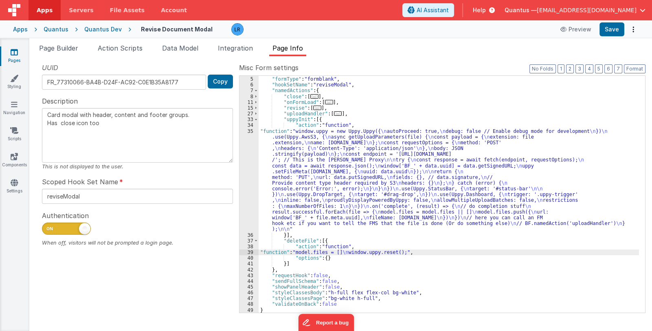
click at [248, 251] on div "39" at bounding box center [249, 252] width 19 height 6
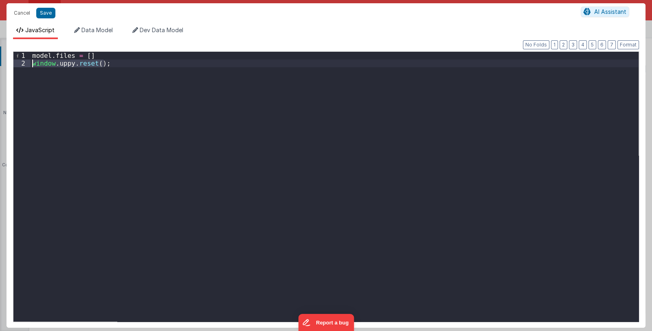
drag, startPoint x: 110, startPoint y: 64, endPoint x: 28, endPoint y: 66, distance: 81.5
click at [28, 66] on div "1 2 model . files = [ ] window . uppy . reset ( ) ; XXXXXXXXXXXXXXXXXXXXXXXXXXX…" at bounding box center [326, 186] width 626 height 271
drag, startPoint x: 18, startPoint y: 14, endPoint x: 33, endPoint y: 22, distance: 17.5
click at [18, 14] on button "Cancel" at bounding box center [22, 12] width 24 height 11
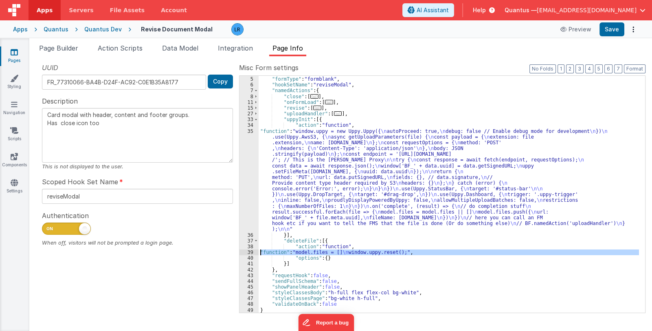
click at [338, 250] on div ""formName" : "Revise Document Modal" , "formType" : "formblank" , "hookSetName"…" at bounding box center [449, 194] width 381 height 237
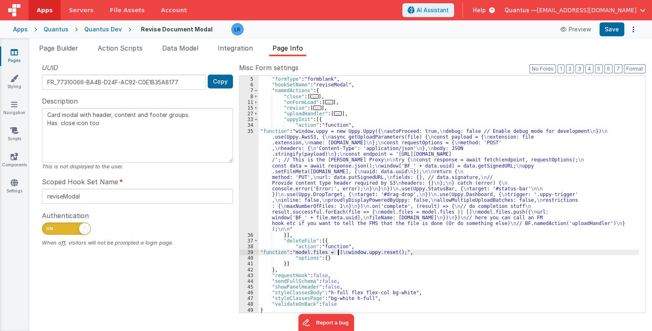
click at [312, 205] on div ""formName" : "Revise Document Modal" , "formType" : "formblank" , "hookSetName"…" at bounding box center [449, 194] width 381 height 249
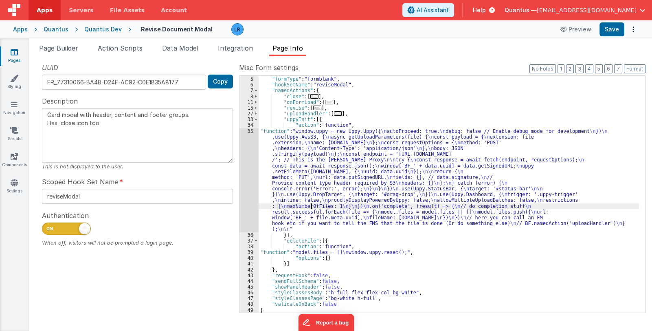
click at [245, 204] on div "35" at bounding box center [249, 180] width 19 height 104
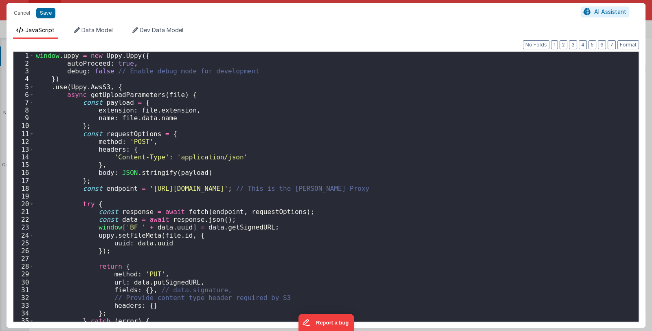
click at [245, 204] on div "Cancel Save AI Assistant JavaScript Data Model Dev Data Model Format 7 6 5 4 3 …" at bounding box center [326, 165] width 652 height 331
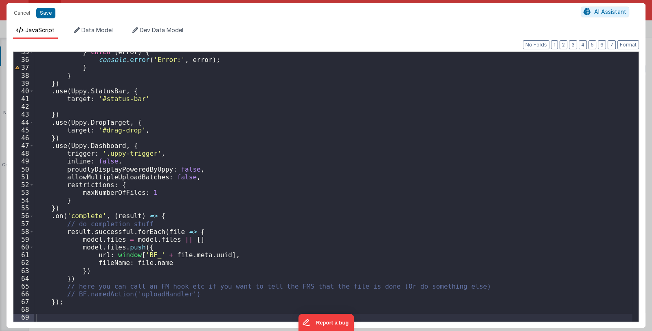
scroll to position [269, 0]
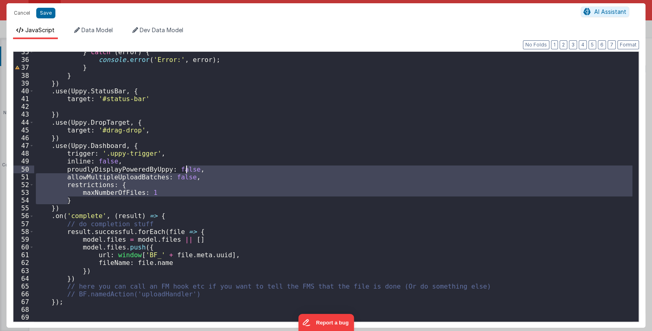
drag, startPoint x: 72, startPoint y: 201, endPoint x: 187, endPoint y: 171, distance: 118.4
click at [187, 171] on div "} catch ( error ) { console . error ( 'Error:' , error ) ; } } }) . use ( Uppy …" at bounding box center [333, 190] width 598 height 285
click at [19, 13] on button "Cancel" at bounding box center [22, 12] width 24 height 11
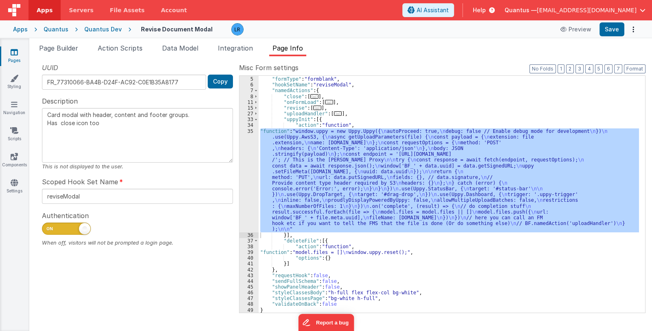
click at [17, 56] on icon at bounding box center [14, 52] width 7 height 8
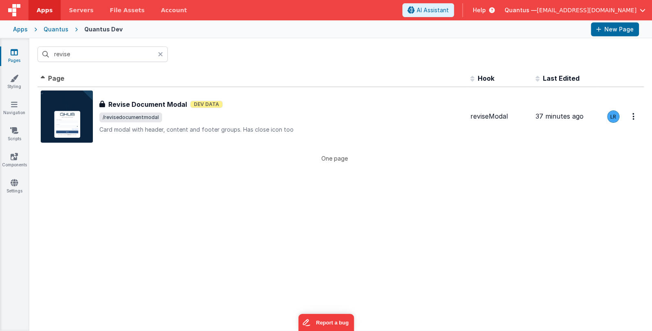
click at [161, 51] on icon at bounding box center [160, 54] width 5 height 7
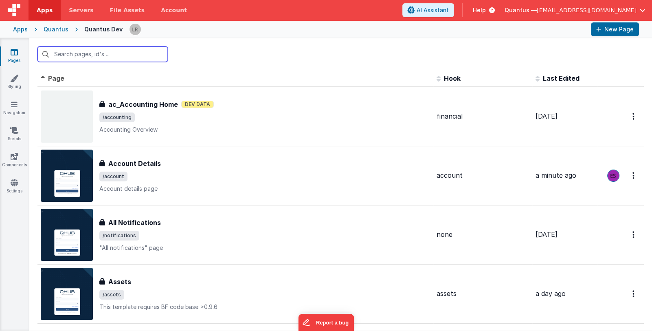
click at [132, 56] on input "text" at bounding box center [102, 53] width 130 height 15
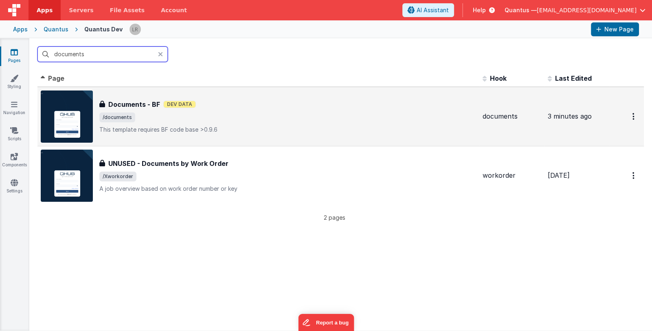
type input "documents"
click at [261, 114] on span "/documents" at bounding box center [287, 117] width 377 height 10
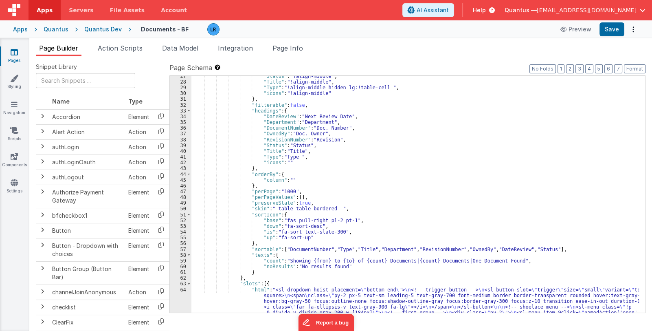
scroll to position [533, 0]
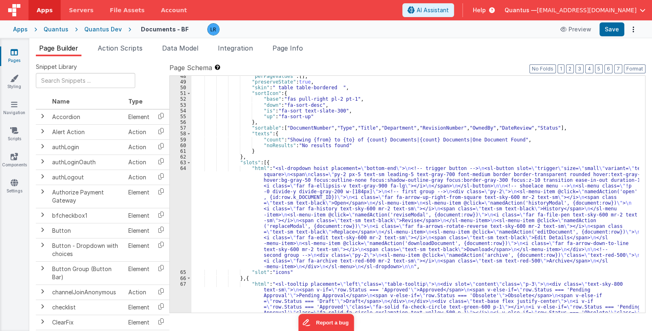
click at [312, 227] on div ""perPageValues" : [ ] , "preserveState" : true , "skin" : " table table-bordere…" at bounding box center [415, 217] width 448 height 289
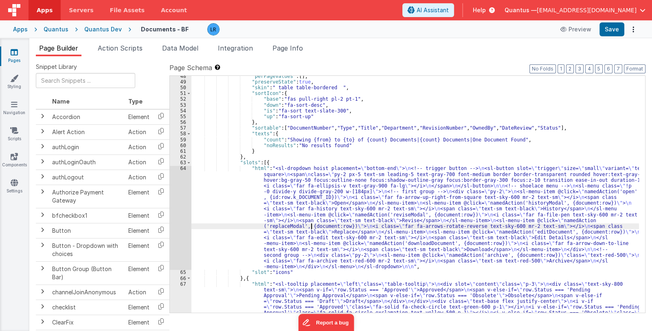
scroll to position [606, 0]
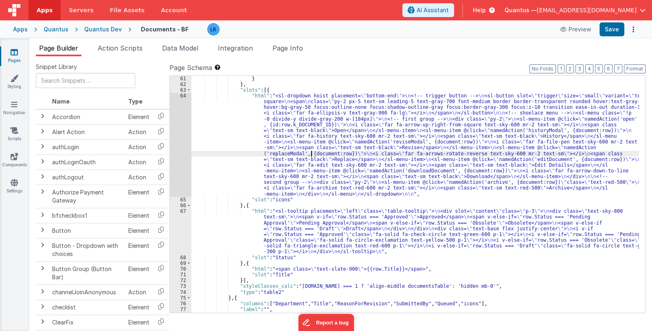
click at [310, 242] on div "} } , "slots" : [{ "html" : "<sl-dropdown hoist placement= \" bottom-end \" > \…" at bounding box center [415, 200] width 448 height 249
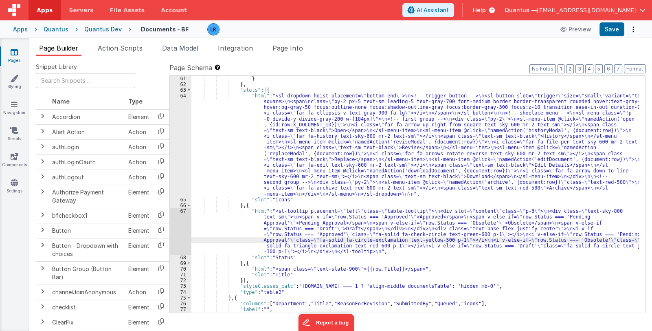
click at [183, 238] on div "67" at bounding box center [181, 231] width 22 height 46
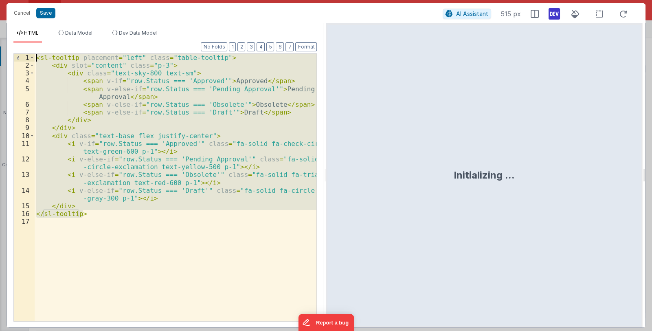
drag, startPoint x: 90, startPoint y: 212, endPoint x: 11, endPoint y: 34, distance: 195.2
click at [11, 34] on div "HTML Data Model Dev Data Model Format 7 6 5 4 3 2 1 No Folds 1 2 3 4 5 6 7 8 9 …" at bounding box center [165, 178] width 317 height 297
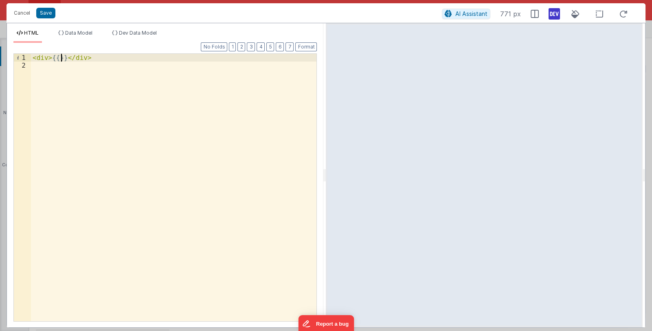
scroll to position [923, 0]
drag, startPoint x: 134, startPoint y: 58, endPoint x: 27, endPoint y: 50, distance: 107.0
click at [27, 50] on div "Format 7 6 5 4 3 2 1 No Folds 1 2 < div > {{row.Queued}} </ div > XXXXXXXXXXXXX…" at bounding box center [165, 182] width 304 height 278
click at [13, 14] on button "Cancel" at bounding box center [22, 12] width 24 height 11
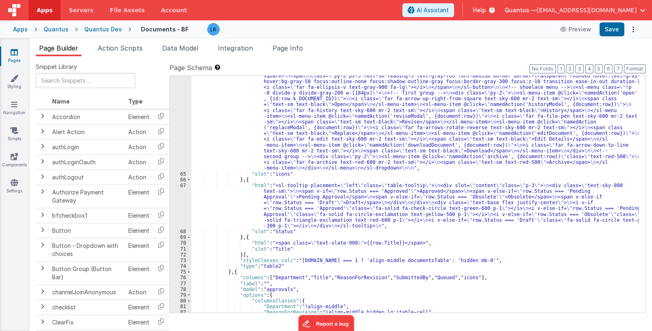
scroll to position [632, 0]
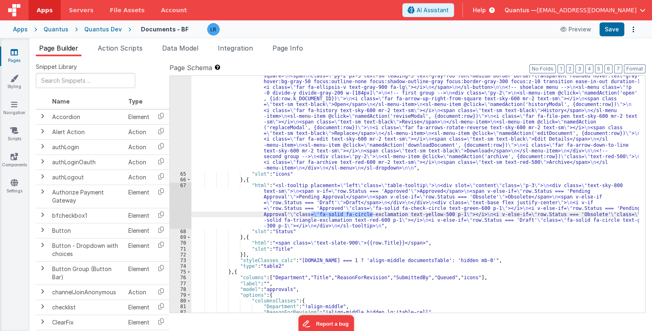
drag, startPoint x: 312, startPoint y: 213, endPoint x: 374, endPoint y: 212, distance: 61.5
click at [374, 212] on div ""html" : "<sl-dropdown hoist placement= \" bottom-end \" > \n <!-- trigger butt…" at bounding box center [415, 240] width 448 height 347
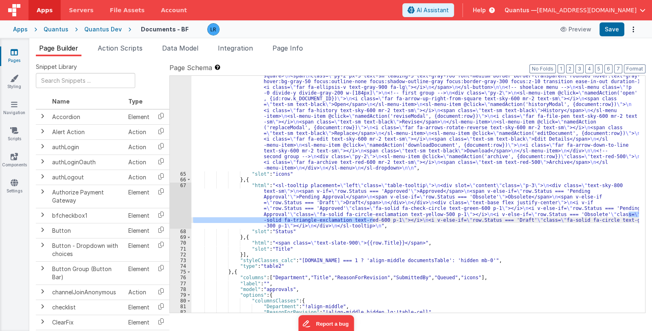
drag, startPoint x: 628, startPoint y: 213, endPoint x: 373, endPoint y: 219, distance: 255.1
click at [373, 219] on div ""html" : "<sl-dropdown hoist placement= \" bottom-end \" > \n <!-- trigger butt…" at bounding box center [415, 240] width 448 height 347
click at [314, 204] on div ""html" : "<sl-dropdown hoist placement= \" bottom-end \" > \n <!-- trigger butt…" at bounding box center [415, 240] width 448 height 347
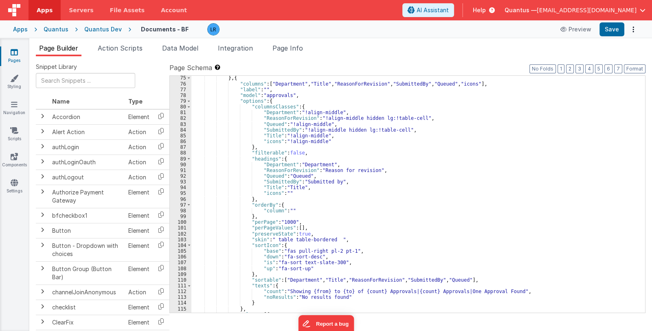
scroll to position [964, 0]
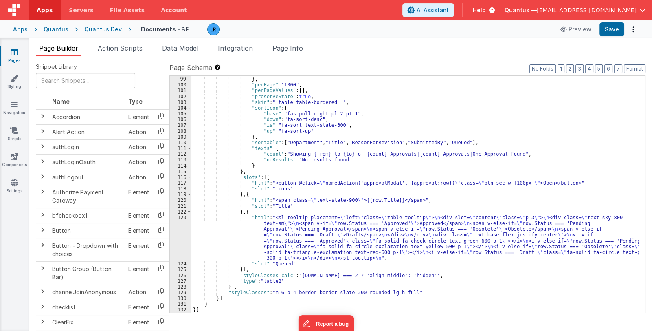
click at [296, 236] on div ""column" : "" } , "perPage" : "1000" , "perPageValues" : [ ] , "preserveState" …" at bounding box center [415, 194] width 448 height 249
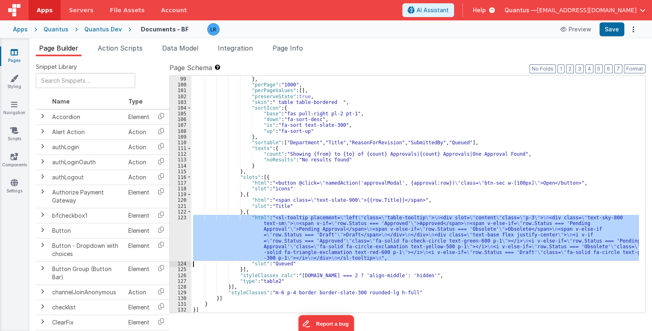
click at [183, 232] on div "123" at bounding box center [181, 238] width 22 height 46
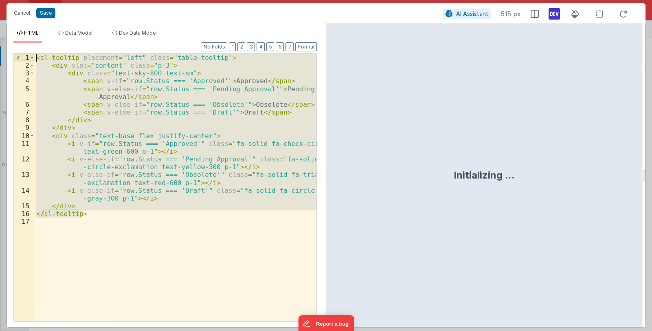
drag, startPoint x: 86, startPoint y: 214, endPoint x: 20, endPoint y: 44, distance: 182.6
click at [20, 44] on div "Format 7 6 5 4 3 2 1 No Folds 1 2 3 4 5 6 7 8 9 10 11 12 13 14 15 16 17 < sl-to…" at bounding box center [165, 182] width 304 height 278
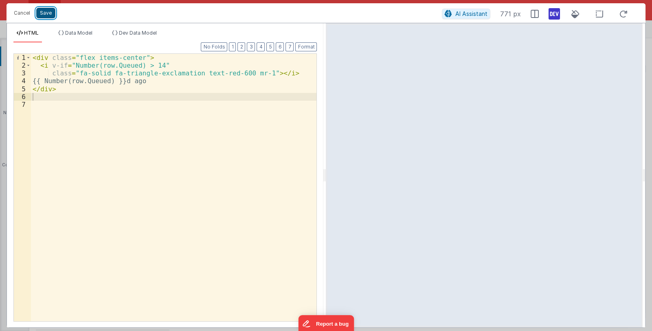
click at [51, 13] on button "Save" at bounding box center [45, 13] width 19 height 11
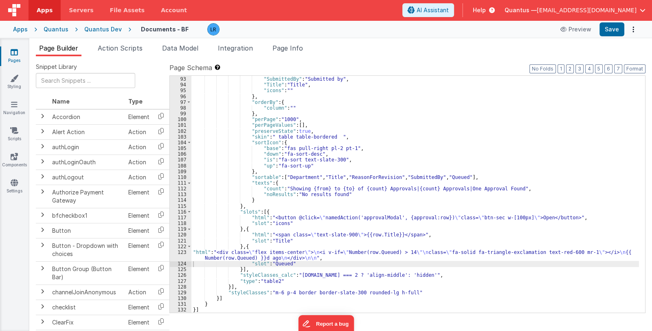
scroll to position [929, 0]
click at [618, 32] on button "Save" at bounding box center [612, 29] width 25 height 14
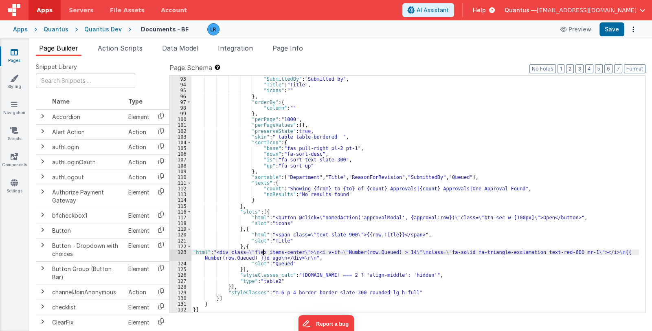
click at [263, 252] on div ""Queued" : "Queued" , "SubmittedBy" : "Submitted by" , "Title" : "Title" , "ico…" at bounding box center [415, 194] width 448 height 249
click at [262, 252] on div ""Queued" : "Queued" , "SubmittedBy" : "Submitted by" , "Title" : "Title" , "ico…" at bounding box center [415, 194] width 448 height 249
click at [16, 54] on icon at bounding box center [14, 52] width 7 height 8
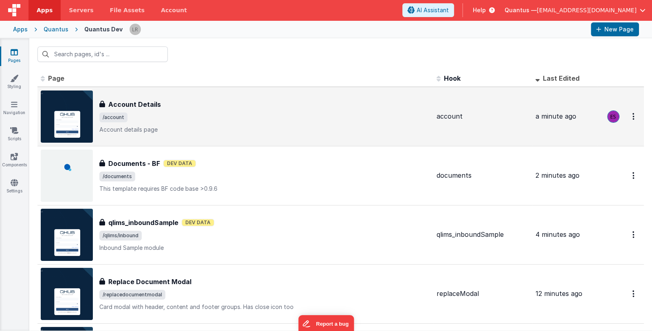
click at [135, 113] on span "/account" at bounding box center [264, 117] width 331 height 10
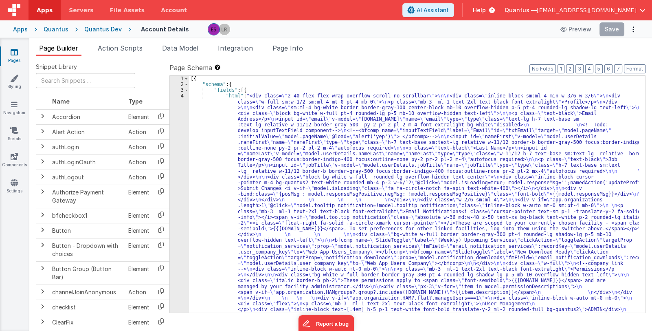
click at [16, 57] on link "Pages" at bounding box center [14, 56] width 29 height 16
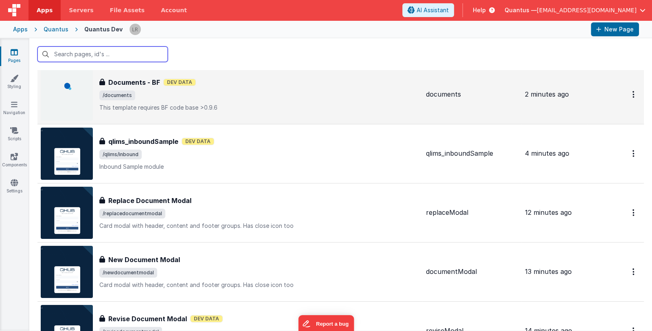
scroll to position [86, 0]
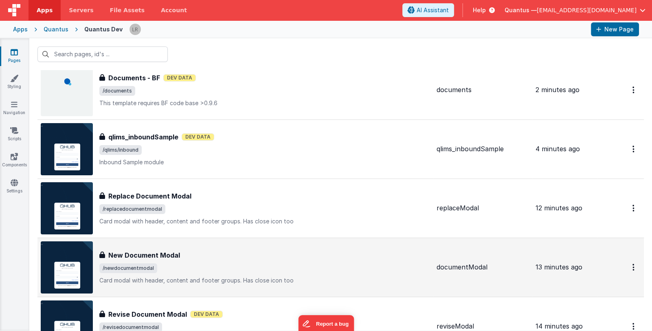
click at [188, 260] on div "New Document Modal New Document Modal /newdocumentmodal Card modal with header,…" at bounding box center [264, 267] width 331 height 34
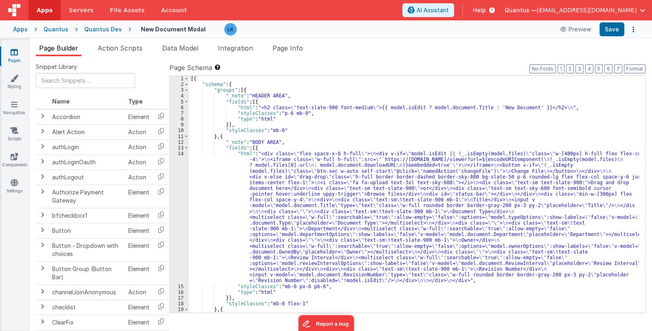
click at [175, 46] on span "Data Model" at bounding box center [180, 48] width 36 height 8
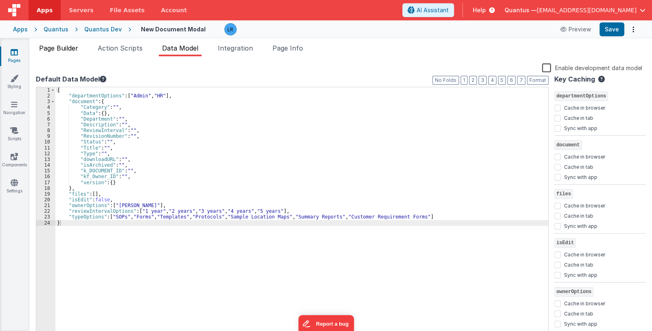
click at [64, 50] on span "Page Builder" at bounding box center [58, 48] width 39 height 8
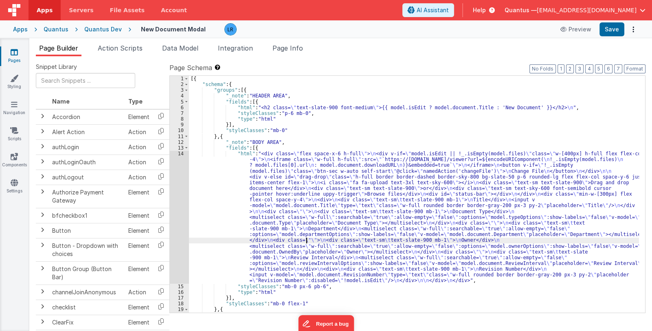
click at [307, 237] on div "[{ "schema" : { "groups" : [{ "_note" : "HEADER AREA" , "fields" : [{ "html" : …" at bounding box center [414, 200] width 450 height 249
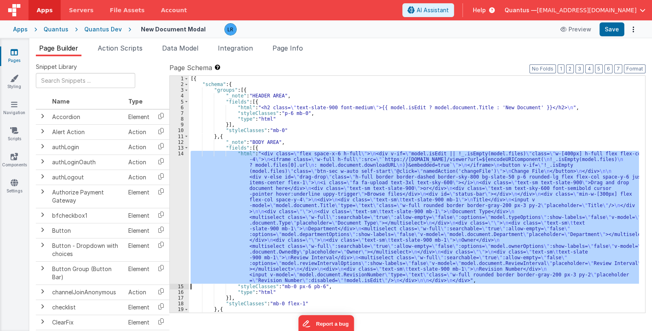
click at [179, 230] on div "14" at bounding box center [179, 217] width 19 height 133
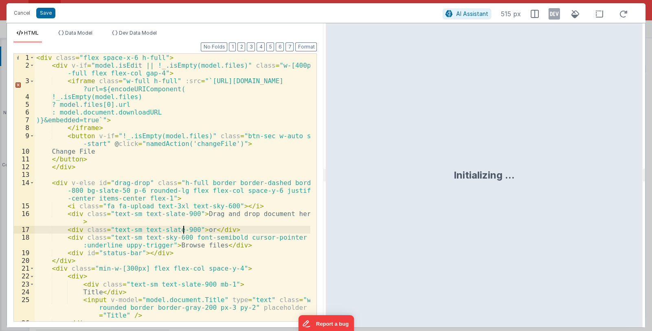
click at [181, 228] on div "< div class = "flex space-x-6 h-full" > < div v-if = "model.isEdit || !_.isEmpt…" at bounding box center [173, 195] width 276 height 283
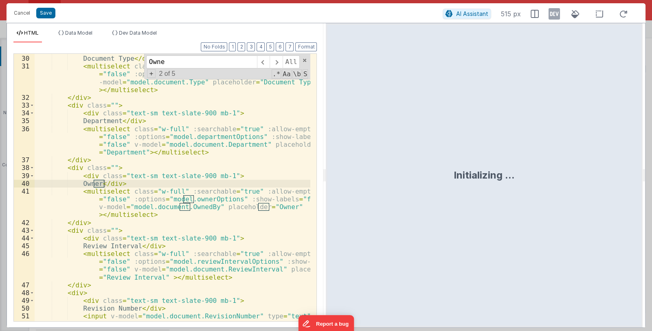
scroll to position [295, 0]
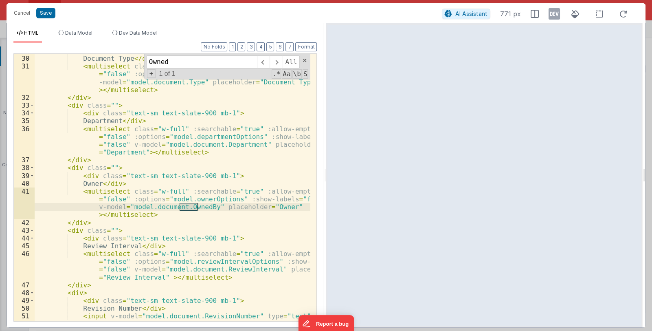
type input "Owned"
drag, startPoint x: 174, startPoint y: 155, endPoint x: 172, endPoint y: 150, distance: 5.0
click at [174, 155] on div "< div class = "text-sm text-slate-900 mb-1" > Document Type </ div > < multisel…" at bounding box center [173, 196] width 276 height 299
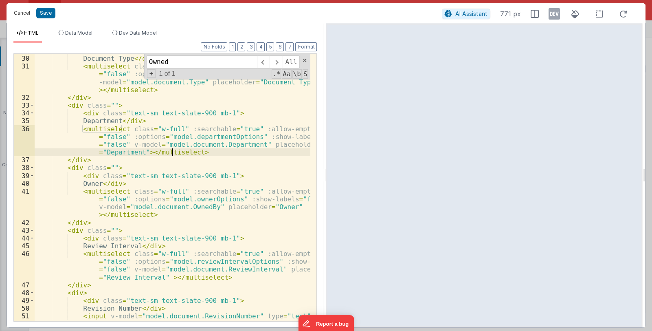
click at [20, 12] on button "Cancel" at bounding box center [22, 12] width 24 height 11
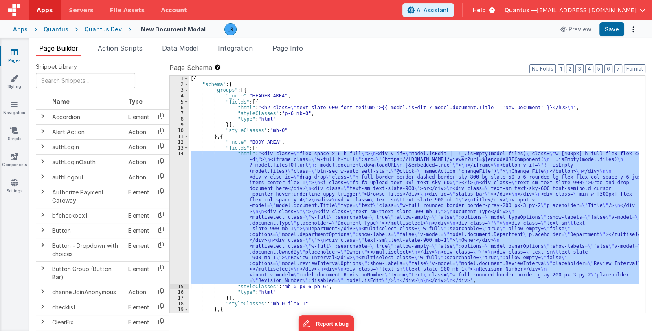
click at [15, 55] on icon at bounding box center [14, 52] width 7 height 8
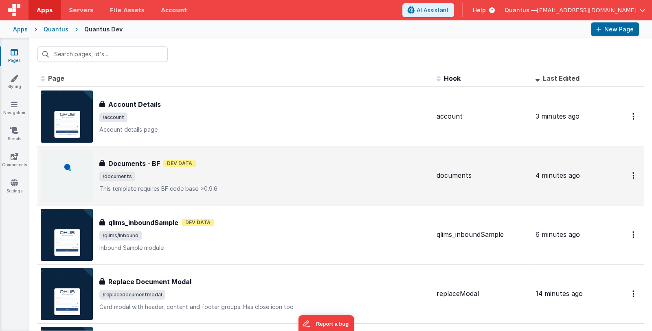
click at [284, 176] on span "/documents" at bounding box center [264, 177] width 331 height 10
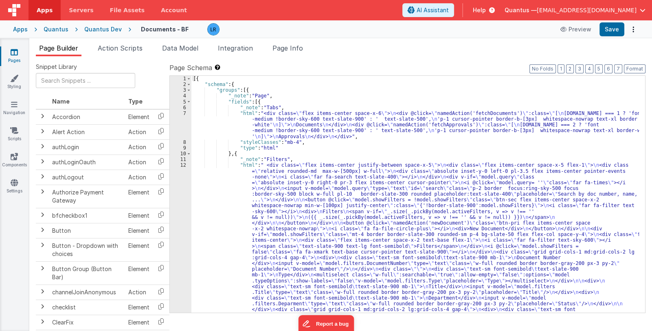
click at [20, 53] on link "Pages" at bounding box center [14, 56] width 29 height 16
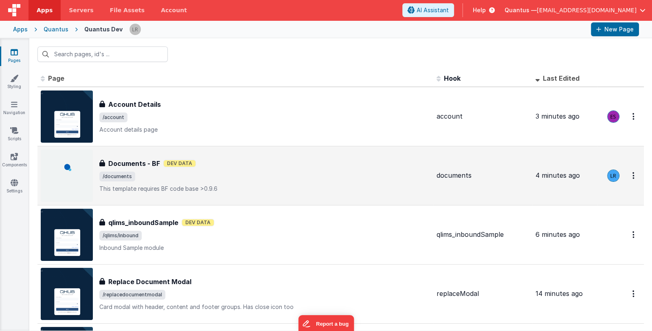
click at [263, 180] on span "/documents" at bounding box center [264, 177] width 331 height 10
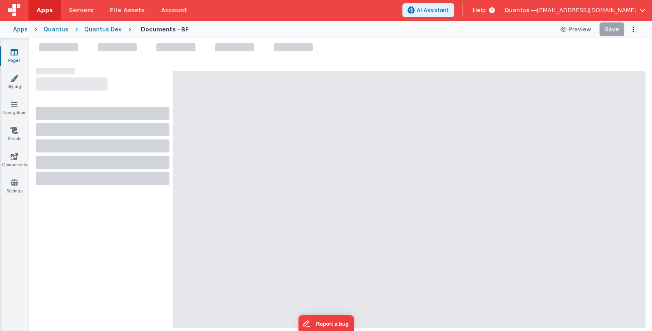
click at [17, 56] on icon at bounding box center [14, 52] width 7 height 8
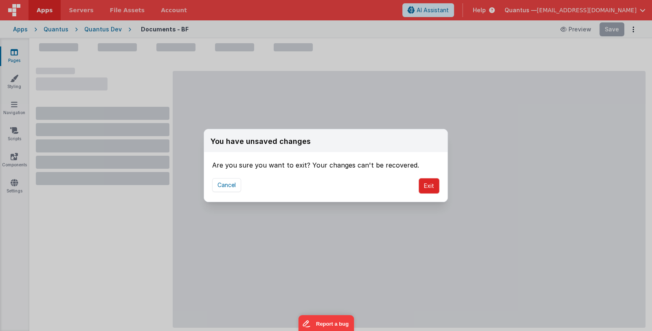
click at [434, 187] on button "Exit" at bounding box center [429, 185] width 21 height 15
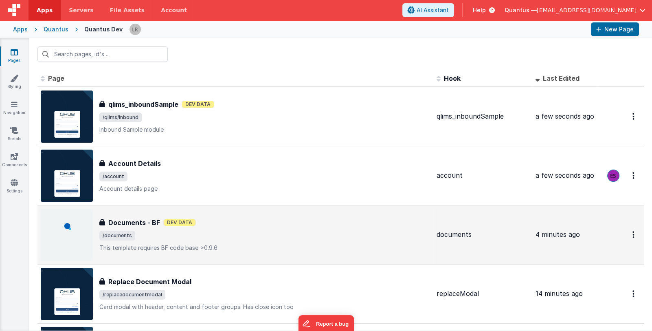
click at [278, 231] on span "/documents" at bounding box center [264, 236] width 331 height 10
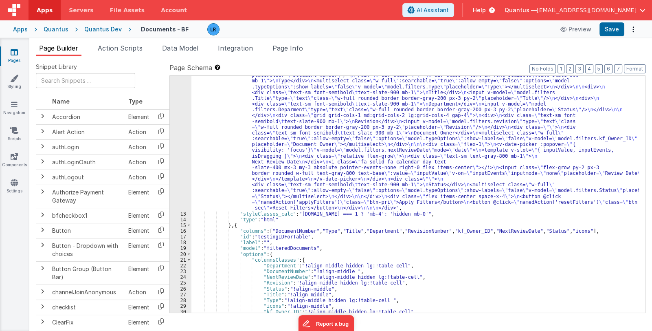
scroll to position [315, 0]
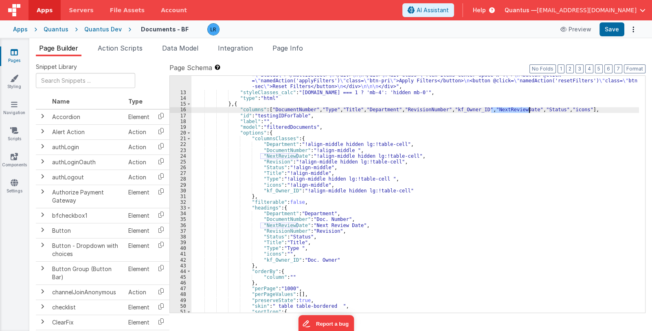
drag, startPoint x: 492, startPoint y: 109, endPoint x: 529, endPoint y: 111, distance: 37.1
click at [529, 111] on div ""html" : " <div class= \" flex items-center justify-between space-x-5 \" > \n <…" at bounding box center [415, 89] width 448 height 485
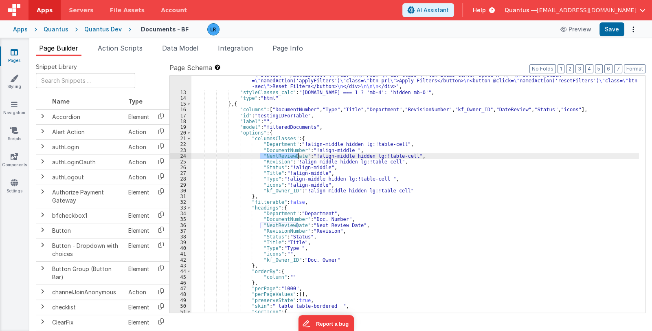
drag, startPoint x: 261, startPoint y: 155, endPoint x: 297, endPoint y: 156, distance: 36.3
click at [297, 156] on div ""html" : " <div class= \" flex items-center justify-between space-x-5 \" > \n <…" at bounding box center [415, 89] width 448 height 485
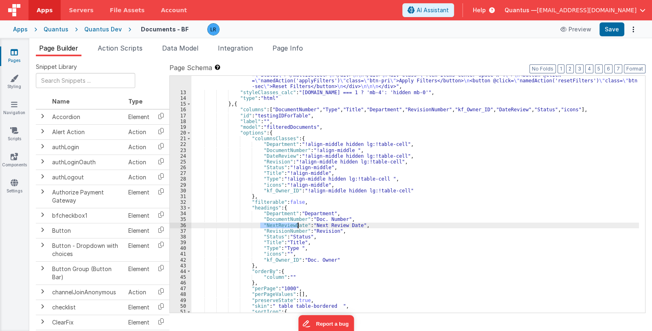
drag, startPoint x: 260, startPoint y: 224, endPoint x: 297, endPoint y: 224, distance: 37.1
click at [297, 224] on div ""html" : " <div class= \" flex items-center justify-between space-x-5 \" > \n <…" at bounding box center [415, 89] width 448 height 485
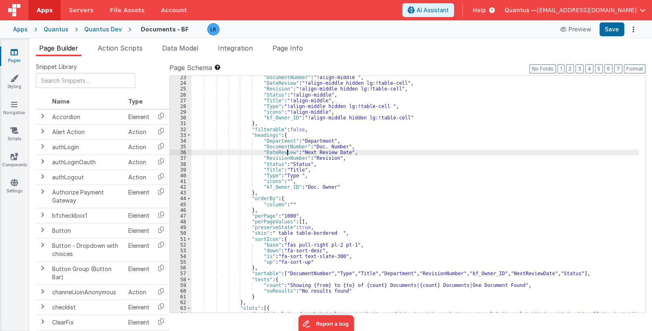
scroll to position [387, 0]
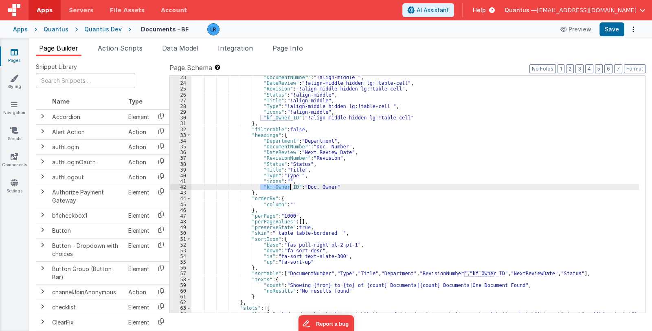
drag, startPoint x: 260, startPoint y: 187, endPoint x: 290, endPoint y: 188, distance: 29.8
click at [290, 188] on div ""DocumentNumber" : "!align-middle " , "DateReview" : "!align-middle hidden lg:!…" at bounding box center [415, 248] width 448 height 347
click at [468, 271] on div ""DocumentNumber" : "!align-middle " , "DateReview" : "!align-middle hidden lg:!…" at bounding box center [415, 248] width 448 height 347
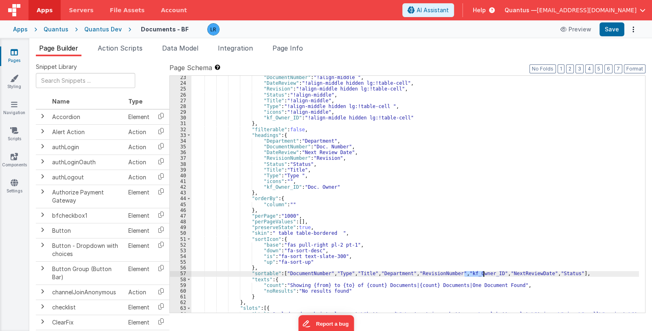
drag, startPoint x: 464, startPoint y: 272, endPoint x: 482, endPoint y: 271, distance: 18.0
click at [482, 271] on div ""DocumentNumber" : "!align-middle " , "DateReview" : "!align-middle hidden lg:!…" at bounding box center [415, 248] width 448 height 347
drag, startPoint x: 505, startPoint y: 273, endPoint x: 542, endPoint y: 272, distance: 37.5
click at [542, 272] on div ""DocumentNumber" : "!align-middle " , "DateReview" : "!align-middle hidden lg:!…" at bounding box center [415, 248] width 448 height 347
drag, startPoint x: 464, startPoint y: 272, endPoint x: 495, endPoint y: 273, distance: 31.0
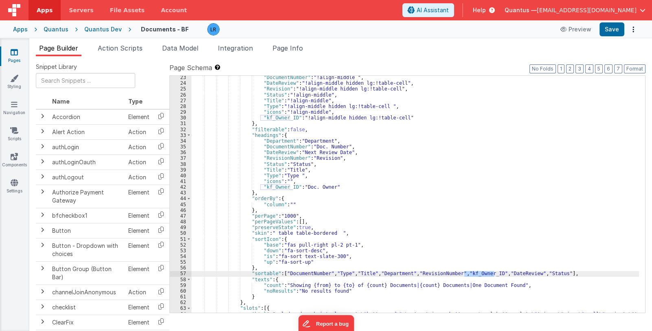
click at [495, 273] on div ""DocumentNumber" : "!align-middle " , "DateReview" : "!align-middle hidden lg:!…" at bounding box center [415, 248] width 448 height 347
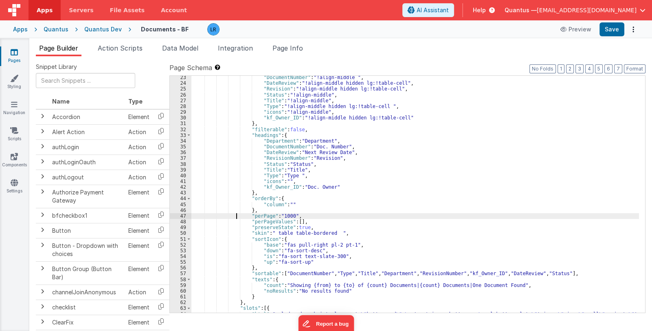
click at [236, 213] on div ""DocumentNumber" : "!align-middle " , "DateReview" : "!align-middle hidden lg:!…" at bounding box center [415, 248] width 448 height 347
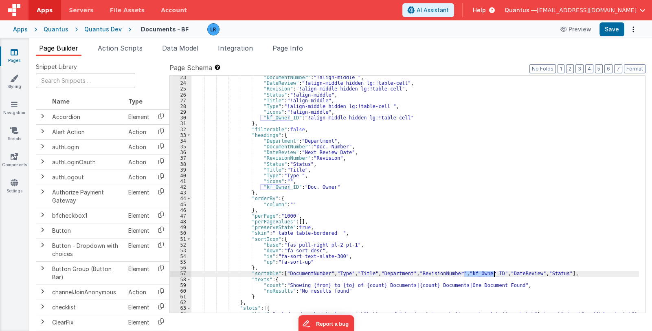
drag, startPoint x: 464, startPoint y: 273, endPoint x: 494, endPoint y: 272, distance: 30.2
click at [494, 272] on div ""DocumentNumber" : "!align-middle " , "DateReview" : "!align-middle hidden lg:!…" at bounding box center [415, 248] width 448 height 347
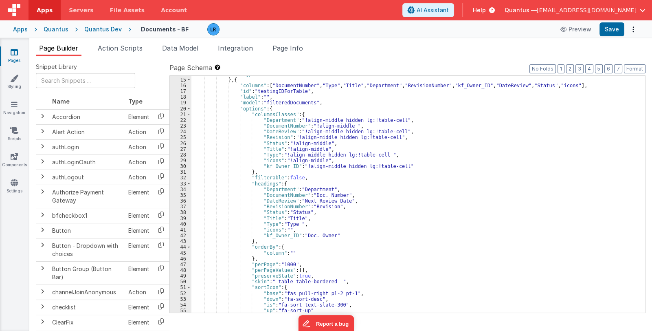
scroll to position [315, 0]
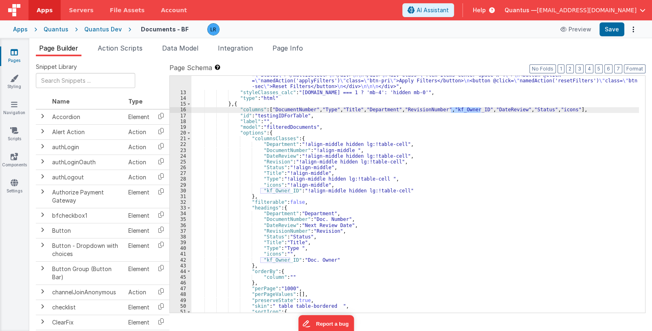
drag, startPoint x: 451, startPoint y: 109, endPoint x: 481, endPoint y: 109, distance: 29.7
click at [481, 109] on div ""html" : " <div class= \" flex items-center justify-between space-x-5 \" > \n <…" at bounding box center [415, 89] width 448 height 485
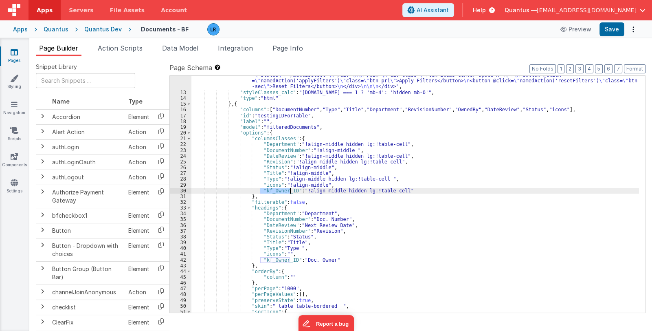
drag, startPoint x: 260, startPoint y: 190, endPoint x: 289, endPoint y: 190, distance: 29.3
click at [289, 190] on div ""html" : " <div class= \" flex items-center justify-between space-x-5 \" > \n <…" at bounding box center [415, 89] width 448 height 485
click at [442, 186] on div ""html" : " <div class= \" flex items-center justify-between space-x-5 \" > \n <…" at bounding box center [415, 89] width 448 height 485
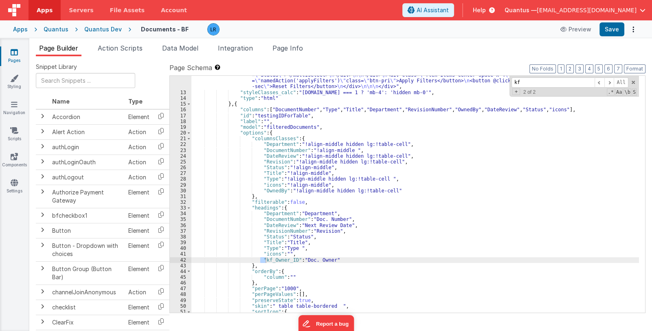
type input "kf"
click at [273, 259] on div ""html" : " <div class= \" flex items-center justify-between space-x-5 \" > \n <…" at bounding box center [415, 89] width 448 height 485
drag, startPoint x: 260, startPoint y: 260, endPoint x: 289, endPoint y: 259, distance: 29.4
click at [289, 259] on div ""html" : " <div class= \" flex items-center justify-between space-x-5 \" > \n <…" at bounding box center [415, 89] width 448 height 485
click at [611, 80] on span at bounding box center [610, 82] width 10 height 10
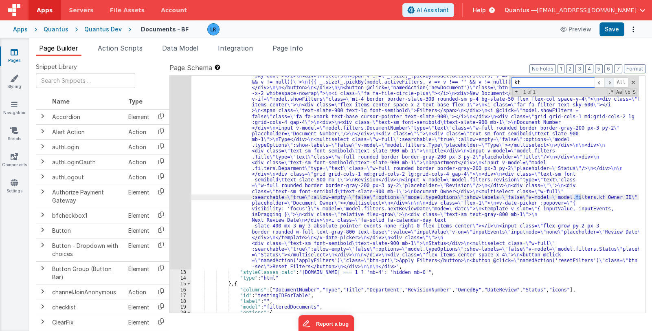
scroll to position [135, 0]
click at [576, 196] on div ""html" : " <div class= \" flex items-center justify-between space-x-5 \" > \n <…" at bounding box center [415, 194] width 448 height 237
drag, startPoint x: 574, startPoint y: 196, endPoint x: 604, endPoint y: 199, distance: 29.4
click at [604, 199] on div ""html" : " <div class= \" flex items-center justify-between space-x-5 \" > \n <…" at bounding box center [415, 269] width 448 height 485
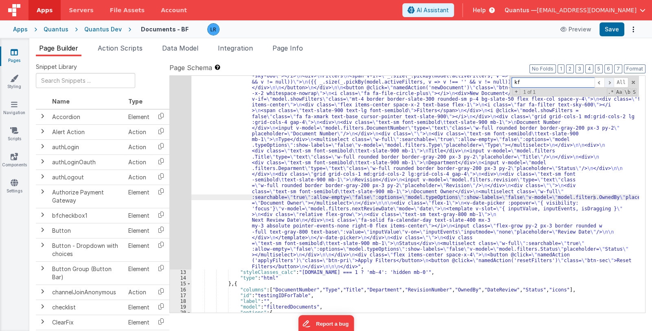
click at [610, 81] on span at bounding box center [610, 82] width 10 height 10
click at [614, 32] on button "Save" at bounding box center [612, 29] width 25 height 14
click at [216, 166] on div ""html" : " <div class= \" flex items-center justify-between space-x-5 \" > \n <…" at bounding box center [415, 269] width 448 height 485
click at [12, 54] on icon at bounding box center [14, 52] width 7 height 8
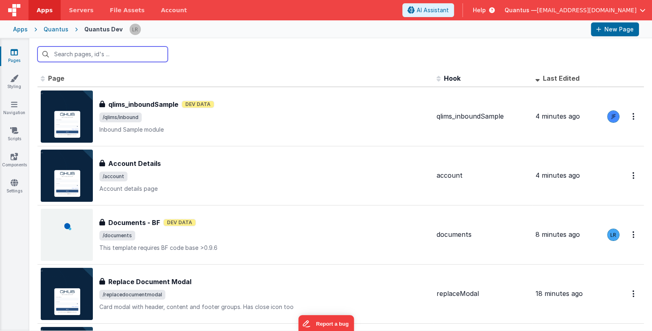
click at [103, 50] on input "text" at bounding box center [102, 53] width 130 height 15
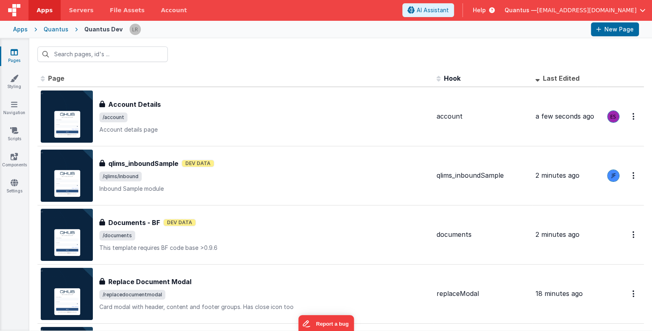
click at [350, 74] on th "Page" at bounding box center [235, 78] width 396 height 16
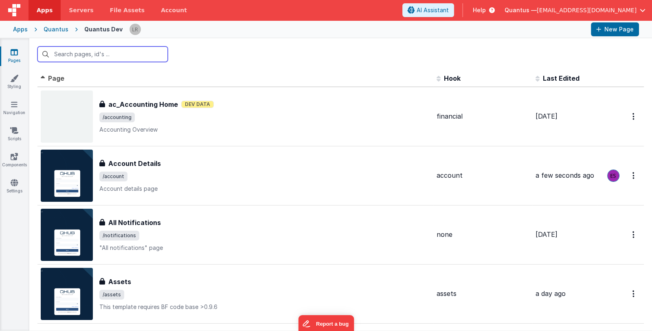
click at [141, 55] on input "text" at bounding box center [102, 53] width 130 height 15
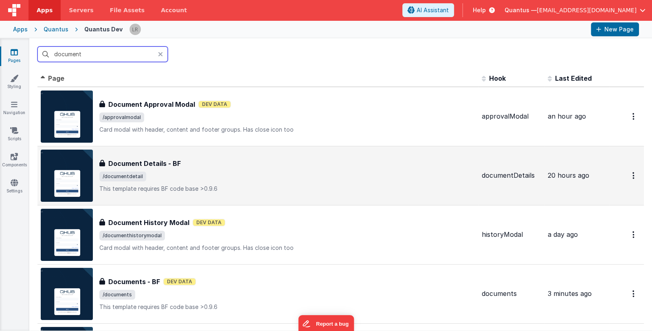
type input "document"
click at [198, 172] on span "/documentdetail" at bounding box center [287, 177] width 376 height 10
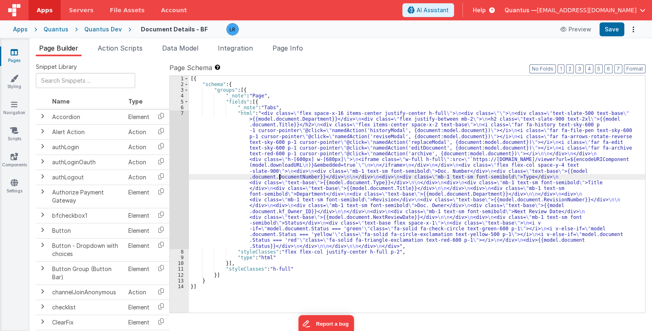
click at [278, 178] on div "[{ "schema" : { "groups" : [{ "_note" : "Page" , "fields" : [{ "_note" : "Tabs"…" at bounding box center [417, 200] width 456 height 249
click at [175, 187] on div "7" at bounding box center [179, 179] width 19 height 139
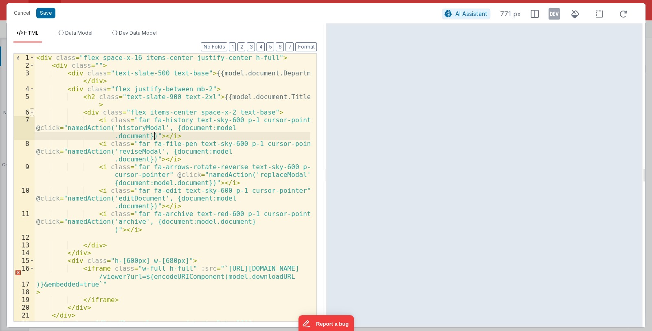
click at [33, 112] on span at bounding box center [32, 112] width 4 height 8
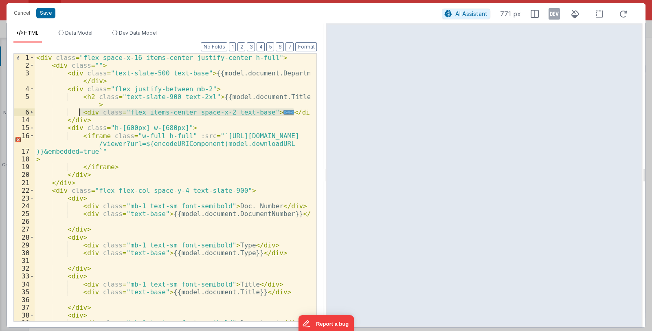
drag, startPoint x: 294, startPoint y: 111, endPoint x: 80, endPoint y: 111, distance: 214.3
click at [80, 111] on div "< div class = "flex space-x-16 items-center justify-center h-full" > < div clas…" at bounding box center [173, 195] width 276 height 283
click at [86, 113] on div "< div class = "flex space-x-16 items-center justify-center h-full" > < div clas…" at bounding box center [173, 187] width 276 height 267
drag, startPoint x: 80, startPoint y: 112, endPoint x: 293, endPoint y: 110, distance: 213.5
click at [293, 110] on div "< div class = "flex space-x-16 items-center justify-center h-full" > < div clas…" at bounding box center [173, 195] width 276 height 283
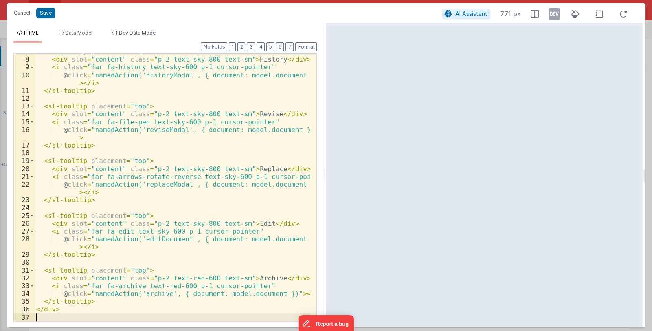
scroll to position [68, 0]
click at [279, 231] on div "< sl-tooltip placement = "top" > < div slot = "content" class = "p-2 text-sky-8…" at bounding box center [173, 189] width 276 height 283
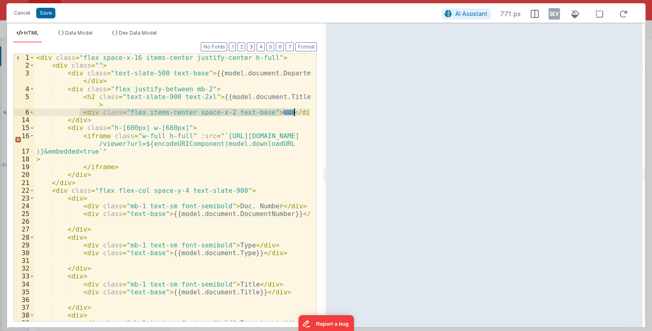
scroll to position [0, 0]
click at [187, 112] on div "< div class = "flex space-x-16 items-center justify-center h-full" > < div clas…" at bounding box center [173, 187] width 276 height 267
drag, startPoint x: 186, startPoint y: 112, endPoint x: 219, endPoint y: 113, distance: 32.6
click at [219, 113] on div "< div class = "flex space-x-16 items-center justify-center h-full" > < div clas…" at bounding box center [173, 195] width 276 height 283
click at [99, 113] on div "< div class = "flex space-x-16 items-center justify-center h-full" > < div clas…" at bounding box center [173, 195] width 276 height 283
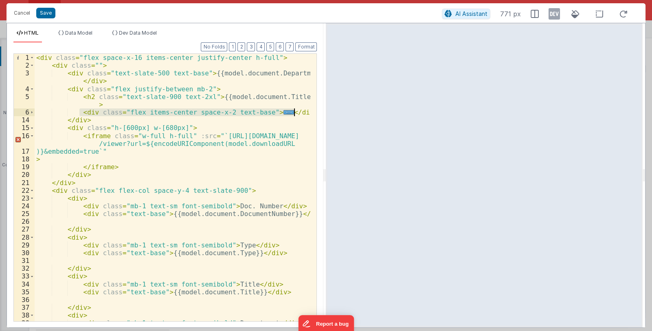
drag, startPoint x: 80, startPoint y: 111, endPoint x: 297, endPoint y: 111, distance: 217.1
click at [297, 111] on div "< div class = "flex space-x-16 items-center justify-center h-full" > < div clas…" at bounding box center [173, 195] width 276 height 283
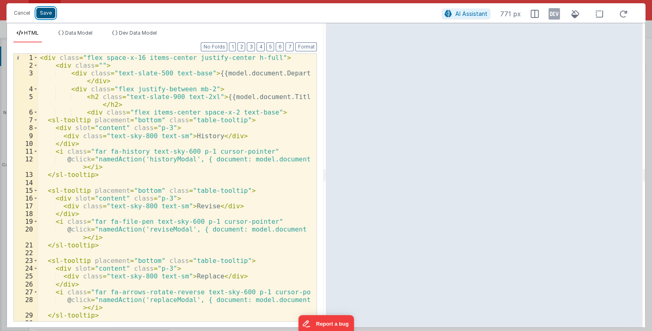
click at [44, 15] on button "Save" at bounding box center [45, 13] width 19 height 11
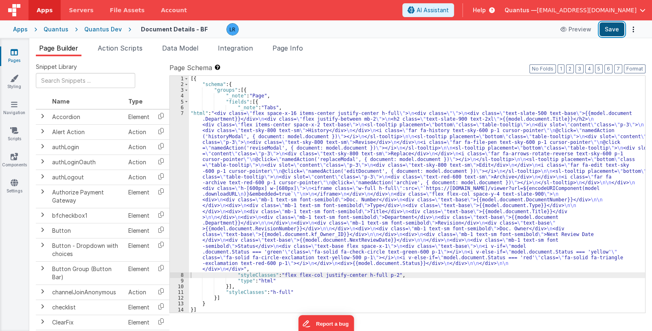
click at [613, 26] on button "Save" at bounding box center [612, 29] width 25 height 14
click at [319, 188] on div "[{ "schema" : { "groups" : [{ "_note" : "Page" , "fields" : [{ "_note" : "Tabs"…" at bounding box center [417, 200] width 456 height 249
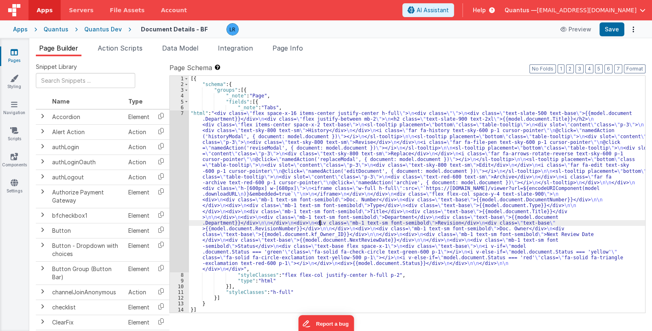
click at [321, 223] on div "[{ "schema" : { "groups" : [{ "_note" : "Page" , "fields" : [{ "_note" : "Tabs"…" at bounding box center [417, 200] width 456 height 249
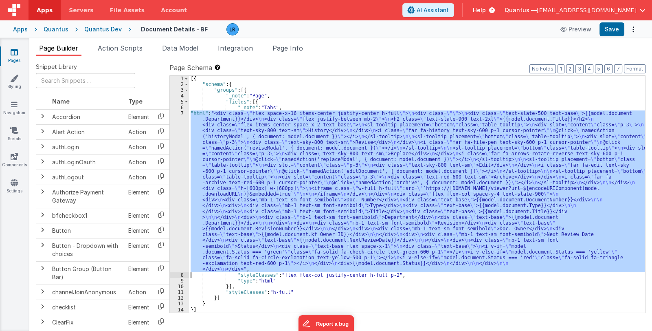
click at [177, 217] on div "7" at bounding box center [179, 191] width 19 height 162
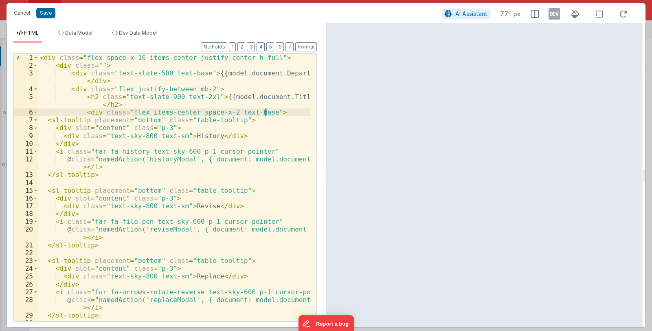
click at [269, 113] on div "< div class = "flex space-x-16 items-center justify-center h-full" > < div clas…" at bounding box center [174, 195] width 273 height 283
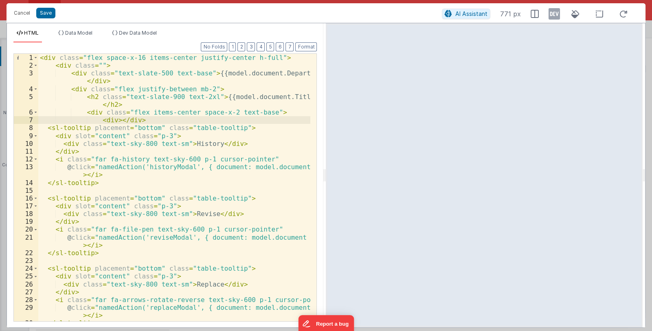
click at [148, 121] on div "< div class = "flex space-x-16 items-center justify-center h-full" > < div clas…" at bounding box center [174, 195] width 273 height 283
drag, startPoint x: 147, startPoint y: 121, endPoint x: 97, endPoint y: 117, distance: 50.2
click at [97, 117] on div "< div class = "flex space-x-16 items-center justify-center h-full" > < div clas…" at bounding box center [174, 195] width 273 height 283
click at [143, 119] on div "< div class = "flex space-x-16 items-center justify-center h-full" > < div clas…" at bounding box center [174, 187] width 272 height 267
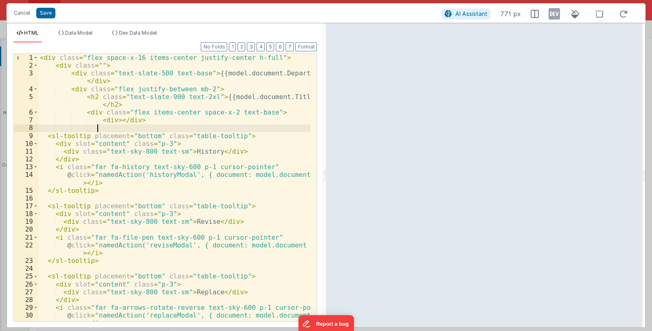
paste textarea
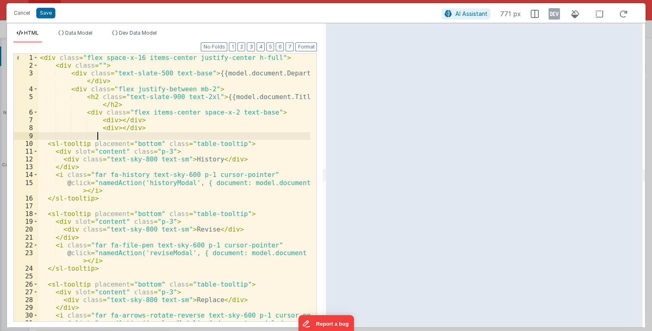
paste textarea
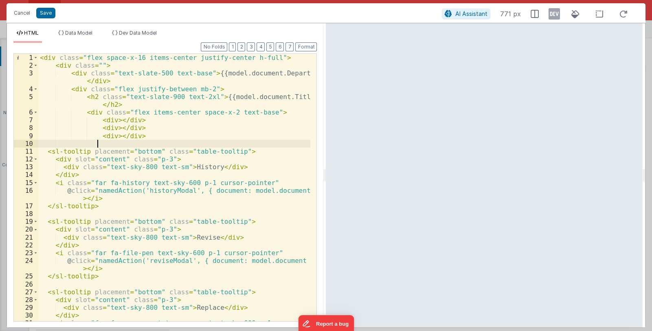
paste textarea
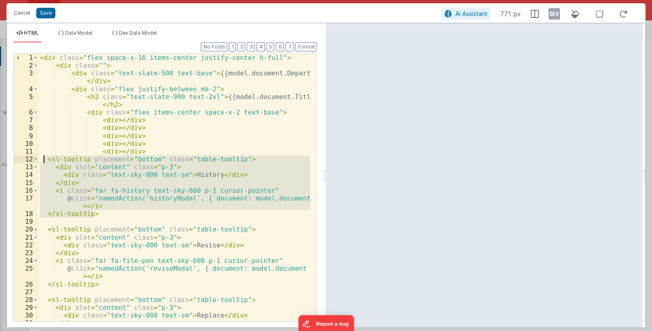
drag, startPoint x: 96, startPoint y: 213, endPoint x: 41, endPoint y: 161, distance: 76.1
click at [41, 161] on div "< div class = "flex space-x-16 items-center justify-center h-full" > < div clas…" at bounding box center [174, 195] width 273 height 283
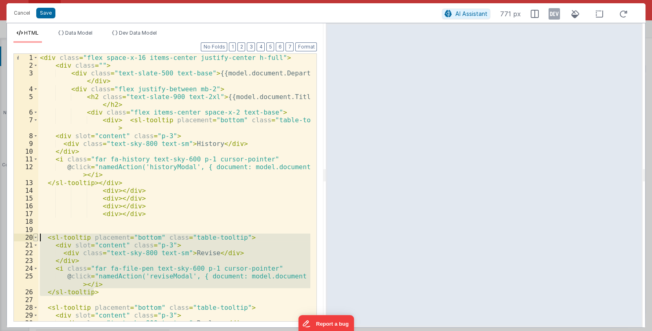
drag, startPoint x: 95, startPoint y: 291, endPoint x: 34, endPoint y: 238, distance: 80.8
click at [34, 238] on div "1 2 3 4 5 6 7 8 9 10 11 12 13 14 15 16 17 18 19 20 21 22 23 24 25 26 27 28 29 3…" at bounding box center [165, 187] width 304 height 268
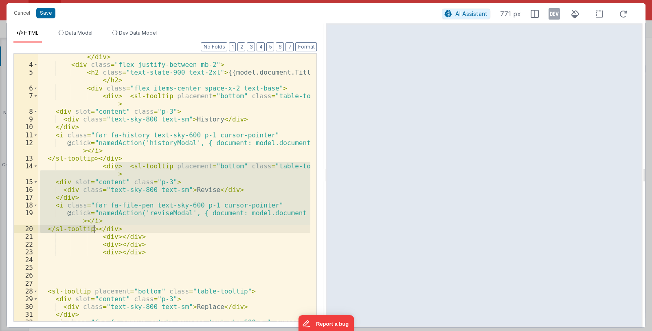
scroll to position [73, 0]
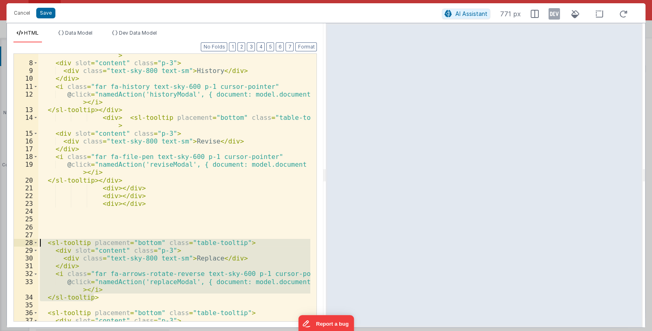
drag, startPoint x: 99, startPoint y: 297, endPoint x: 38, endPoint y: 246, distance: 79.0
click at [38, 246] on div "< div > < sl-tooltip placement = "bottom" class = "table-tooltip" > < div slot …" at bounding box center [174, 189] width 273 height 291
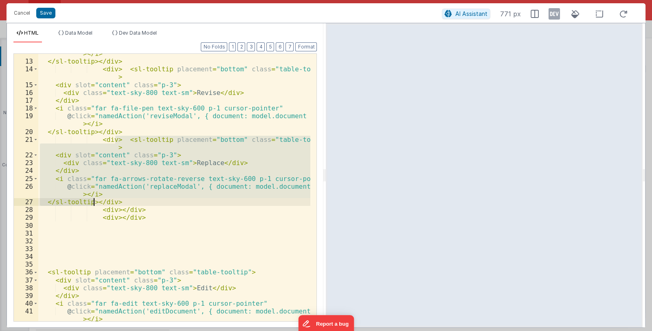
scroll to position [169, 0]
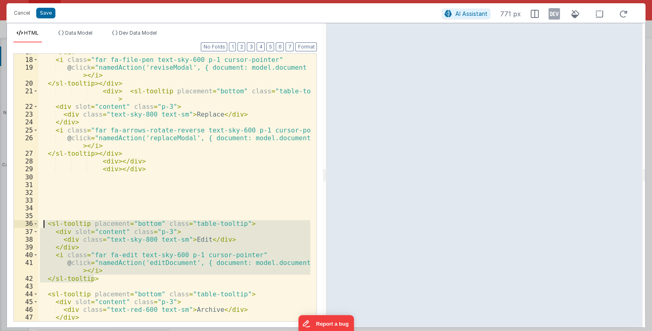
drag, startPoint x: 96, startPoint y: 278, endPoint x: 43, endPoint y: 225, distance: 74.9
click at [43, 225] on div "</ div > < i class = "far fa-file-pen text-sky-600 p-1 cursor-pointer" @ click …" at bounding box center [174, 189] width 273 height 283
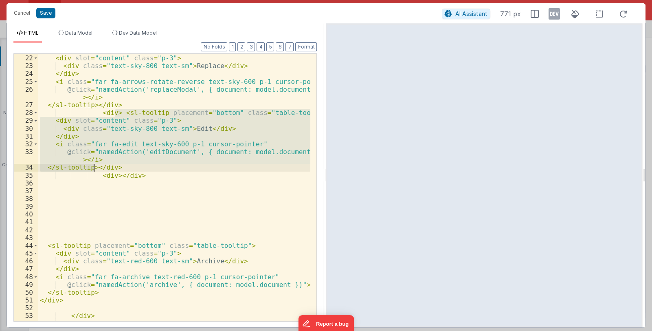
scroll to position [218, 0]
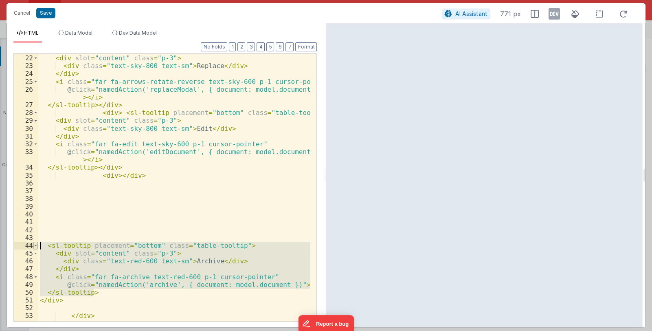
drag, startPoint x: 98, startPoint y: 292, endPoint x: 33, endPoint y: 247, distance: 78.8
click at [33, 247] on div "21 22 23 24 25 26 27 28 29 30 31 32 33 34 35 36 37 38 39 40 41 42 43 44 45 46 4…" at bounding box center [165, 187] width 304 height 268
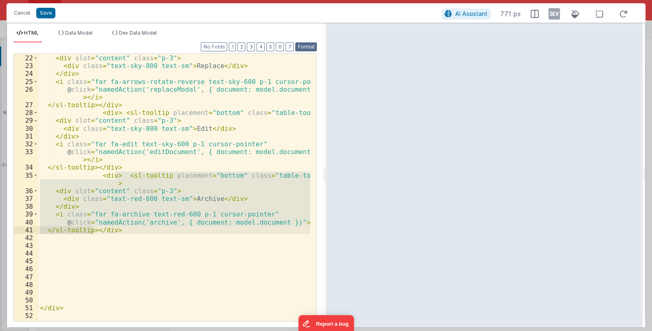
click at [310, 49] on button "Format" at bounding box center [306, 46] width 22 height 9
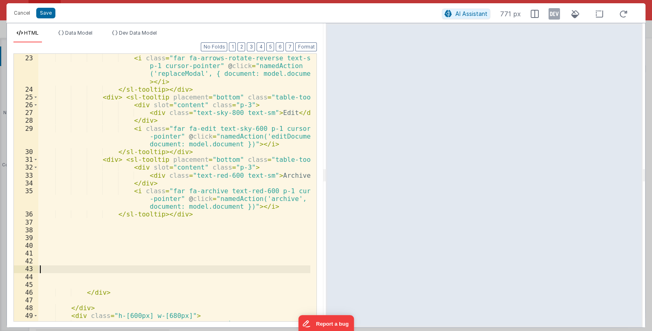
click at [114, 265] on div "</ div > < i class = "far fa-arrows-rotate-reverse text-sky-600 p-1 cursor-poin…" at bounding box center [174, 191] width 273 height 291
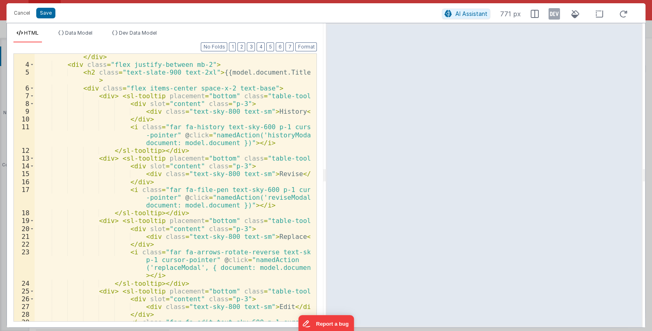
scroll to position [0, 0]
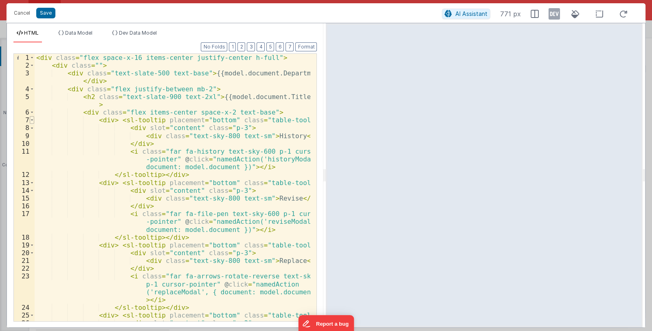
click at [33, 119] on span at bounding box center [32, 120] width 4 height 8
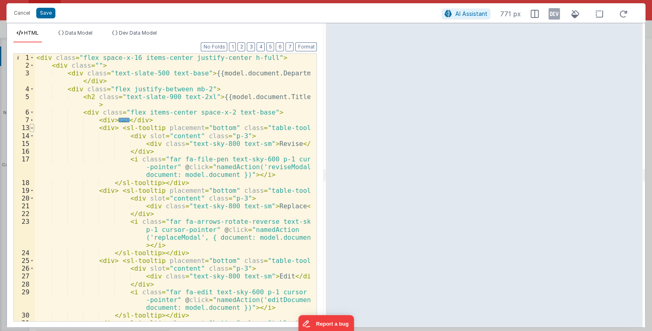
click at [33, 128] on span at bounding box center [32, 128] width 4 height 8
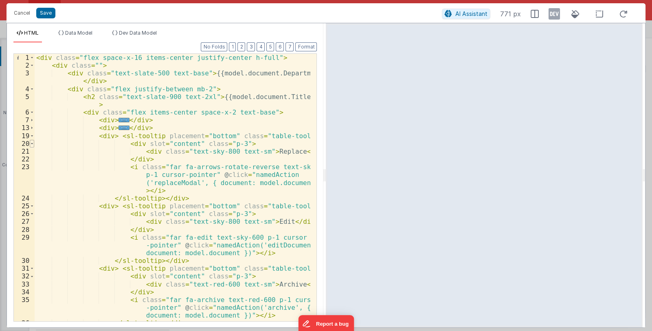
click at [32, 141] on span at bounding box center [32, 144] width 4 height 8
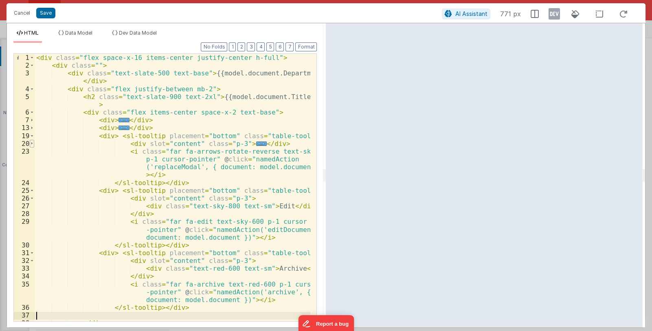
click at [32, 141] on span at bounding box center [32, 144] width 4 height 8
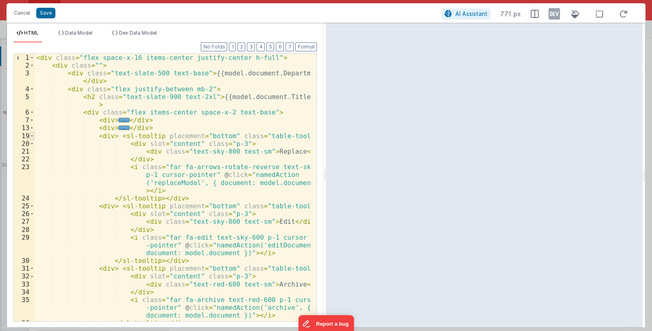
click at [33, 136] on span at bounding box center [32, 136] width 4 height 8
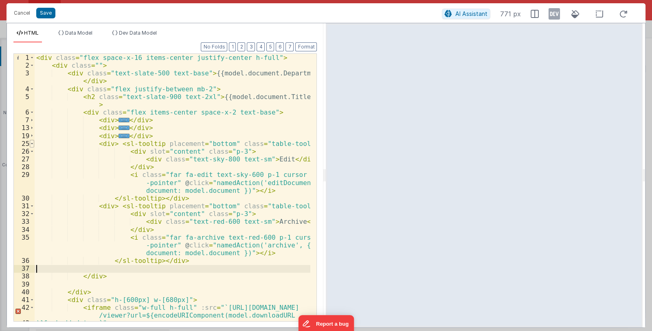
click at [33, 143] on span at bounding box center [32, 144] width 4 height 8
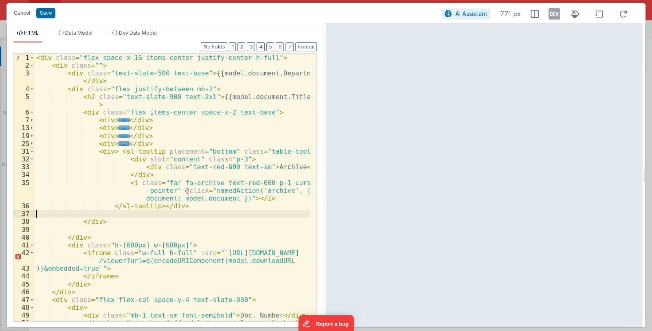
click at [32, 150] on span at bounding box center [32, 151] width 4 height 8
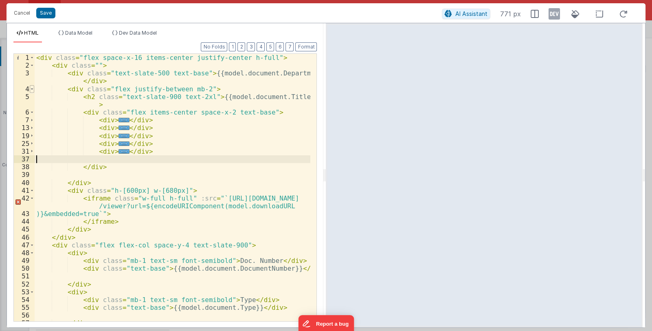
click at [32, 89] on span at bounding box center [32, 89] width 4 height 8
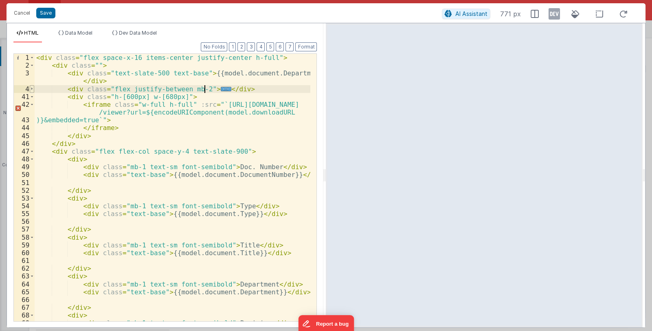
click at [31, 89] on span at bounding box center [32, 89] width 4 height 8
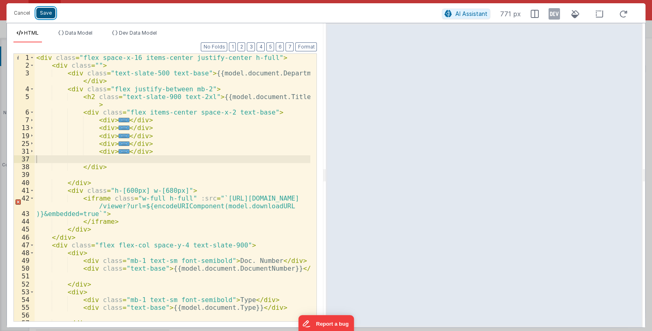
click at [47, 13] on button "Save" at bounding box center [45, 13] width 19 height 11
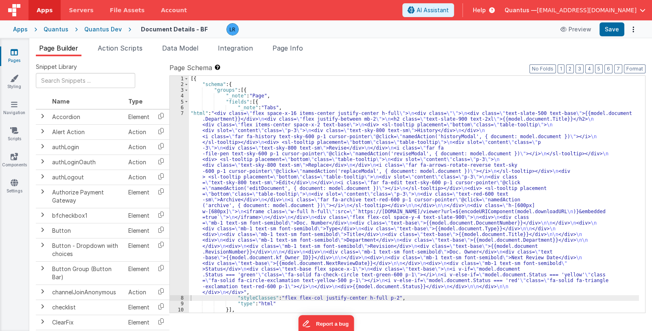
click at [625, 32] on div "Preview Save" at bounding box center [598, 29] width 84 height 14
click at [618, 32] on button "Save" at bounding box center [612, 29] width 25 height 14
click at [243, 219] on div "[{ "schema" : { "groups" : [{ "_note" : "Page" , "fields" : [{ "_note" : "Tabs"…" at bounding box center [414, 200] width 450 height 249
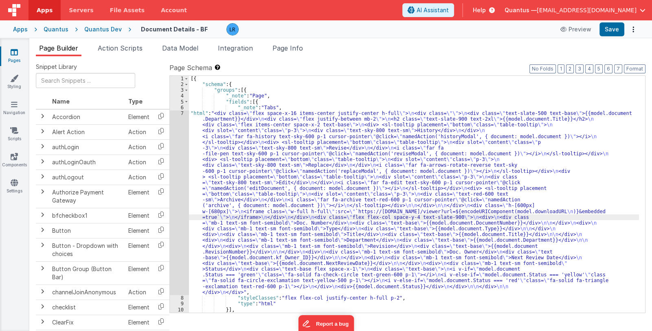
click at [10, 53] on link "Pages" at bounding box center [14, 56] width 29 height 16
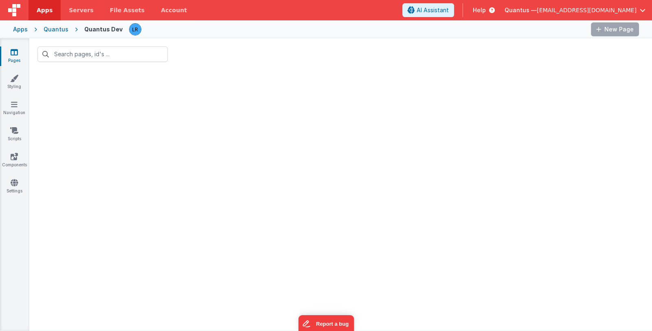
type input "document"
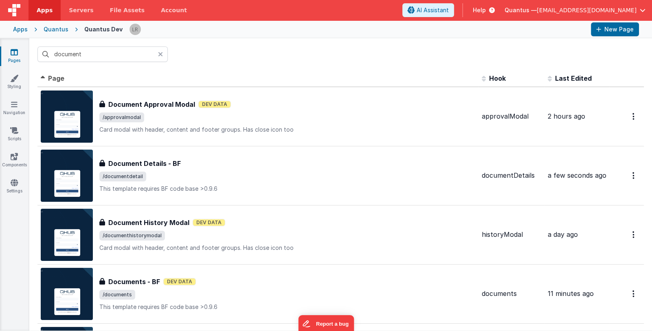
click at [160, 55] on icon at bounding box center [160, 54] width 5 height 7
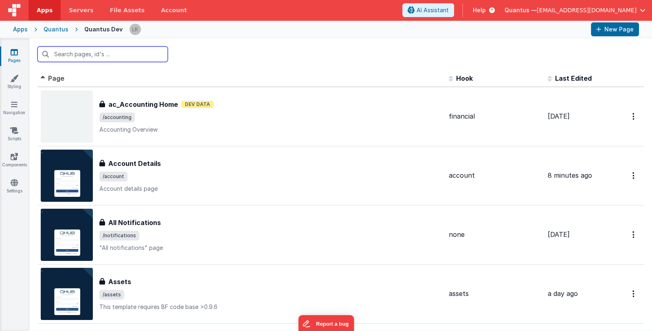
click at [159, 55] on input "text" at bounding box center [102, 53] width 130 height 15
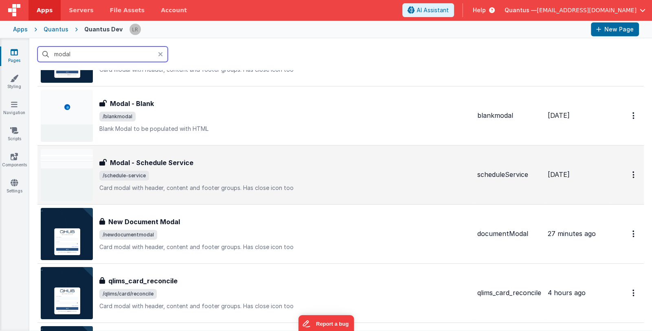
scroll to position [122, 0]
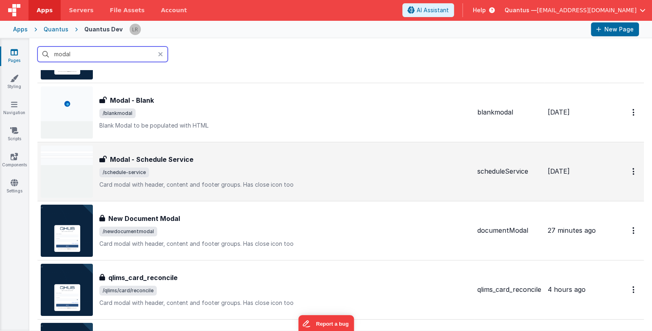
type input "modal"
click at [255, 222] on div "New Document Modal" at bounding box center [285, 218] width 372 height 10
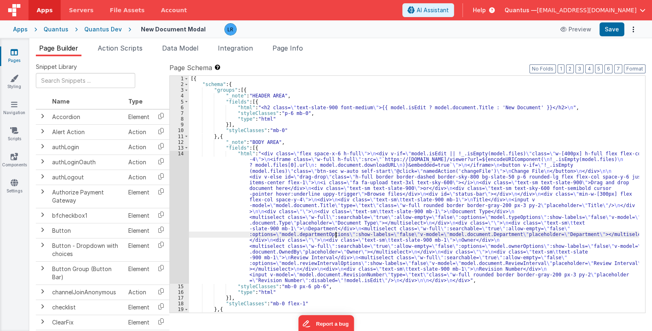
click at [336, 235] on div "[{ "schema" : { "groups" : [{ "_note" : "HEADER AREA" , "fields" : [{ "html" : …" at bounding box center [414, 200] width 450 height 249
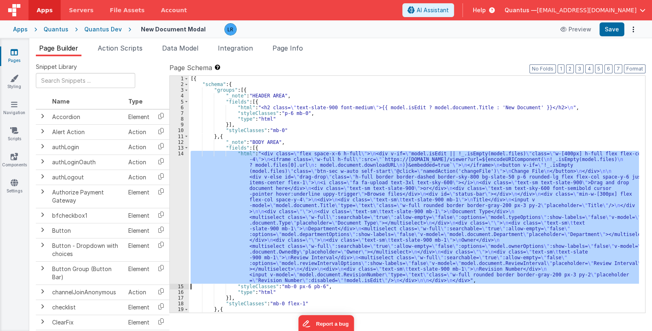
click at [176, 238] on div "14" at bounding box center [179, 217] width 19 height 133
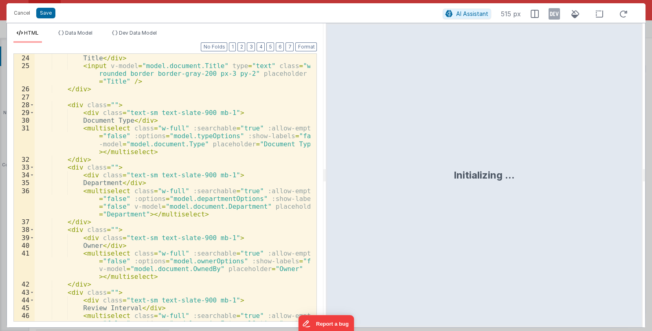
scroll to position [341, 0]
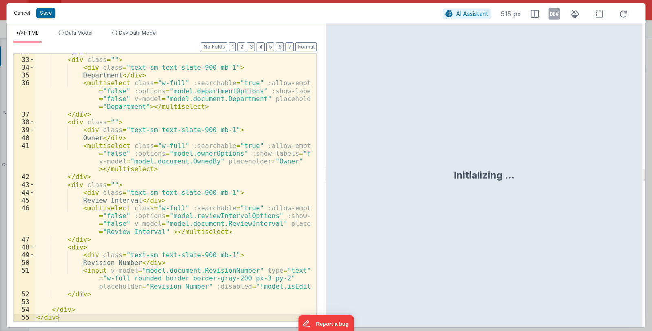
click at [24, 15] on button "Cancel" at bounding box center [22, 12] width 24 height 11
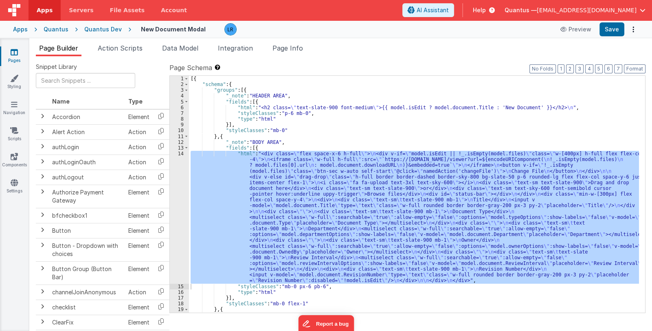
scroll to position [73, 0]
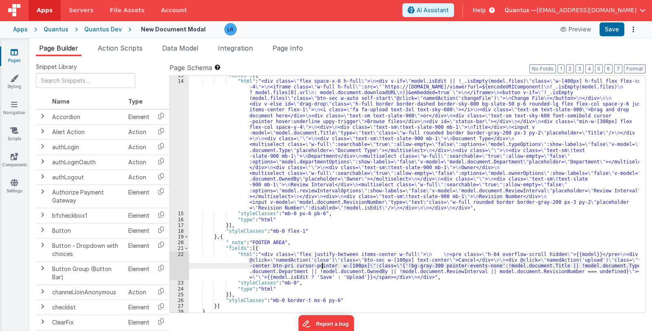
click at [321, 266] on div ""fields" : [{ "html" : "<div class= \" flex space-x-6 h-full \" > \n <div v-if=…" at bounding box center [414, 197] width 450 height 249
click at [183, 263] on div "22" at bounding box center [179, 265] width 19 height 29
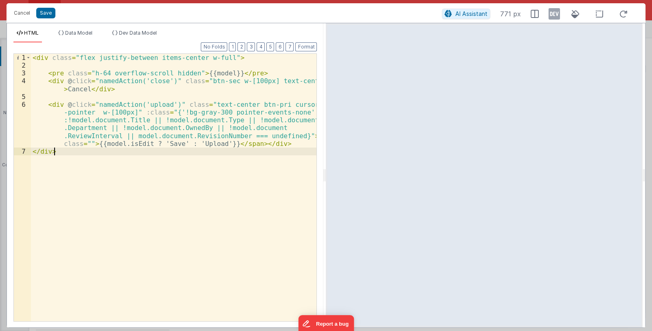
click at [218, 112] on div "< div class = "flex justify-between items-center w-full" > < pre class = "h-64 …" at bounding box center [174, 195] width 286 height 283
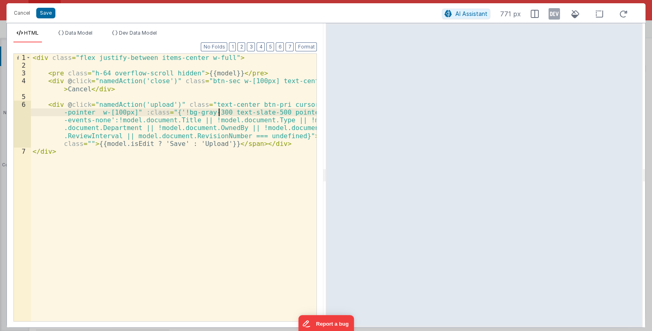
click at [219, 109] on div "< div class = "flex justify-between items-center w-full" > < pre class = "h-64 …" at bounding box center [174, 195] width 286 height 283
drag, startPoint x: 187, startPoint y: 111, endPoint x: 199, endPoint y: 112, distance: 12.6
click at [199, 112] on div "< div class = "flex justify-between items-center w-full" > < pre class = "h-64 …" at bounding box center [174, 195] width 286 height 283
click at [208, 111] on div "< div class = "flex justify-between items-center w-full" > < pre class = "h-64 …" at bounding box center [174, 195] width 286 height 283
drag, startPoint x: 172, startPoint y: 112, endPoint x: 279, endPoint y: 110, distance: 106.8
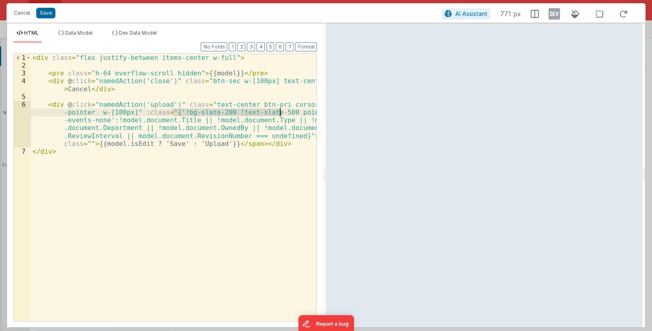
click at [279, 110] on div "< div class = "flex justify-between items-center w-full" > < pre class = "h-64 …" at bounding box center [174, 195] width 286 height 283
click at [47, 15] on button "Save" at bounding box center [45, 13] width 19 height 11
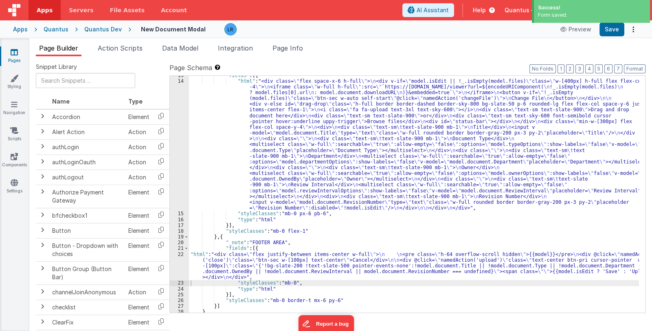
click at [15, 54] on icon at bounding box center [14, 52] width 7 height 8
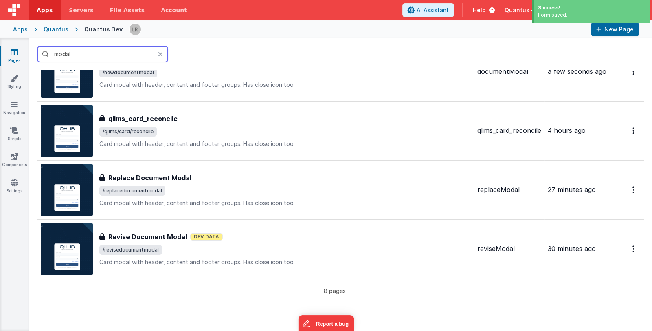
scroll to position [285, 0]
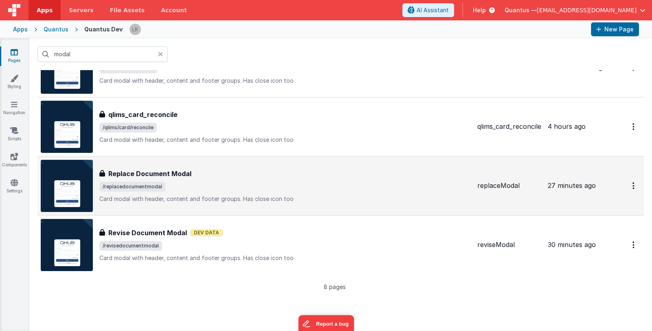
click at [251, 188] on span "/replacedocumentmodal" at bounding box center [285, 187] width 372 height 10
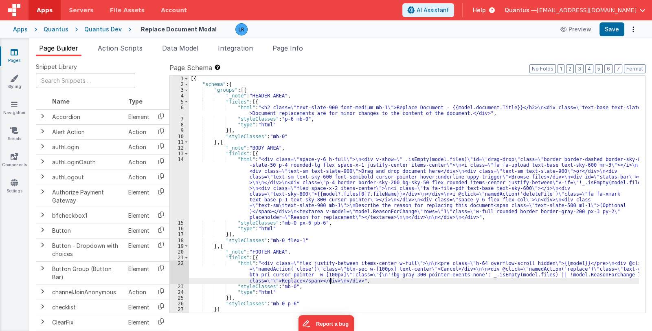
click at [330, 279] on div "[{ "schema" : { "groups" : [{ "_note" : "HEADER AREA" , "fields" : [{ "html" : …" at bounding box center [414, 200] width 450 height 249
click at [179, 272] on div "22" at bounding box center [179, 271] width 19 height 23
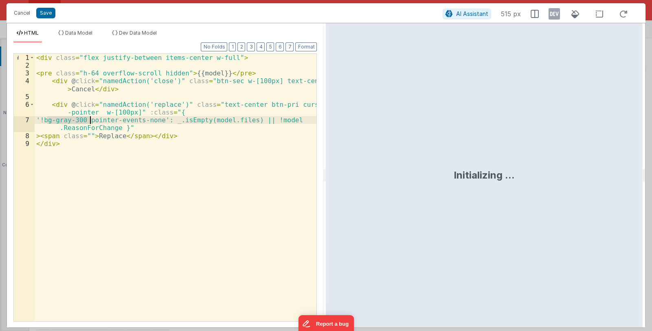
drag, startPoint x: 47, startPoint y: 119, endPoint x: 90, endPoint y: 121, distance: 42.4
click at [90, 121] on div "< div class = "flex justify-between items-center w-full" > < pre class = "h-64 …" at bounding box center [176, 195] width 282 height 283
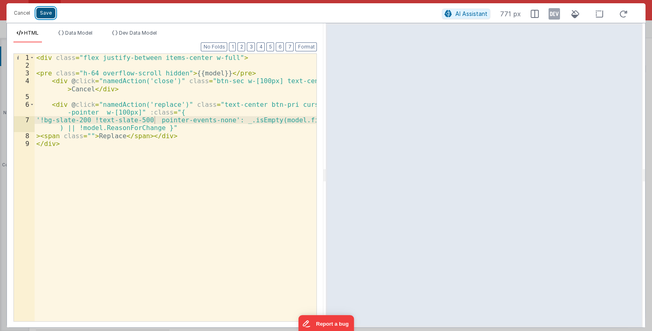
click at [43, 12] on button "Save" at bounding box center [45, 13] width 19 height 11
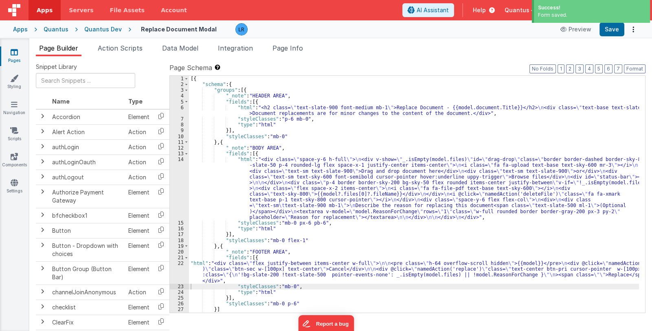
click at [14, 51] on icon at bounding box center [14, 52] width 7 height 8
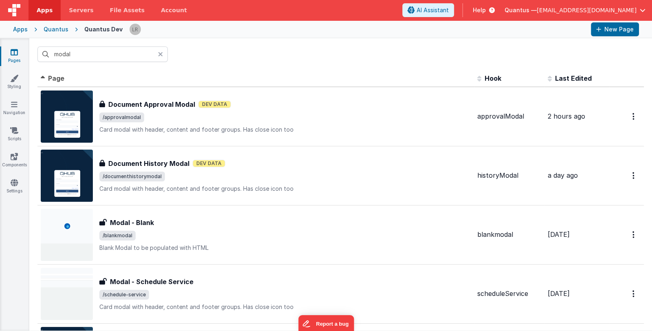
click at [559, 77] on span "Last Edited" at bounding box center [573, 78] width 37 height 8
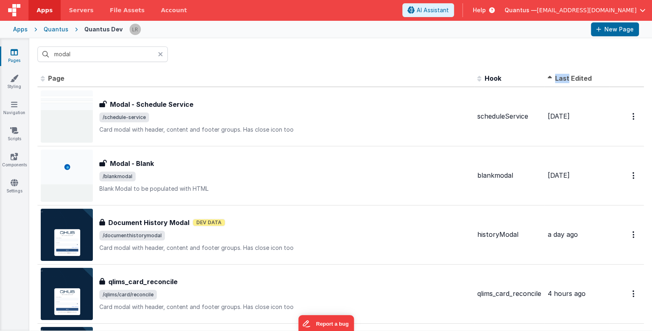
click at [559, 77] on span "Last Edited" at bounding box center [573, 78] width 37 height 8
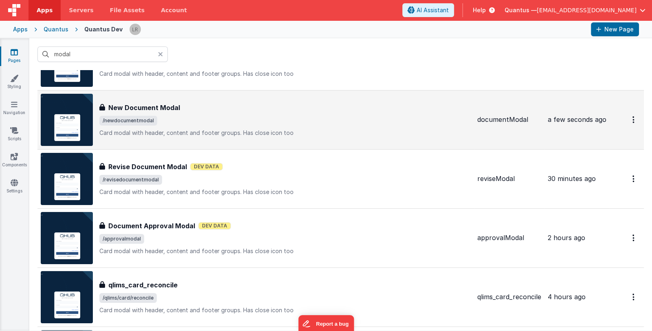
scroll to position [81, 0]
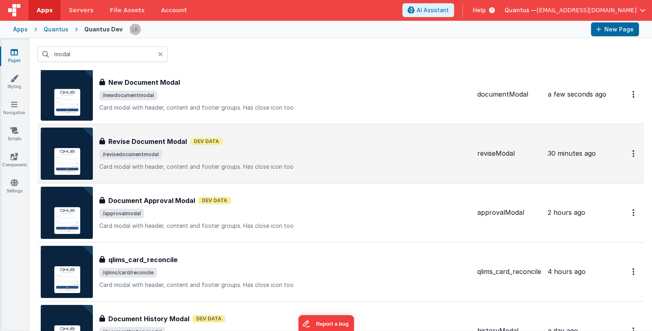
click at [209, 160] on div "Revise Document Modal Revise Document Modal Dev Data /revisedocumentmodal Card …" at bounding box center [285, 153] width 372 height 34
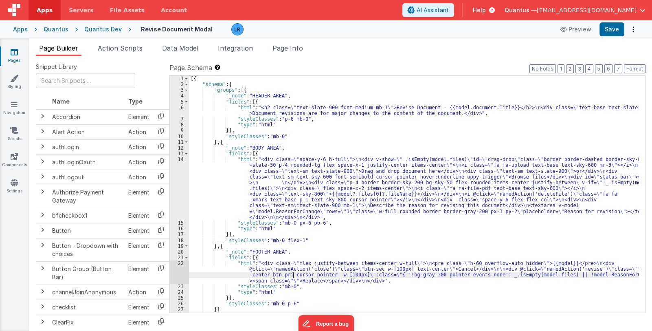
click at [292, 276] on div "[{ "schema" : { "groups" : [{ "_note" : "HEADER AREA" , "fields" : [{ "html" : …" at bounding box center [414, 200] width 450 height 249
click at [178, 274] on div "22" at bounding box center [179, 271] width 19 height 23
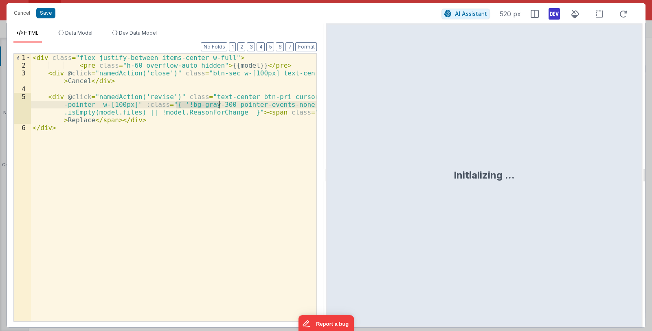
drag, startPoint x: 176, startPoint y: 105, endPoint x: 220, endPoint y: 105, distance: 43.6
click at [220, 105] on div "< div class = "flex justify-between items-center w-full" > < pre class = "h-60 …" at bounding box center [174, 195] width 286 height 283
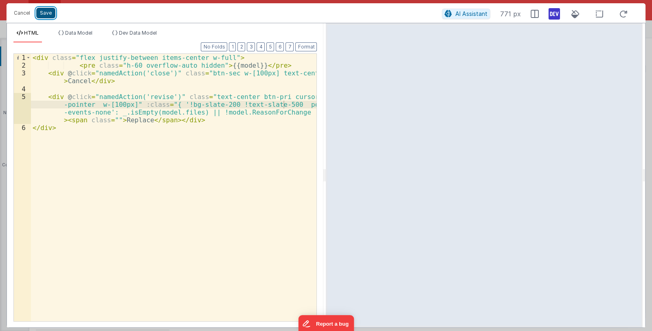
click at [41, 11] on button "Save" at bounding box center [45, 13] width 19 height 11
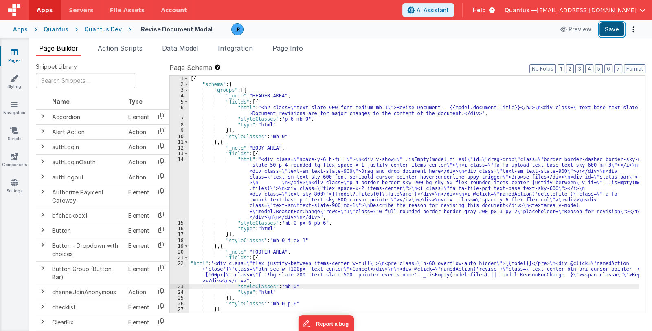
click at [618, 32] on button "Save" at bounding box center [612, 29] width 25 height 14
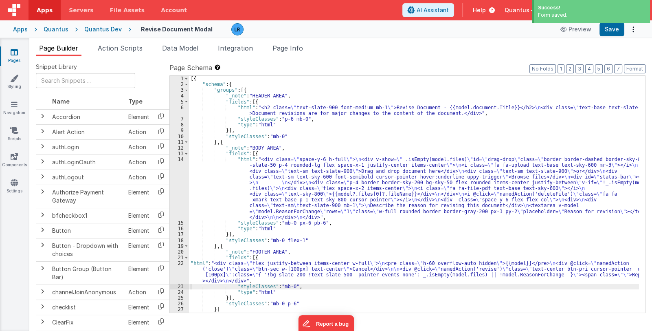
click at [16, 58] on link "Pages" at bounding box center [14, 56] width 29 height 16
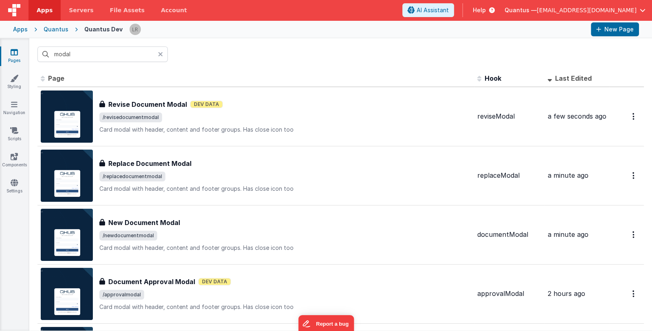
click at [163, 55] on icon at bounding box center [160, 54] width 5 height 7
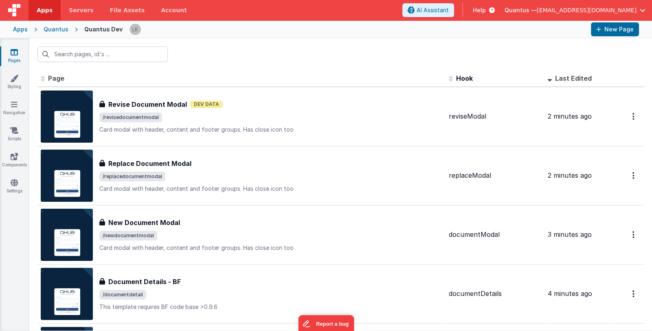
drag, startPoint x: 15, startPoint y: 55, endPoint x: 20, endPoint y: 53, distance: 4.6
click at [15, 55] on icon at bounding box center [14, 52] width 7 height 8
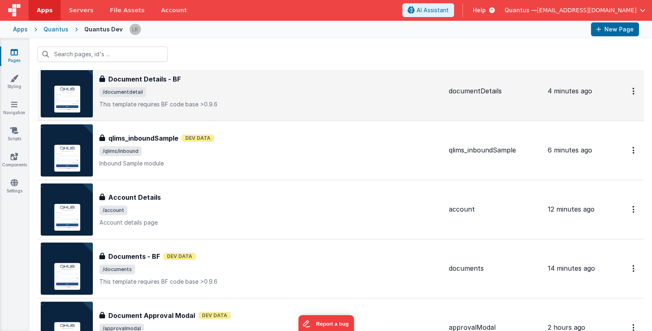
scroll to position [203, 0]
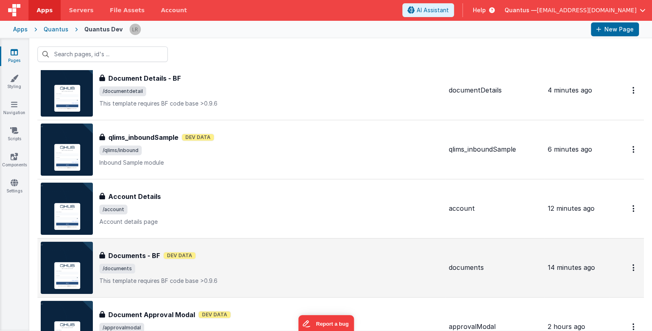
click at [238, 248] on div "Documents - BF Documents - BF Dev Data /documents This template requires BF cod…" at bounding box center [242, 268] width 402 height 52
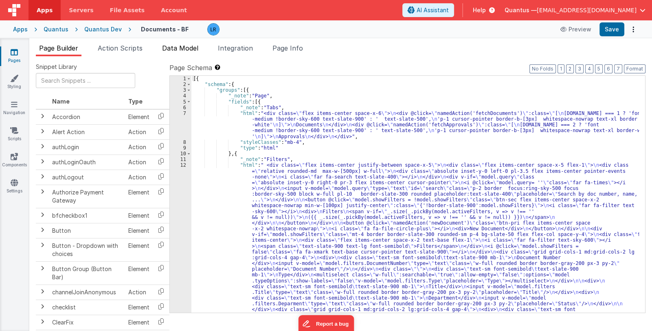
click at [185, 49] on span "Data Model" at bounding box center [180, 48] width 36 height 8
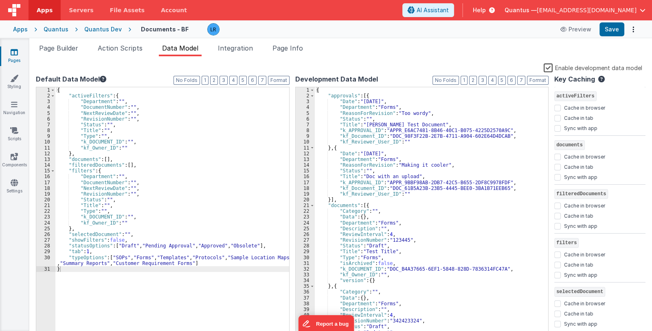
click at [218, 264] on div "{ "activeFilters" : { "Department" : "" , "DocumentNumber" : "" , "NextReviewDa…" at bounding box center [172, 218] width 234 height 262
click at [115, 268] on div "{ "activeFilters" : { "Department" : "" , "DocumentNumber" : "" , "NextReviewDa…" at bounding box center [172, 218] width 234 height 262
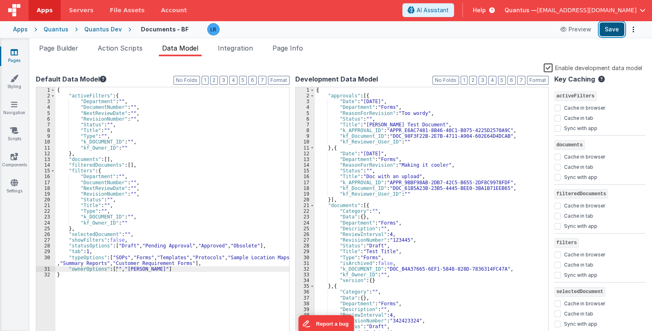
click at [606, 27] on button "Save" at bounding box center [612, 29] width 25 height 14
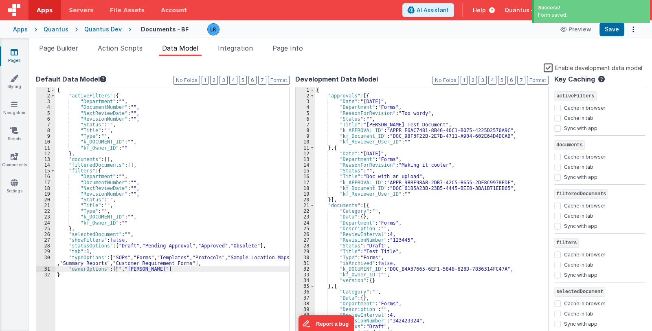
click at [10, 57] on link "Pages" at bounding box center [14, 56] width 29 height 16
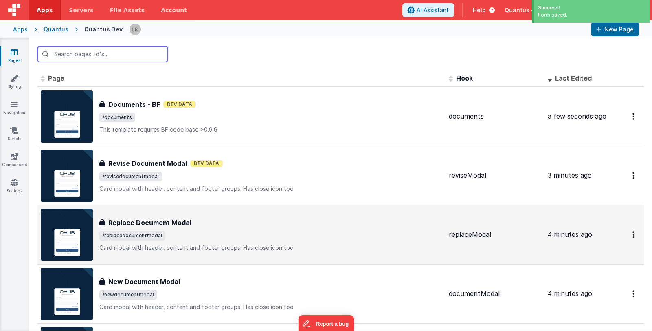
scroll to position [40, 0]
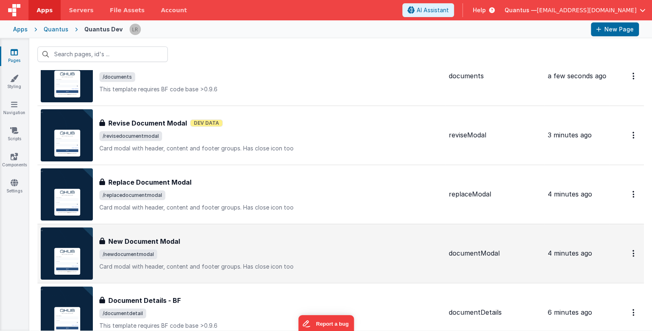
click at [220, 233] on div "New Document Modal New Document Modal /newdocumentmodal Card modal with header,…" at bounding box center [242, 253] width 402 height 52
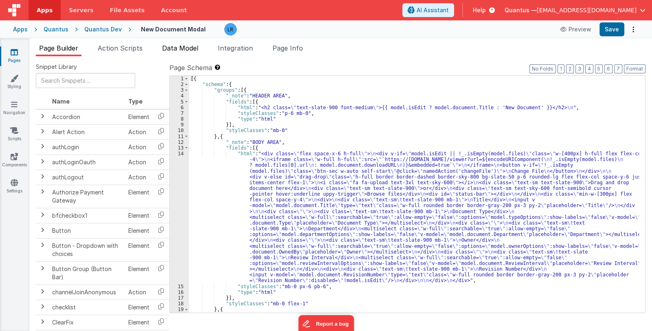
click at [187, 49] on span "Data Model" at bounding box center [180, 48] width 36 height 8
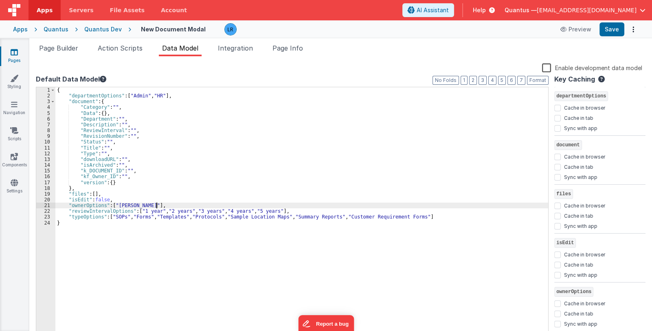
click at [155, 205] on div "{ "departmentOptions" : [ "Admin" , "HR" ] , "document" : { "Category" : "" , "…" at bounding box center [301, 218] width 493 height 262
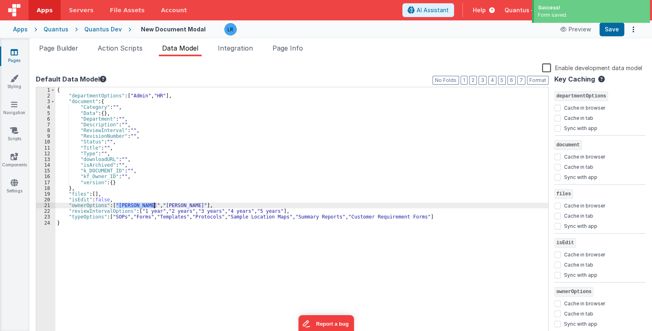
drag, startPoint x: 116, startPoint y: 204, endPoint x: 153, endPoint y: 205, distance: 37.1
click at [153, 205] on div "{ "departmentOptions" : [ "Admin" , "HR" ] , "document" : { "Category" : "" , "…" at bounding box center [301, 218] width 493 height 262
click at [11, 54] on icon at bounding box center [14, 52] width 7 height 8
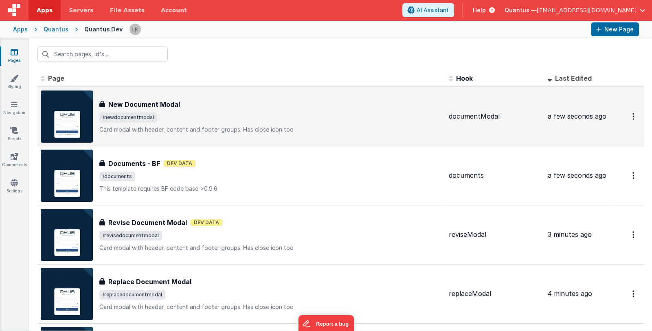
click at [180, 112] on span "/newdocumentmodal" at bounding box center [270, 117] width 343 height 10
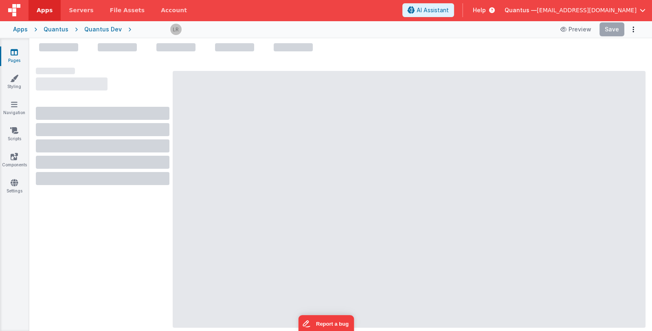
click at [17, 56] on link "Pages" at bounding box center [14, 56] width 29 height 16
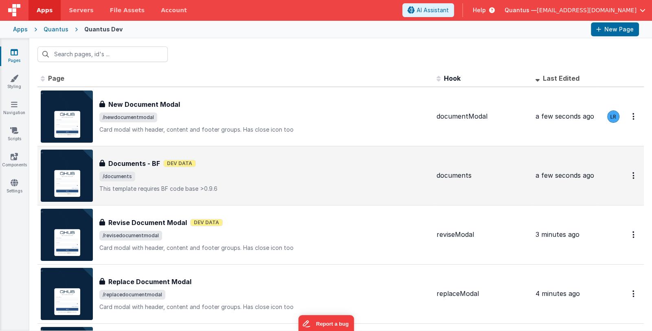
click at [204, 166] on div "Documents - BF Dev Data" at bounding box center [264, 163] width 331 height 10
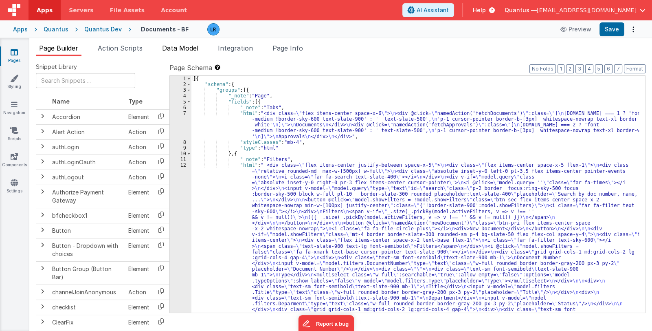
click at [182, 46] on span "Data Model" at bounding box center [180, 48] width 36 height 8
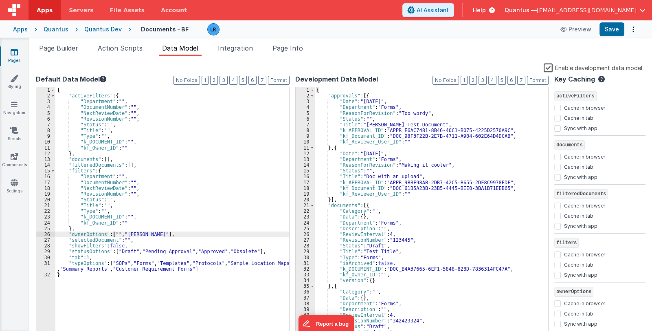
click at [114, 233] on div "{ "activeFilters" : { "Department" : "" , "DocumentNumber" : "" , "NextReviewDa…" at bounding box center [172, 218] width 234 height 262
click at [116, 233] on div "{ "activeFilters" : { "Department" : "" , "DocumentNumber" : "" , "NextReviewDa…" at bounding box center [172, 218] width 234 height 262
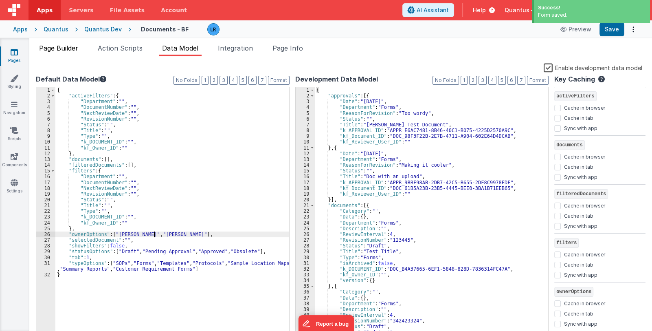
click at [61, 47] on span "Page Builder" at bounding box center [58, 48] width 39 height 8
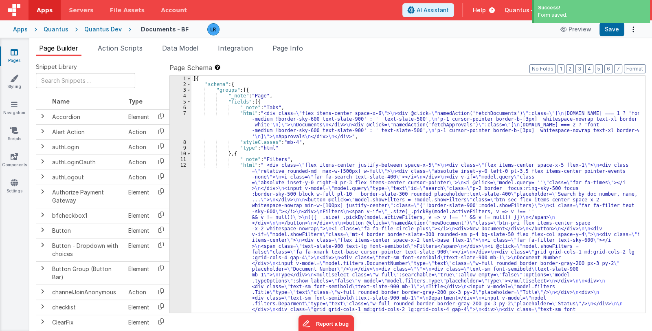
click at [299, 218] on div "[{ "schema" : { "groups" : [{ "_note" : "Page" , "fields" : [{ "_note" : "Tabs"…" at bounding box center [415, 318] width 448 height 485
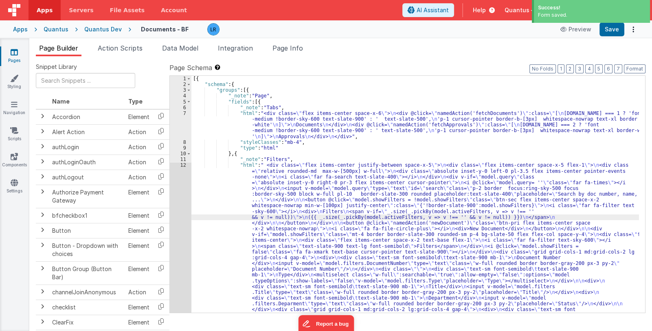
click at [285, 244] on div "[{ "schema" : { "groups" : [{ "_note" : "Page" , "fields" : [{ "_note" : "Tabs"…" at bounding box center [415, 318] width 448 height 485
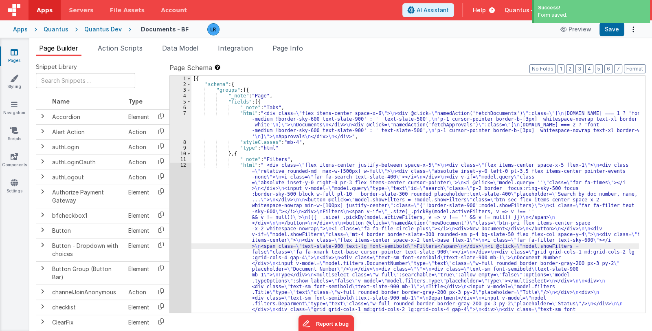
scroll to position [97, 0]
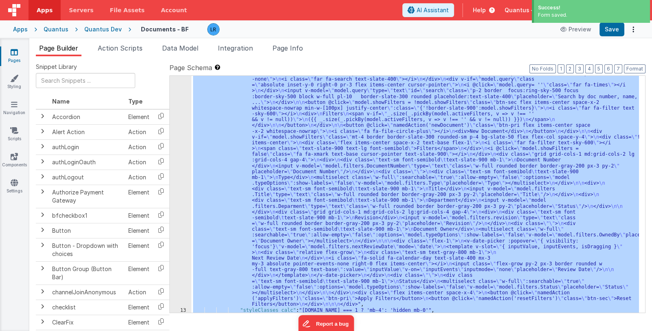
click at [182, 262] on div "12" at bounding box center [181, 186] width 22 height 242
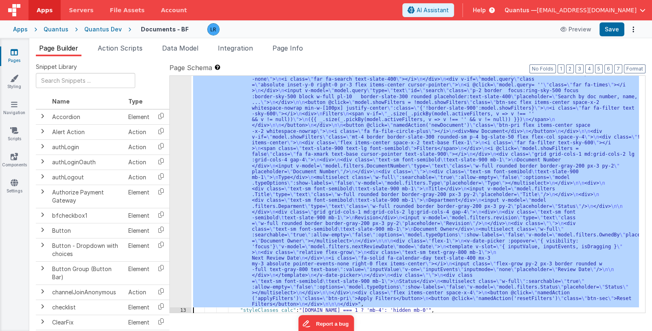
click at [185, 260] on div "12" at bounding box center [181, 186] width 22 height 242
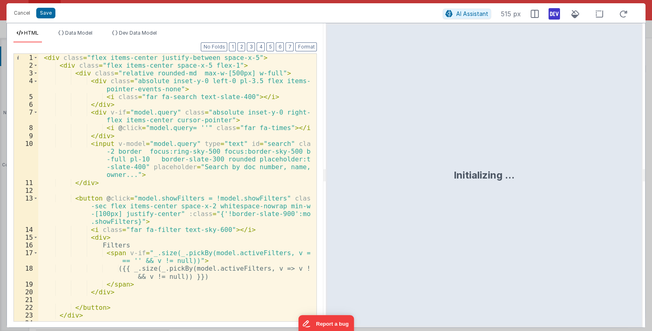
click at [202, 237] on div "< div class = "flex items-center justify-between space-x-5" > < div class = "fl…" at bounding box center [174, 199] width 273 height 291
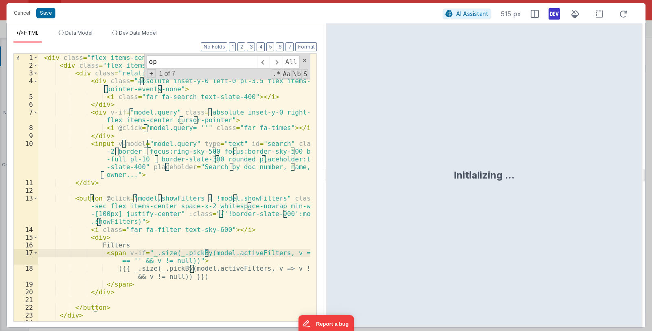
scroll to position [381, 0]
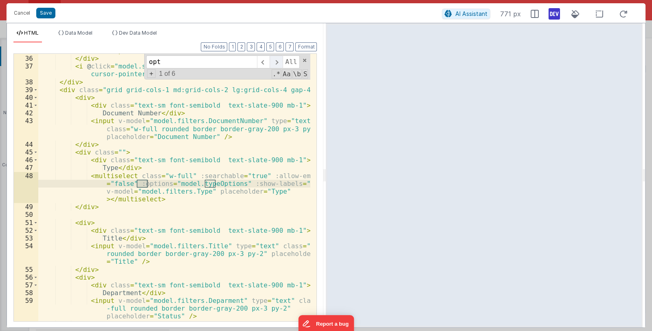
type input "opt"
click at [281, 62] on span at bounding box center [276, 61] width 13 height 13
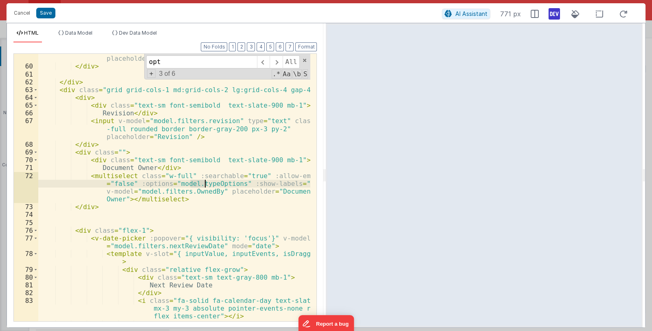
drag, startPoint x: 191, startPoint y: 183, endPoint x: 205, endPoint y: 183, distance: 13.4
click at [205, 183] on div "< input v-model = "model.filters.Deparment" type = "text" class = "w -full roun…" at bounding box center [174, 200] width 273 height 322
click at [279, 64] on span at bounding box center [276, 61] width 13 height 13
click at [279, 63] on span at bounding box center [276, 61] width 13 height 13
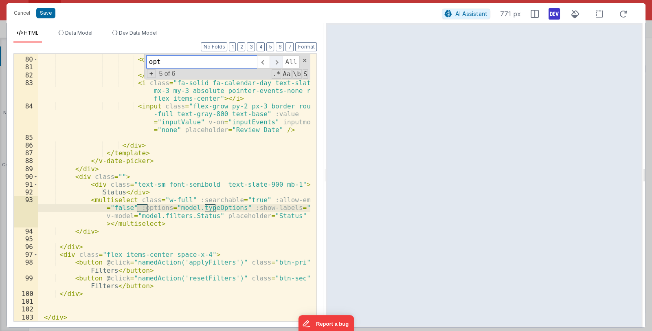
scroll to position [857, 0]
drag, startPoint x: 191, startPoint y: 209, endPoint x: 204, endPoint y: 207, distance: 13.5
click at [204, 207] on div "< div class = "relative flex-grow" > < div class = "text-sm text-gray-800 mb-1"…" at bounding box center [174, 189] width 273 height 283
click at [278, 62] on span at bounding box center [276, 61] width 13 height 13
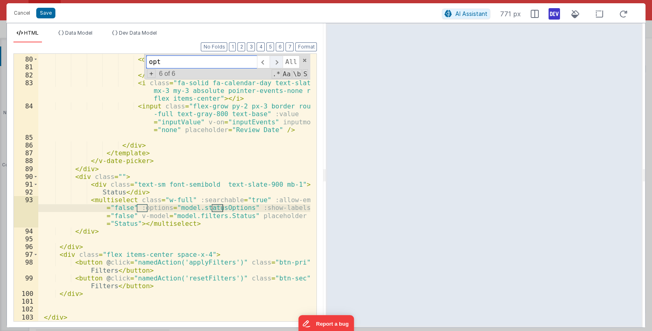
scroll to position [374, 0]
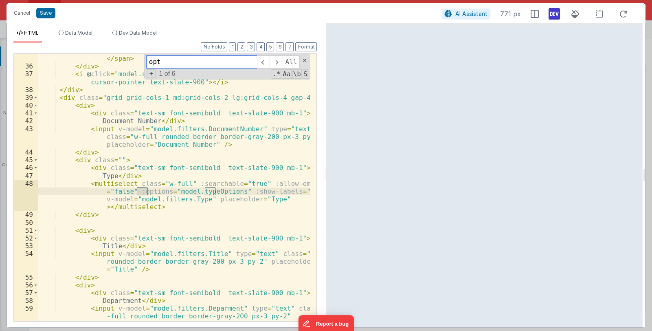
drag, startPoint x: 169, startPoint y: 63, endPoint x: 136, endPoint y: 56, distance: 33.7
click at [136, 56] on div "< span class = "text-slate-900 text-lg font-semibold" > Filters </ span > </ di…" at bounding box center [174, 187] width 272 height 267
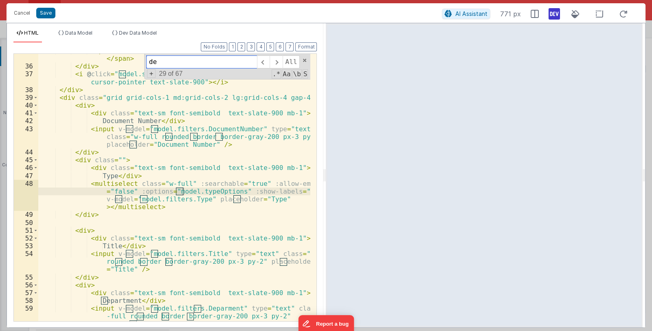
type input "d"
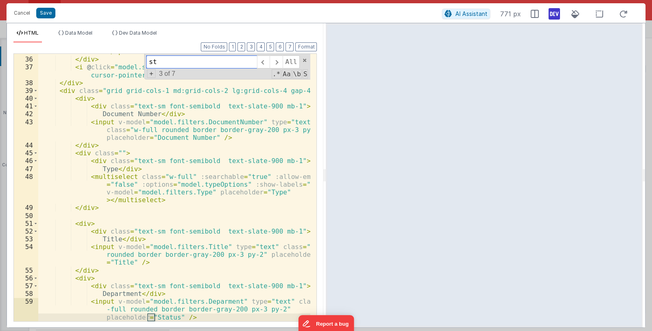
scroll to position [381, 0]
type input "status"
click at [125, 295] on div "< span class = "text-slate-900 text-lg font-semibold" > Filters </ span > </ di…" at bounding box center [174, 185] width 273 height 291
click at [103, 294] on div "< span class = "text-slate-900 text-lg font-semibold" > Filters </ span > </ di…" at bounding box center [174, 187] width 272 height 267
click at [122, 293] on div "< span class = "text-slate-900 text-lg font-semibold" > Filters </ span > </ di…" at bounding box center [174, 185] width 273 height 291
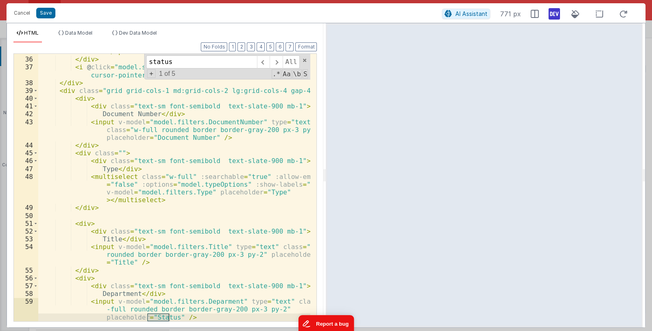
click at [267, 220] on div "< span class = "text-slate-900 text-lg font-semibold" > Filters </ span > </ di…" at bounding box center [174, 185] width 273 height 291
click at [171, 313] on div "< span class = "text-slate-900 text-lg font-semibold" > Filters </ span > </ di…" at bounding box center [174, 185] width 273 height 291
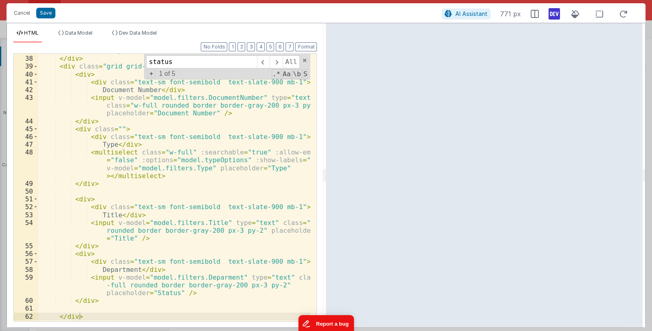
drag, startPoint x: 306, startPoint y: 60, endPoint x: 37, endPoint y: 15, distance: 272.3
click at [306, 60] on span at bounding box center [305, 60] width 6 height 6
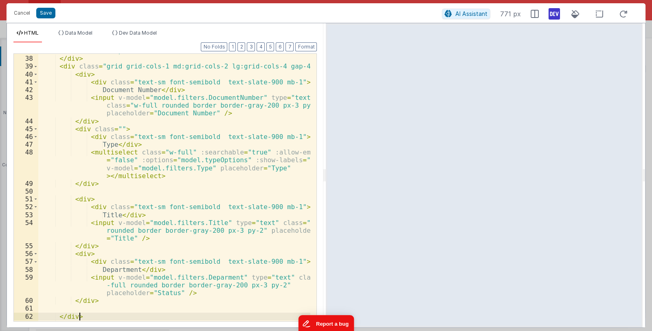
scroll to position [405, 0]
click at [42, 13] on button "Save" at bounding box center [45, 13] width 19 height 11
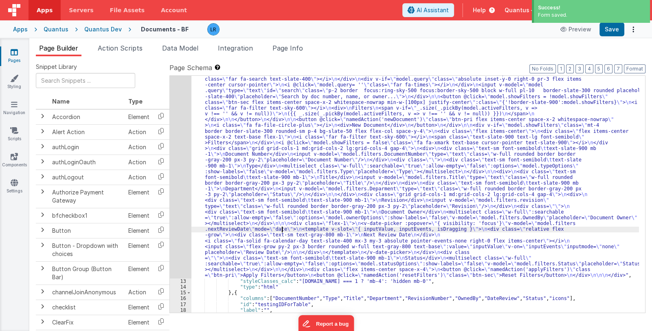
click at [281, 231] on div ""html" : " <div class= \" flex items-center justify-between space-x-5 \" > \n <…" at bounding box center [415, 293] width 448 height 456
click at [175, 244] on div "12" at bounding box center [181, 171] width 22 height 213
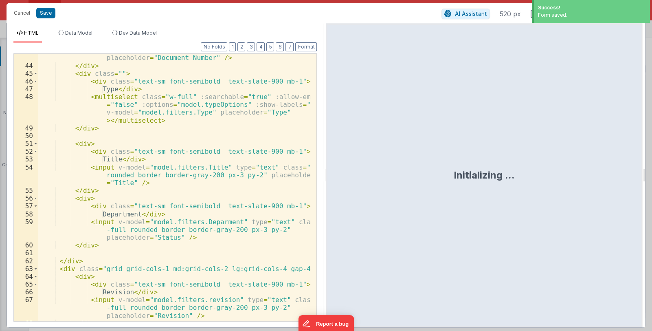
scroll to position [630, 0]
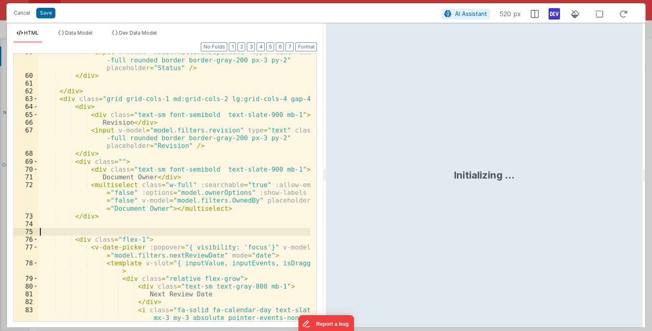
click at [187, 234] on div "< input v-model = "model.filters.Deparment" type = "text" class = "w -full roun…" at bounding box center [174, 205] width 273 height 314
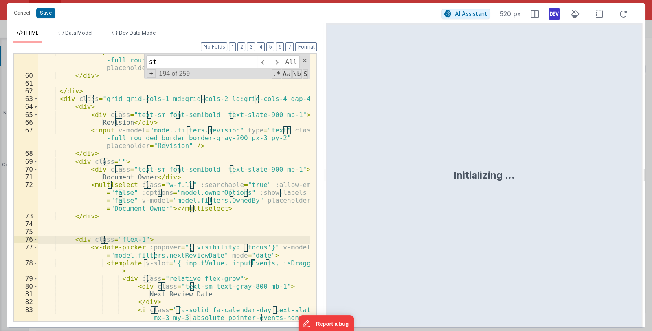
scroll to position [857, 0]
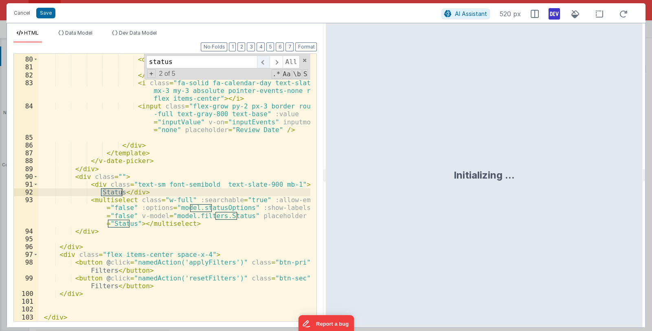
type input "status"
click at [266, 62] on span at bounding box center [263, 61] width 13 height 13
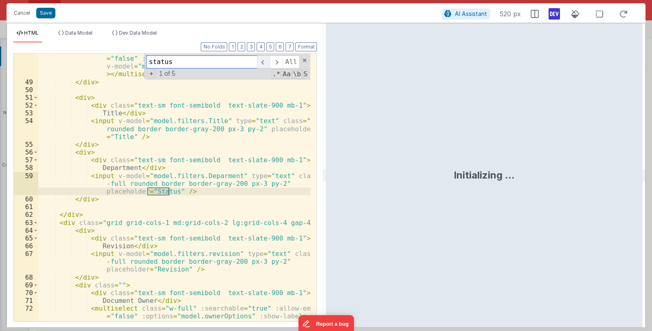
scroll to position [506, 0]
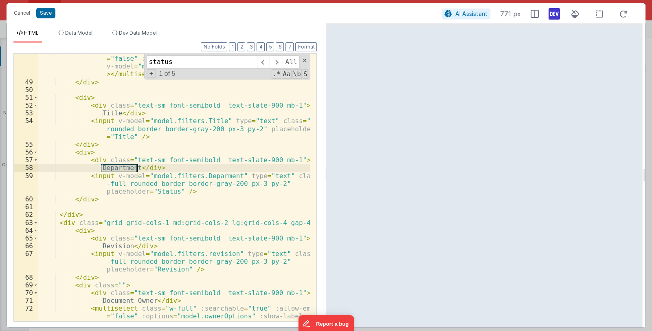
drag, startPoint x: 101, startPoint y: 168, endPoint x: 136, endPoint y: 168, distance: 34.6
click at [136, 168] on div "< multiselect class = "w-full" :searchable = "true" :allow-empty = "false" :opt…" at bounding box center [174, 212] width 273 height 330
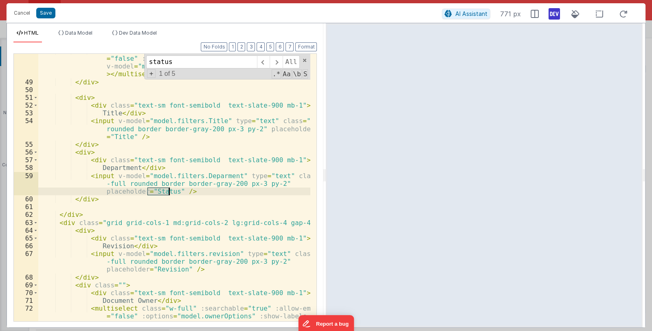
drag, startPoint x: 147, startPoint y: 190, endPoint x: 167, endPoint y: 190, distance: 20.0
click at [167, 190] on div "< multiselect class = "w-full" :searchable = "true" :allow-empty = "false" :opt…" at bounding box center [174, 212] width 273 height 330
click at [53, 11] on button "Save" at bounding box center [45, 13] width 19 height 11
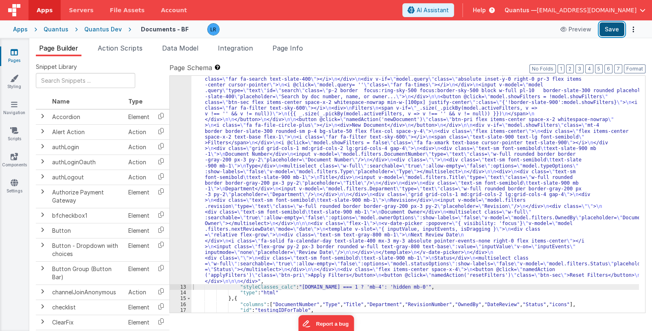
click at [608, 26] on button "Save" at bounding box center [612, 29] width 25 height 14
click at [299, 49] on span "Page Info" at bounding box center [288, 48] width 31 height 8
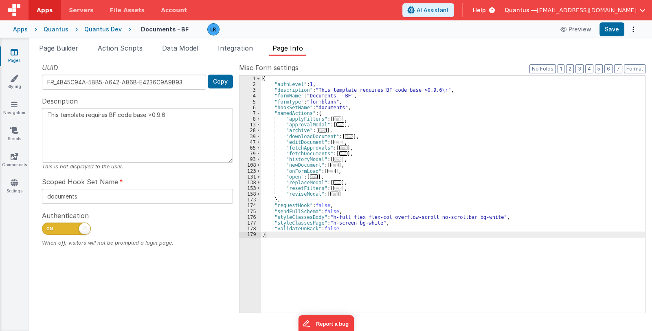
click at [333, 187] on span "..." at bounding box center [337, 188] width 8 height 4
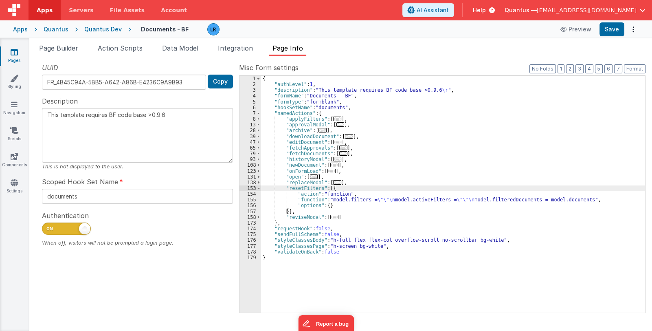
click at [342, 200] on div "{ "authLevel" : 1 , "description" : "This template requires BF code base >0.9.6…" at bounding box center [453, 200] width 384 height 249
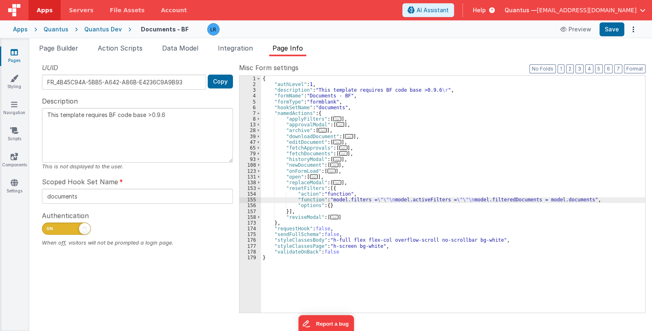
click at [247, 200] on div "155" at bounding box center [251, 200] width 22 height 6
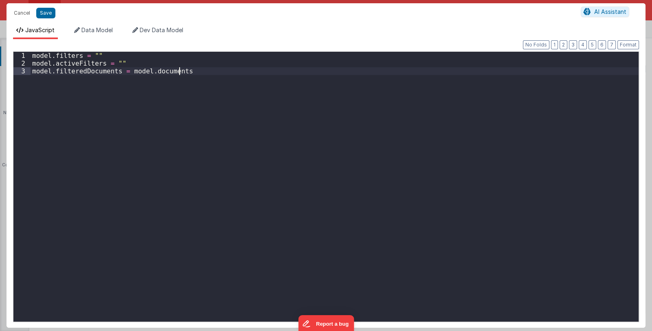
click at [247, 200] on div "model . filters = "" model . activeFilters = "" model . filteredDocuments = mod…" at bounding box center [335, 194] width 608 height 285
click at [24, 11] on button "Cancel" at bounding box center [22, 12] width 24 height 11
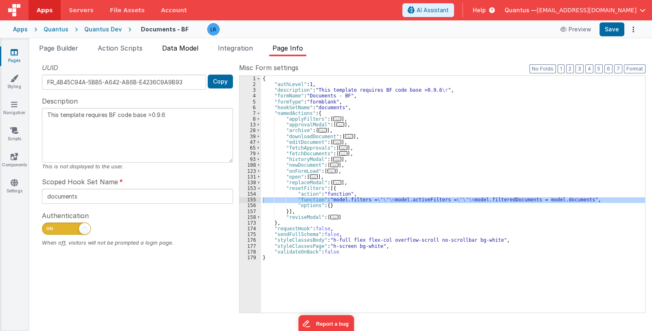
click at [179, 46] on span "Data Model" at bounding box center [180, 48] width 36 height 8
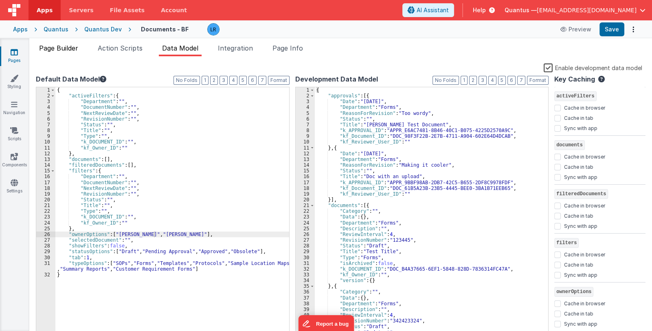
click at [71, 52] on li "Page Builder" at bounding box center [59, 49] width 46 height 13
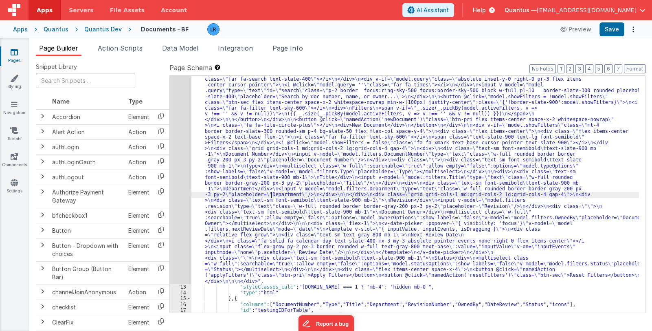
click at [271, 195] on div ""html" : " <div class= \" flex items-center justify-between space-x-5 \" > \n <…" at bounding box center [415, 296] width 448 height 462
click at [181, 205] on div "12" at bounding box center [181, 174] width 22 height 219
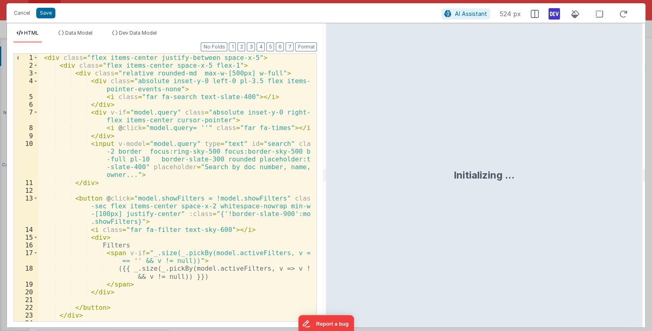
click at [203, 176] on div "< div class = "flex items-center justify-between space-x-5" > < div class = "fl…" at bounding box center [174, 199] width 273 height 291
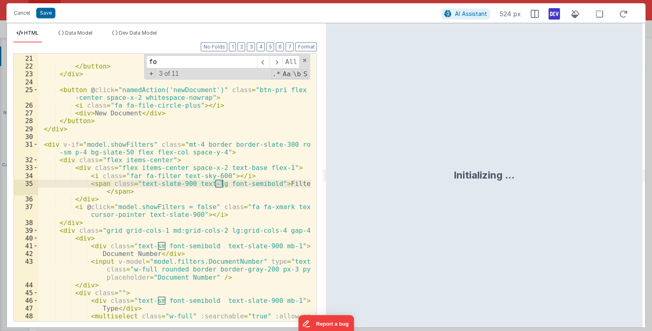
scroll to position [241, 0]
type input "f"
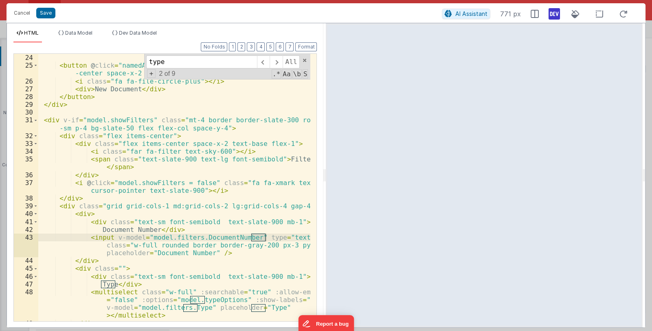
scroll to position [289, 0]
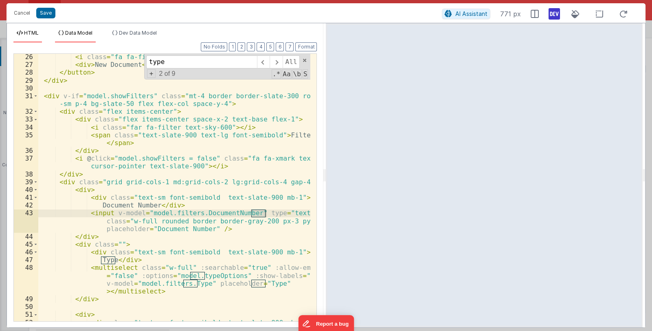
type input "type"
click at [80, 34] on span "Data Model" at bounding box center [78, 33] width 27 height 6
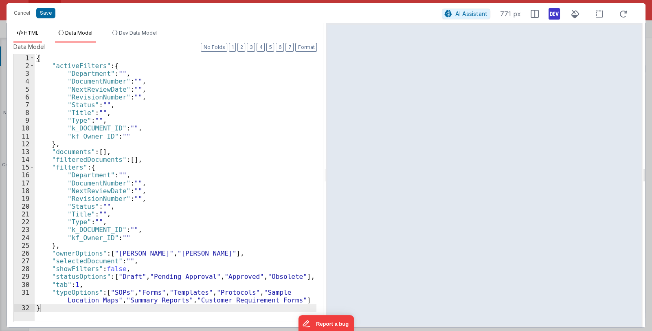
click at [30, 36] on li "HTML" at bounding box center [27, 36] width 29 height 13
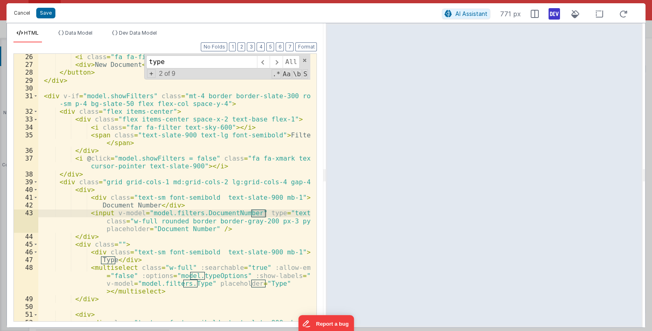
click at [21, 11] on button "Cancel" at bounding box center [22, 12] width 24 height 11
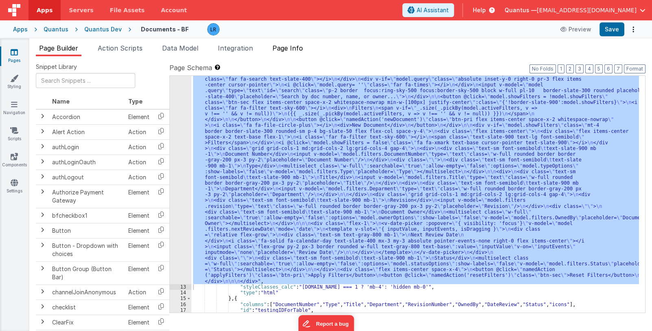
click at [300, 43] on li "Page Info" at bounding box center [287, 49] width 37 height 13
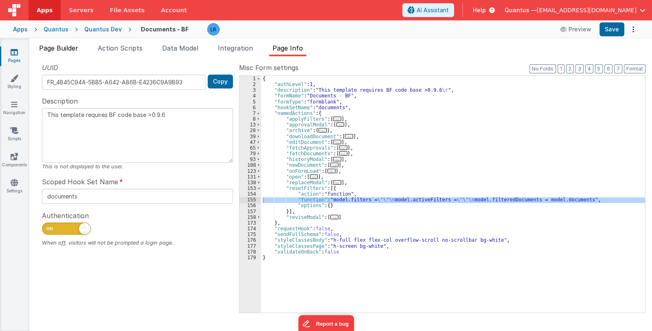
click at [60, 49] on span "Page Builder" at bounding box center [58, 48] width 39 height 8
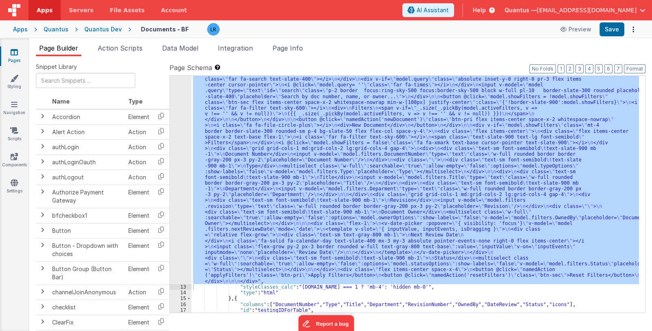
click at [278, 207] on div ""html" : " <div class= \" flex items-center justify-between space-x-5 \" > \n <…" at bounding box center [415, 194] width 448 height 237
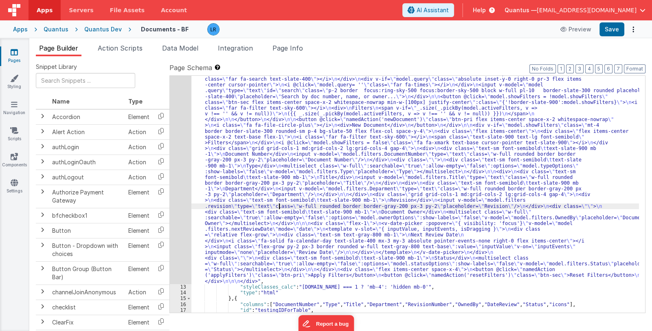
click at [184, 217] on div "12" at bounding box center [181, 174] width 22 height 219
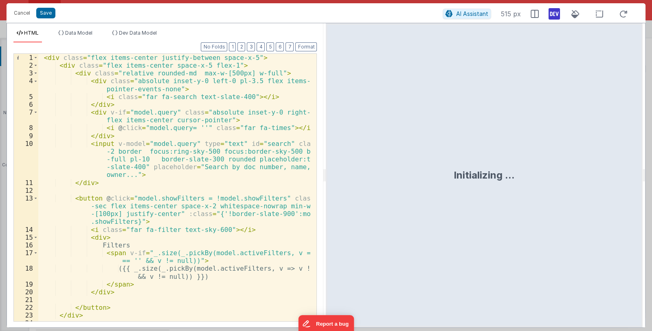
click at [185, 215] on div "< div class = "flex items-center justify-between space-x-5" > < div class = "fl…" at bounding box center [174, 199] width 273 height 291
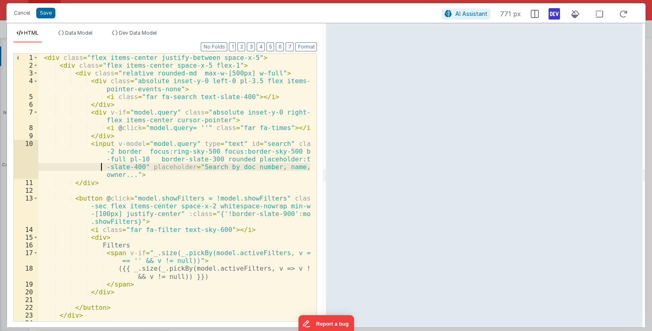
click at [61, 168] on div "< div class = "flex items-center justify-between space-x-5" > < div class = "fl…" at bounding box center [174, 199] width 273 height 291
click at [20, 11] on button "Cancel" at bounding box center [22, 12] width 24 height 11
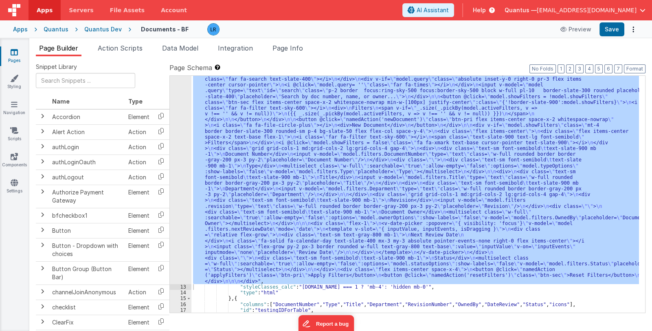
click at [16, 55] on icon at bounding box center [14, 52] width 7 height 8
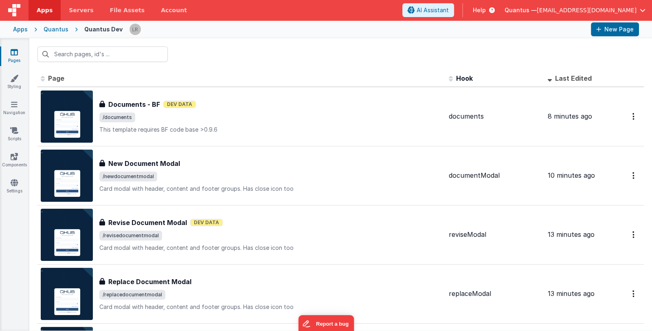
click at [9, 240] on div "Pages Styling Navigation Scripts Components Settings" at bounding box center [14, 184] width 29 height 292
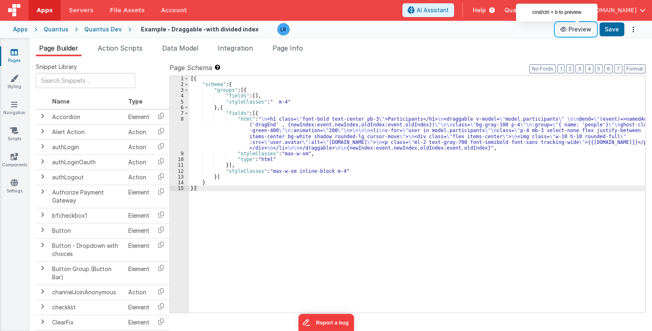
click at [579, 29] on button "Preview" at bounding box center [576, 29] width 41 height 13
click at [288, 50] on span "Page Info" at bounding box center [288, 48] width 31 height 8
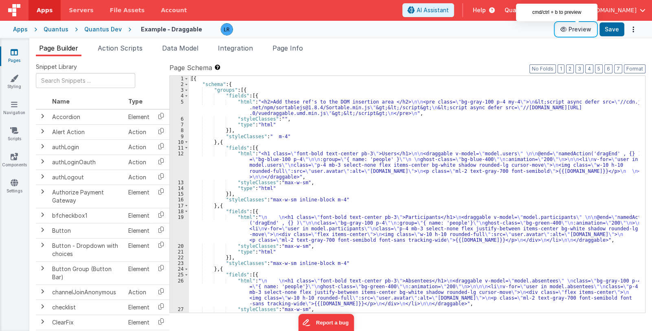
click at [585, 27] on button "Preview" at bounding box center [576, 29] width 41 height 13
